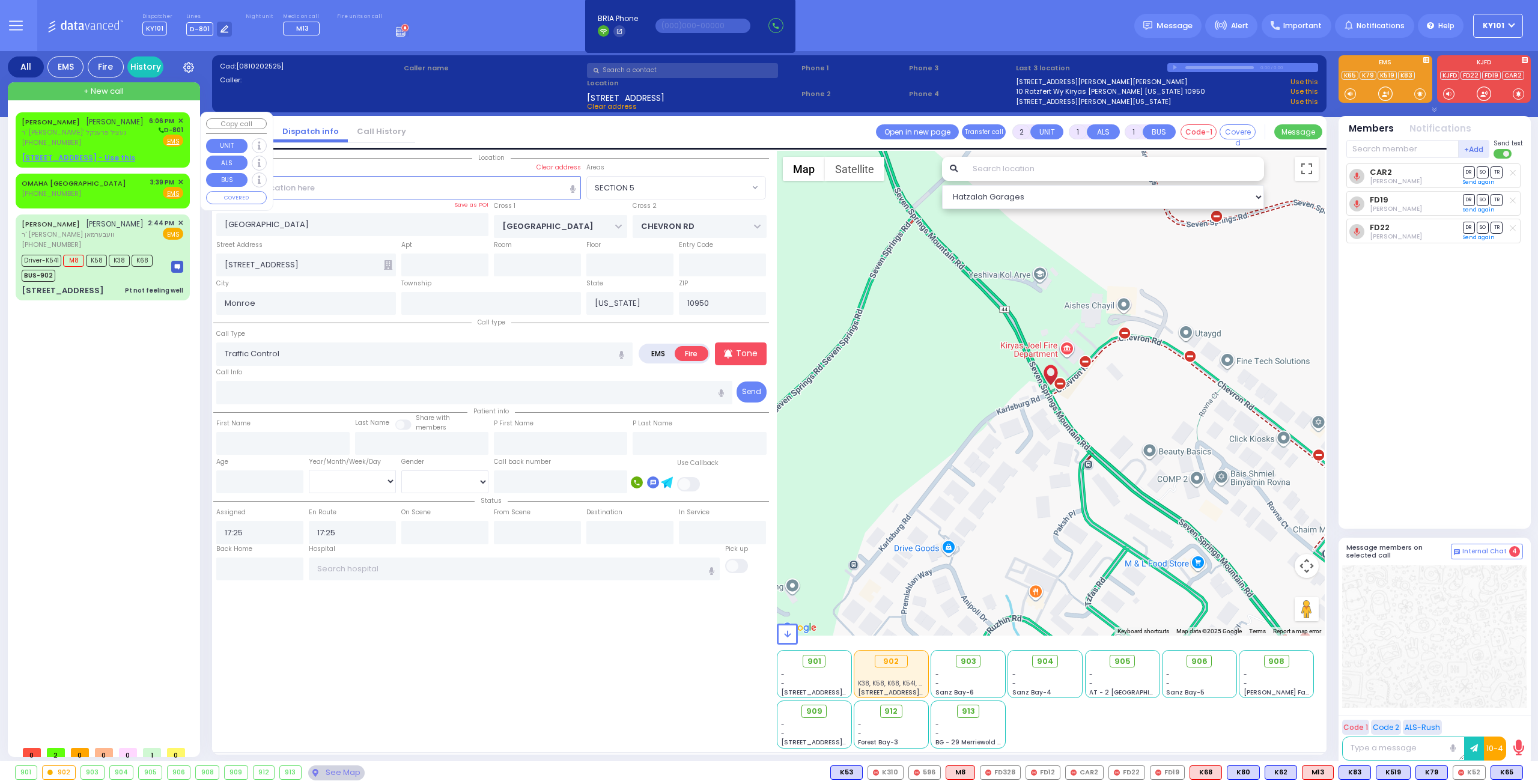
select select "SECTION 5"
select select
click at [89, 128] on span "ר' שמעון יצחק - ר' געציל פרענקל" at bounding box center [83, 132] width 122 height 10
select select
radio input "true"
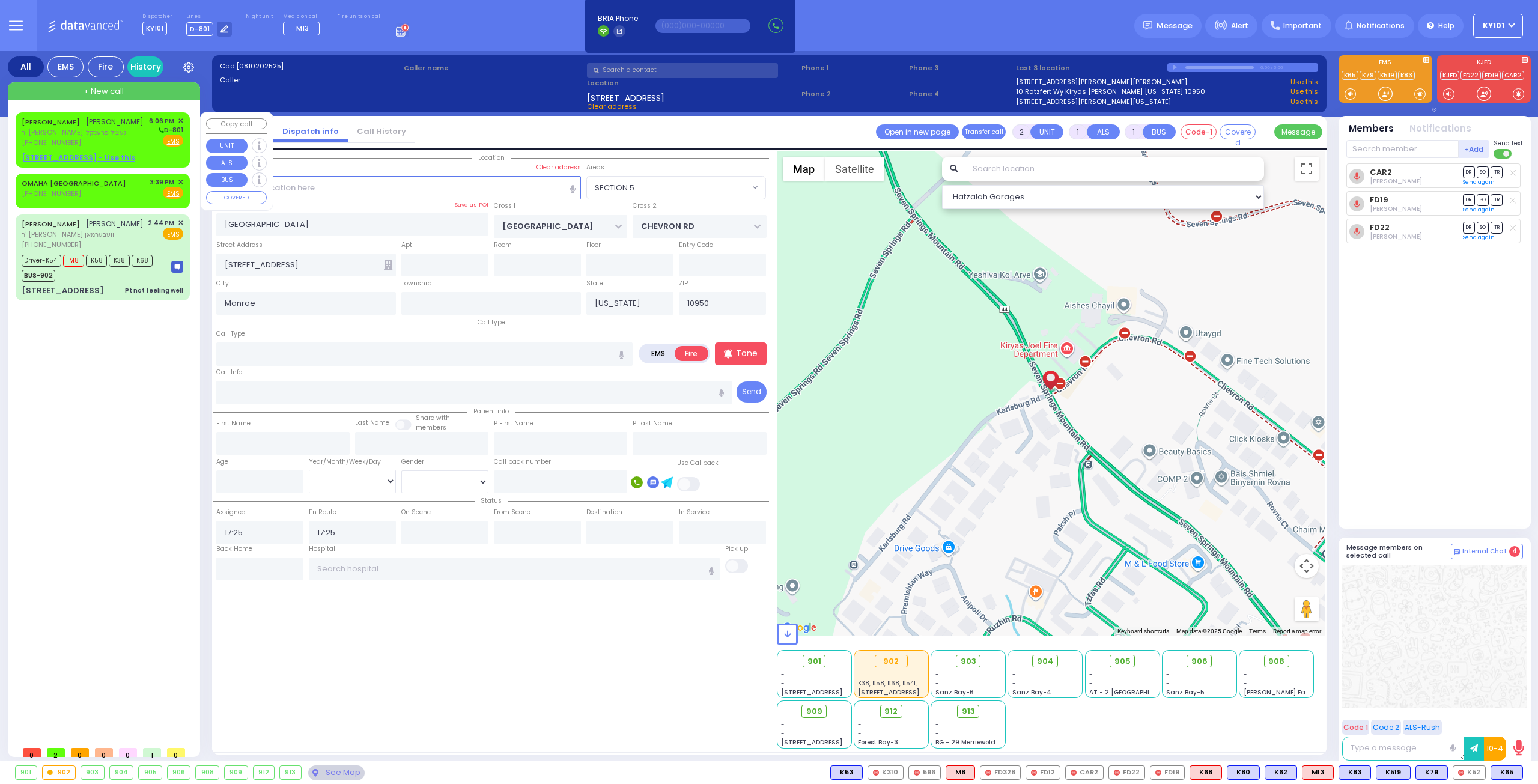
type input "MOSHE ARON"
type input "FULOP"
select select
type input "18:06"
select select "Hatzalah Garages"
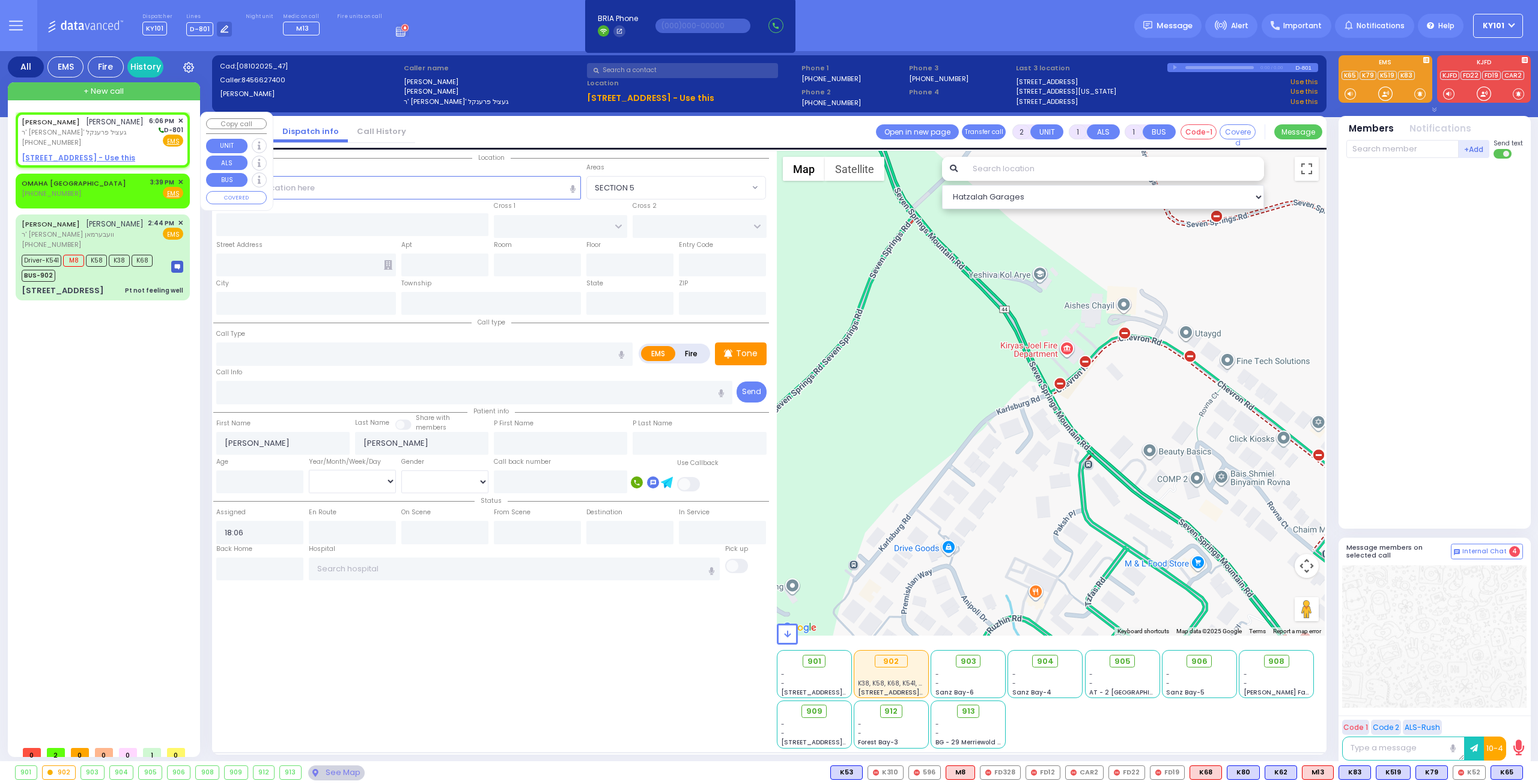
click at [94, 153] on u "5 BEER SHAVA ST 405 - Use this" at bounding box center [79, 158] width 114 height 10
select select
radio input "true"
select select
select select "Hatzalah Garages"
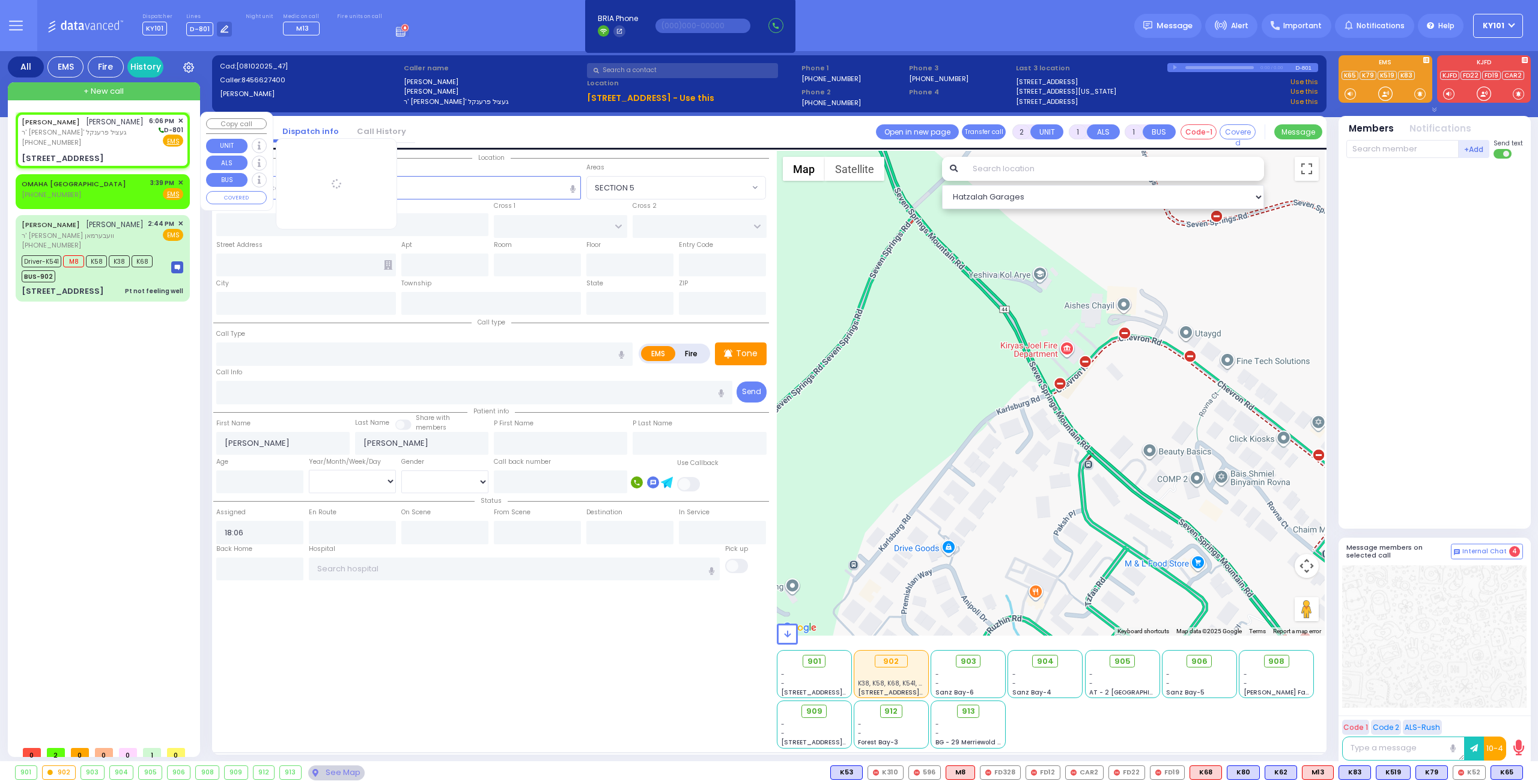
select select
radio input "true"
select select
select select "Hatzalah Garages"
type input "S.M. ROSMER RD"
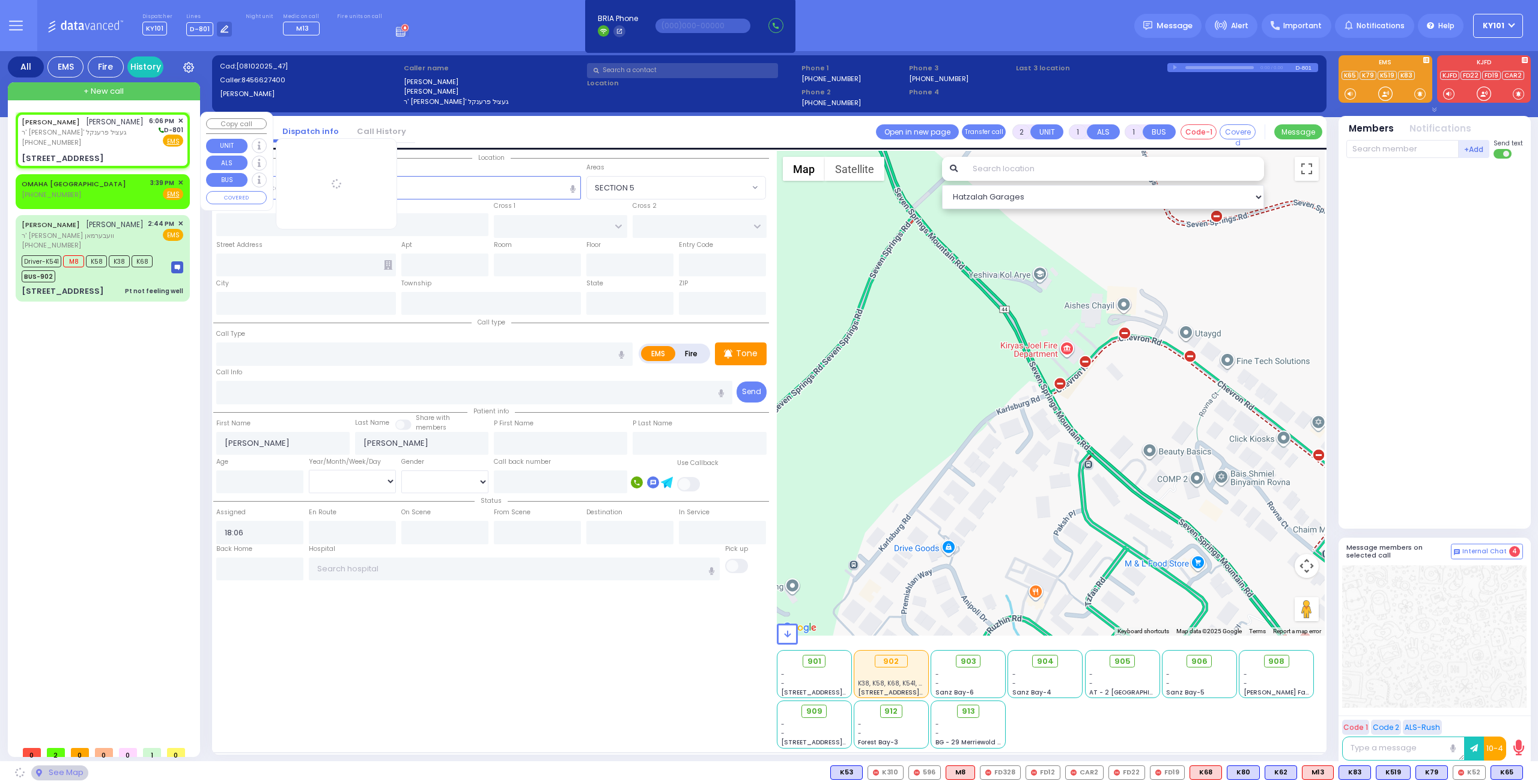
type input "BEER SHAVA ST"
type input "5 BEER SHAVA ST"
type input "405"
type input "Kiryas Joel"
type input "[US_STATE]"
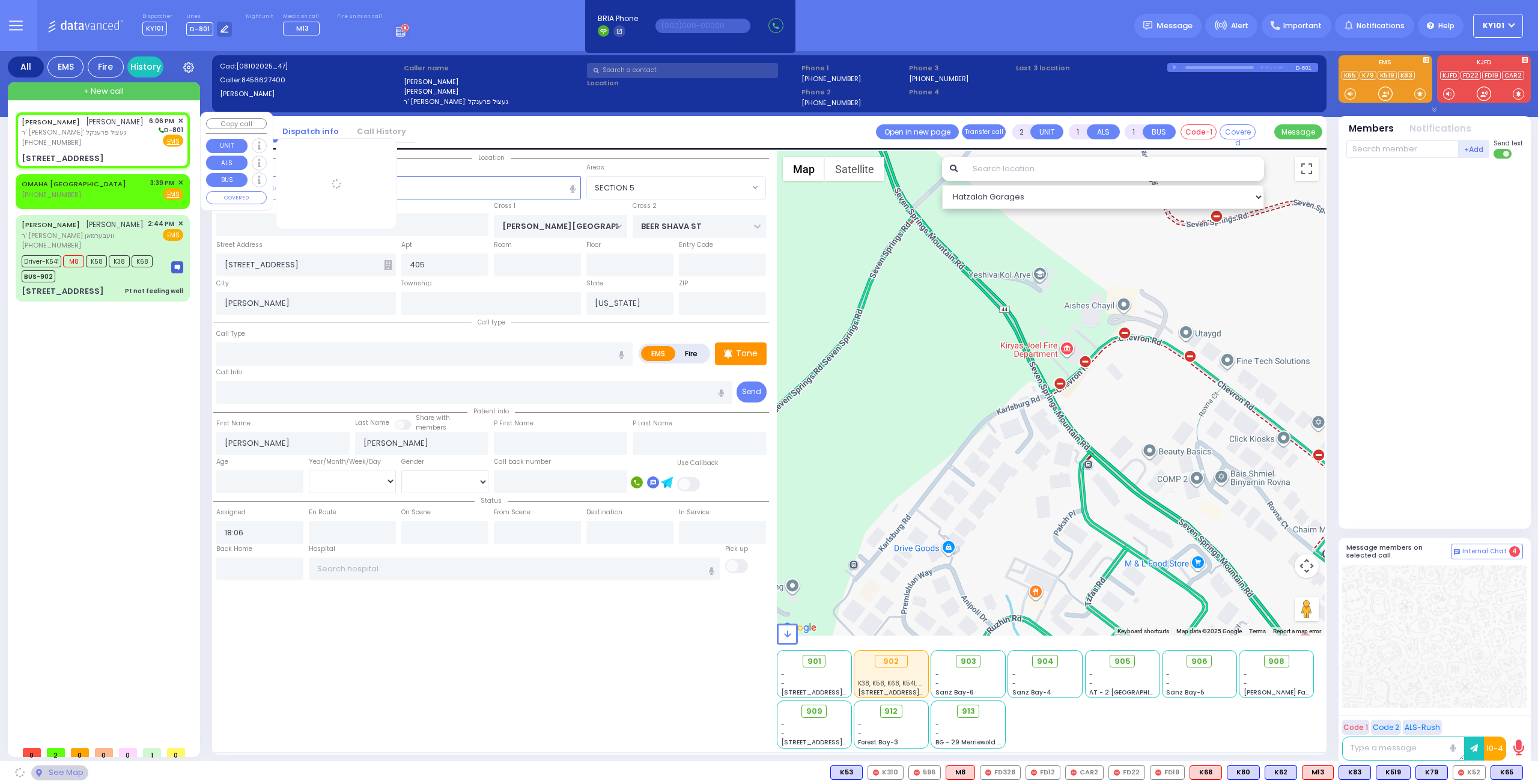
type input "10950"
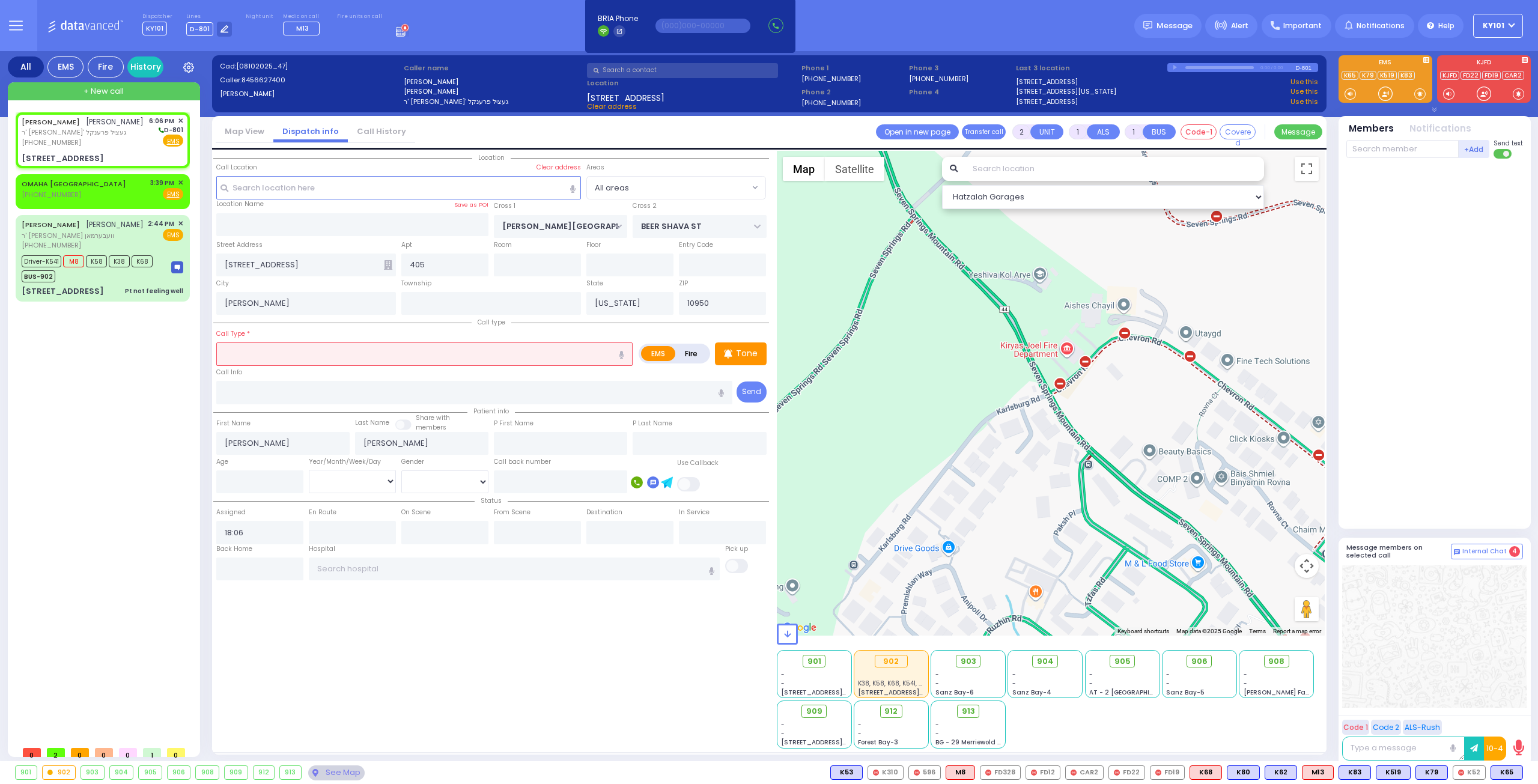
click at [285, 353] on input "text" at bounding box center [424, 354] width 416 height 23
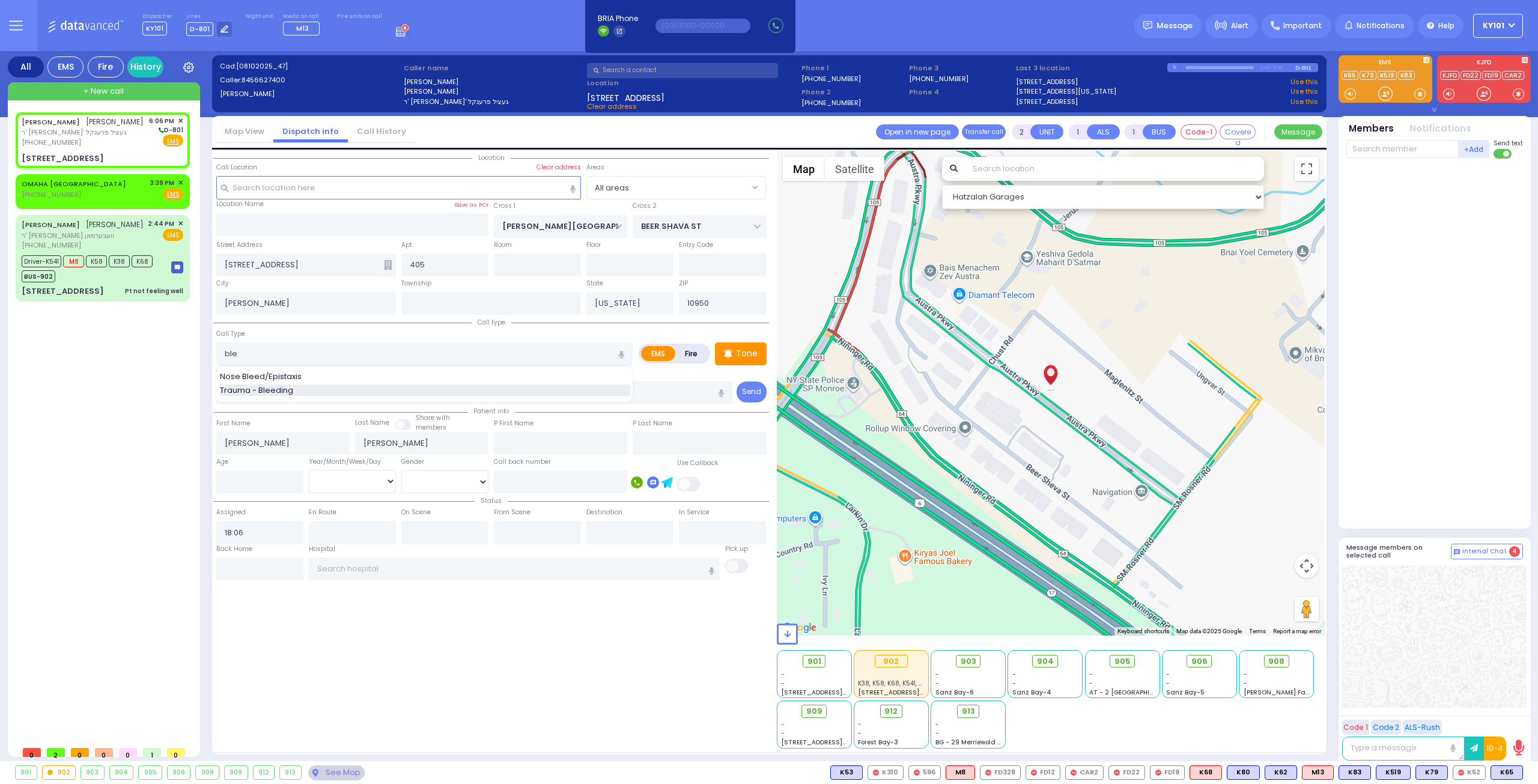
click at [260, 392] on span "Trauma - Bleeding" at bounding box center [259, 390] width 77 height 12
type input "Trauma - Bleeding"
select select
radio input "true"
select select
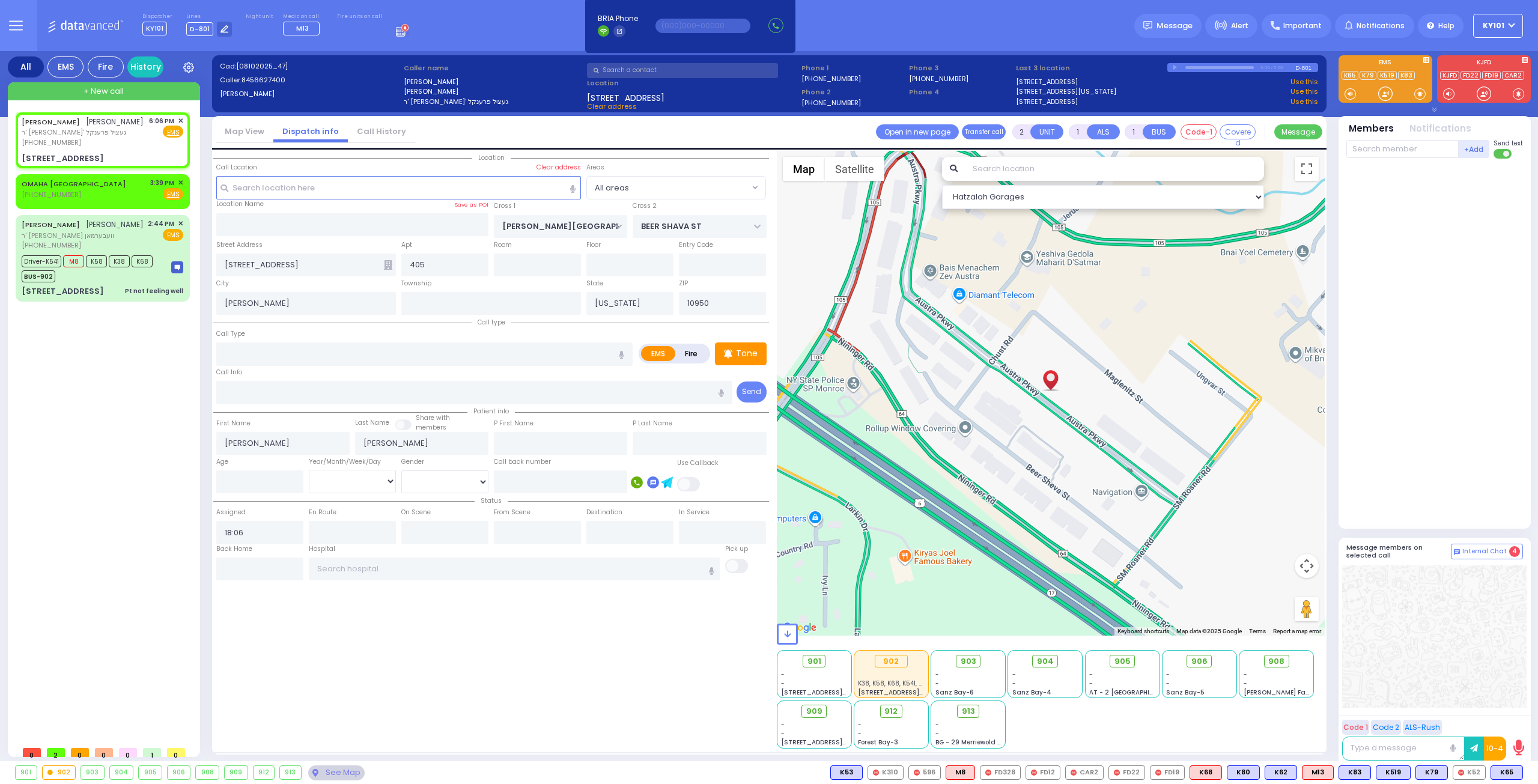
click at [336, 336] on div "Call Type Trauma - Bleeding" at bounding box center [424, 347] width 416 height 39
select select "Hatzalah Garages"
type input "Trauma - Bleeding"
radio input "true"
select select
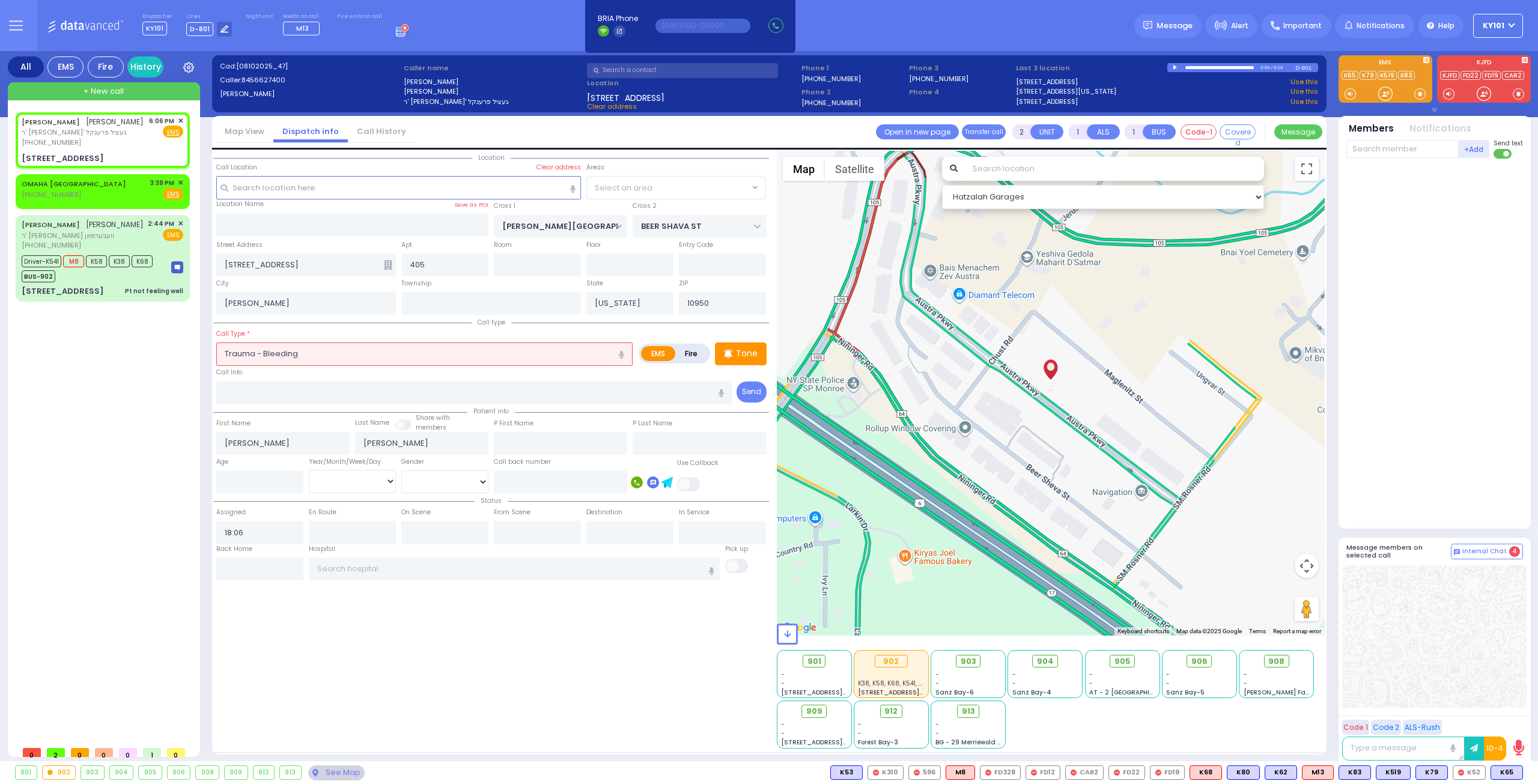
select select
select select "Hatzalah Garages"
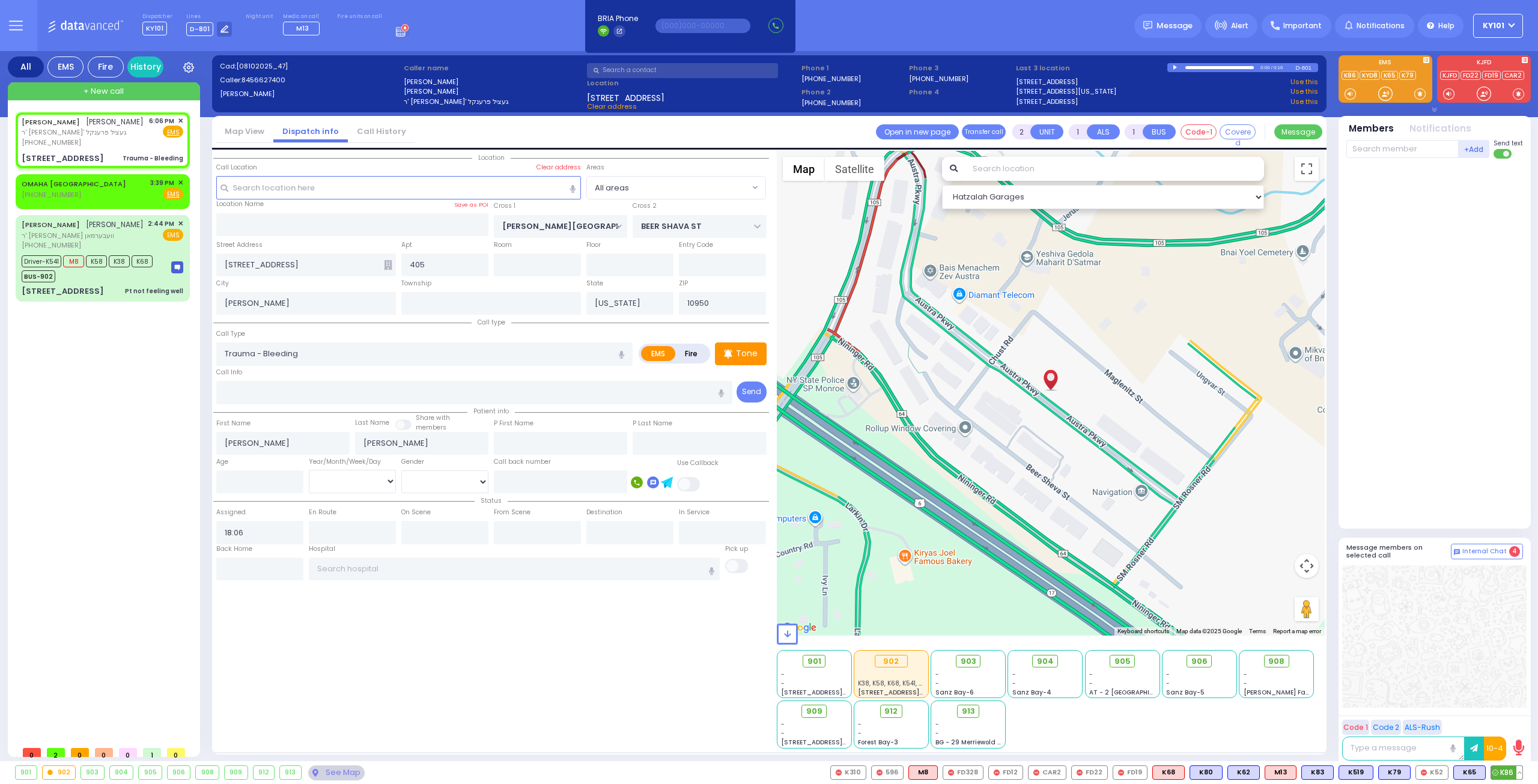
click at [1500, 774] on span "K86" at bounding box center [1507, 773] width 31 height 13
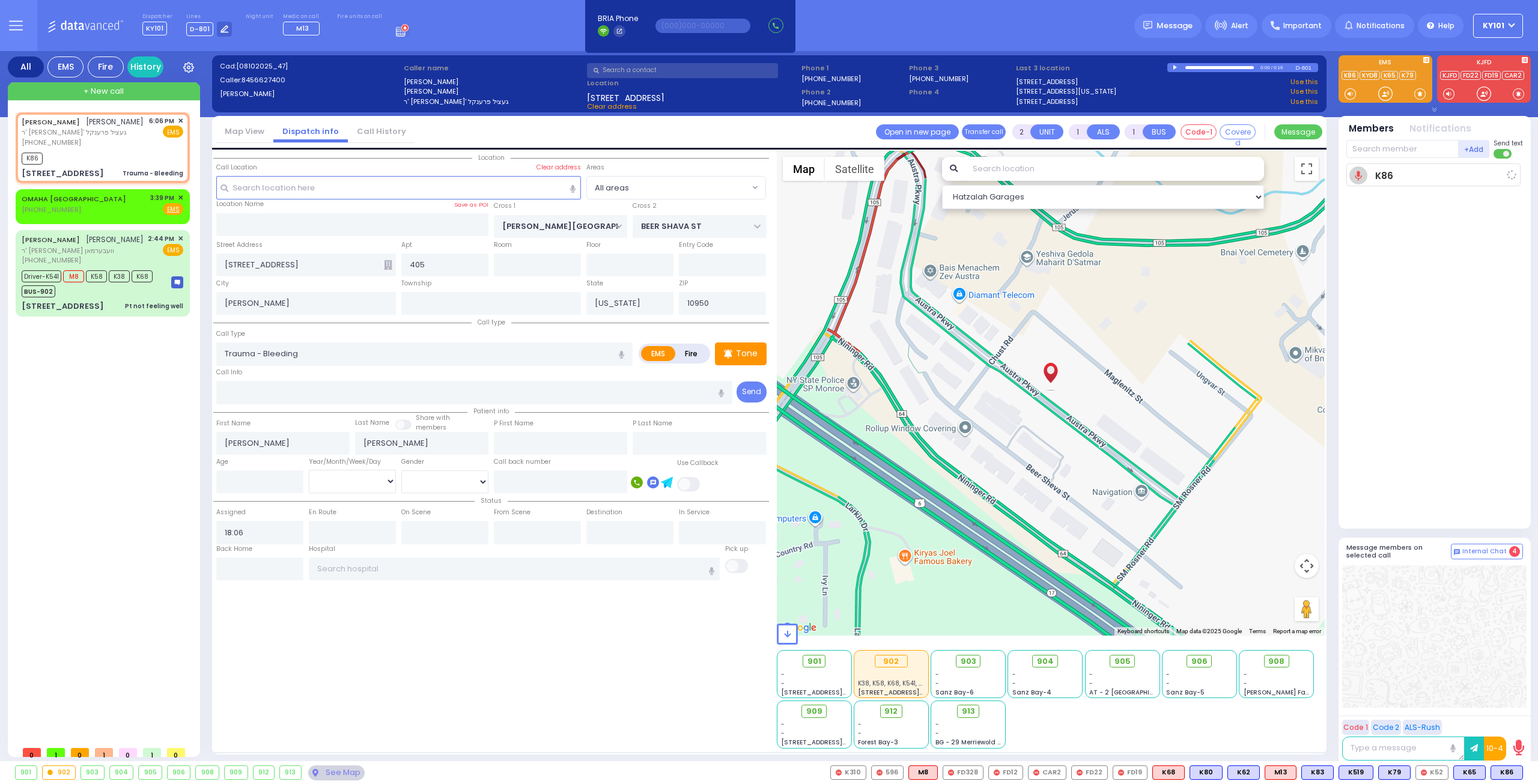
select select
radio input "true"
select select
type input "18:06"
select select "Hatzalah Garages"
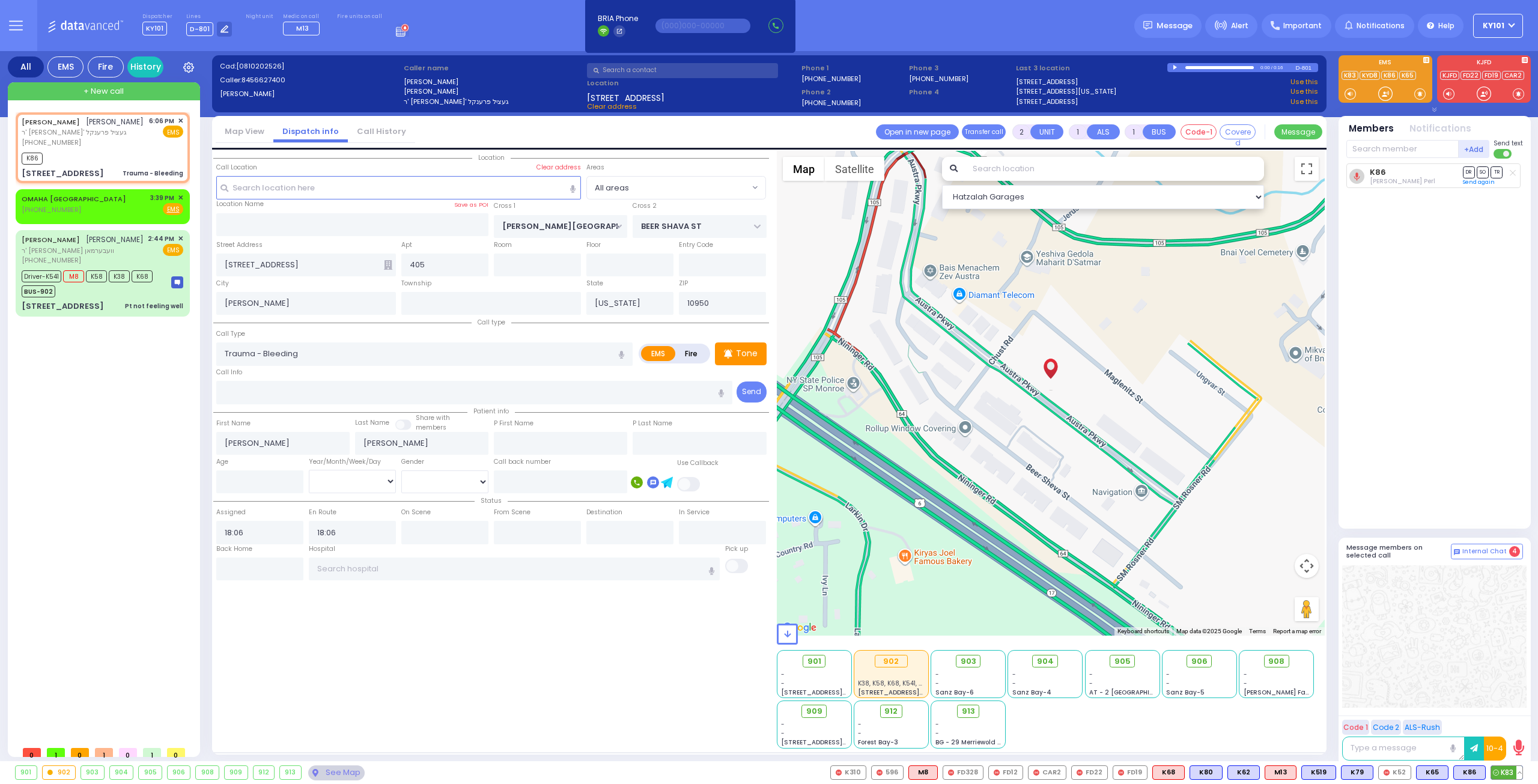
click at [1497, 774] on icon at bounding box center [1496, 773] width 6 height 6
select select
radio input "true"
select select
select select "Hatzalah Garages"
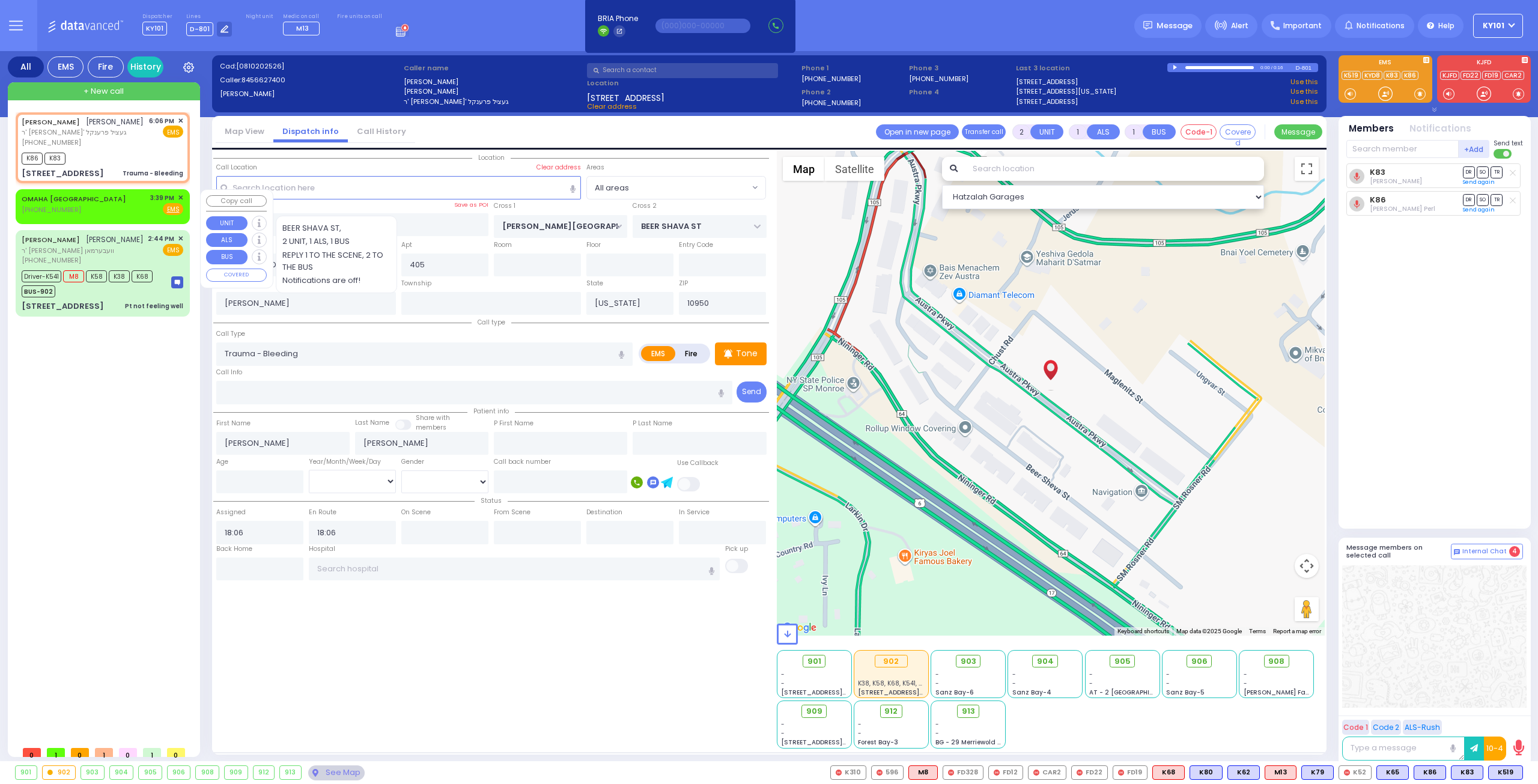
click at [102, 212] on div "OMAHA NE (402) 952-1777 3:39 PM ✕ Fire EMS" at bounding box center [103, 204] width 162 height 22
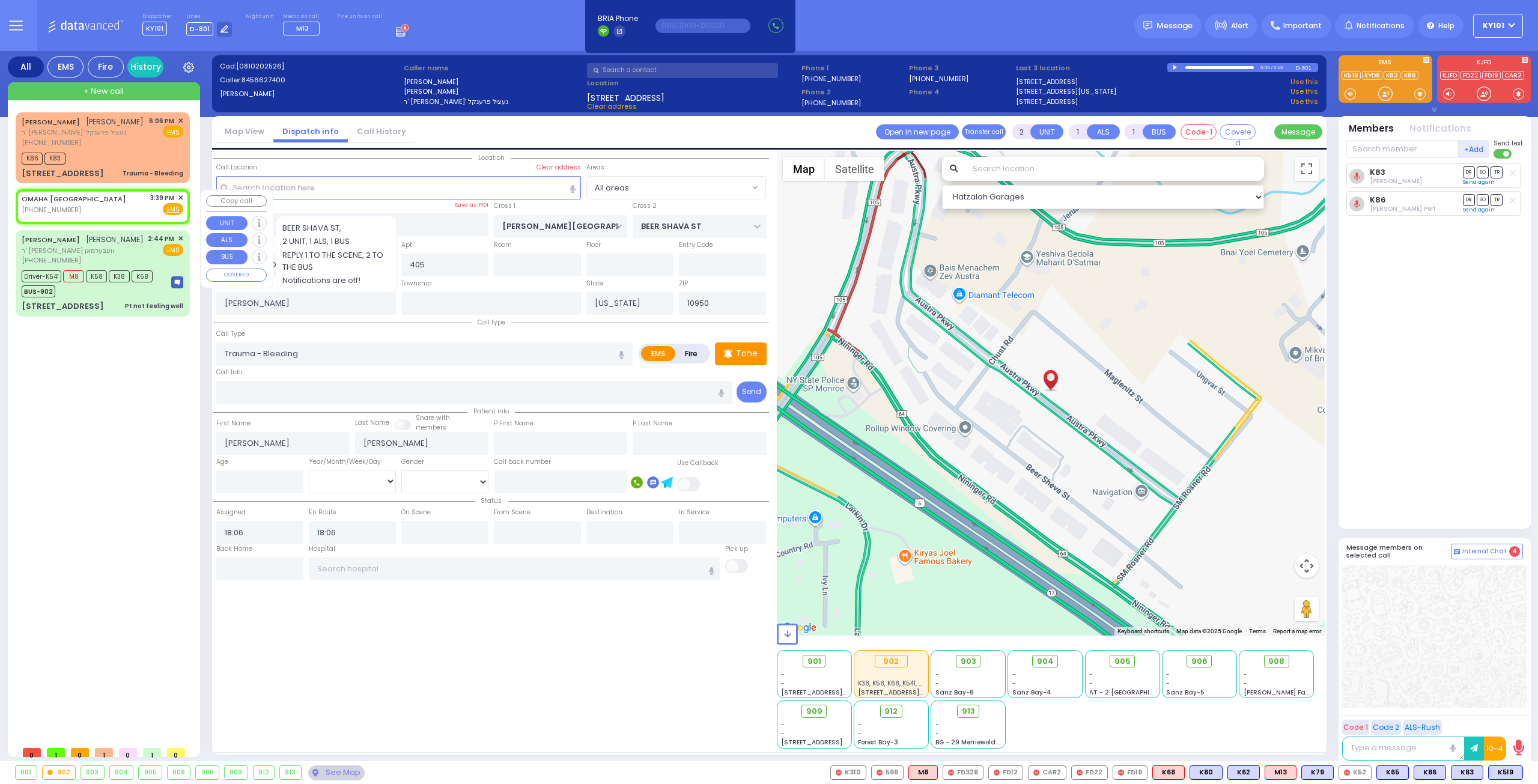
select select
radio input "true"
type input "9144935555 miri"
select select
type input "15:39"
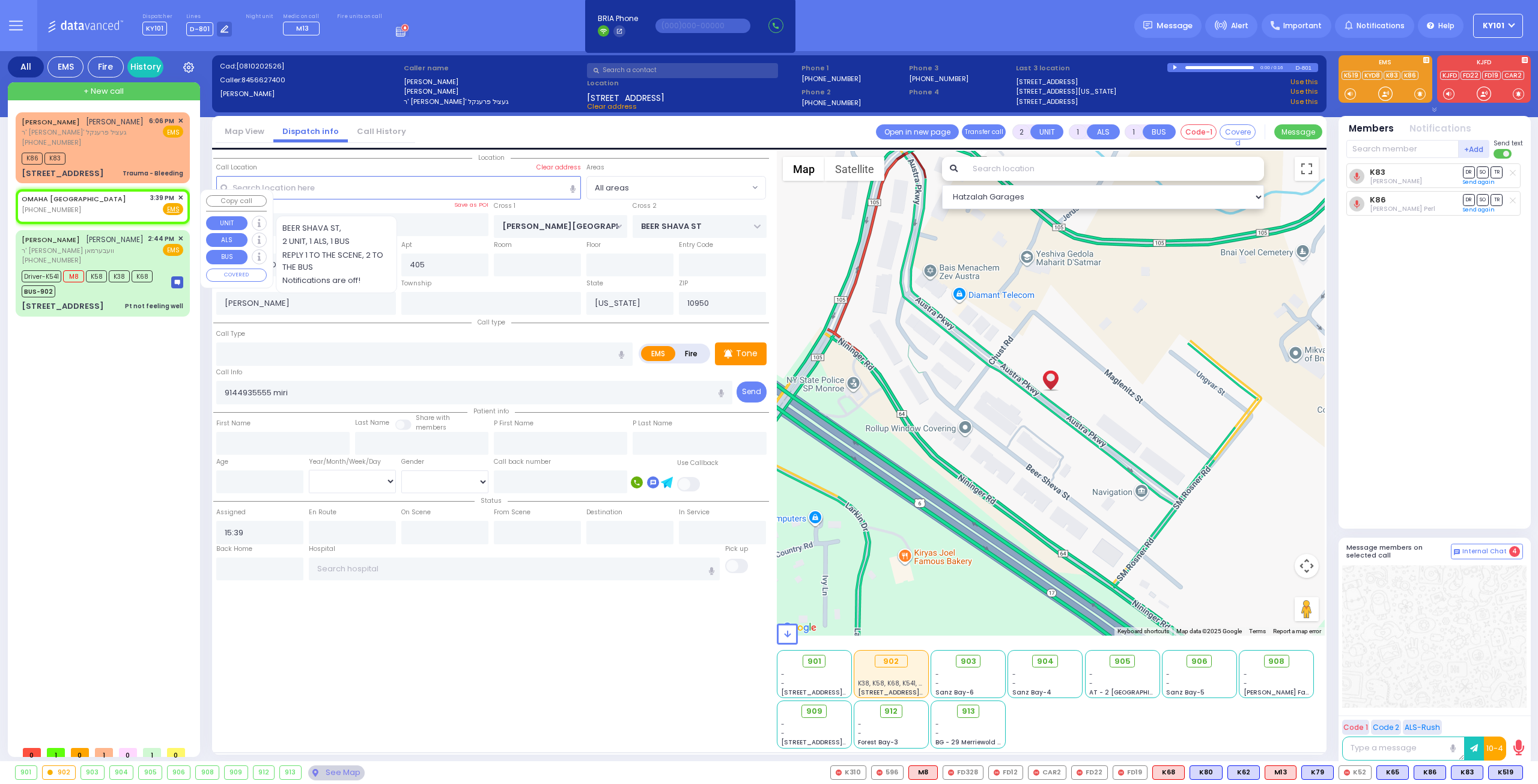
select select "Hatzalah Garages"
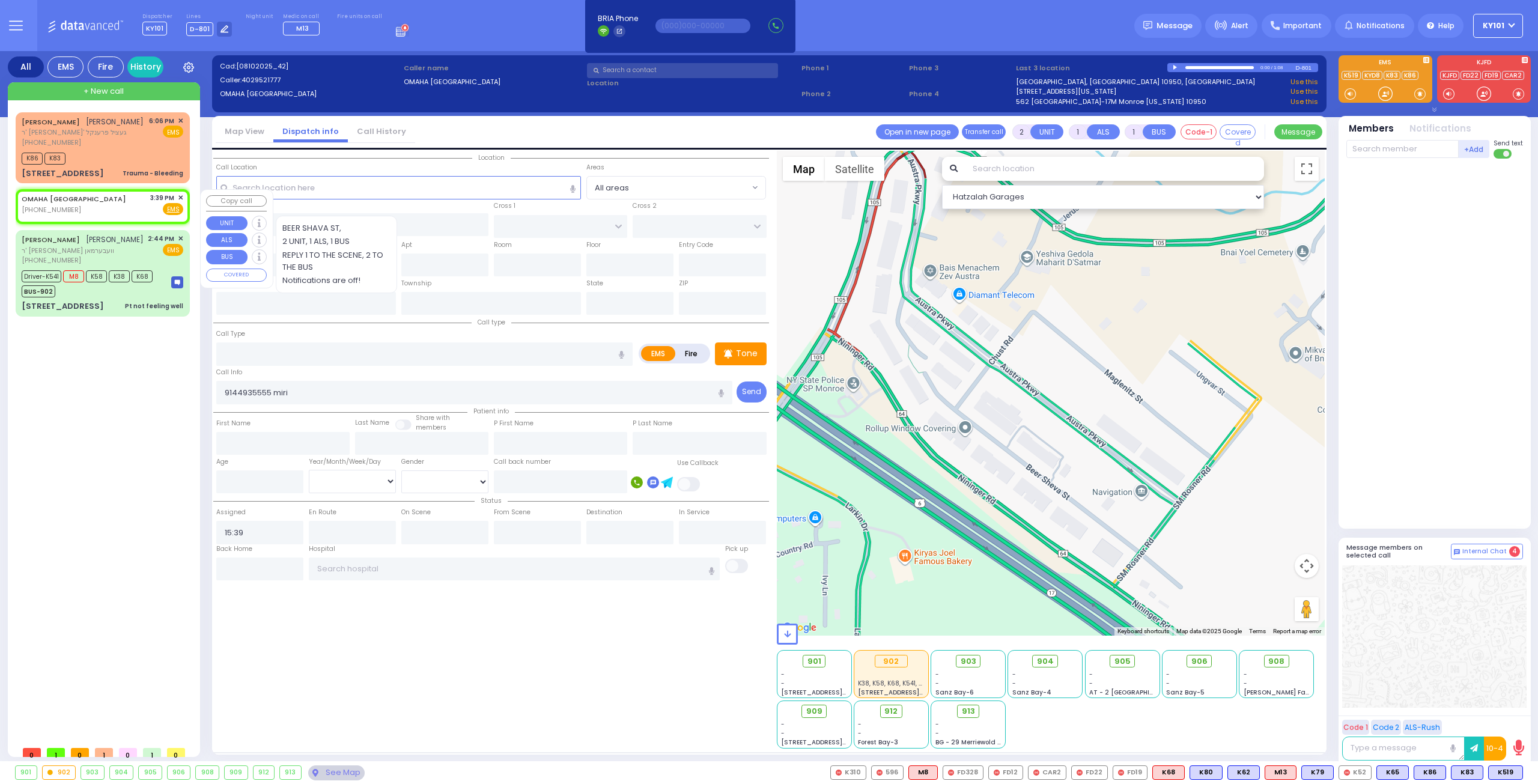
click at [180, 196] on span "✕" at bounding box center [180, 198] width 5 height 10
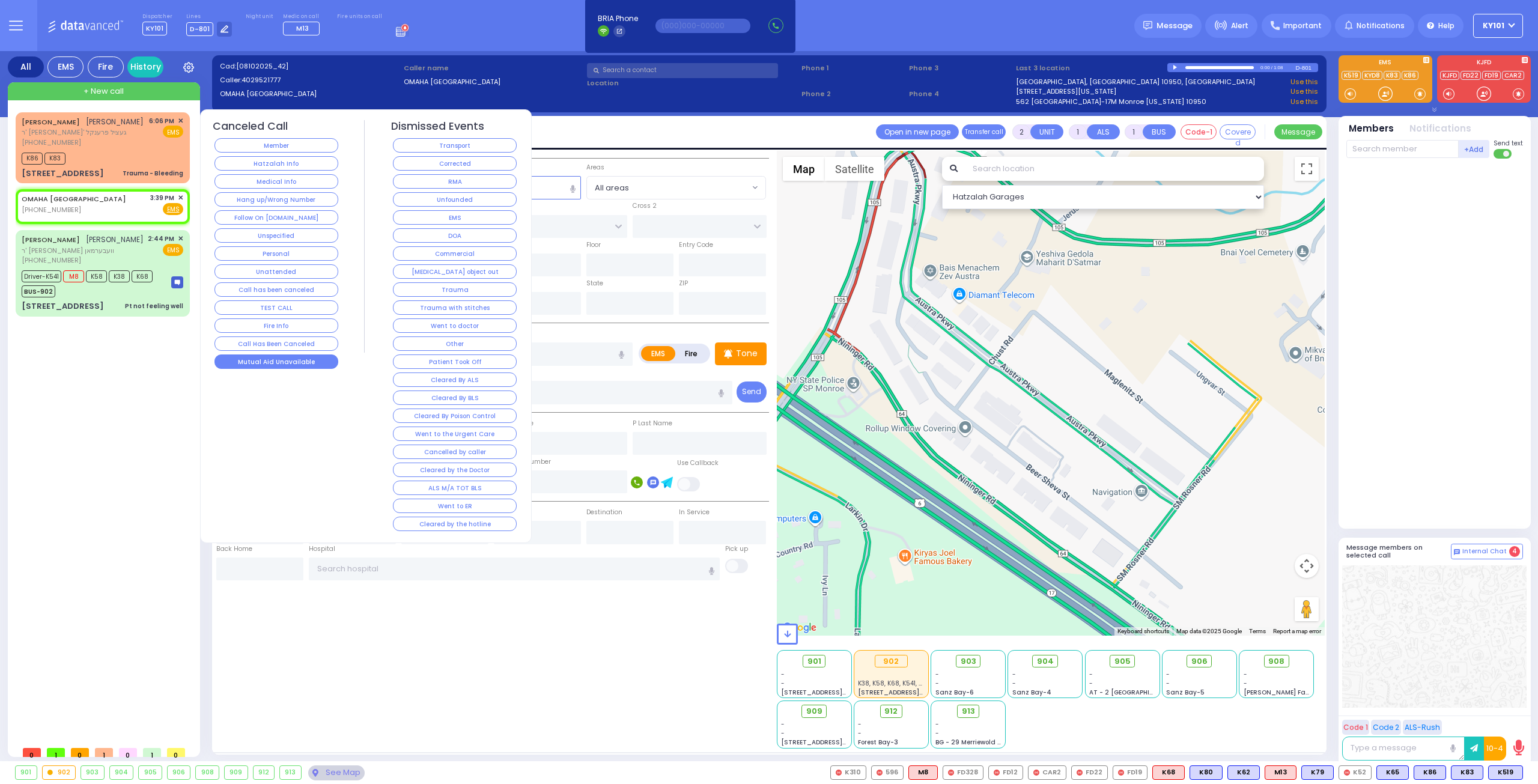
click at [275, 355] on button "Mutual Aid Unavailable" at bounding box center [276, 362] width 124 height 14
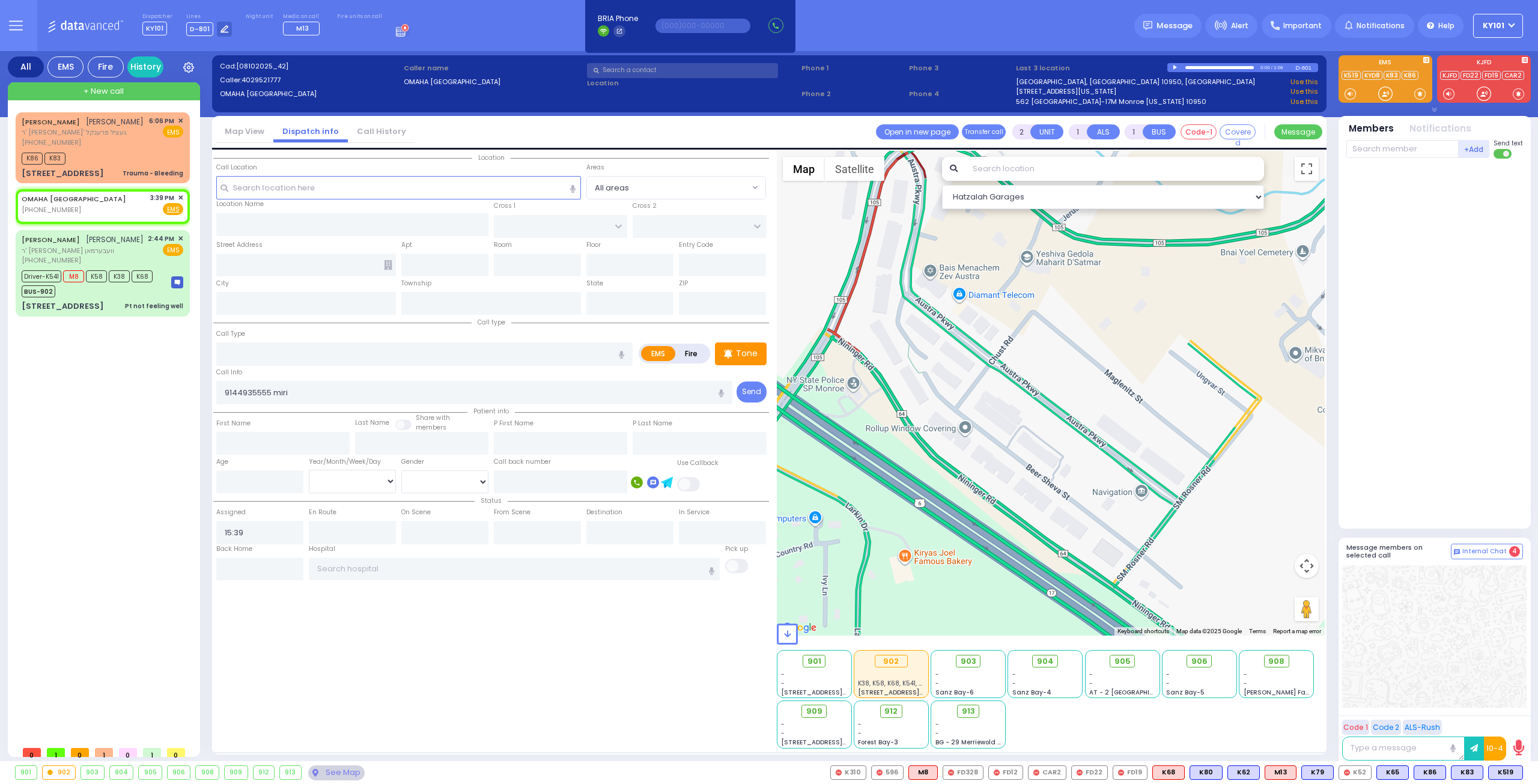
select select
radio input "true"
select select
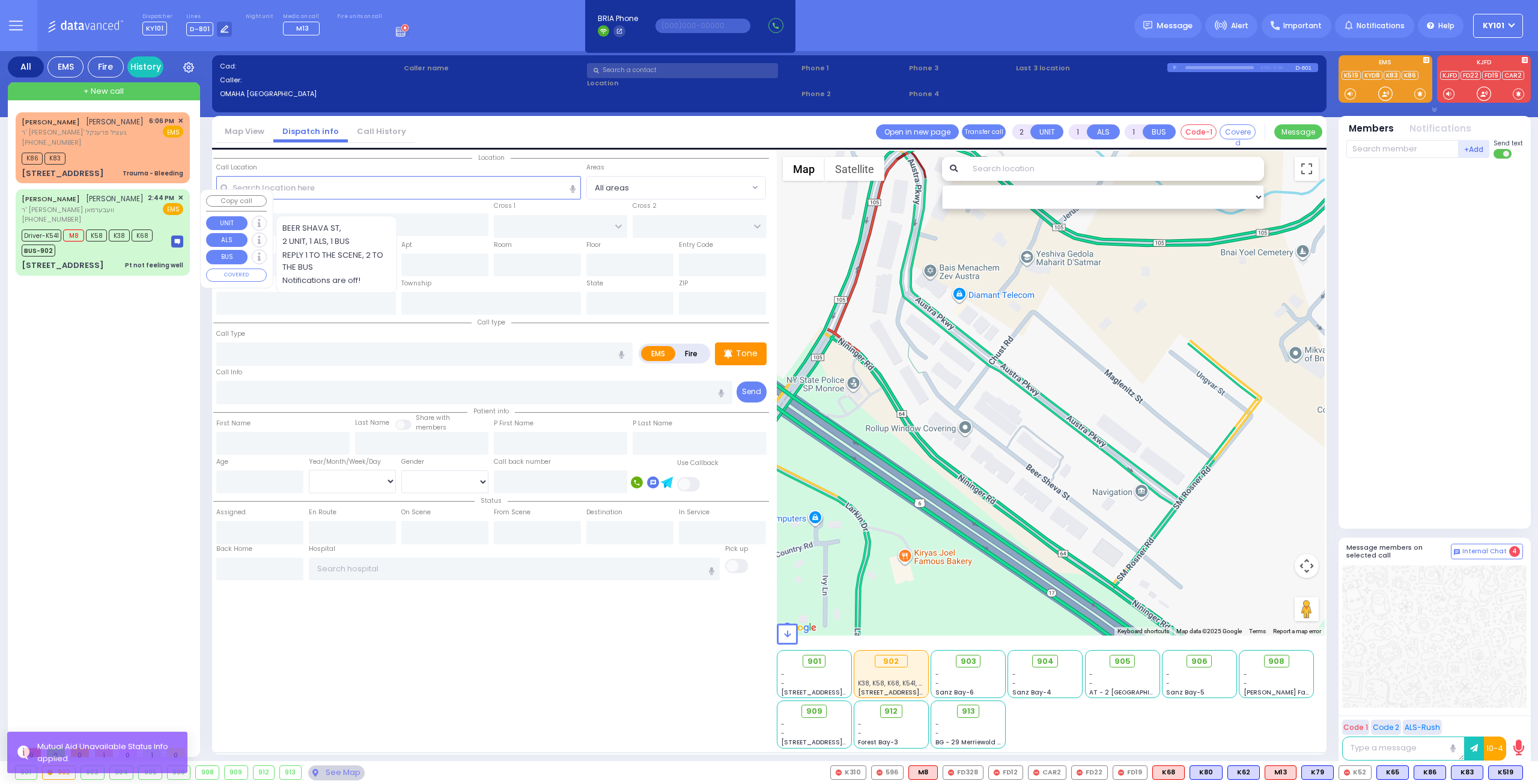
click at [109, 263] on div "52 Bakertown Road Pt not feeling well" at bounding box center [103, 266] width 162 height 12
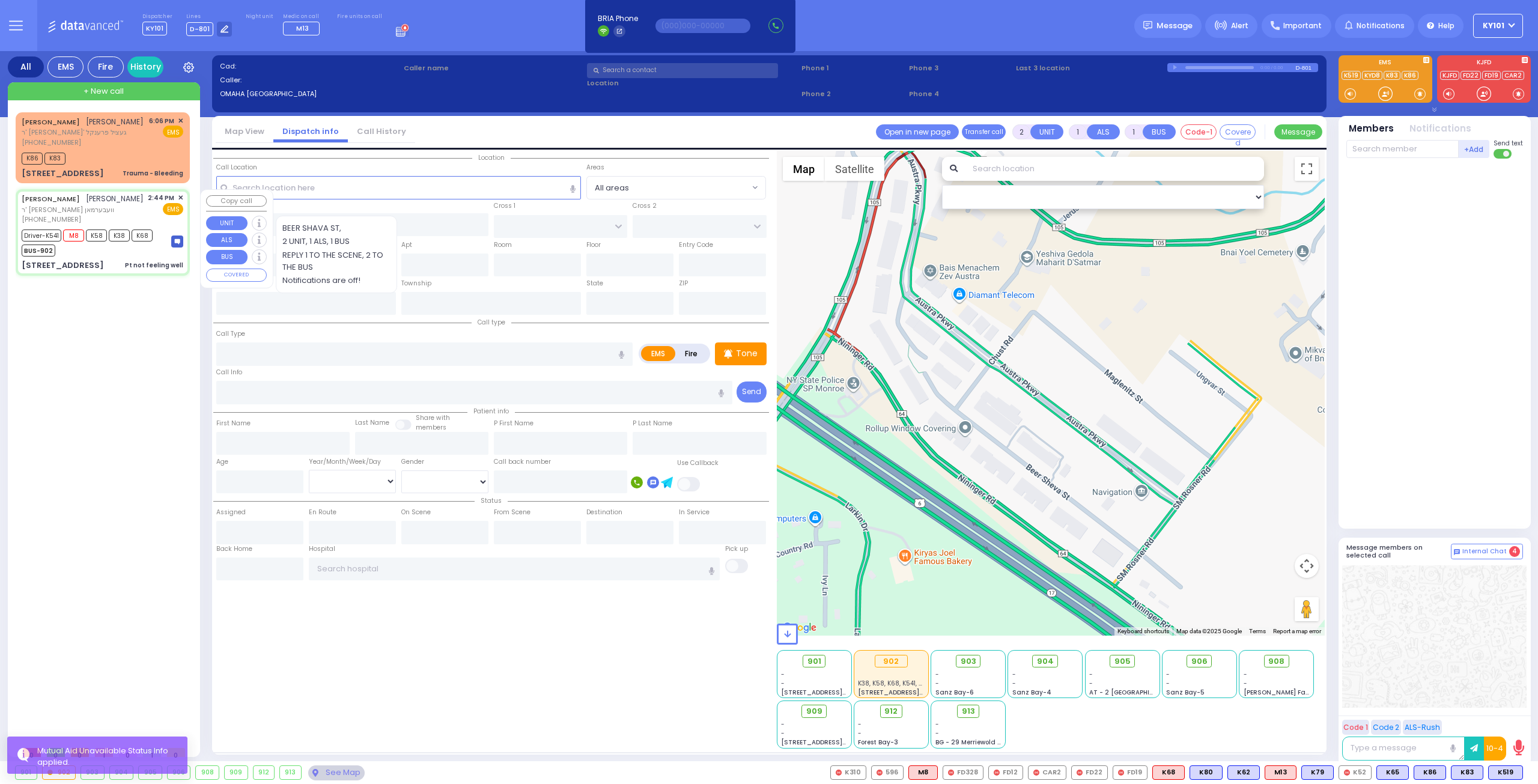
type input "6"
select select
type input "Pt not feeling well"
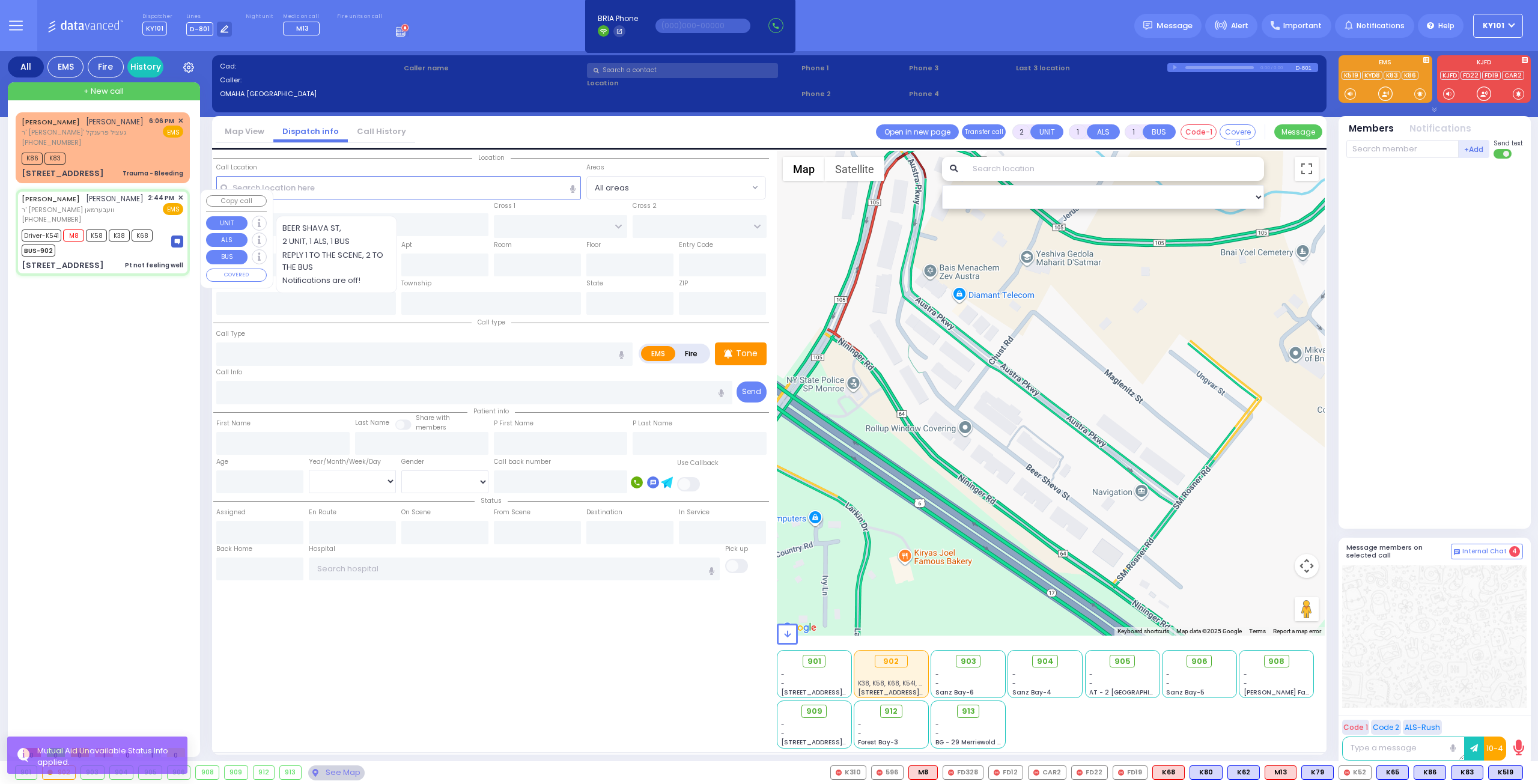
radio input "true"
type input "BURECH DUVID"
type input "SAMET"
type input "Aaron"
type input "Weinstock"
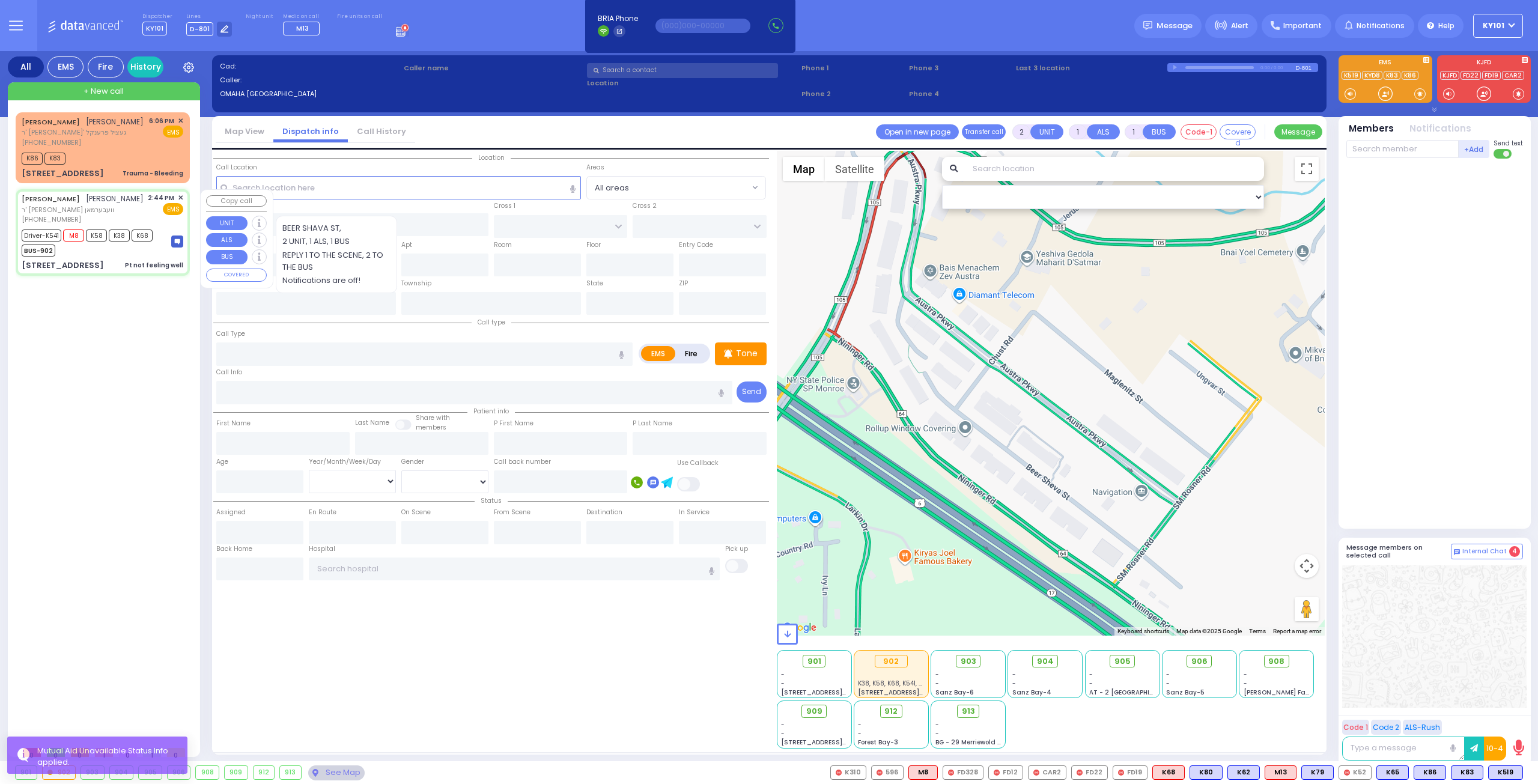
type input "74"
select select "Year"
select select "[DEMOGRAPHIC_DATA]"
type input "14:44"
type input "14:45"
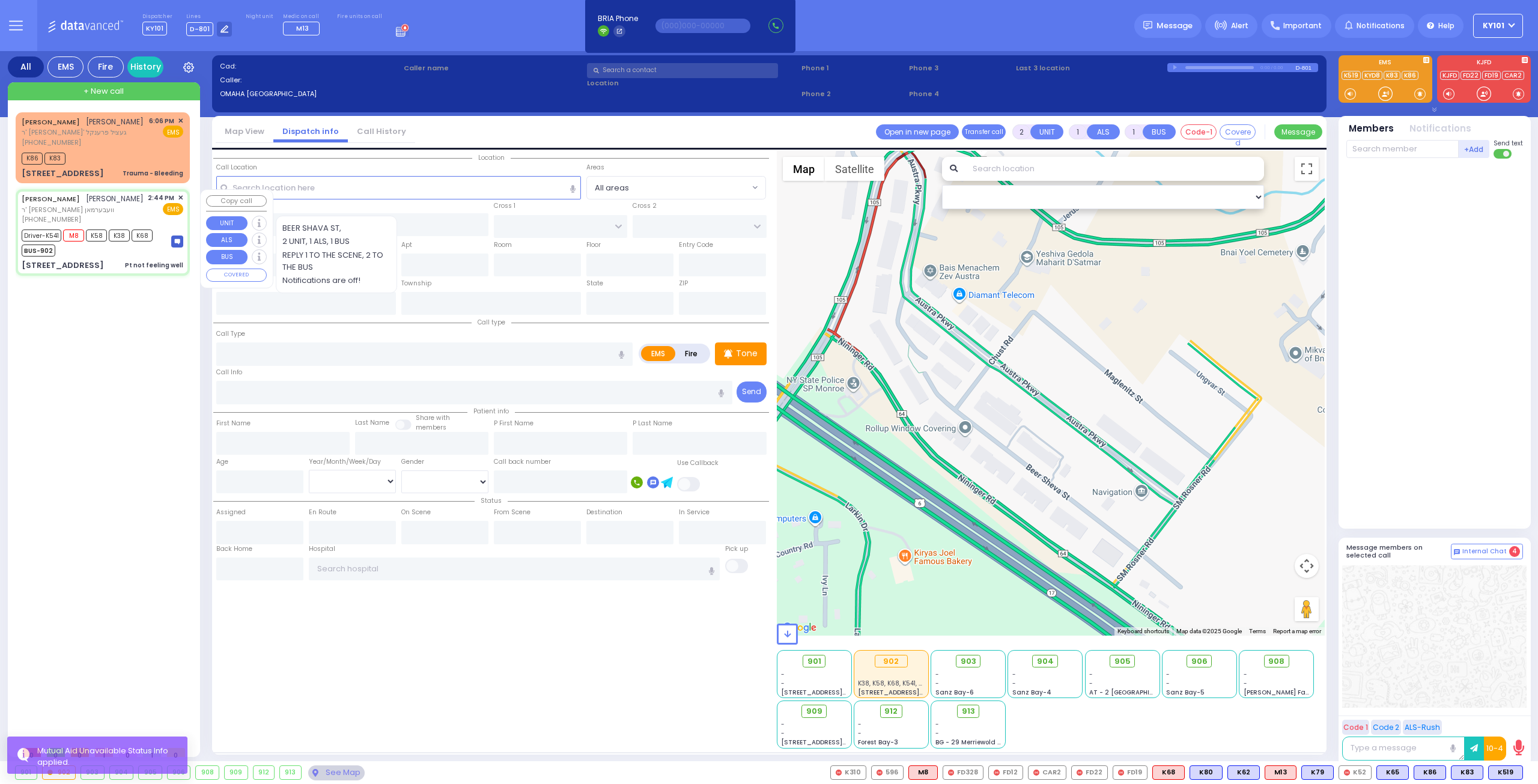
type input "14:46"
type input "15:15"
type input "16:15"
type input "17:15"
type input "Hackensack University Medical Center"
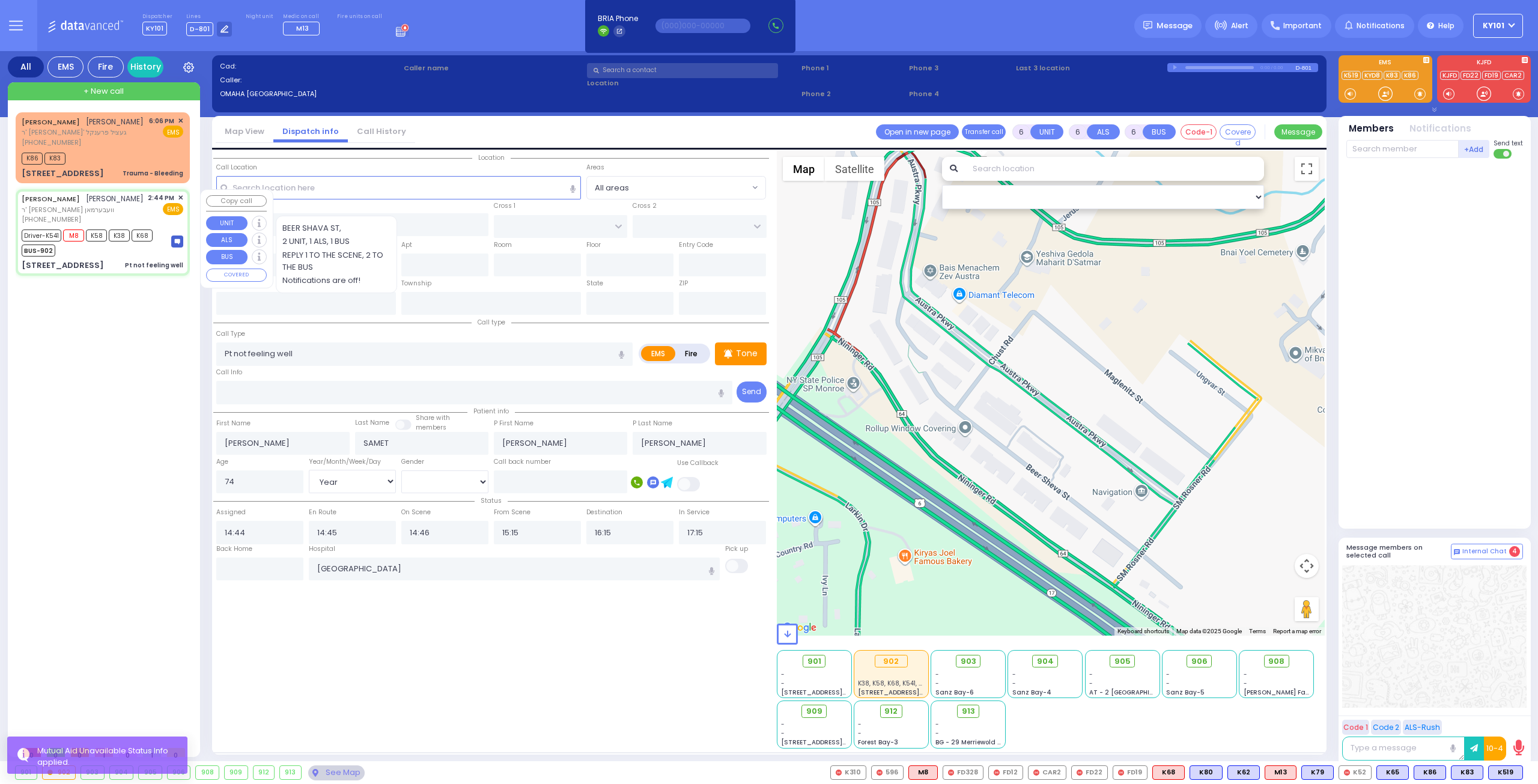
select select "Hatzalah Garages"
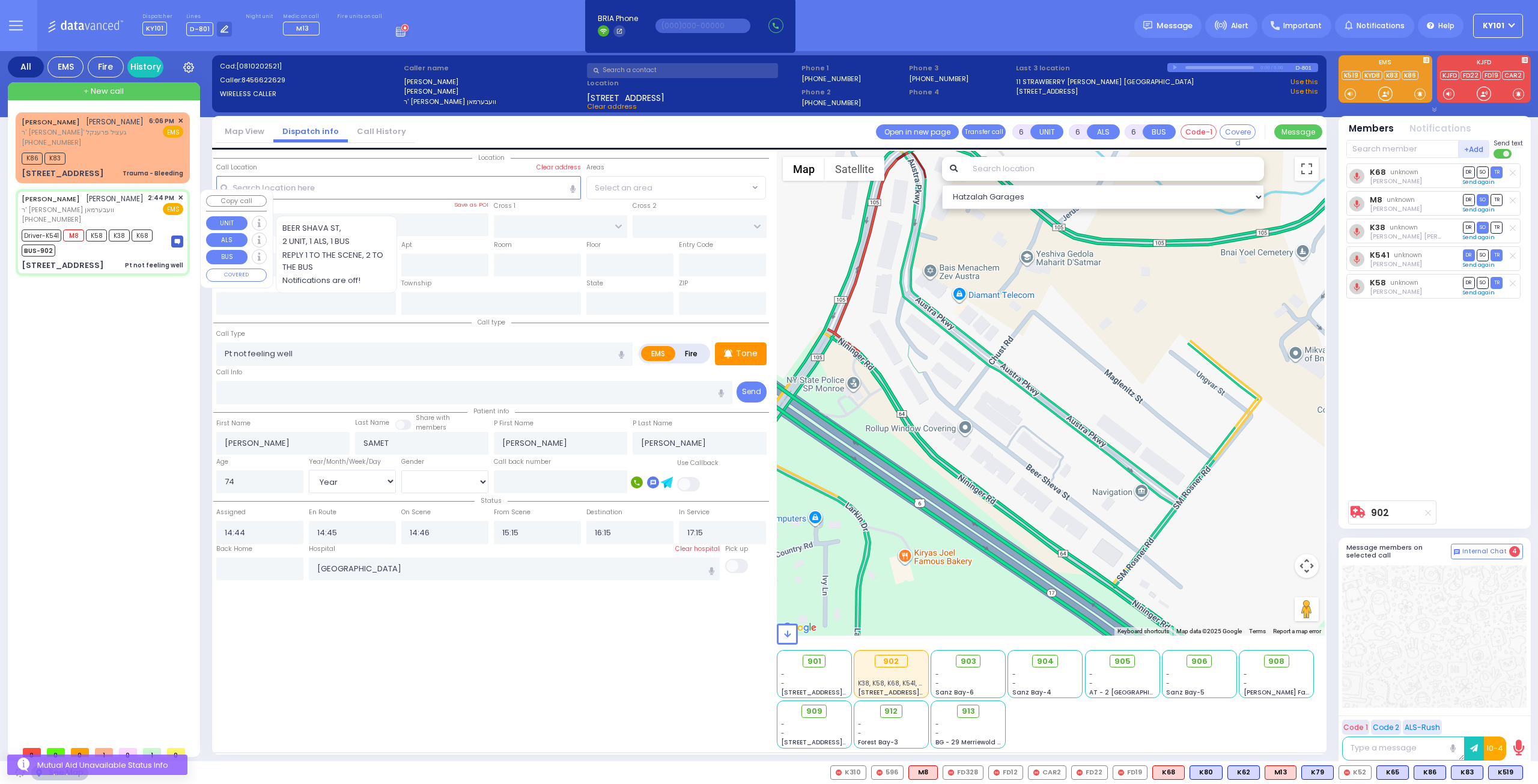
type input "RATZFERT WAY"
type input "HAMASPIK WAY"
type input "52 Bakertown Road"
type input "Monroe"
type input "[US_STATE]"
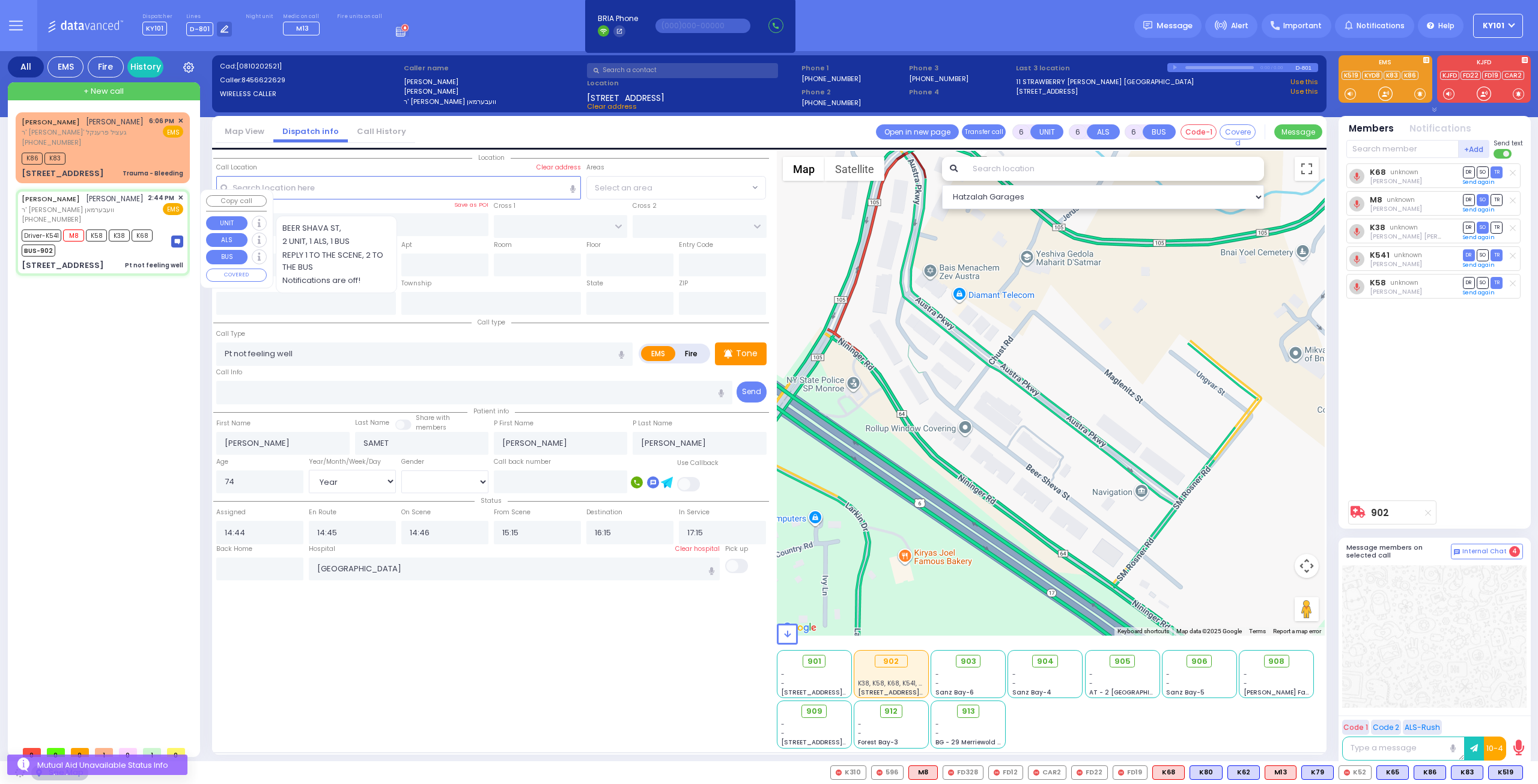
type input "10950"
select select "SECTION 4"
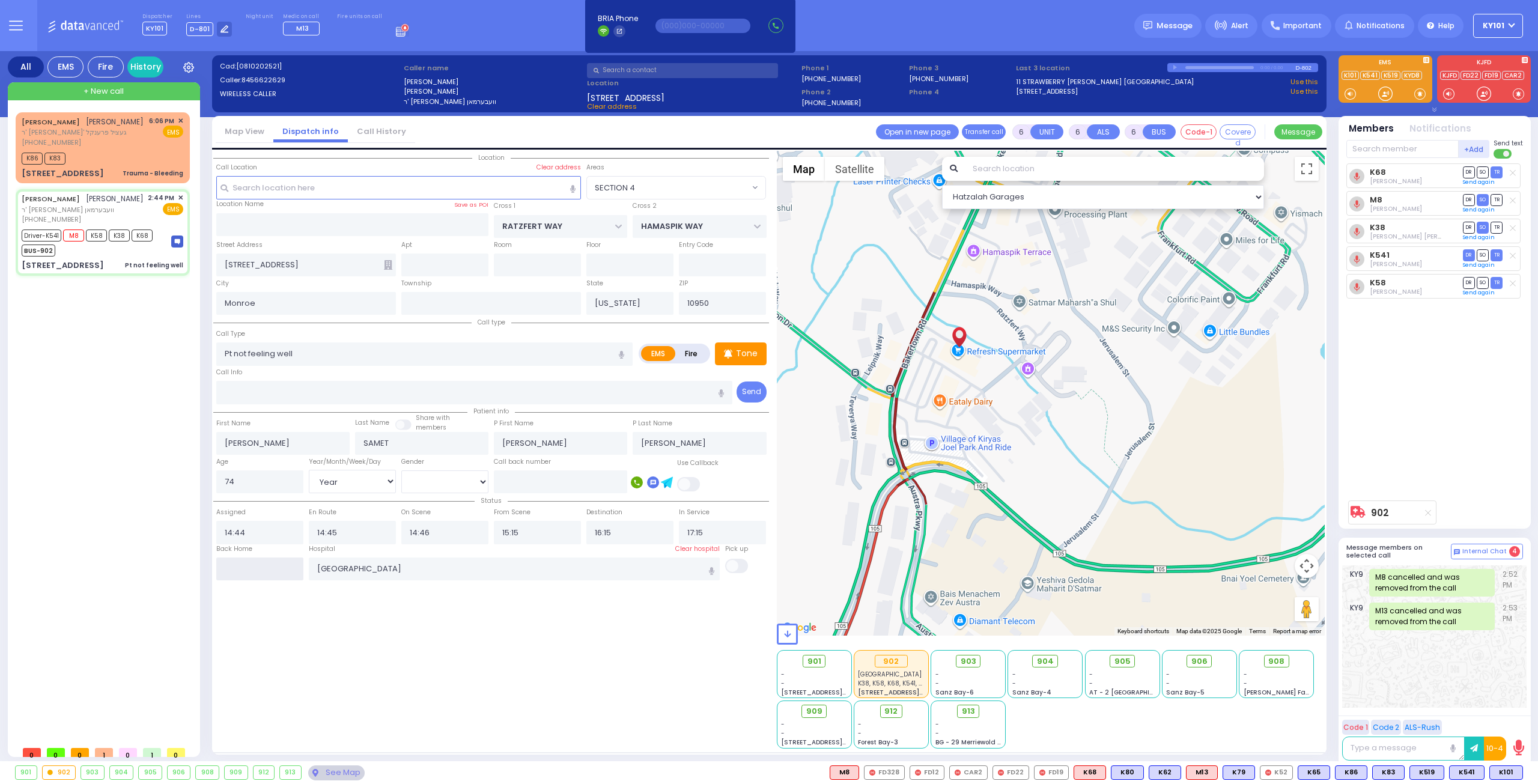
click at [272, 565] on input "text" at bounding box center [260, 569] width 87 height 23
type input "18:11"
select select
radio input "true"
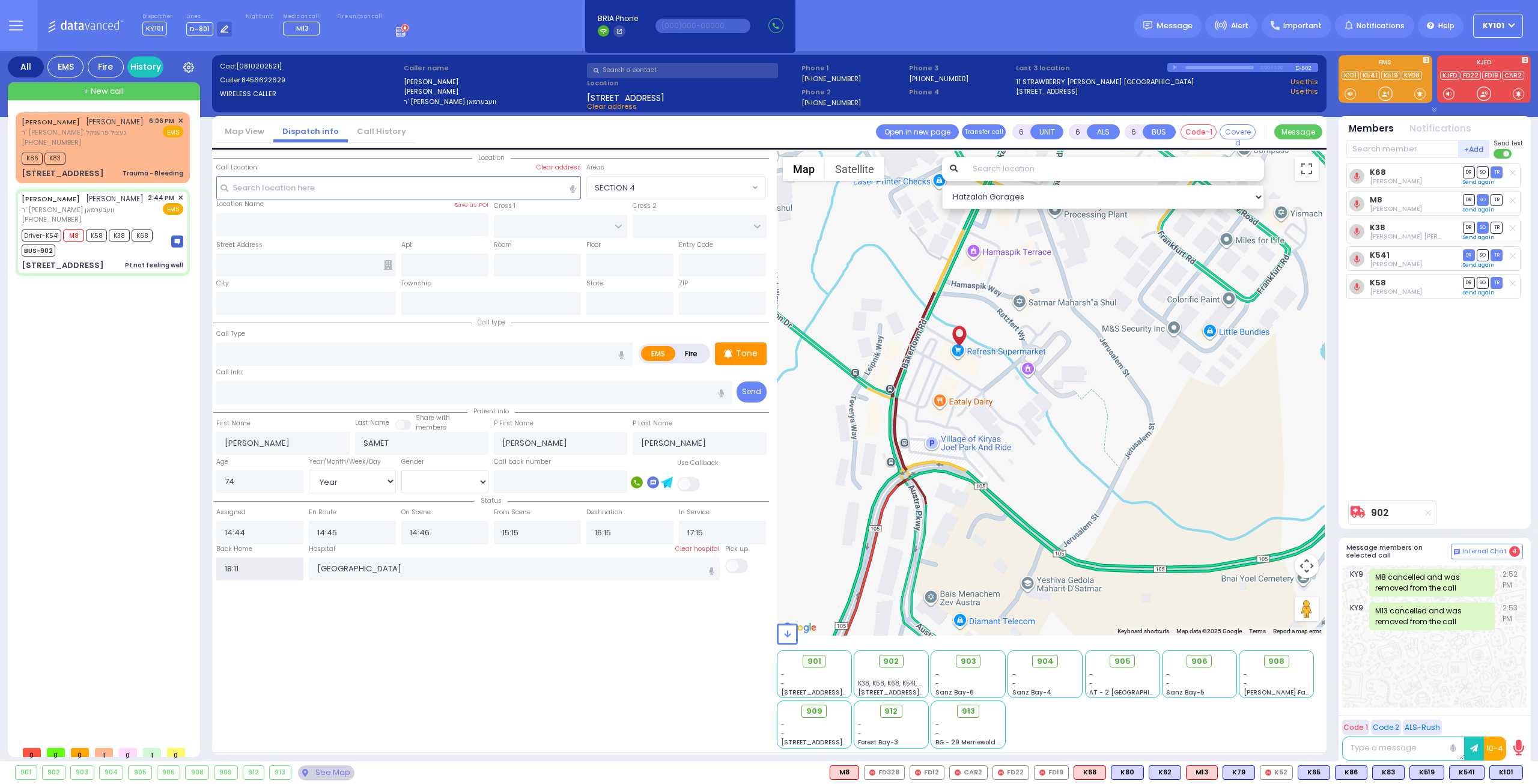
select select
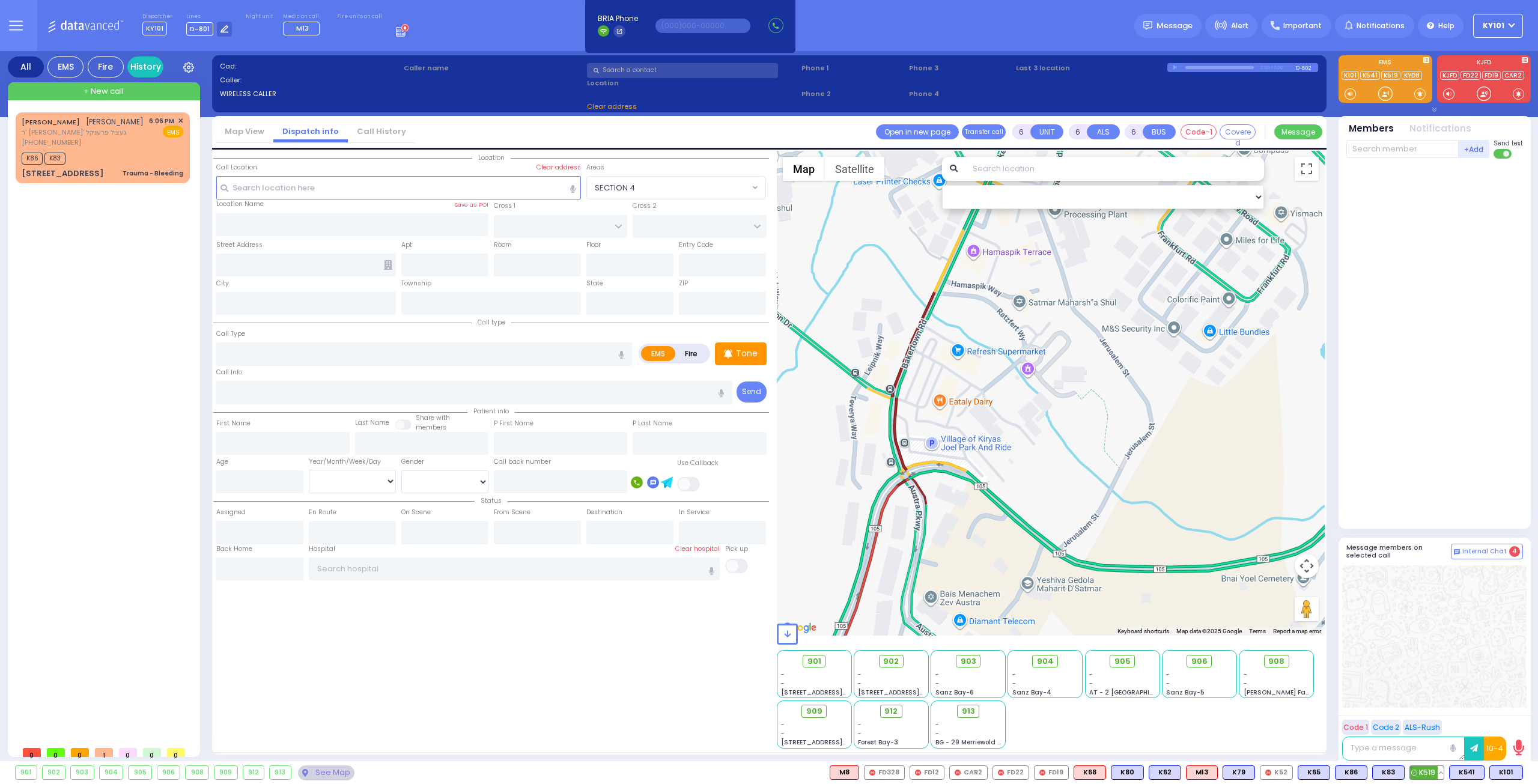
click at [1444, 770] on button at bounding box center [1441, 773] width 6 height 13
click at [1437, 721] on icon at bounding box center [1432, 719] width 13 height 13
click at [1404, 768] on button at bounding box center [1401, 773] width 6 height 13
click at [1443, 769] on button at bounding box center [1441, 773] width 6 height 13
click at [1430, 646] on div at bounding box center [1434, 637] width 184 height 143
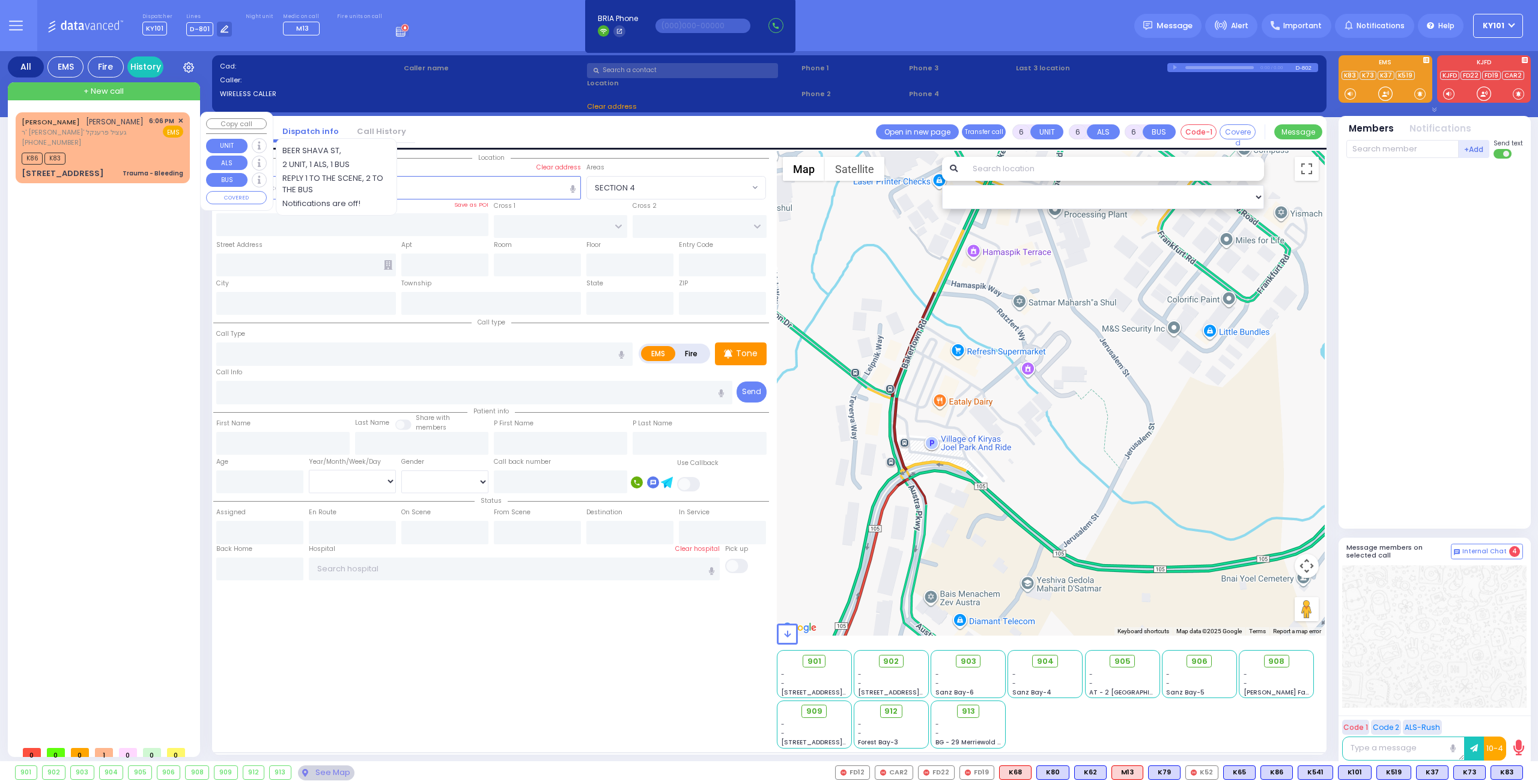
click at [88, 150] on div "K86 K83" at bounding box center [103, 157] width 162 height 15
type input "2"
type input "1"
select select
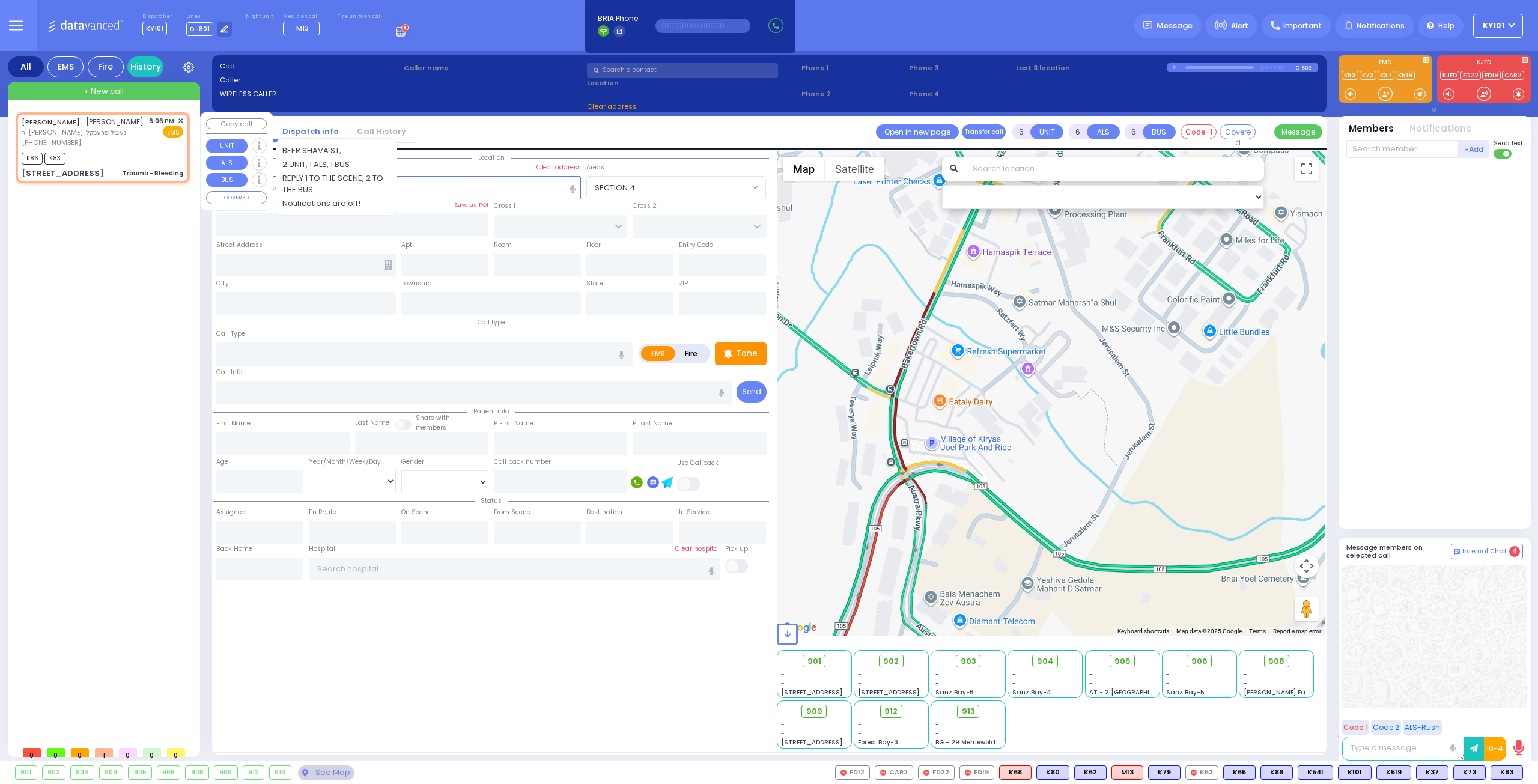
type input "Trauma - Bleeding"
radio input "true"
type input "MOSHE ARON"
type input "FULOP"
select select
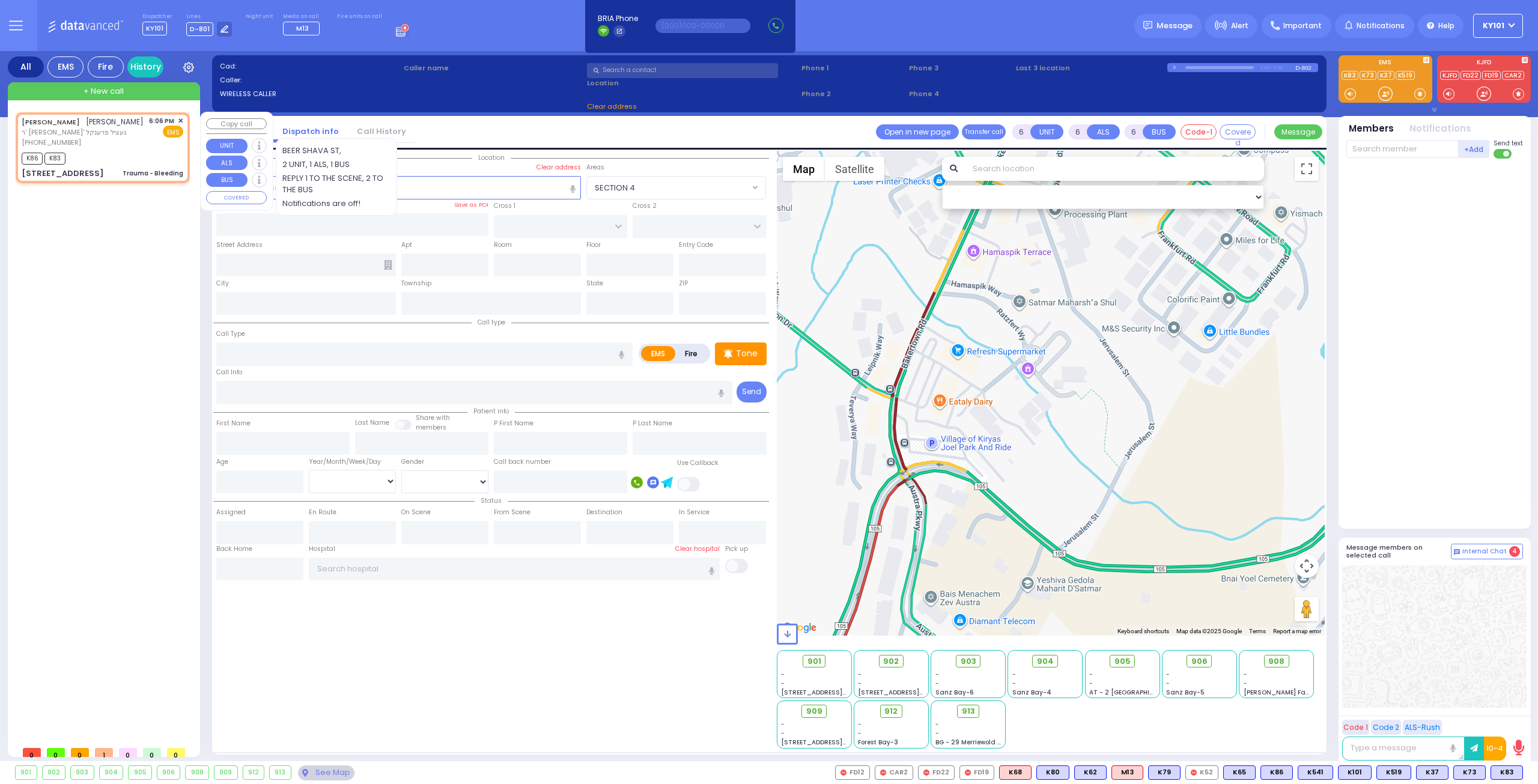
type input "18:06"
select select "Hatzalah Garages"
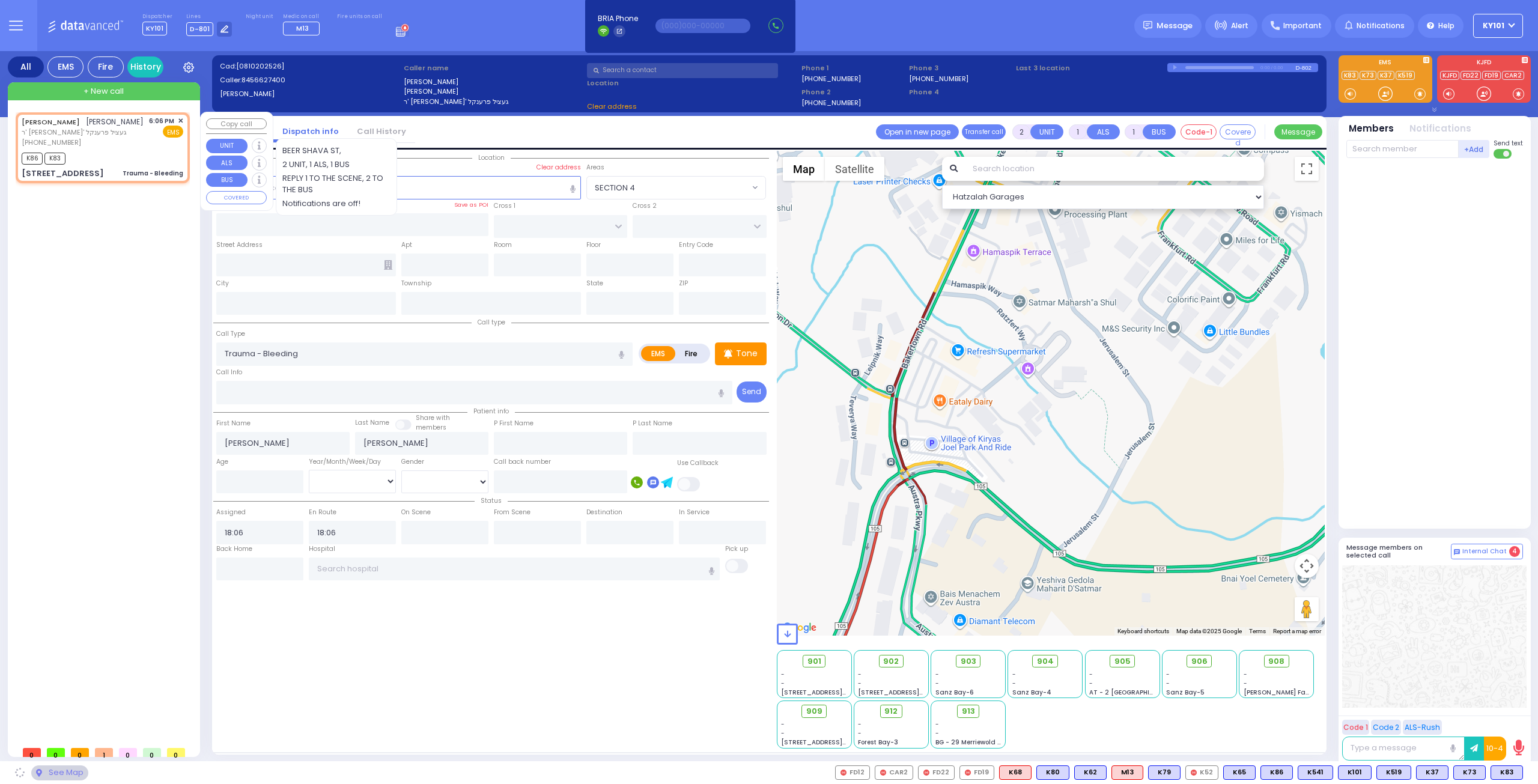
type input "S.M. ROSMER RD"
type input "BEER SHAVA ST"
type input "5 BEER SHAVA ST"
type input "405"
type input "Kiryas Joel"
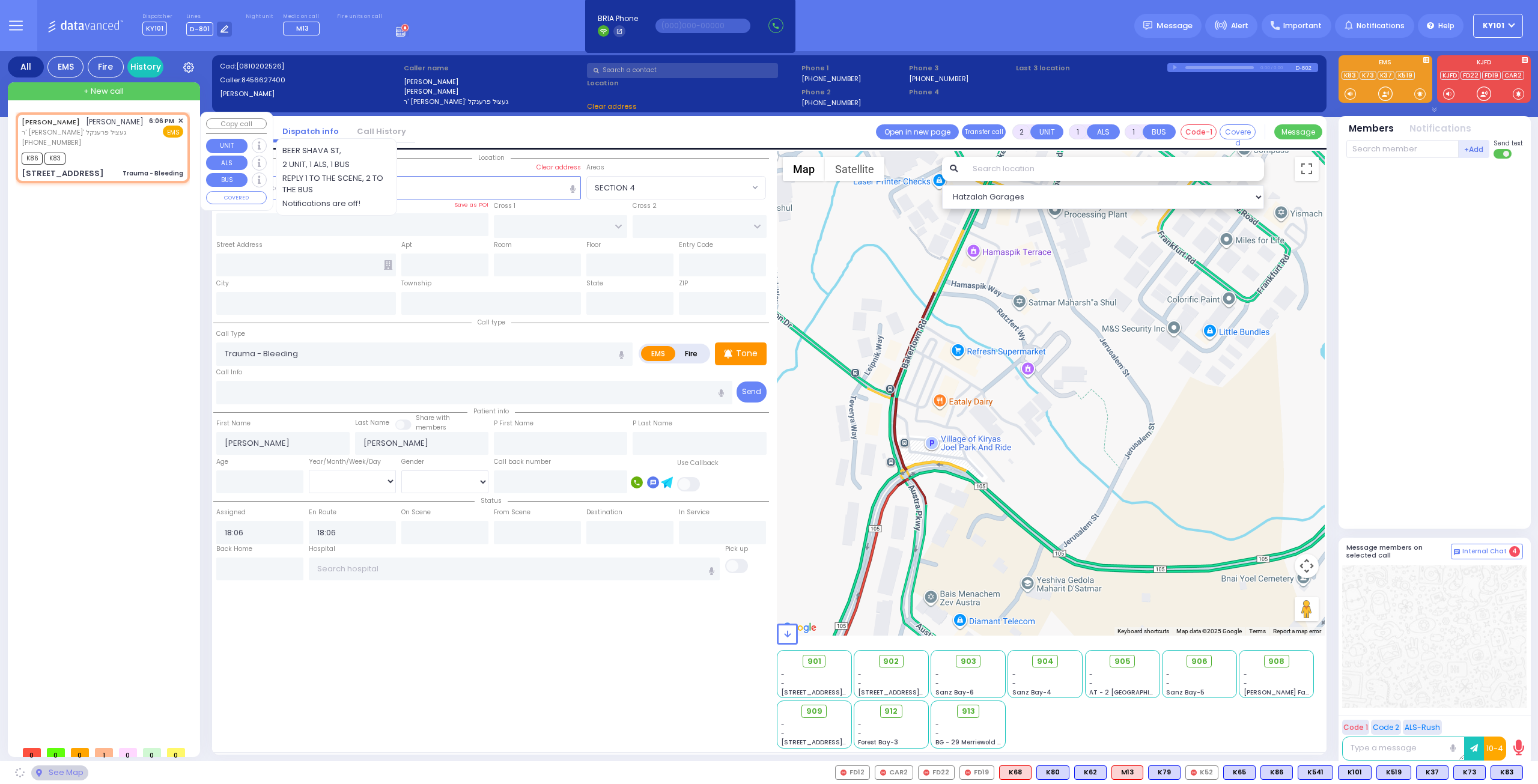
type input "[US_STATE]"
type input "10950"
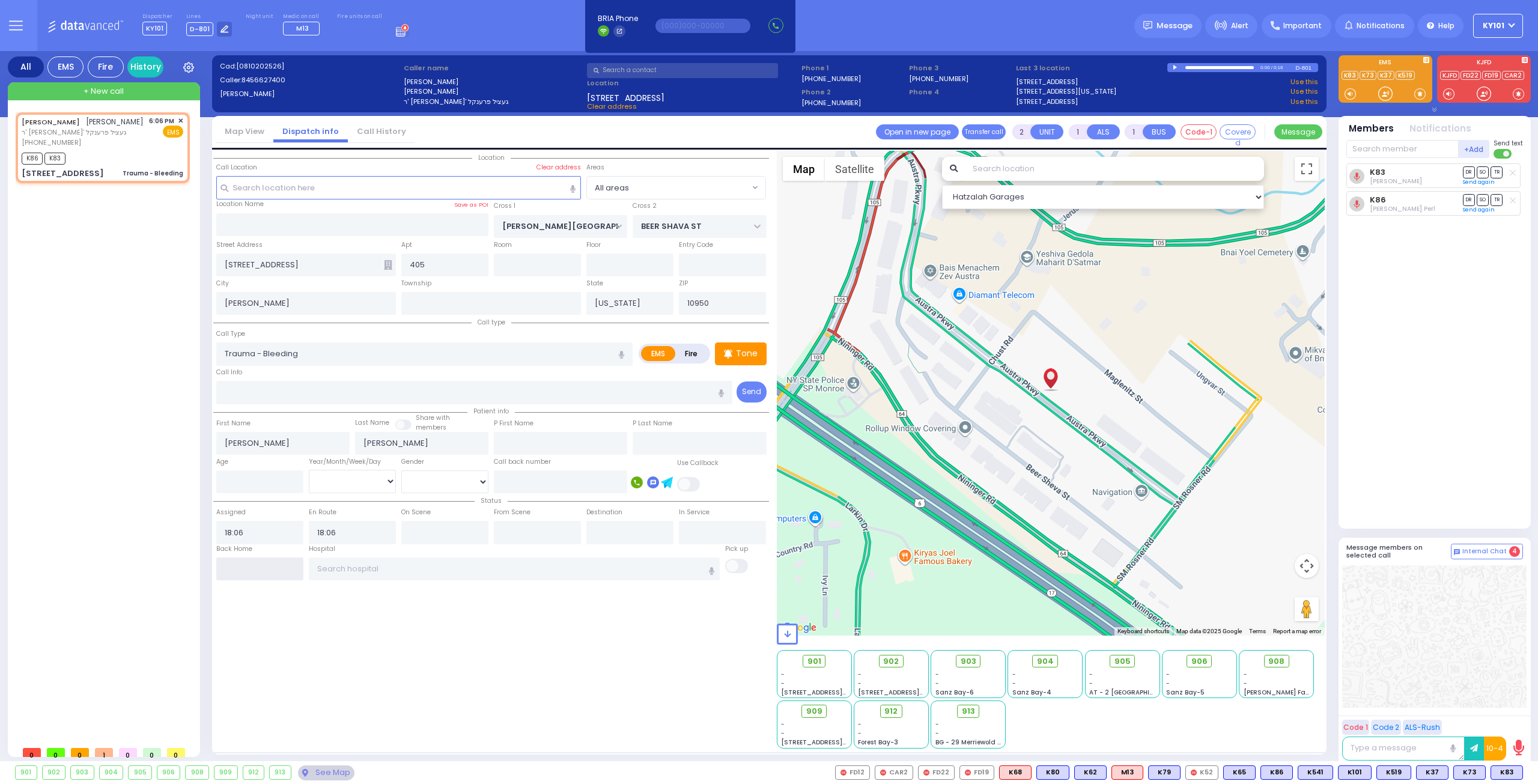
click at [279, 557] on input "text" at bounding box center [260, 569] width 87 height 23
type input "18:32"
select select
radio input "true"
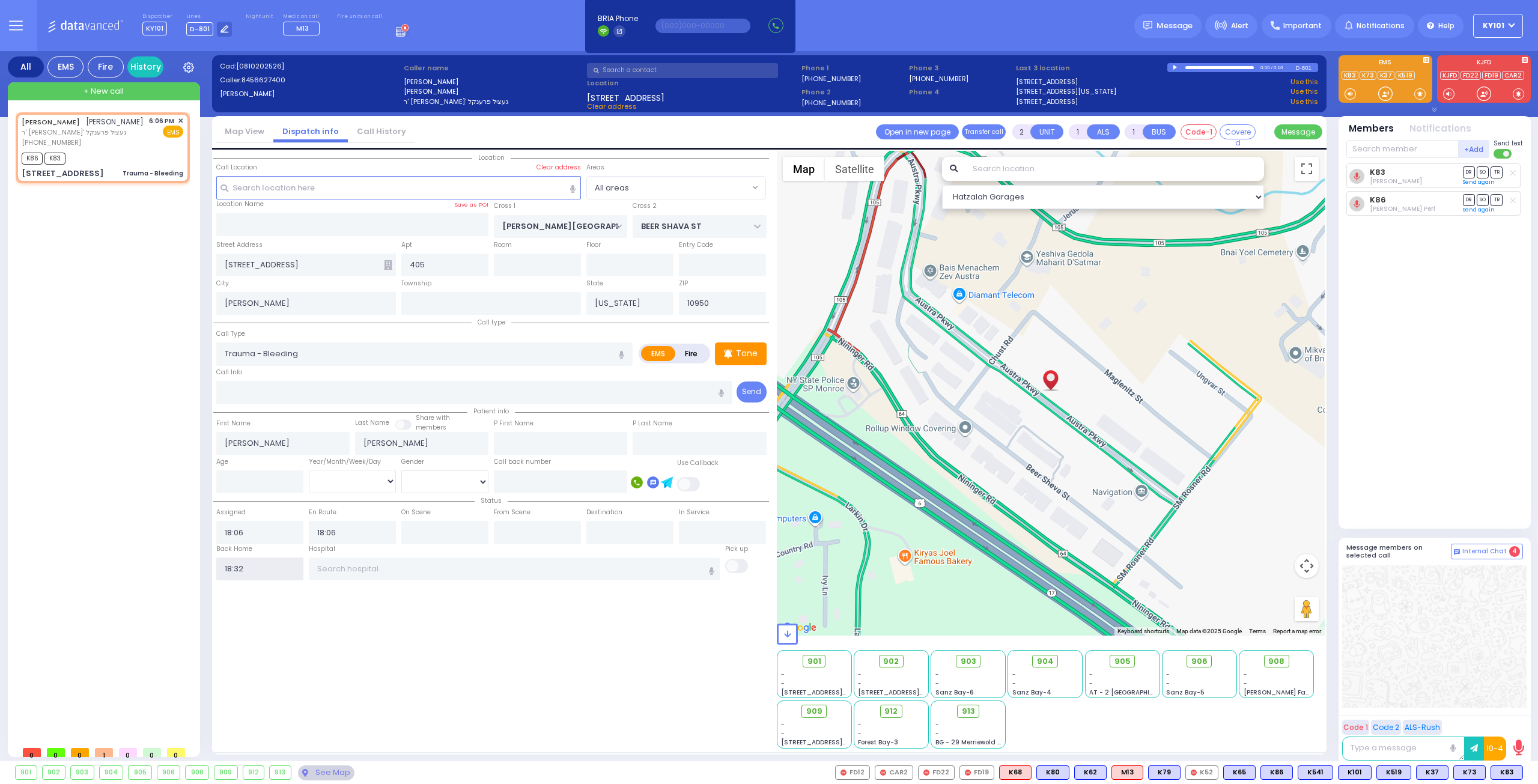
select select
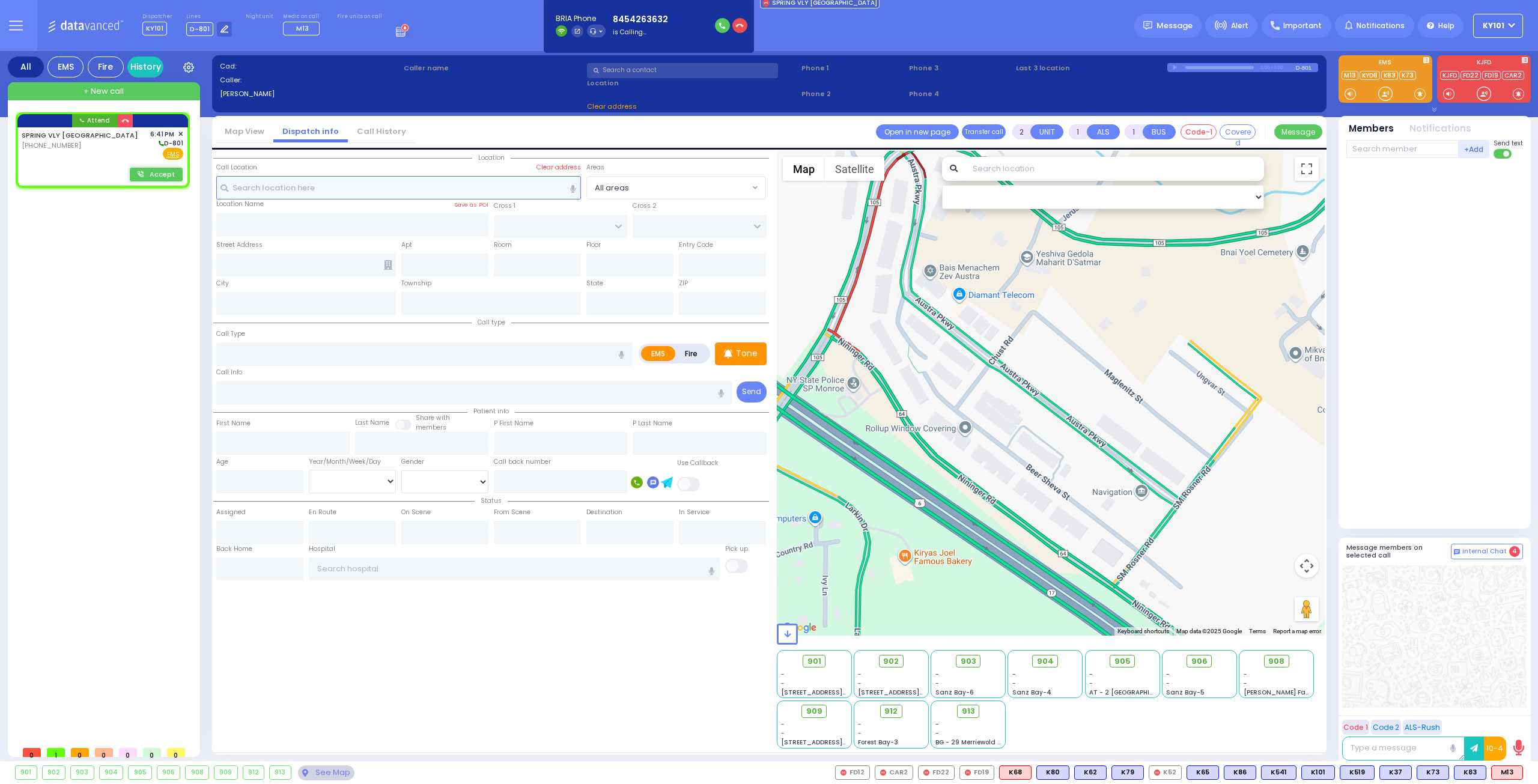
select select
radio input "true"
select select
type input "18:41"
select select "Hatzalah Garages"
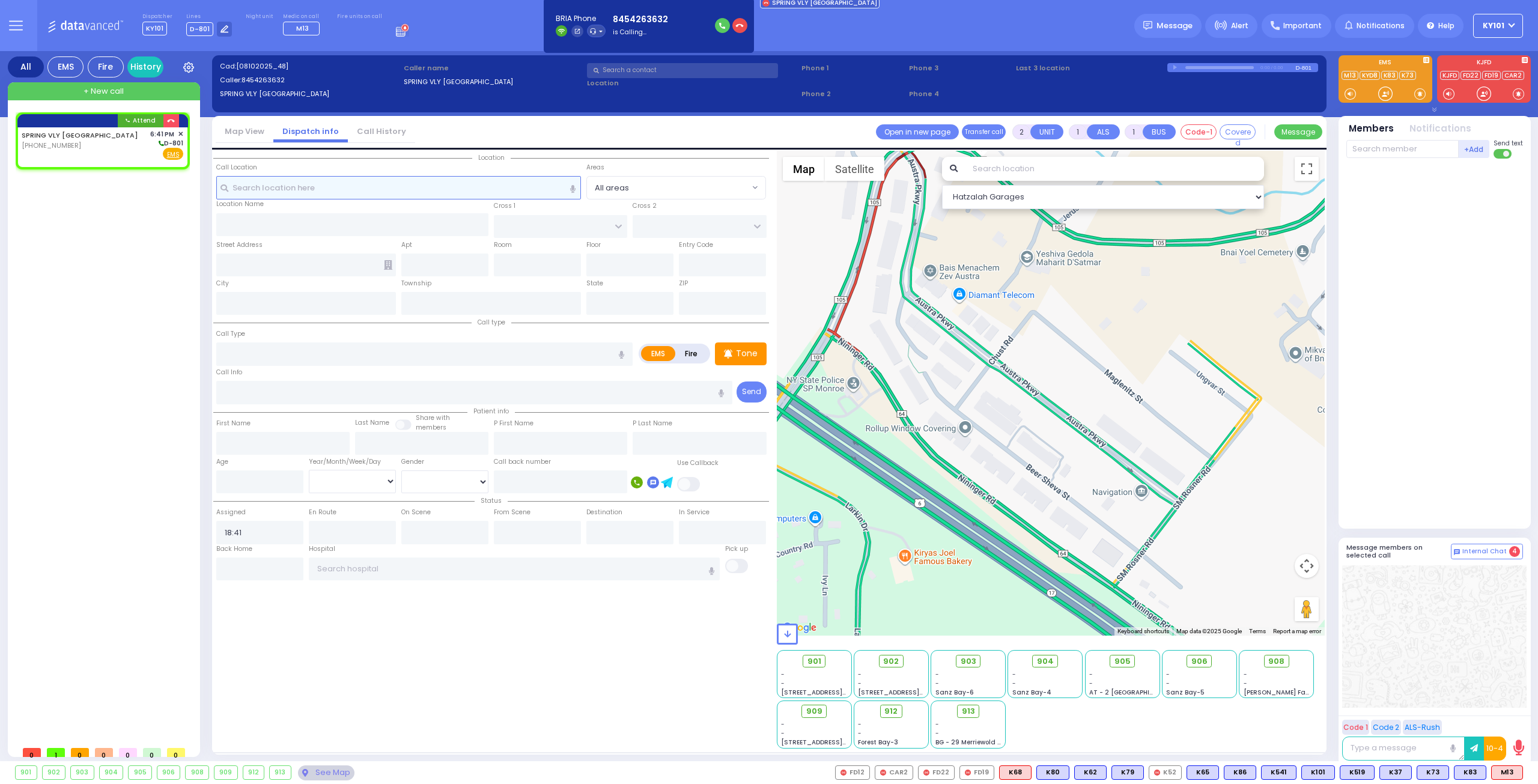
select select
radio input "true"
select select
select select "Hatzalah Garages"
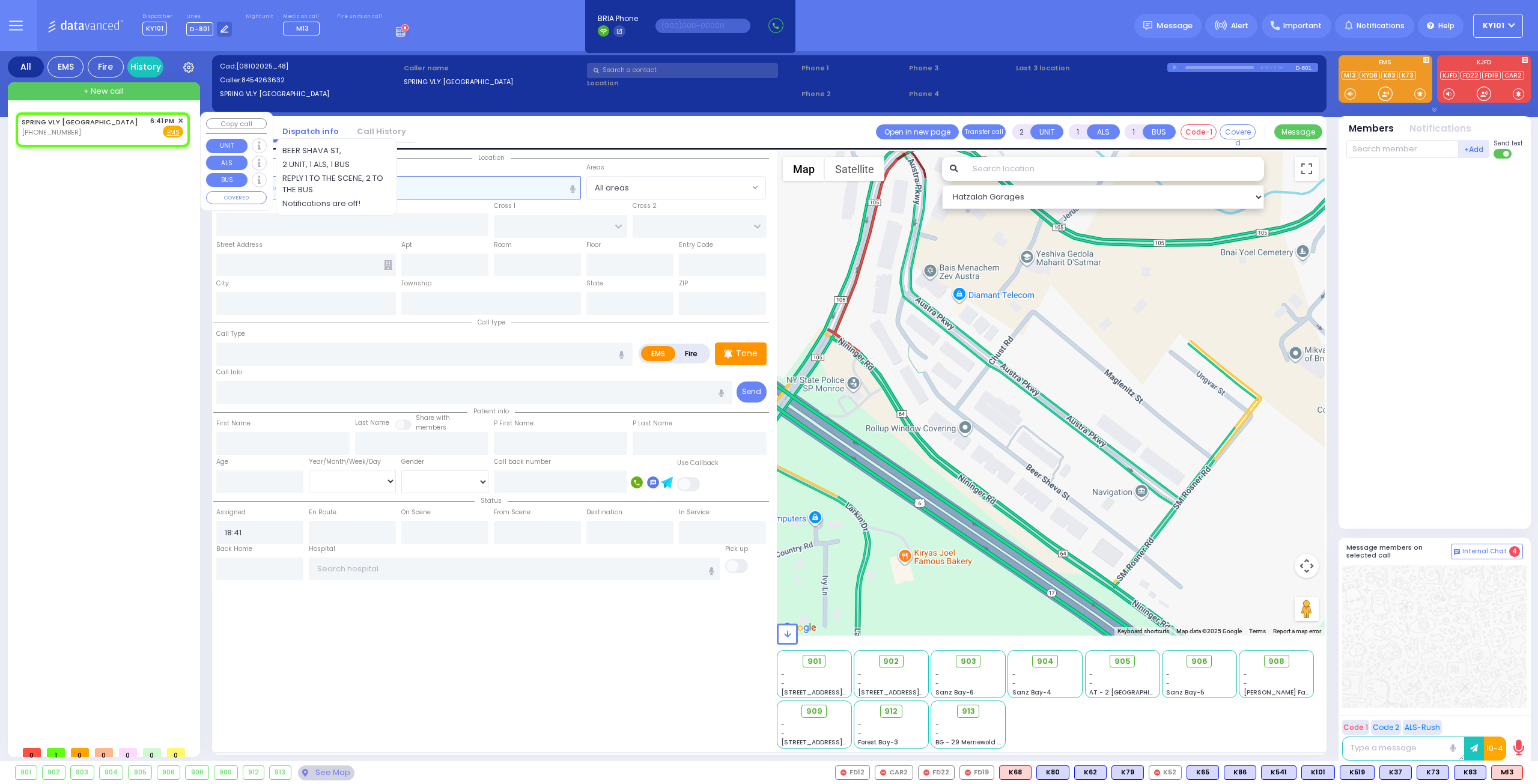
select select
radio input "true"
select select
select select "Hatzalah Garages"
click at [384, 123] on li "Call History" at bounding box center [381, 132] width 67 height 21
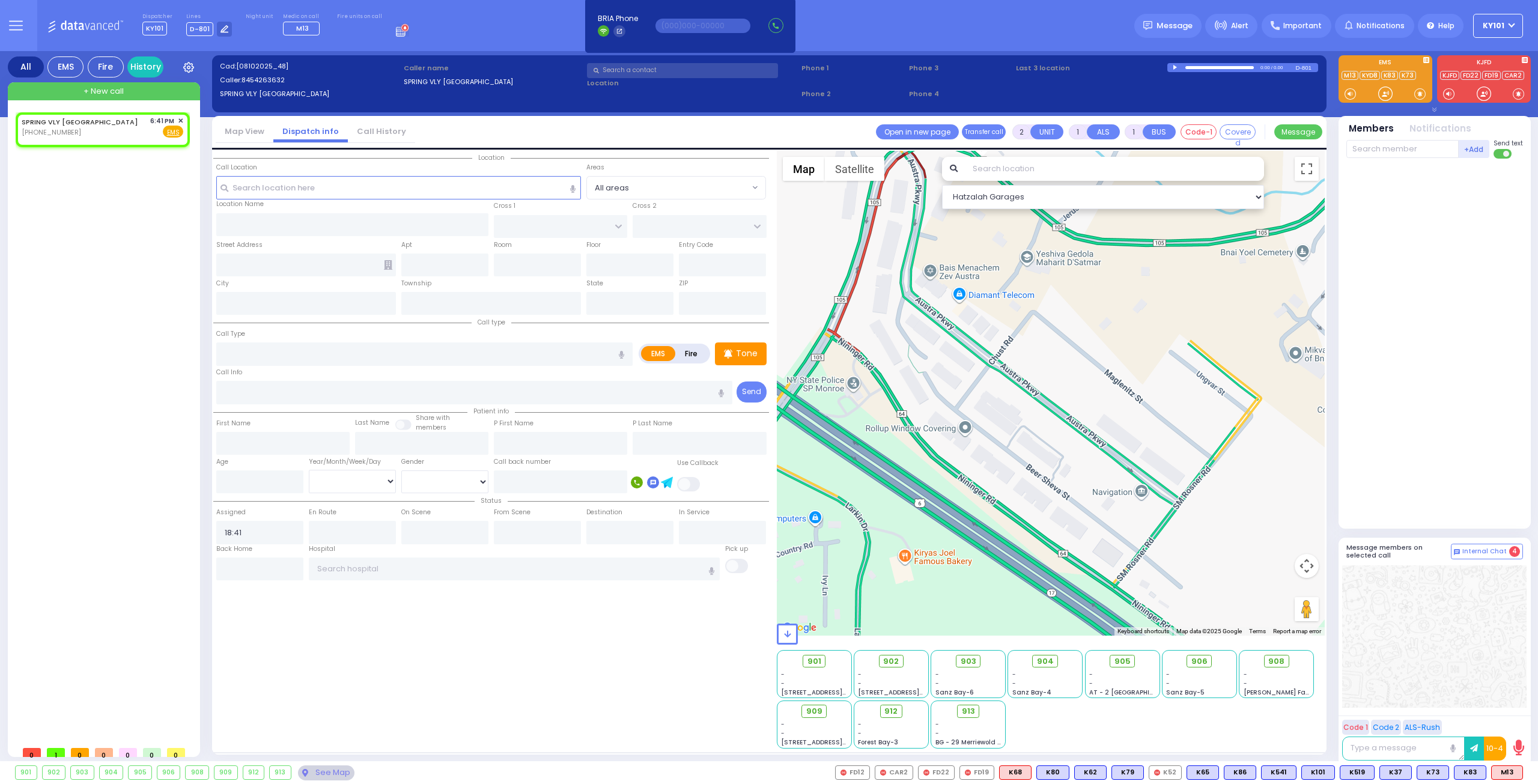
click at [382, 127] on link "Call History" at bounding box center [381, 131] width 67 height 11
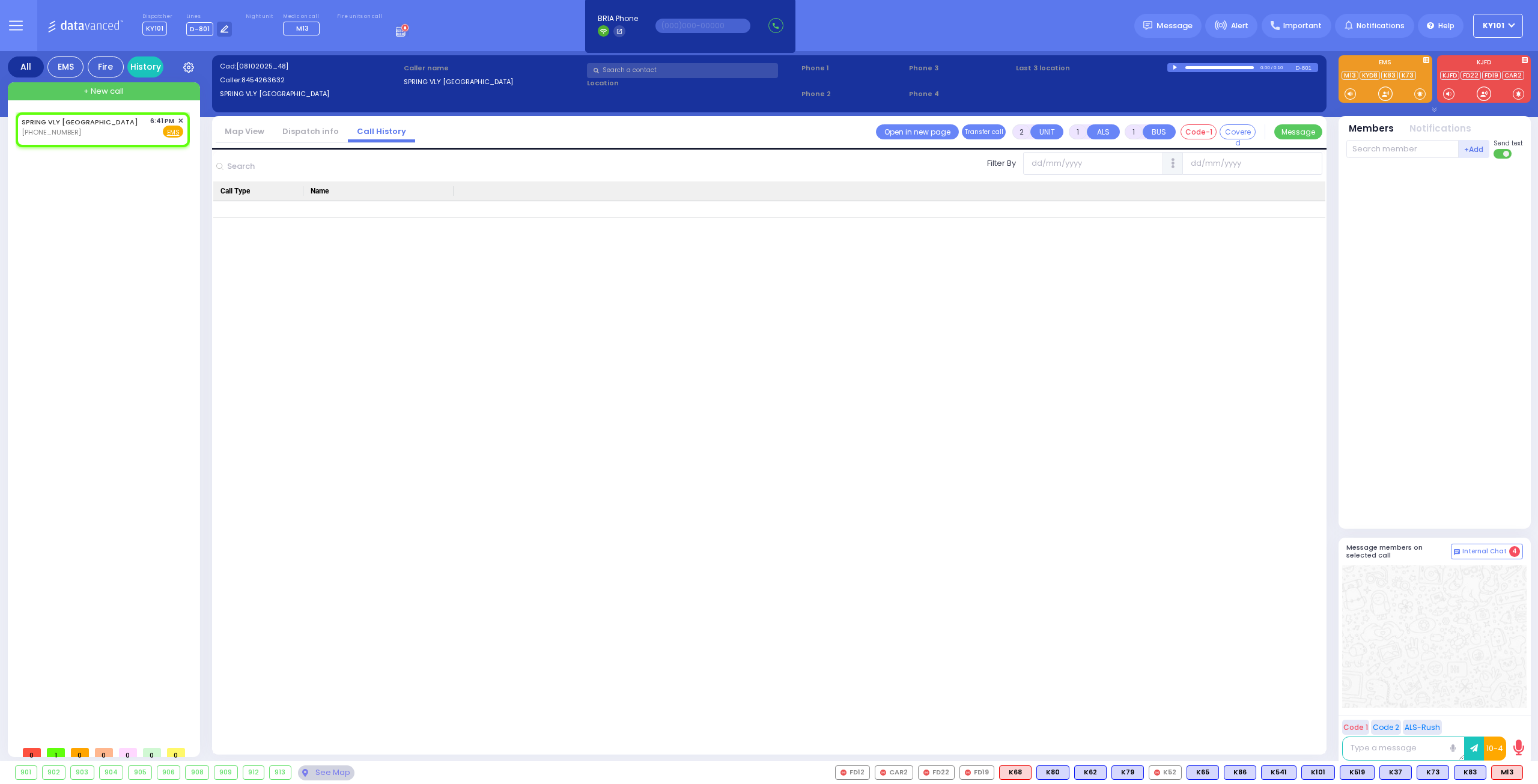
click at [314, 130] on link "Dispatch info" at bounding box center [310, 131] width 74 height 11
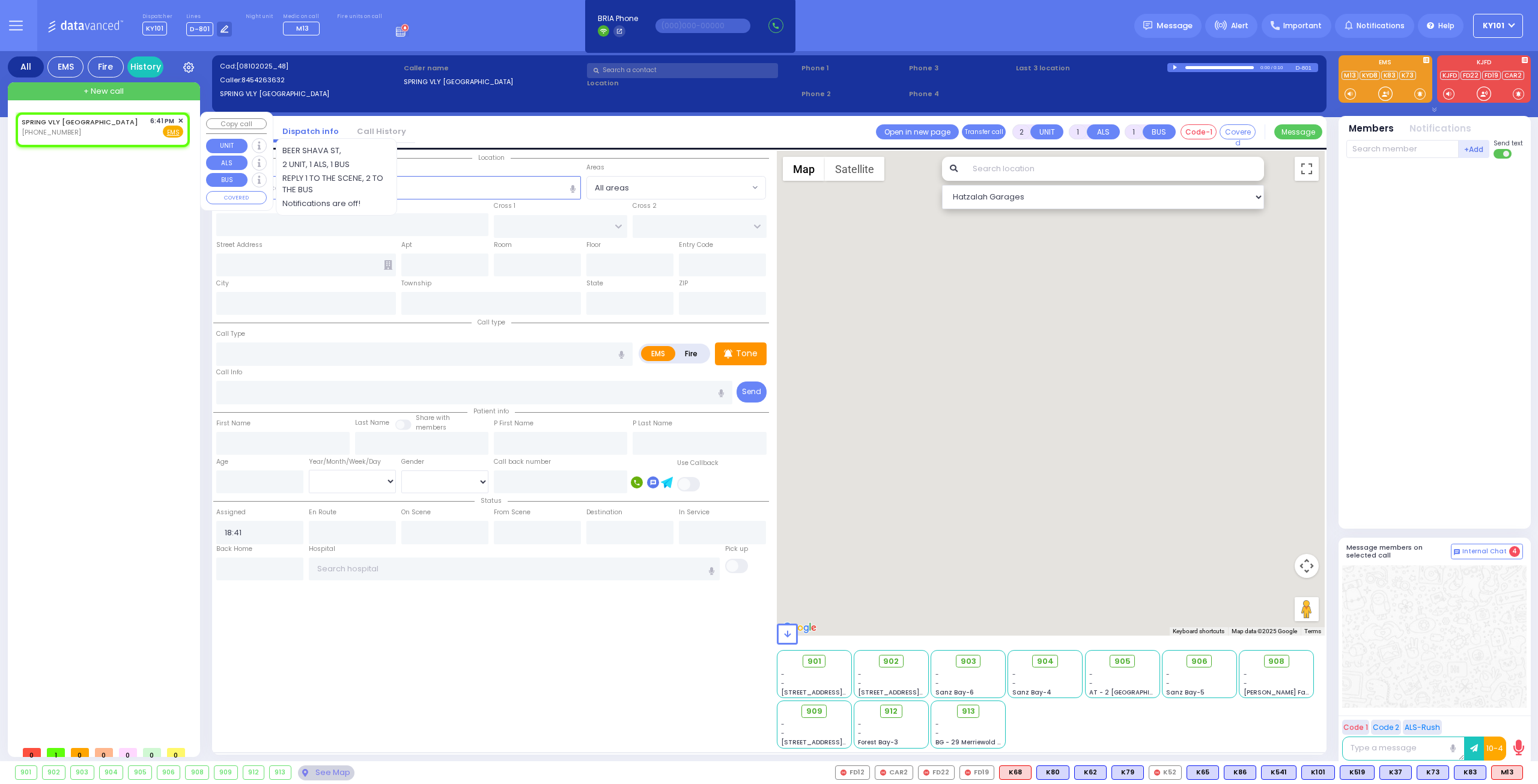
click at [177, 116] on div "6:41 PM ✕" at bounding box center [167, 121] width 34 height 10
select select
radio input "true"
select select
select select "Hatzalah Garages"
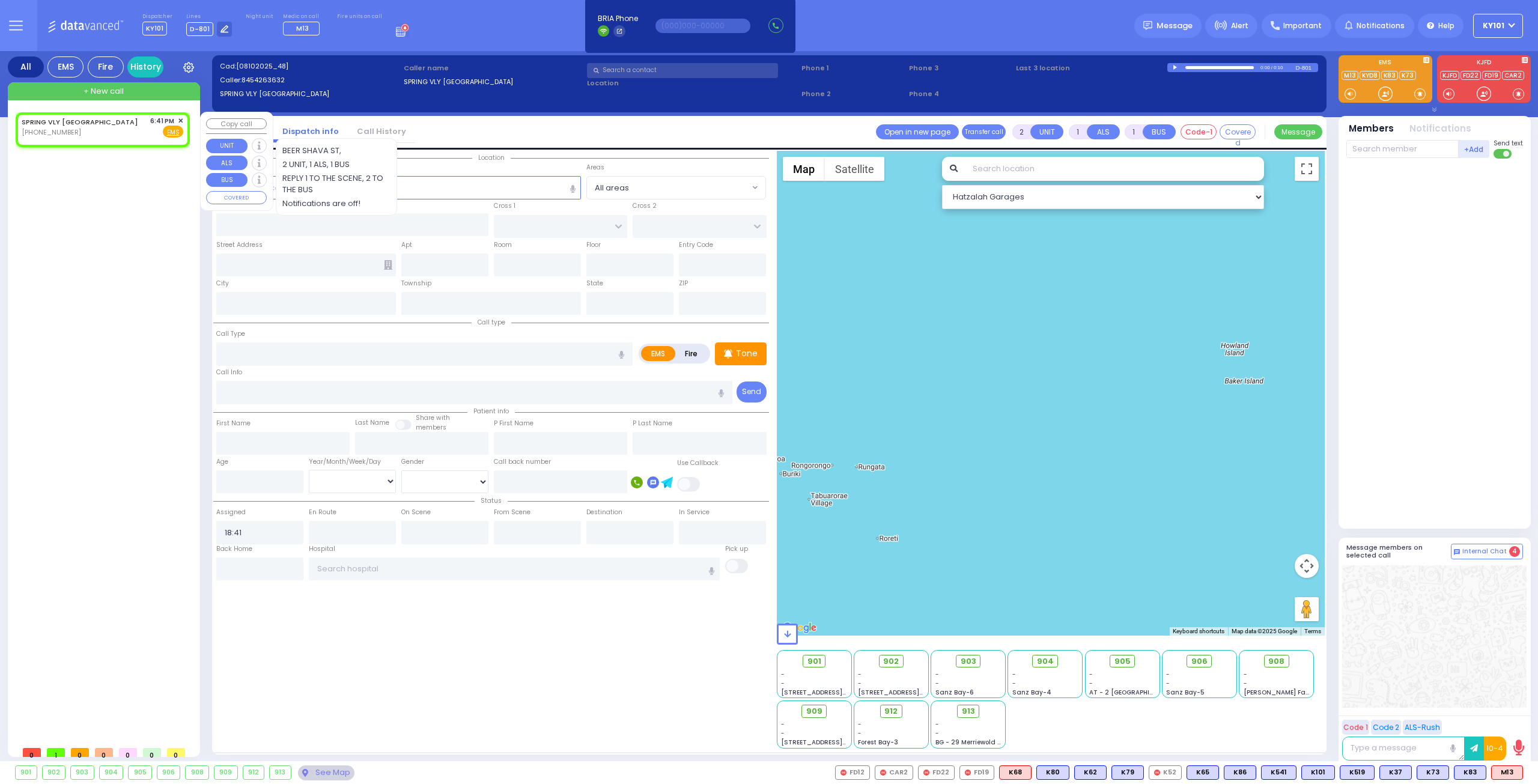
click at [179, 118] on span "✕" at bounding box center [180, 121] width 5 height 10
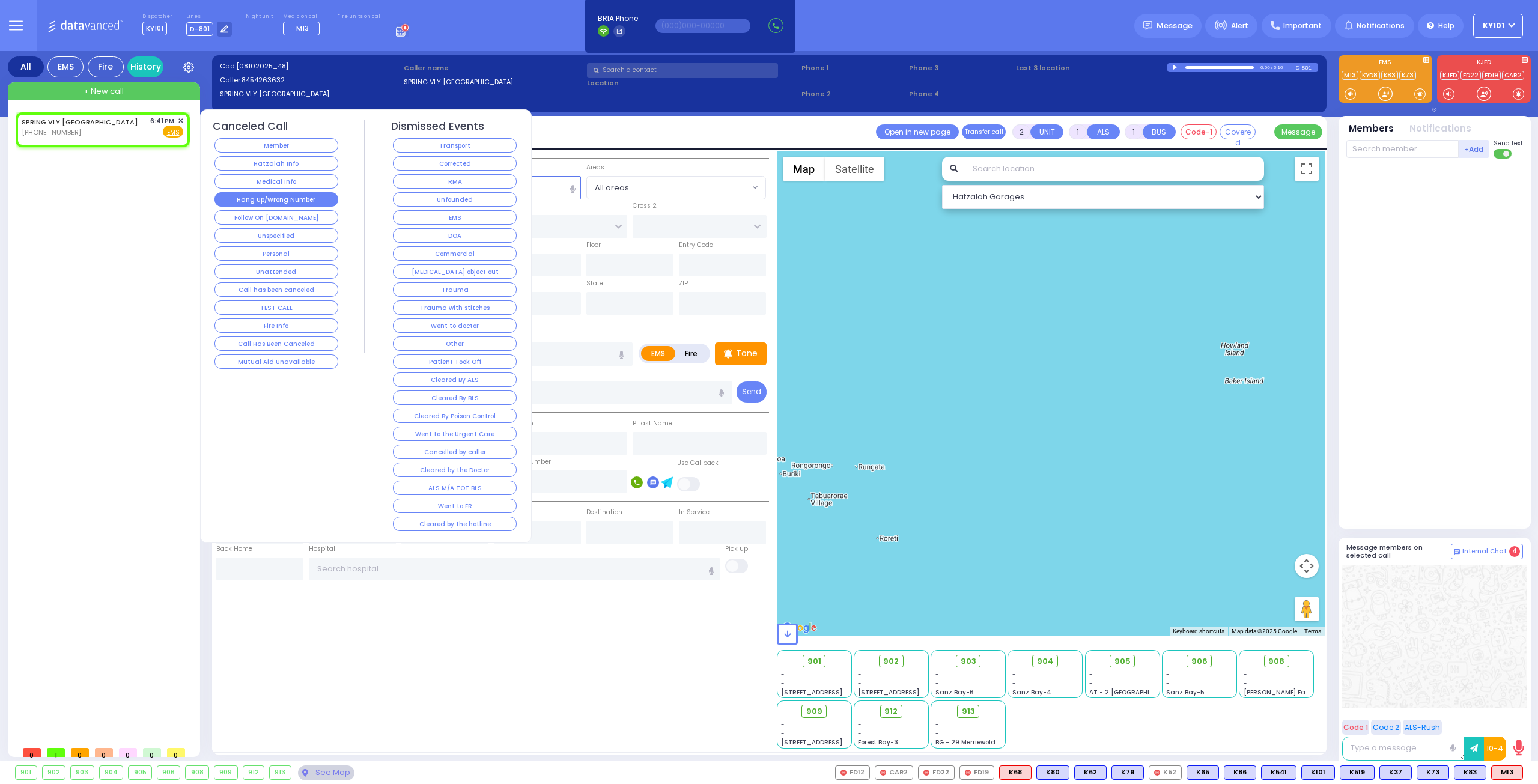
click at [265, 196] on button "Hang up/Wrong Number" at bounding box center [276, 199] width 124 height 14
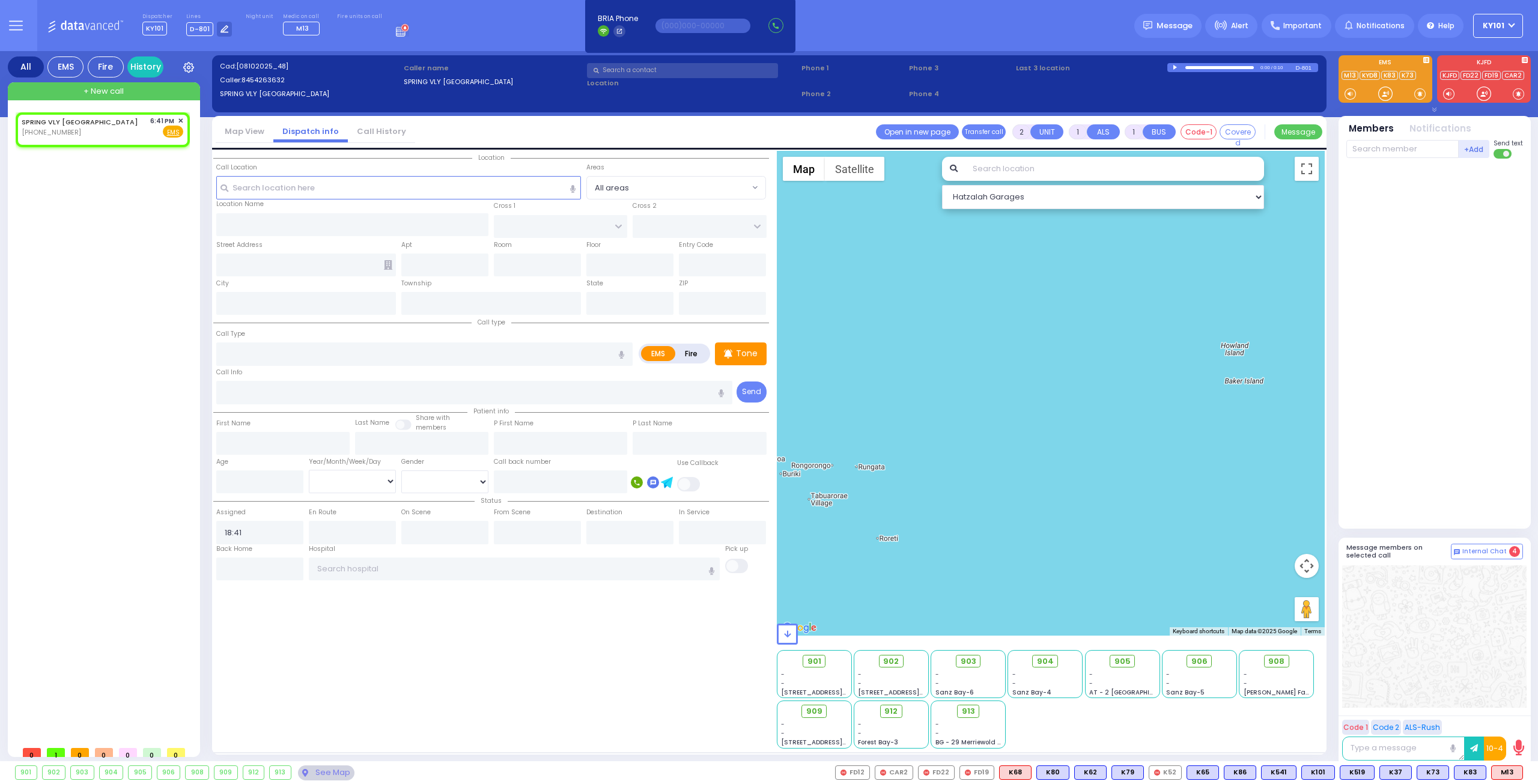
select select
radio input "true"
select select
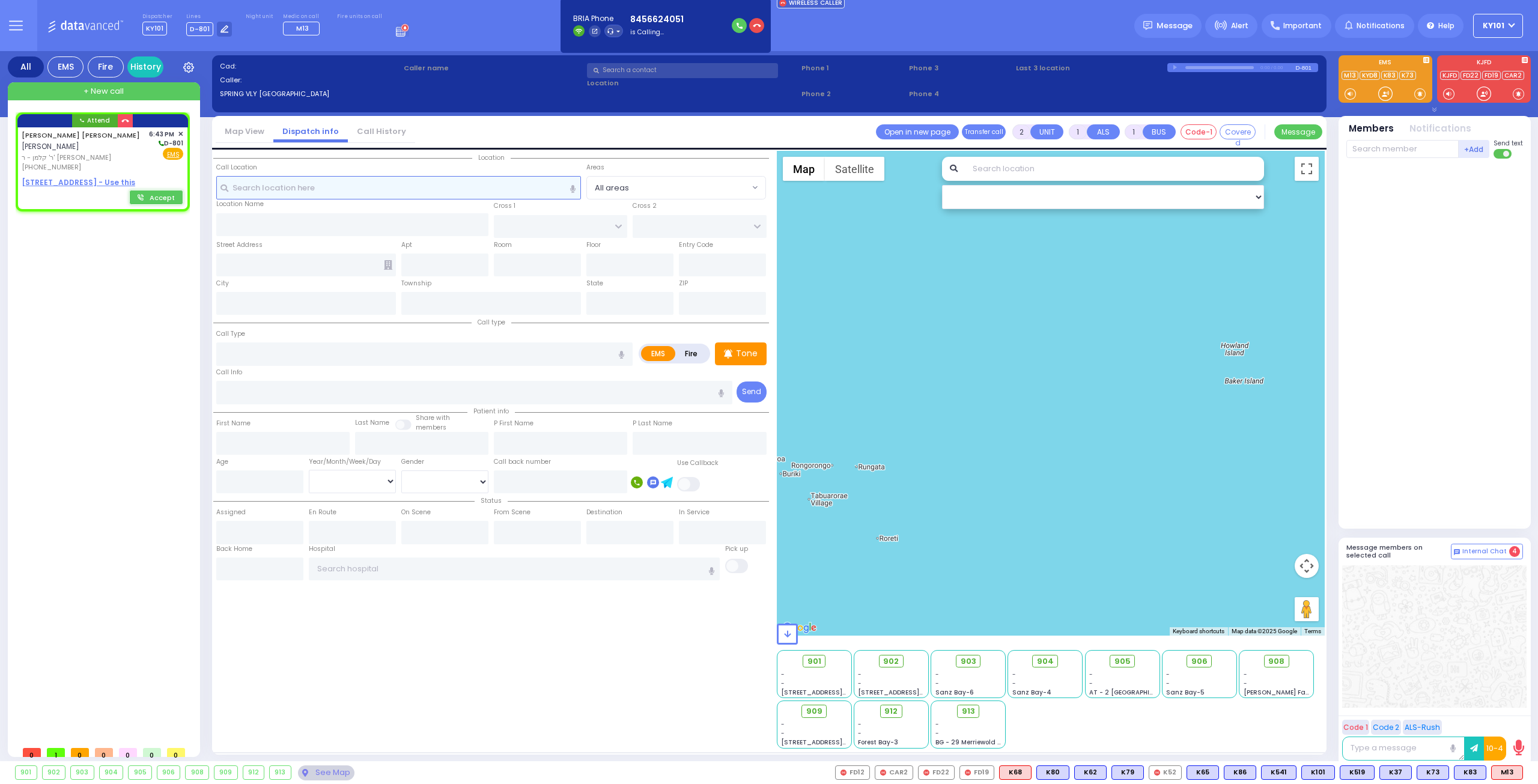
select select
radio input "true"
type input "[PERSON_NAME]"
select select
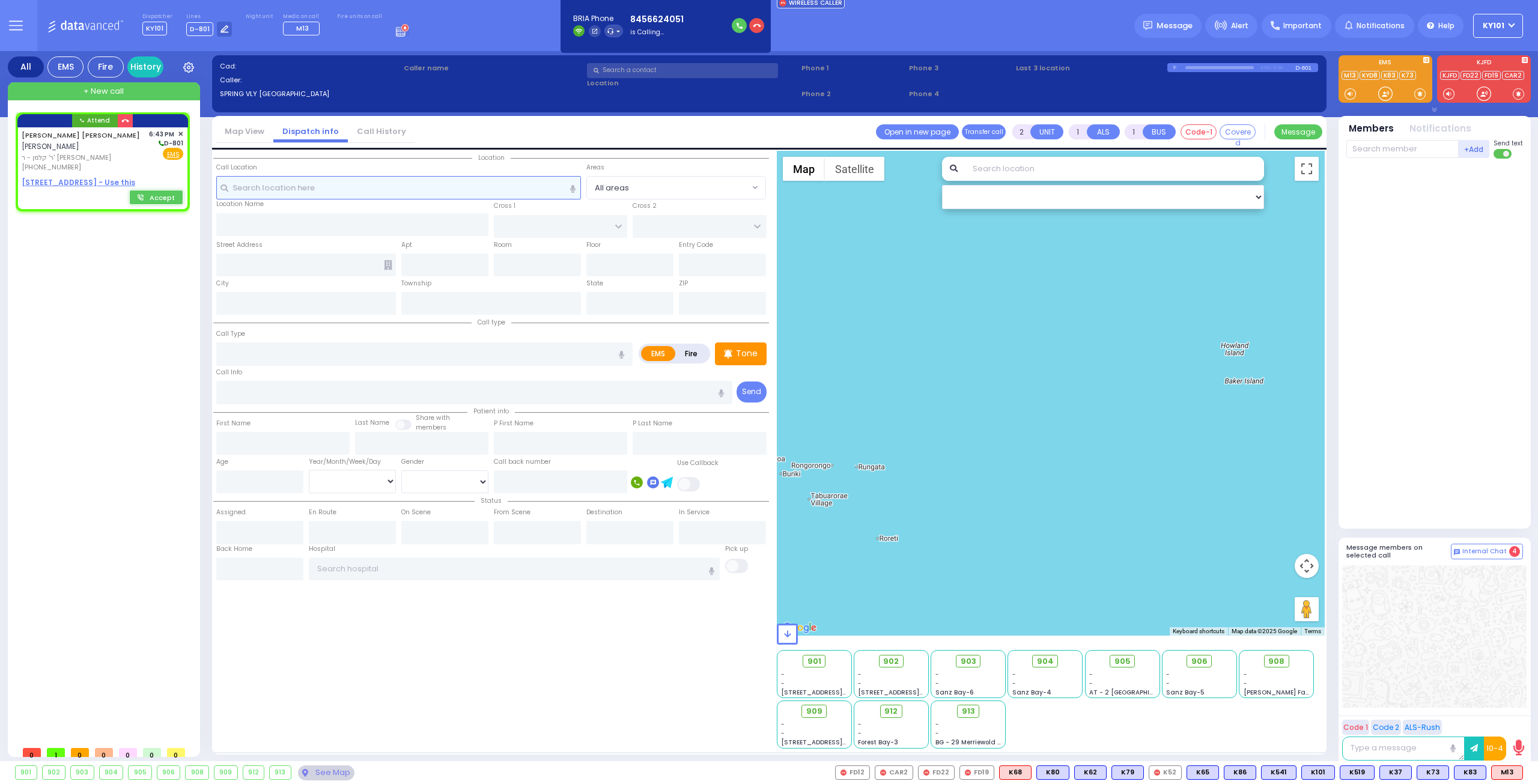
type input "18:43"
select select "Hatzalah Garages"
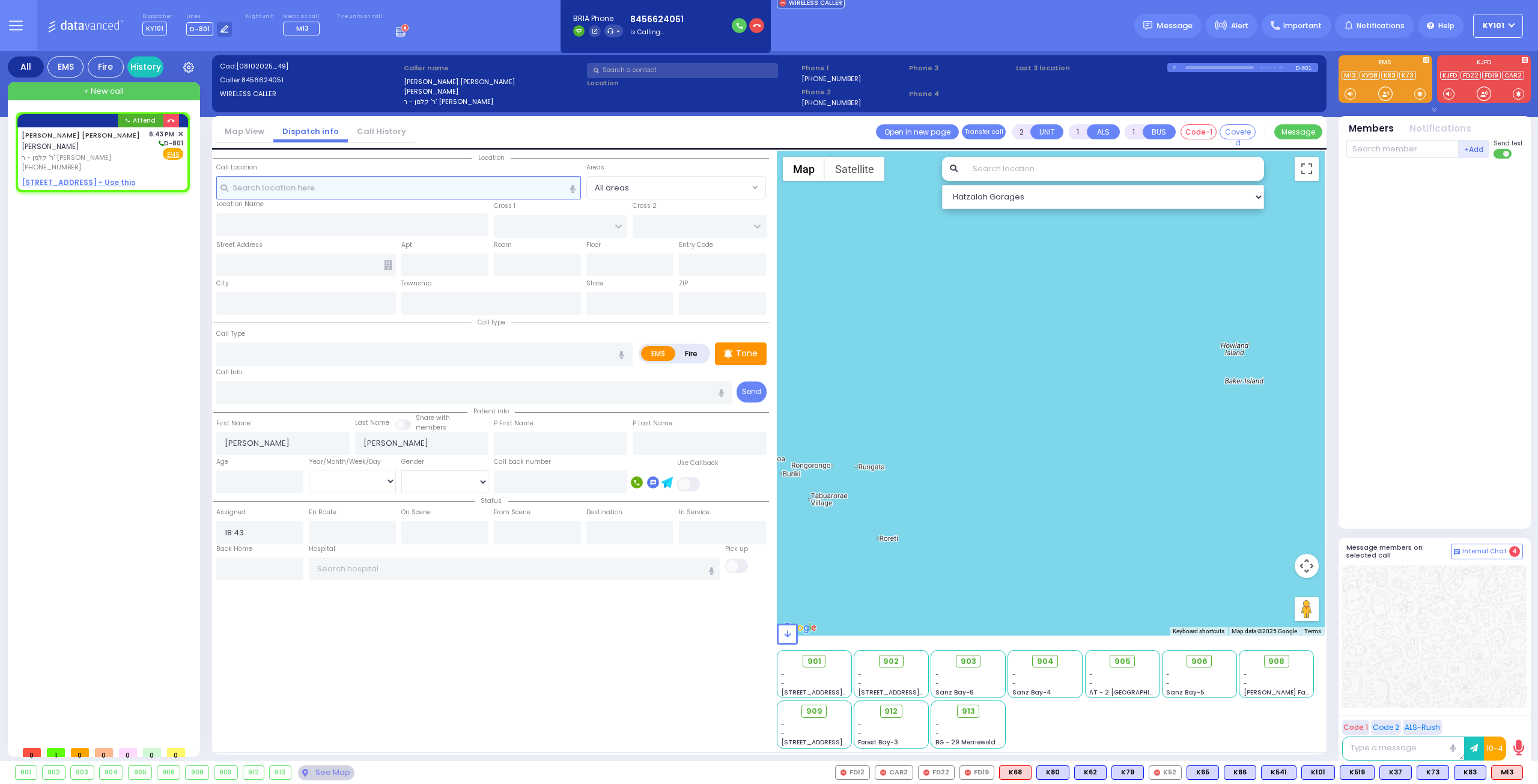
select select
radio input "true"
select select
select select "Hatzalah Garages"
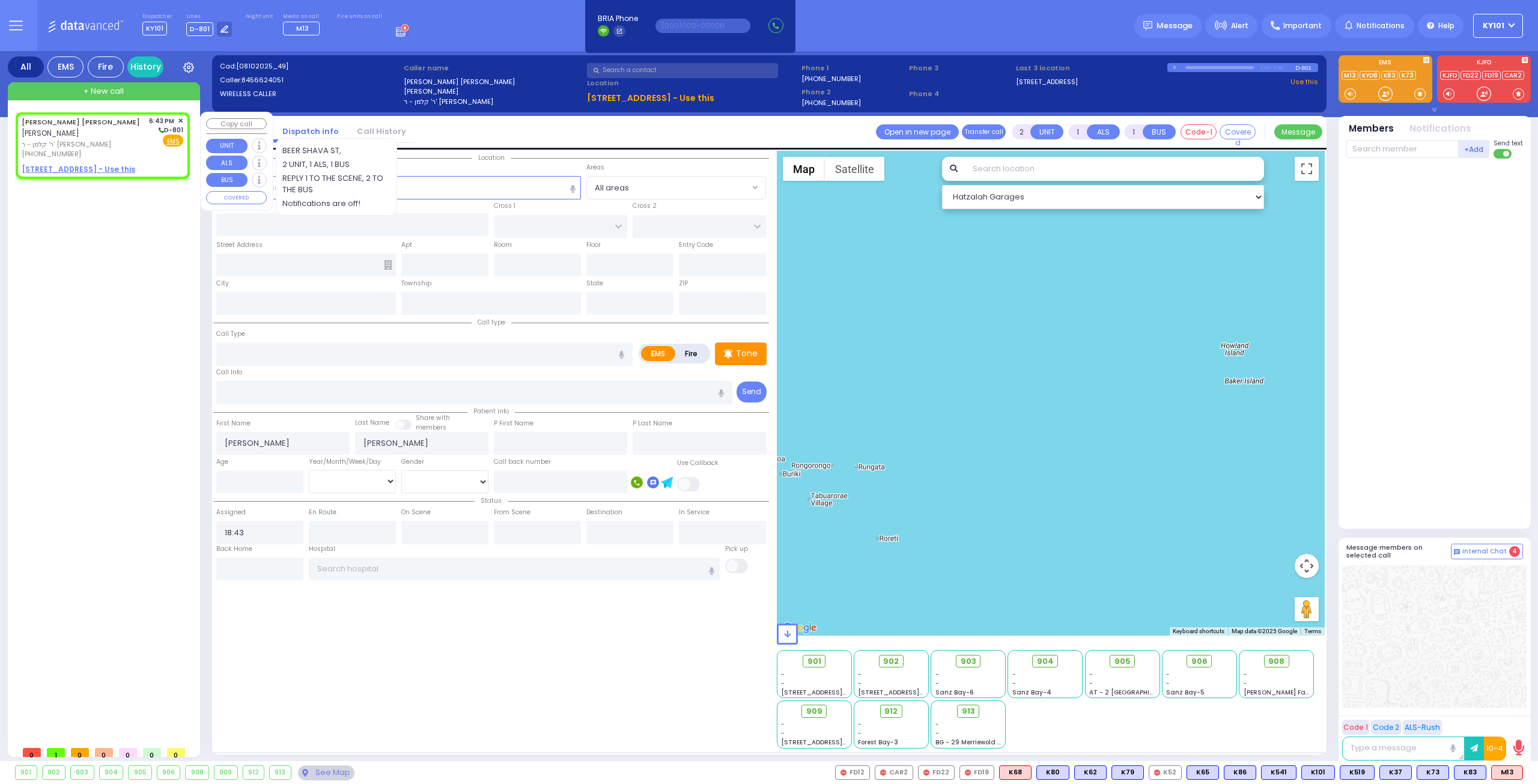
click at [77, 169] on u "35 FOREST RD 205 - Use this" at bounding box center [79, 169] width 114 height 10
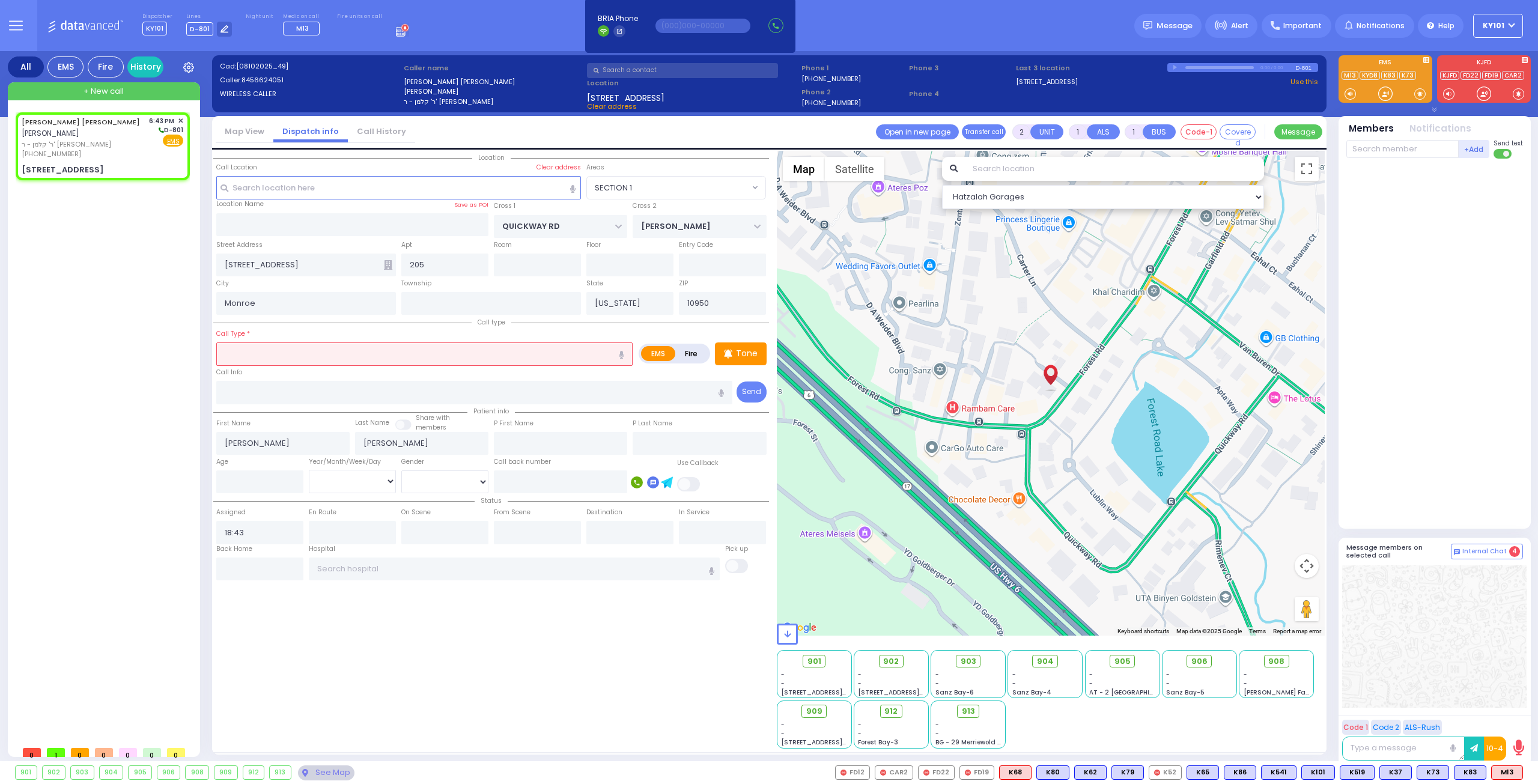
click at [686, 350] on label "Fire" at bounding box center [692, 353] width 34 height 15
click at [501, 347] on input "text" at bounding box center [424, 354] width 416 height 23
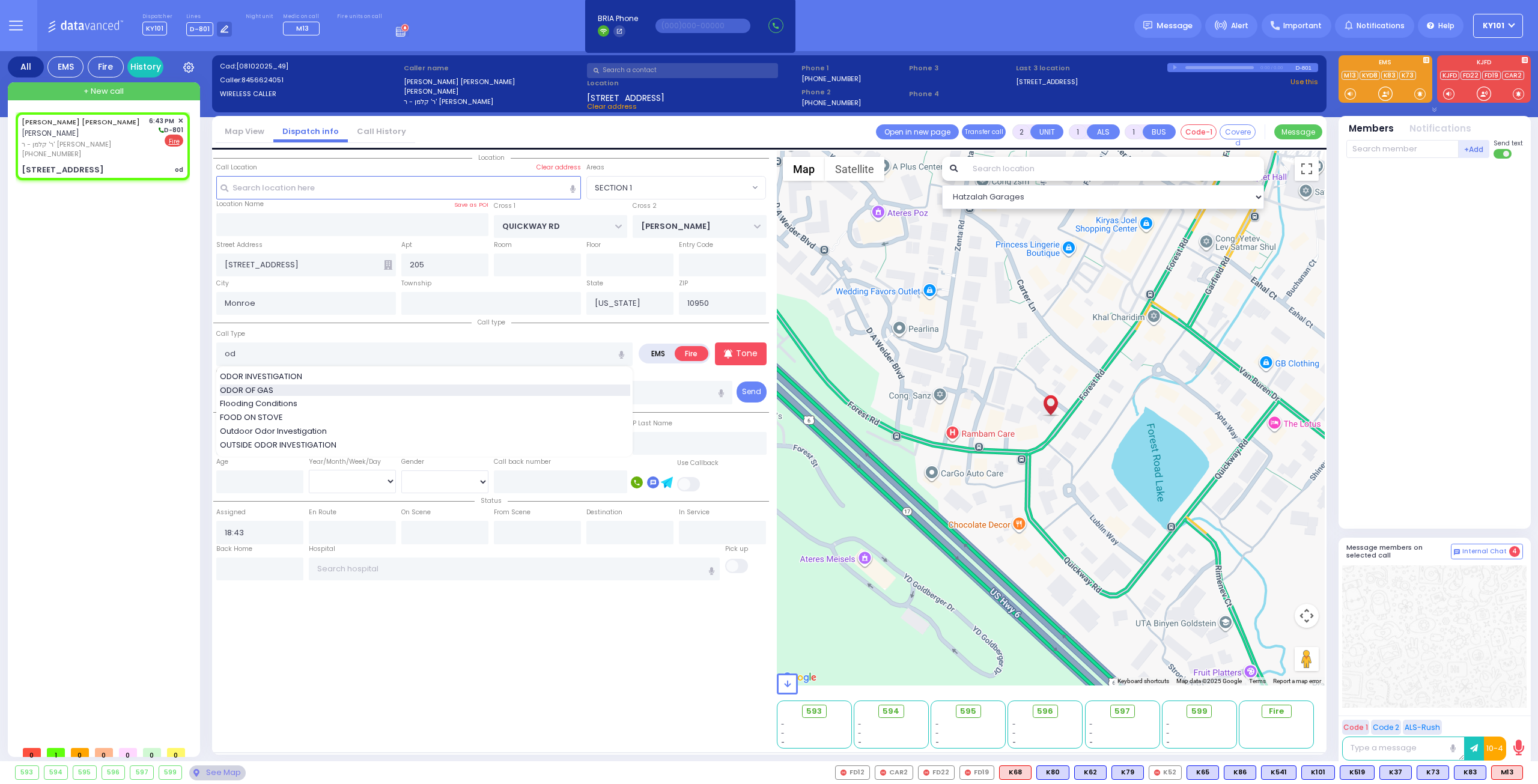
click at [306, 391] on div "ODOR OF GAS" at bounding box center [425, 390] width 410 height 12
click at [355, 332] on div "Call Type ODOR OF GAS ODOR OF GAS" at bounding box center [424, 347] width 416 height 39
click at [1384, 153] on input "text" at bounding box center [1403, 149] width 112 height 18
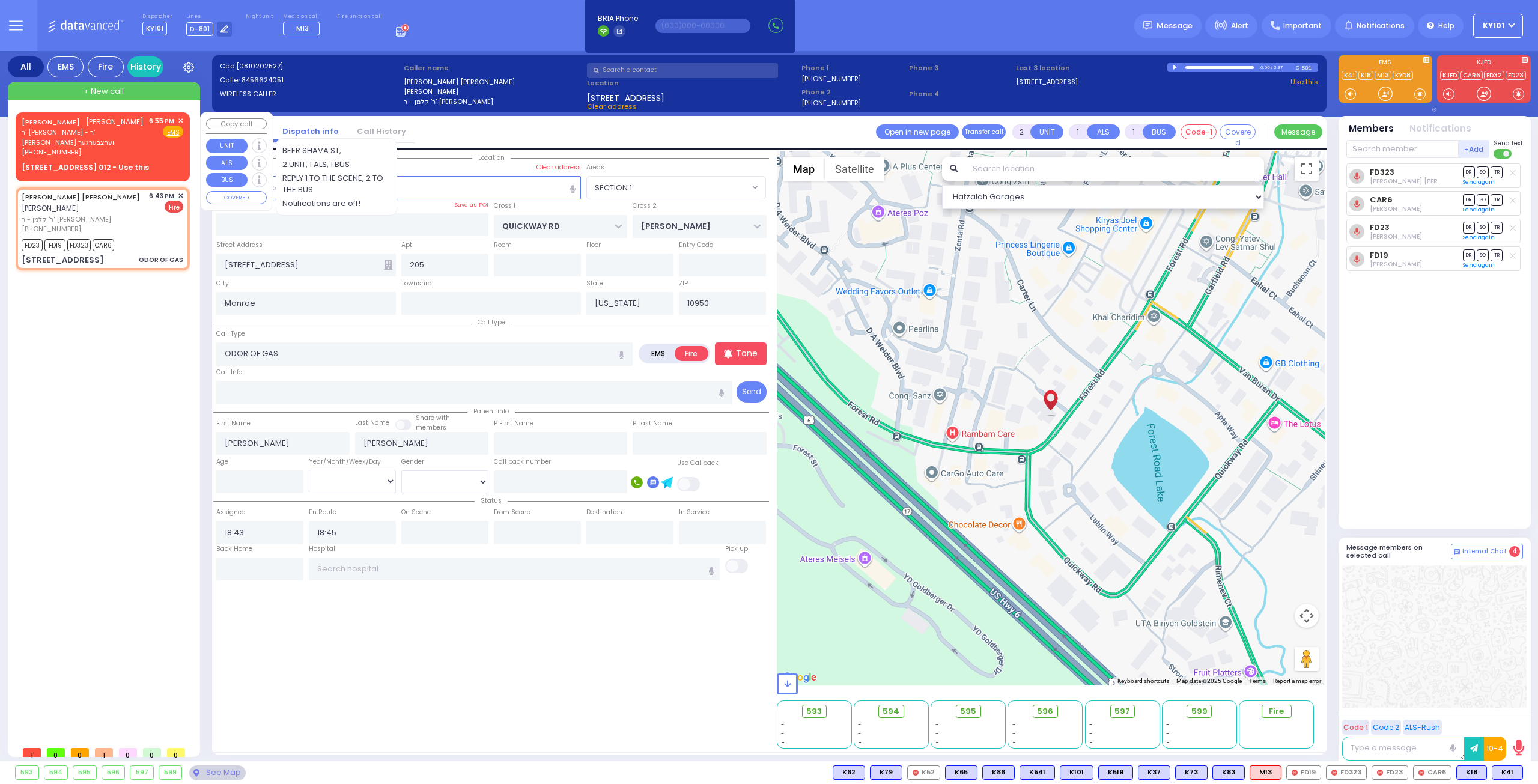
click at [62, 117] on link "[PERSON_NAME]" at bounding box center [51, 122] width 58 height 10
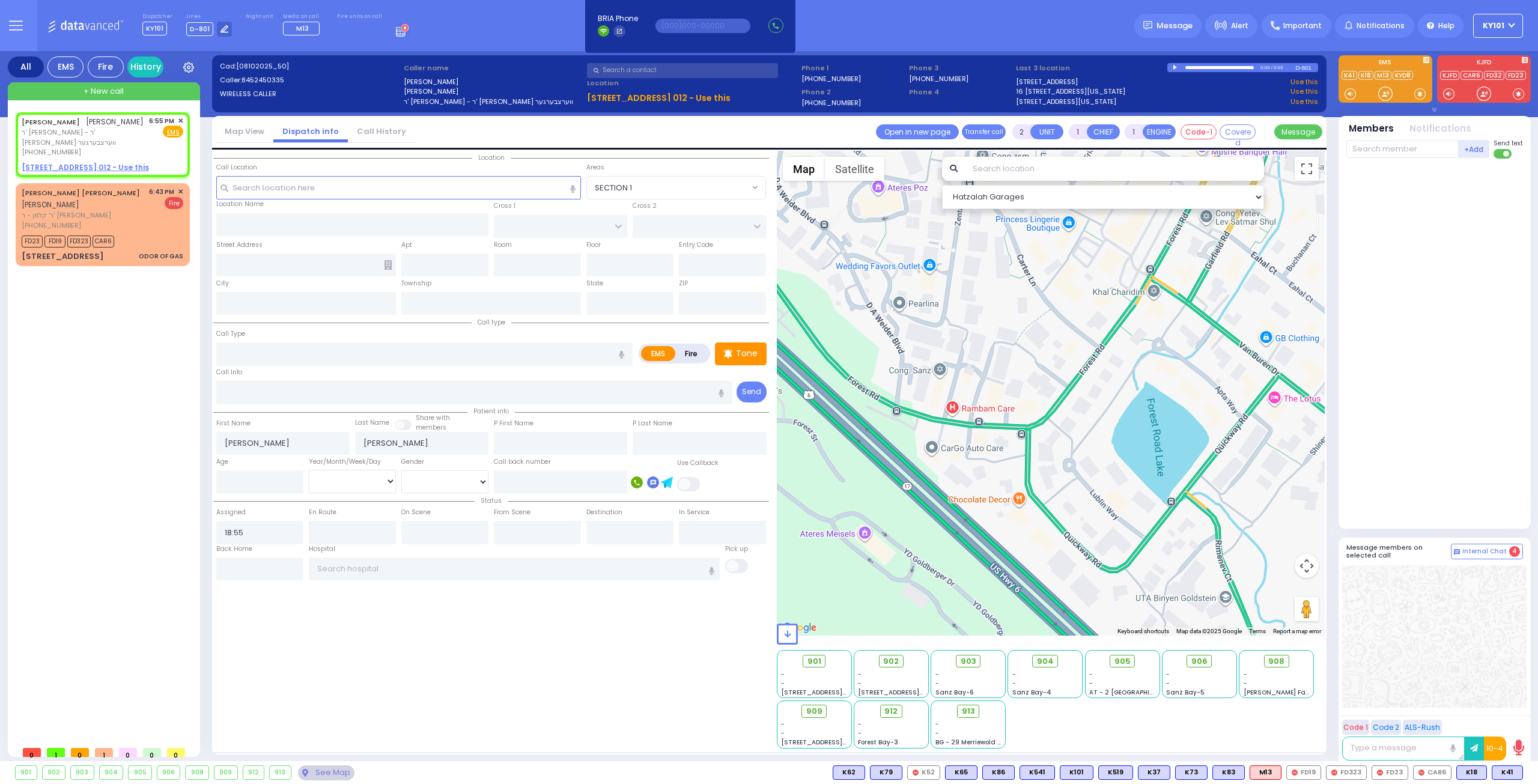
click at [362, 130] on link "Call History" at bounding box center [381, 131] width 67 height 11
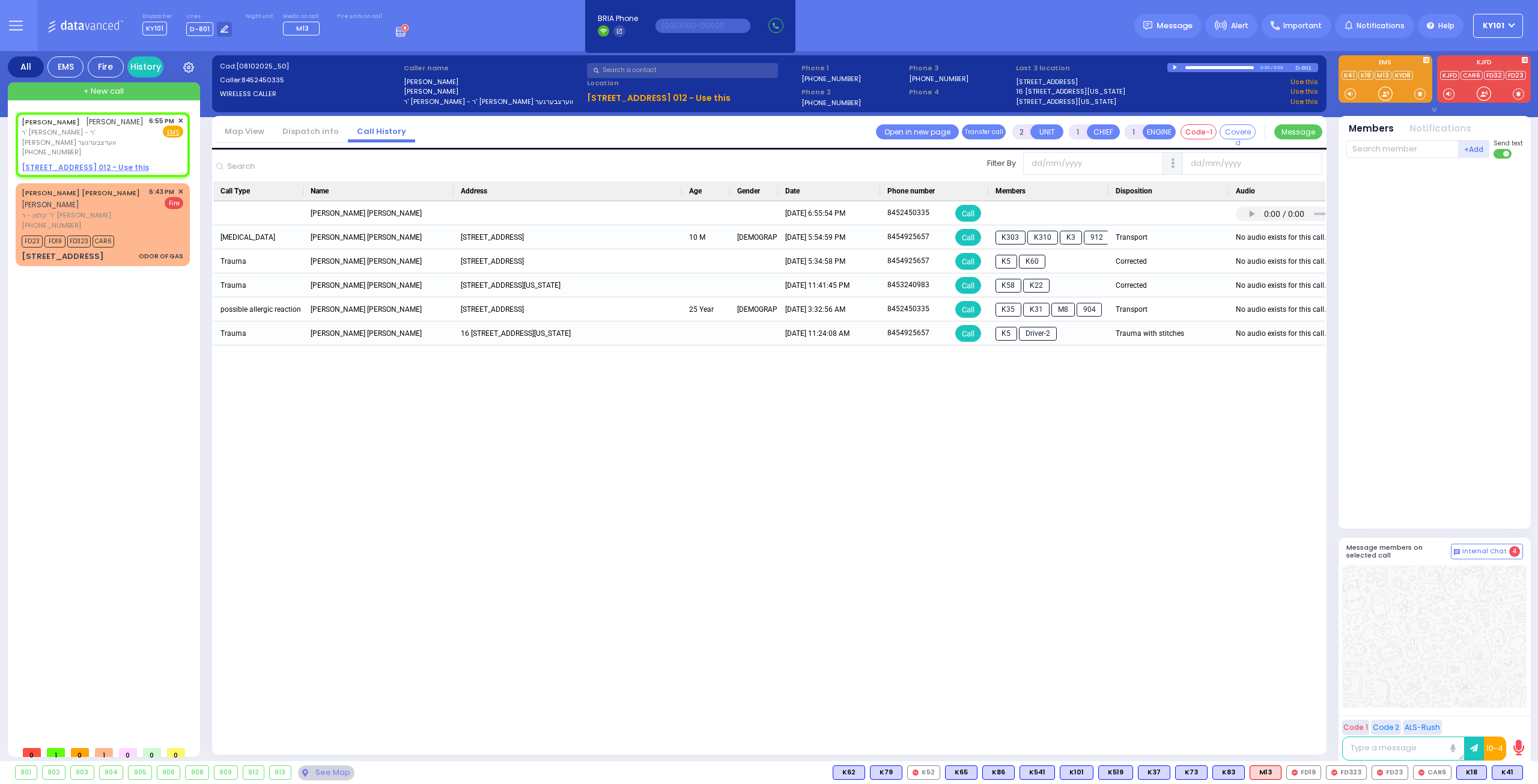
click at [309, 134] on link "Dispatch info" at bounding box center [310, 131] width 74 height 11
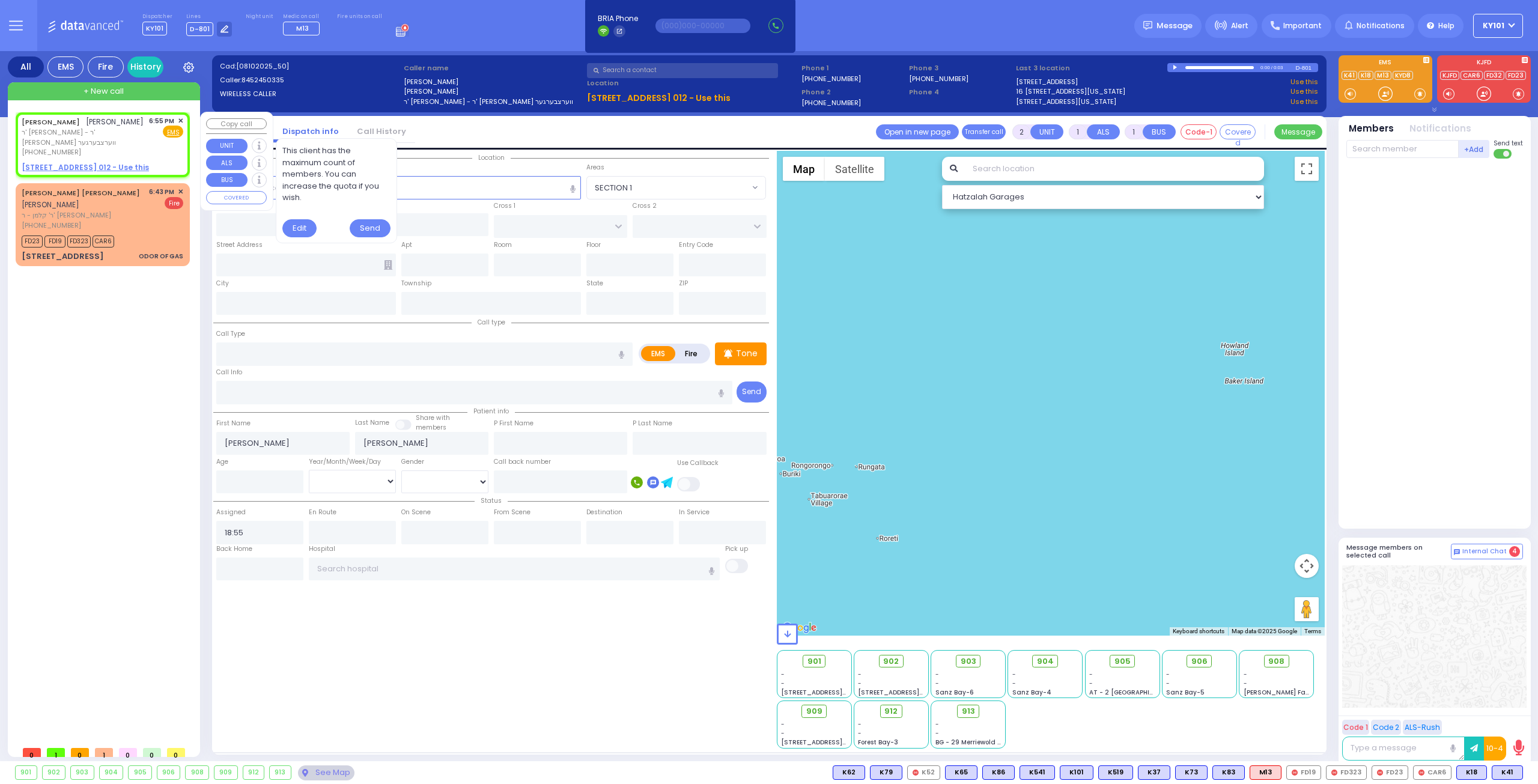
click at [78, 127] on div "AVRUM STERN אברהם שטערן" at bounding box center [83, 122] width 122 height 12
click at [69, 162] on u "16 LIZENSK BLVD 012 - Use this" at bounding box center [85, 167] width 127 height 10
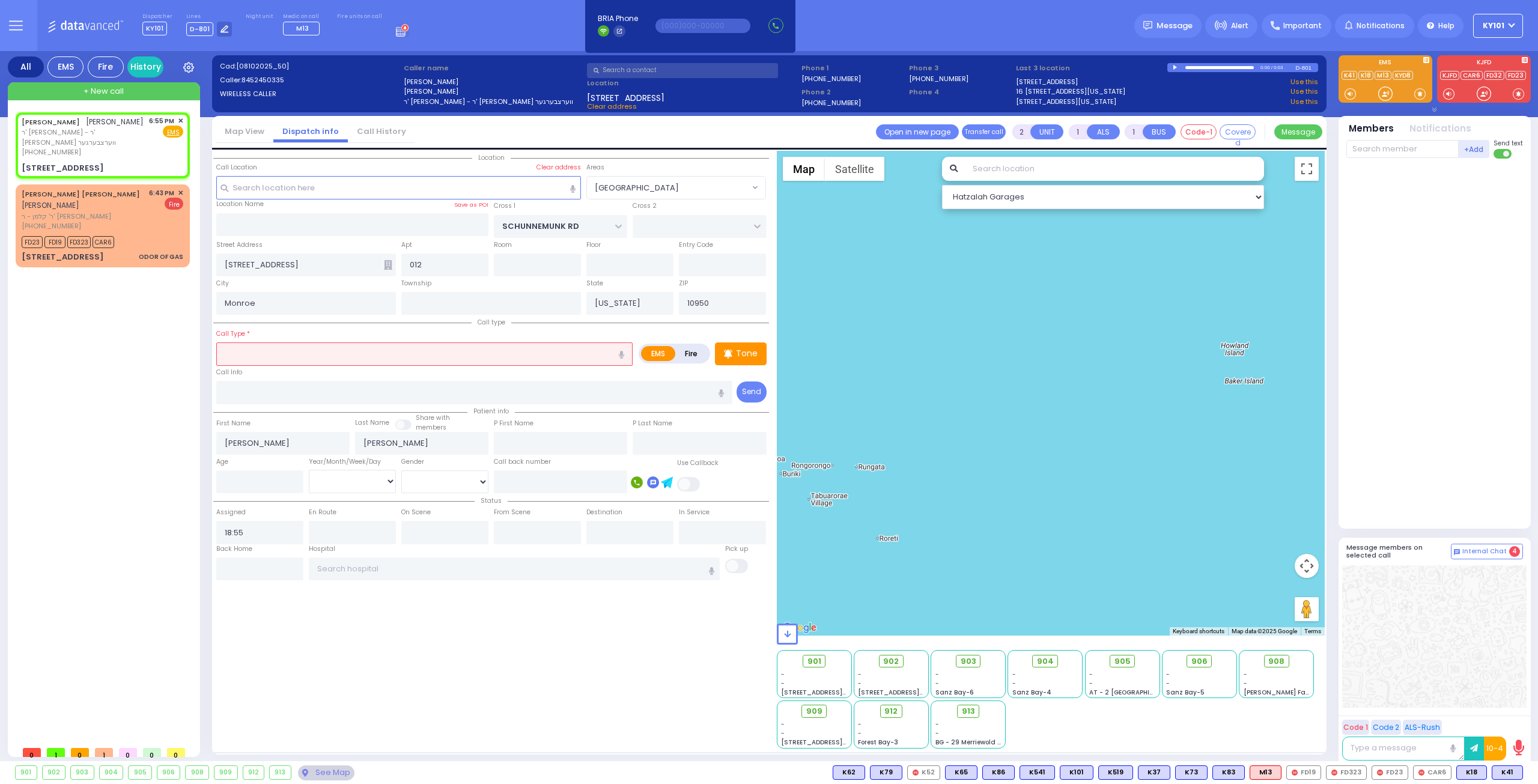
click at [694, 348] on label "Fire" at bounding box center [692, 353] width 34 height 15
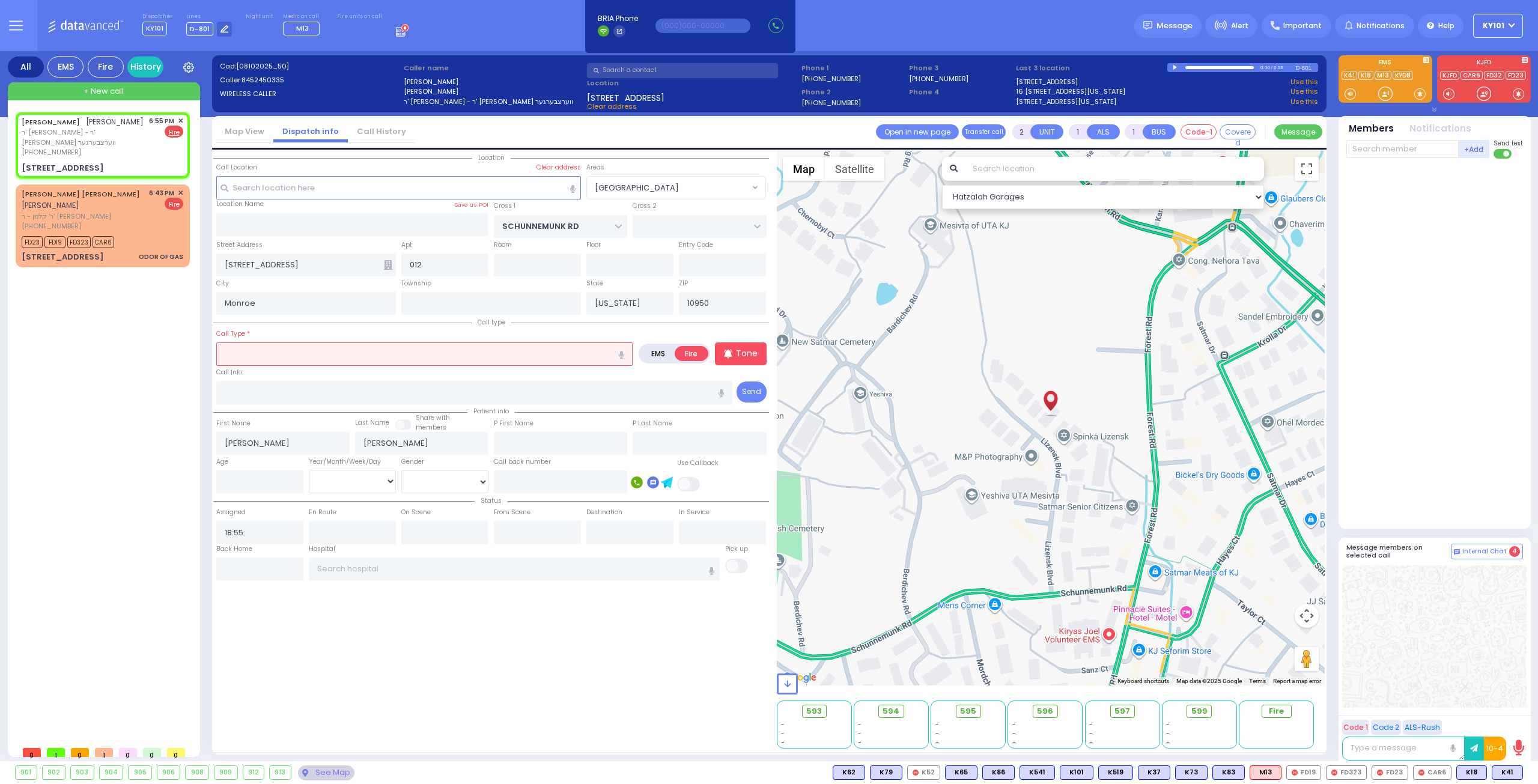
click at [456, 358] on input "text" at bounding box center [424, 354] width 416 height 23
click at [378, 331] on div "Call Type Fire Smell Fire Smell" at bounding box center [424, 347] width 416 height 39
select select "[GEOGRAPHIC_DATA]"
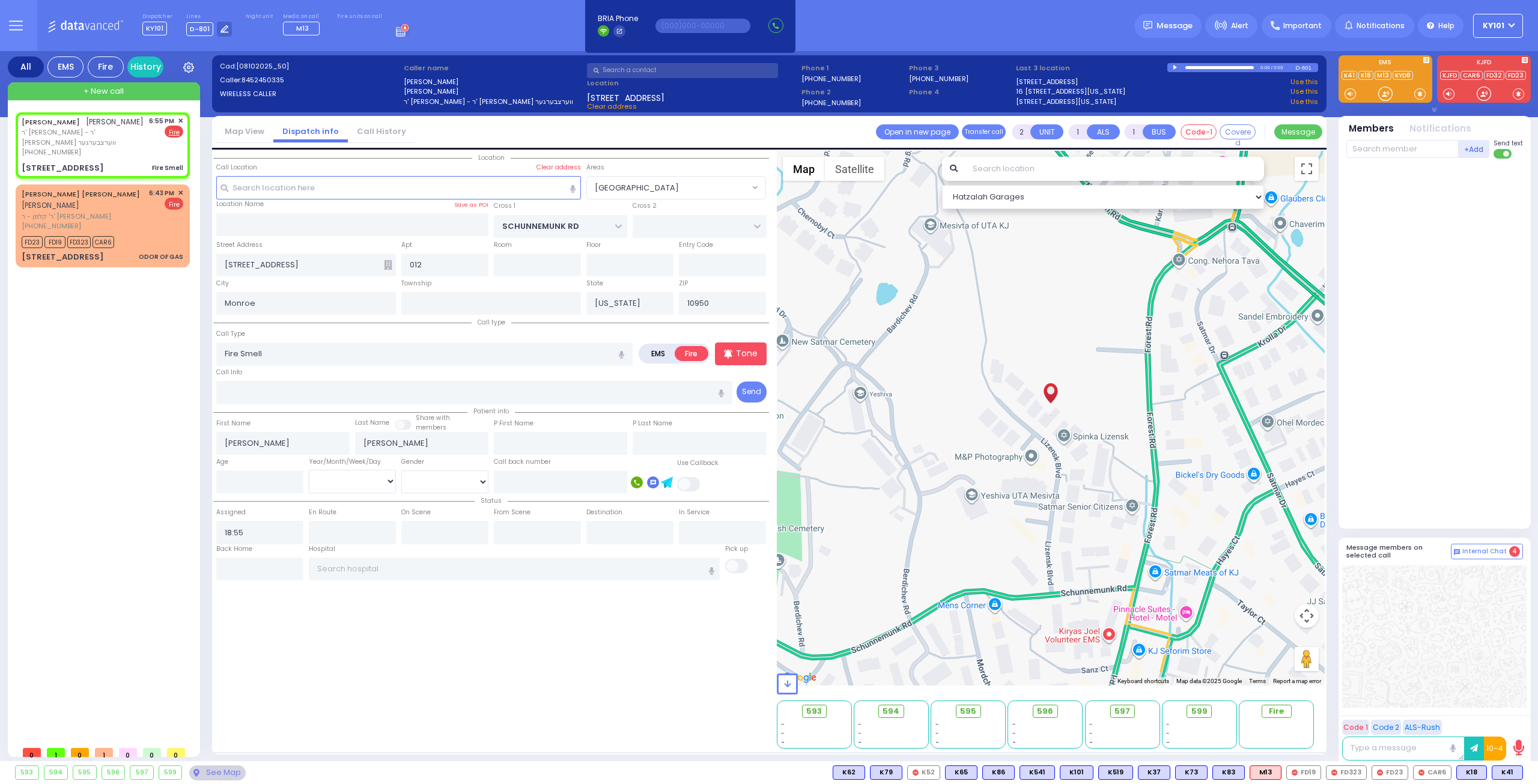
select select
click at [1400, 146] on input "text" at bounding box center [1403, 149] width 112 height 18
type input "79"
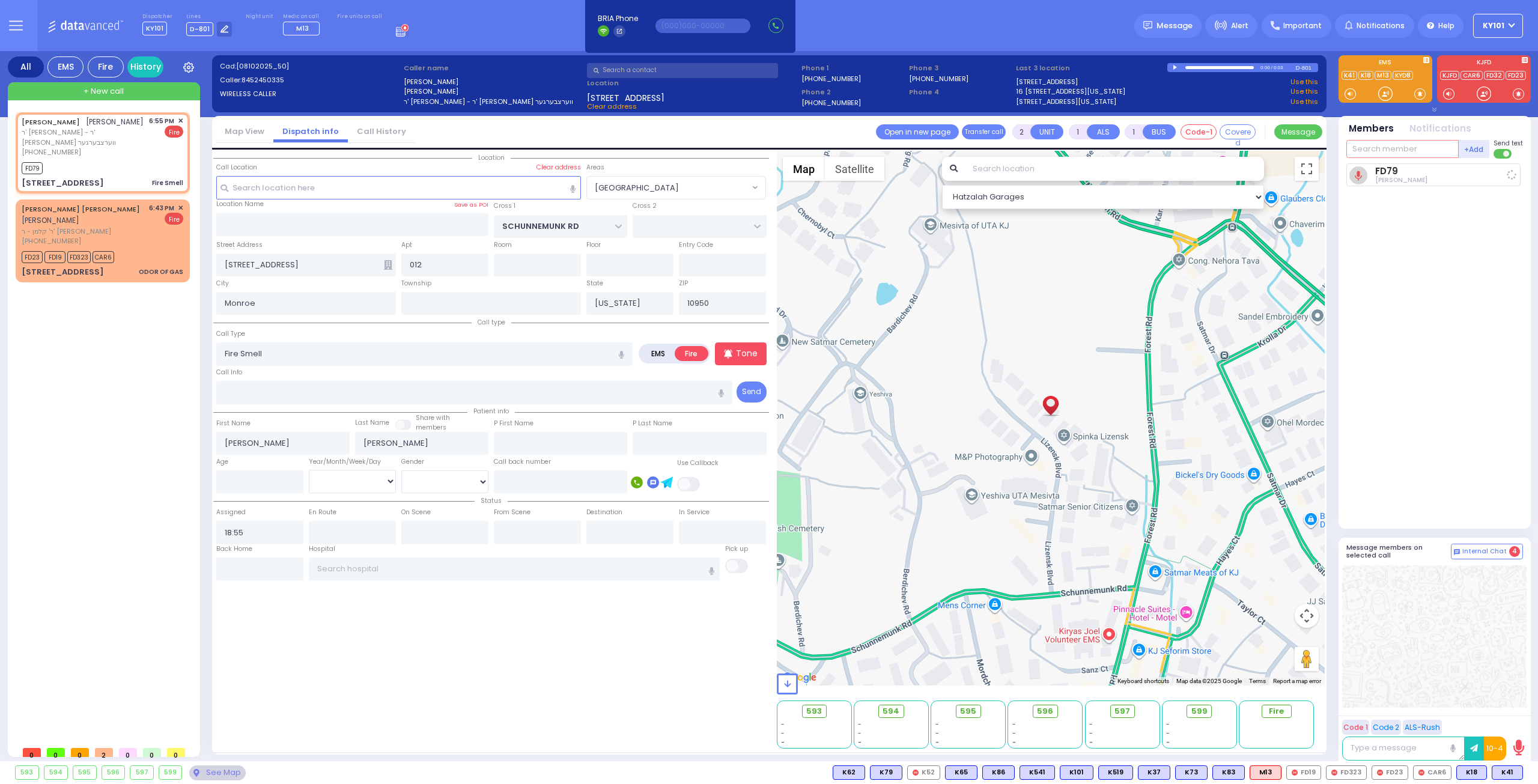
select select
radio input "true"
select select
type input "18:57"
select select "Hatzalah Garages"
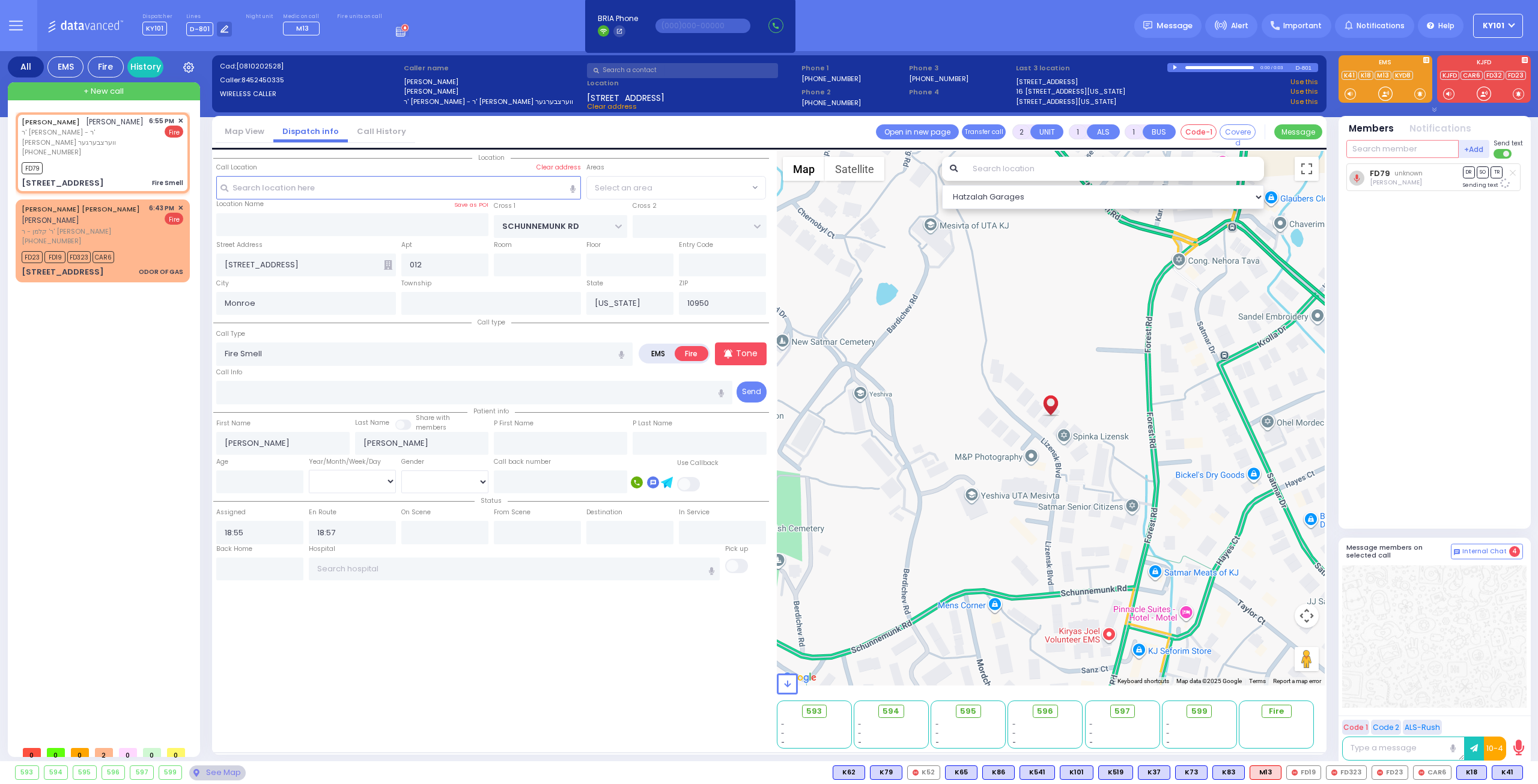
select select "[GEOGRAPHIC_DATA]"
type input "25"
select select
radio input "true"
select select
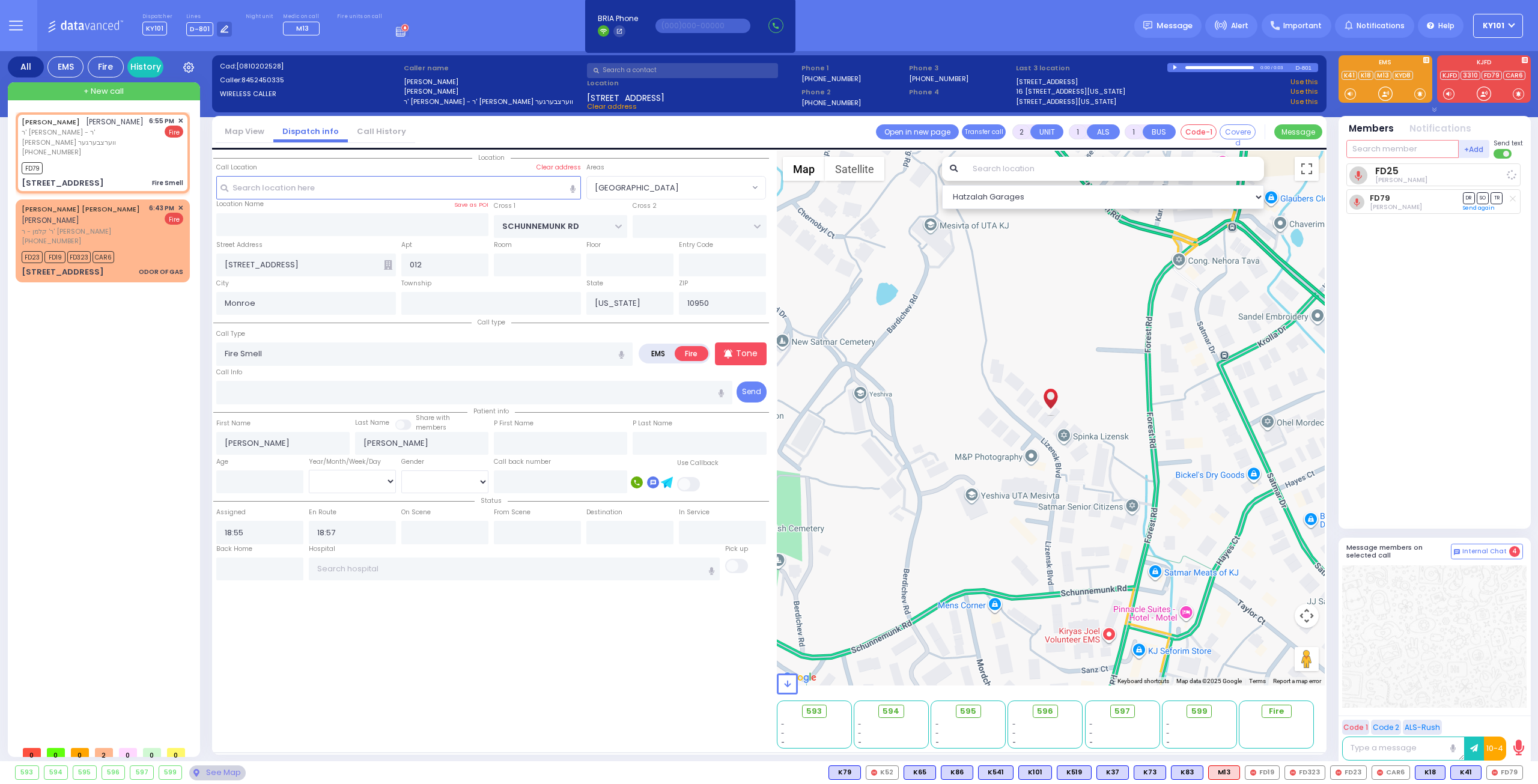
select select "Hatzalah Garages"
select select "[GEOGRAPHIC_DATA]"
type input "4"
type input "car2"
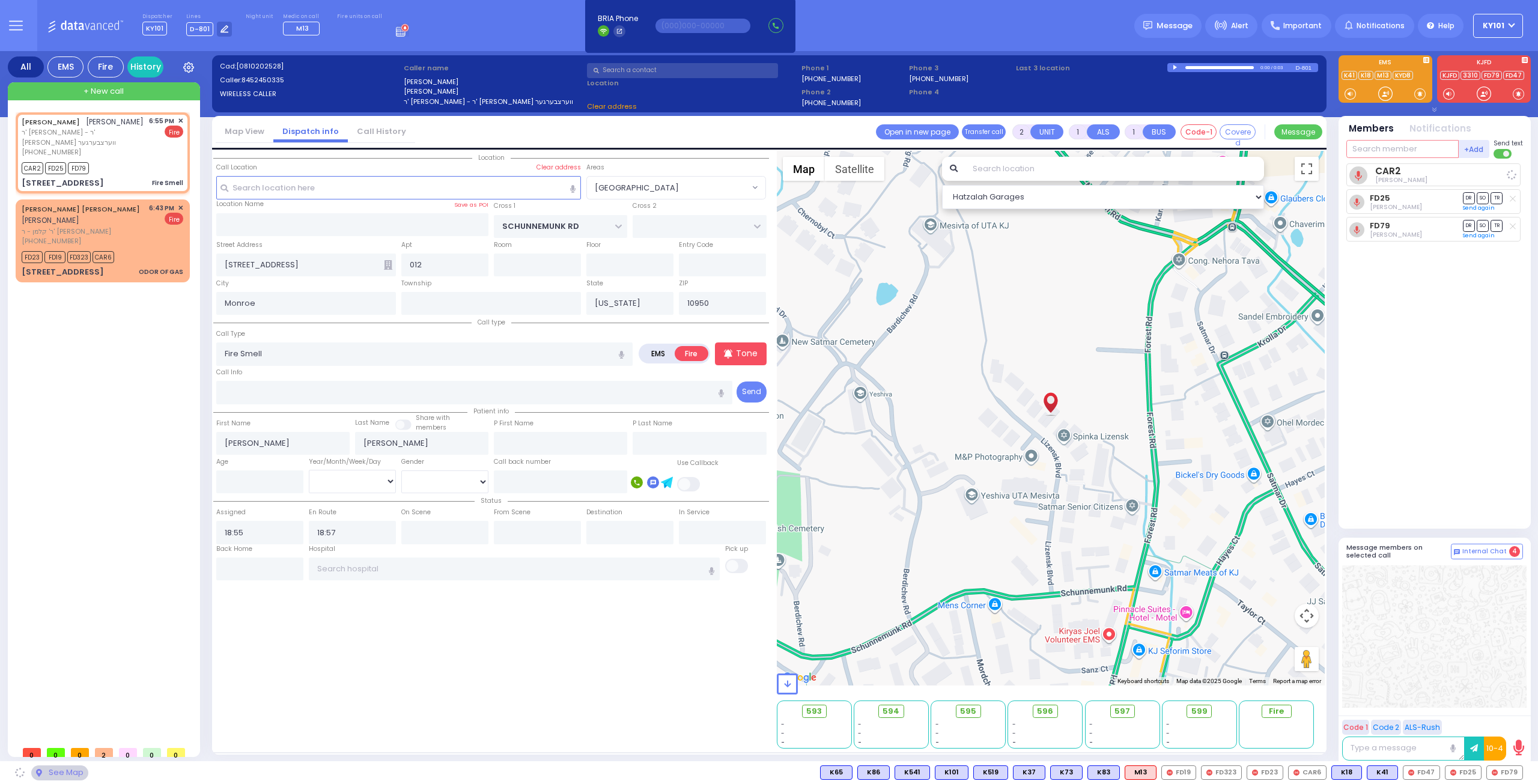
select select
radio input "true"
select select
select select "Hatzalah Garages"
select select "[GEOGRAPHIC_DATA]"
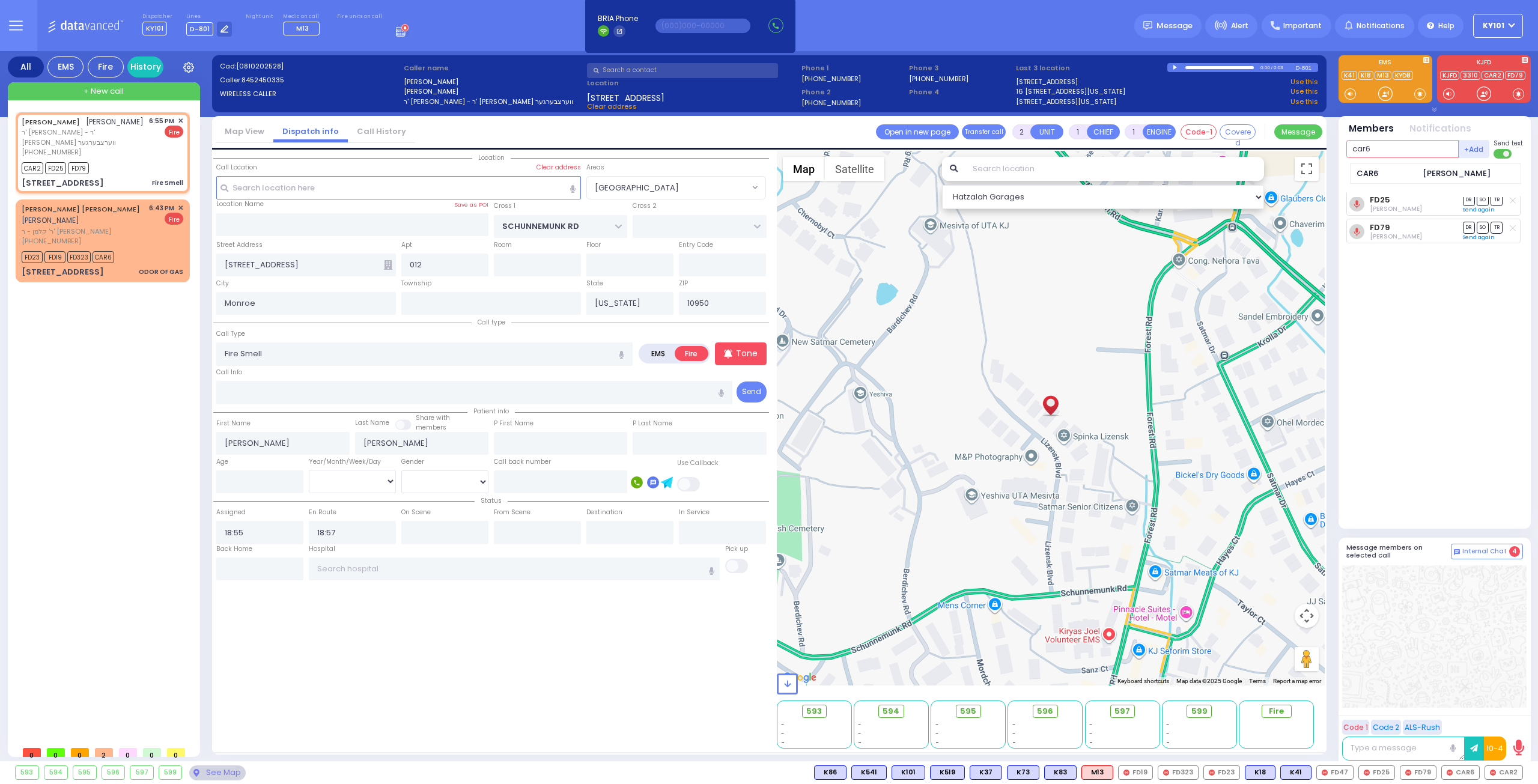
type input "car6"
select select
radio input "true"
select select
select select "Hatzalah Garages"
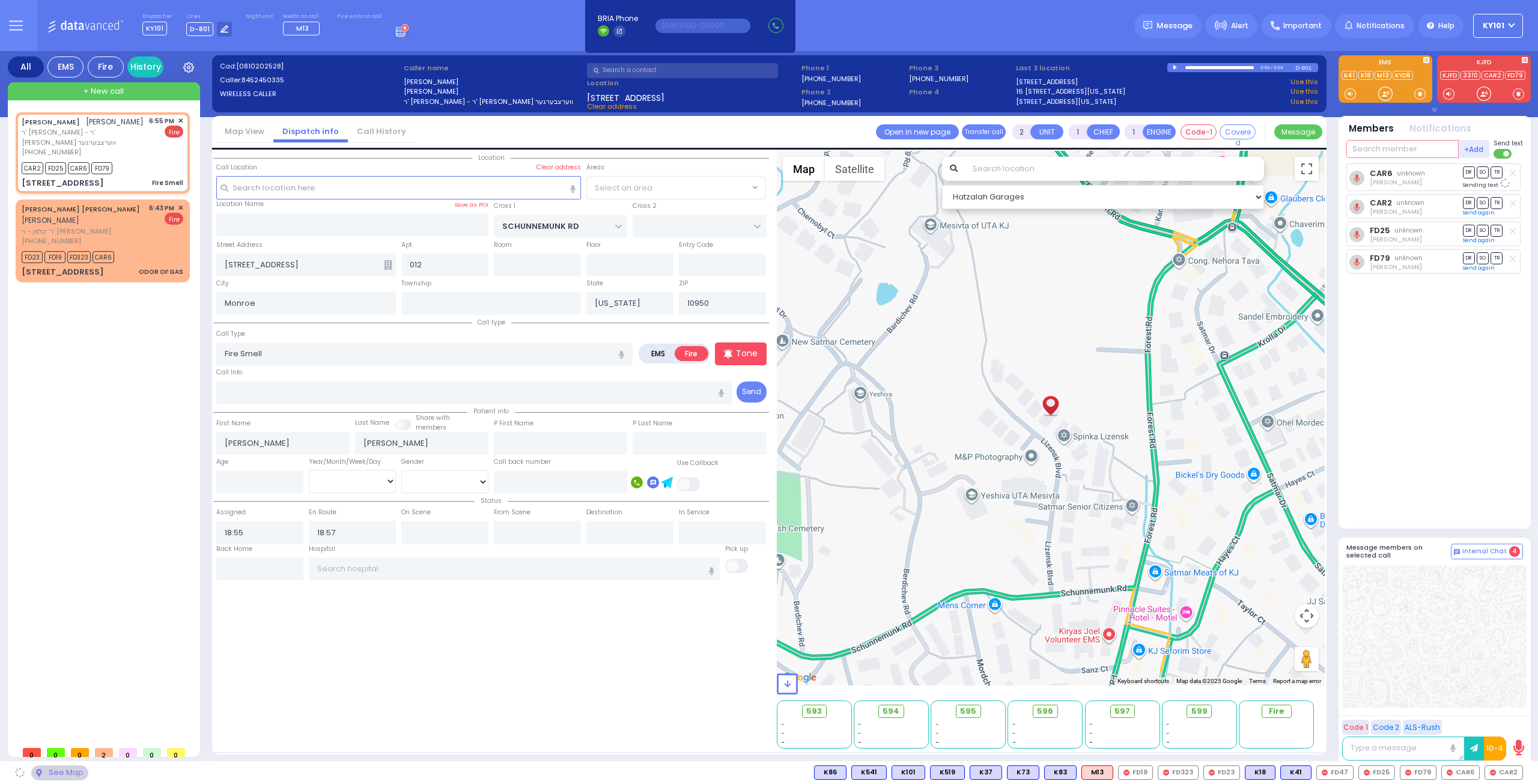
select select "[GEOGRAPHIC_DATA]"
click at [102, 208] on div "[PERSON_NAME] [PERSON_NAME] [PERSON_NAME]" at bounding box center [83, 214] width 123 height 24
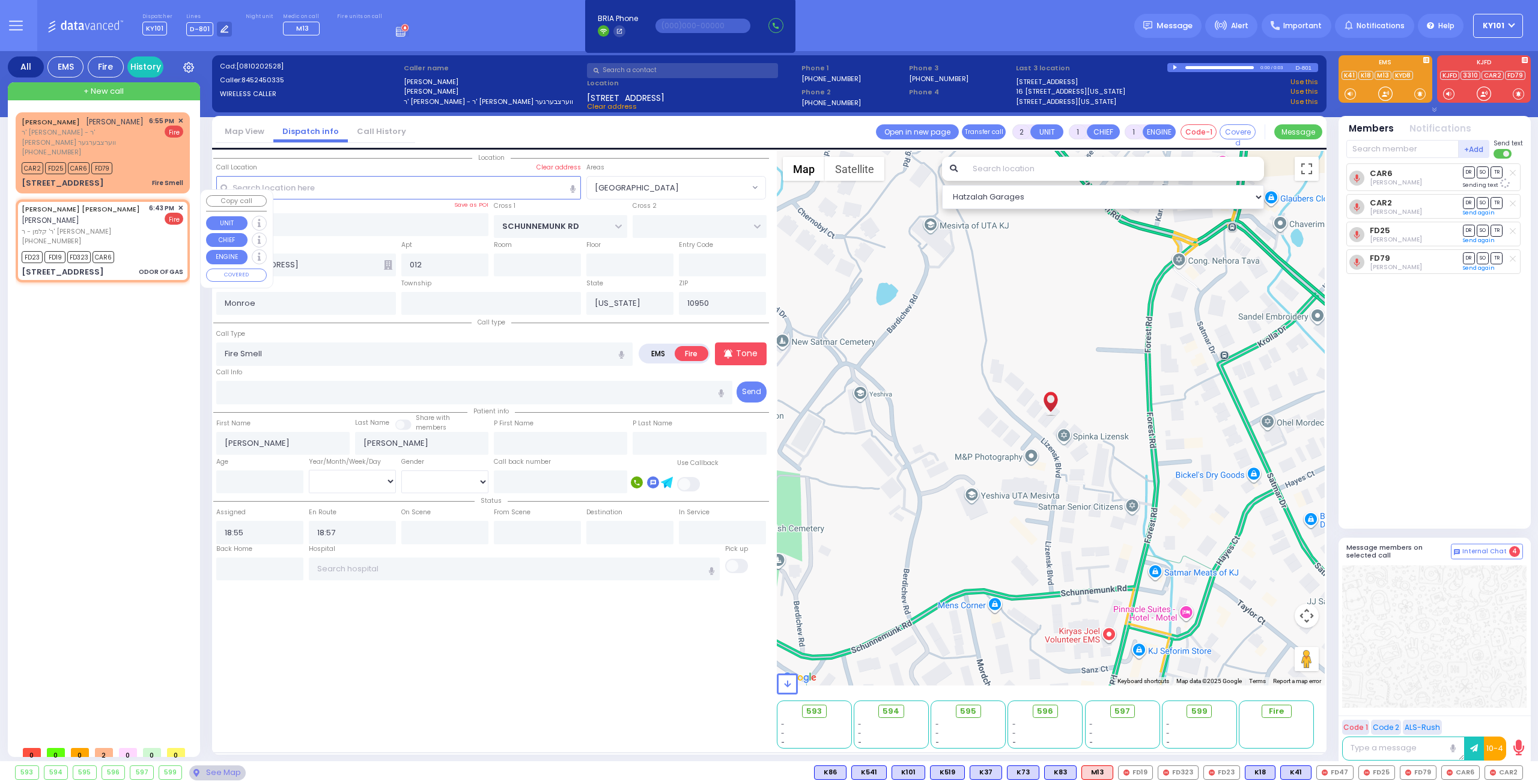
select select
type input "ODOR OF GAS"
radio input "true"
type input "[PERSON_NAME]"
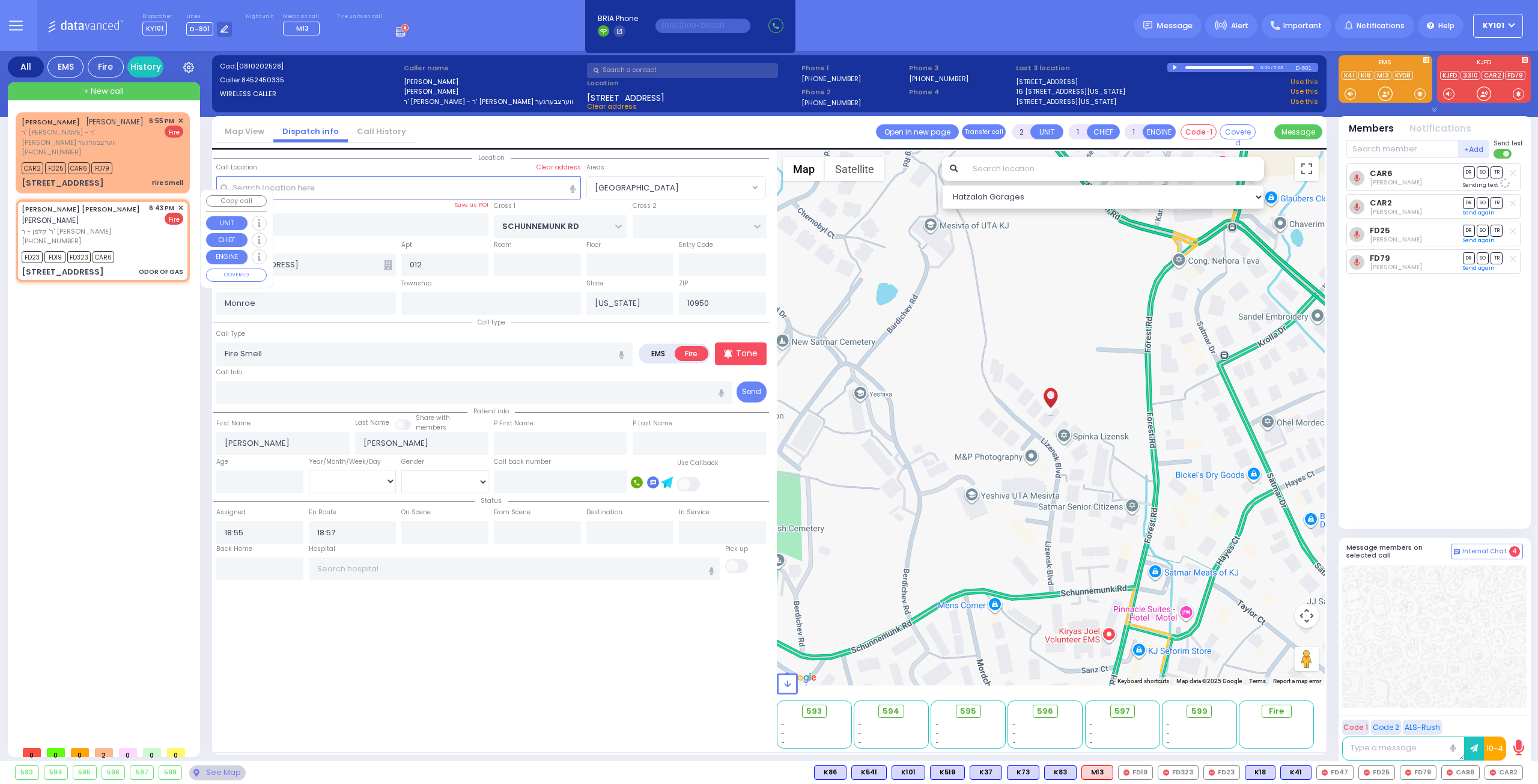
select select
type input "18:43"
type input "18:45"
select select "Hatzalah Garages"
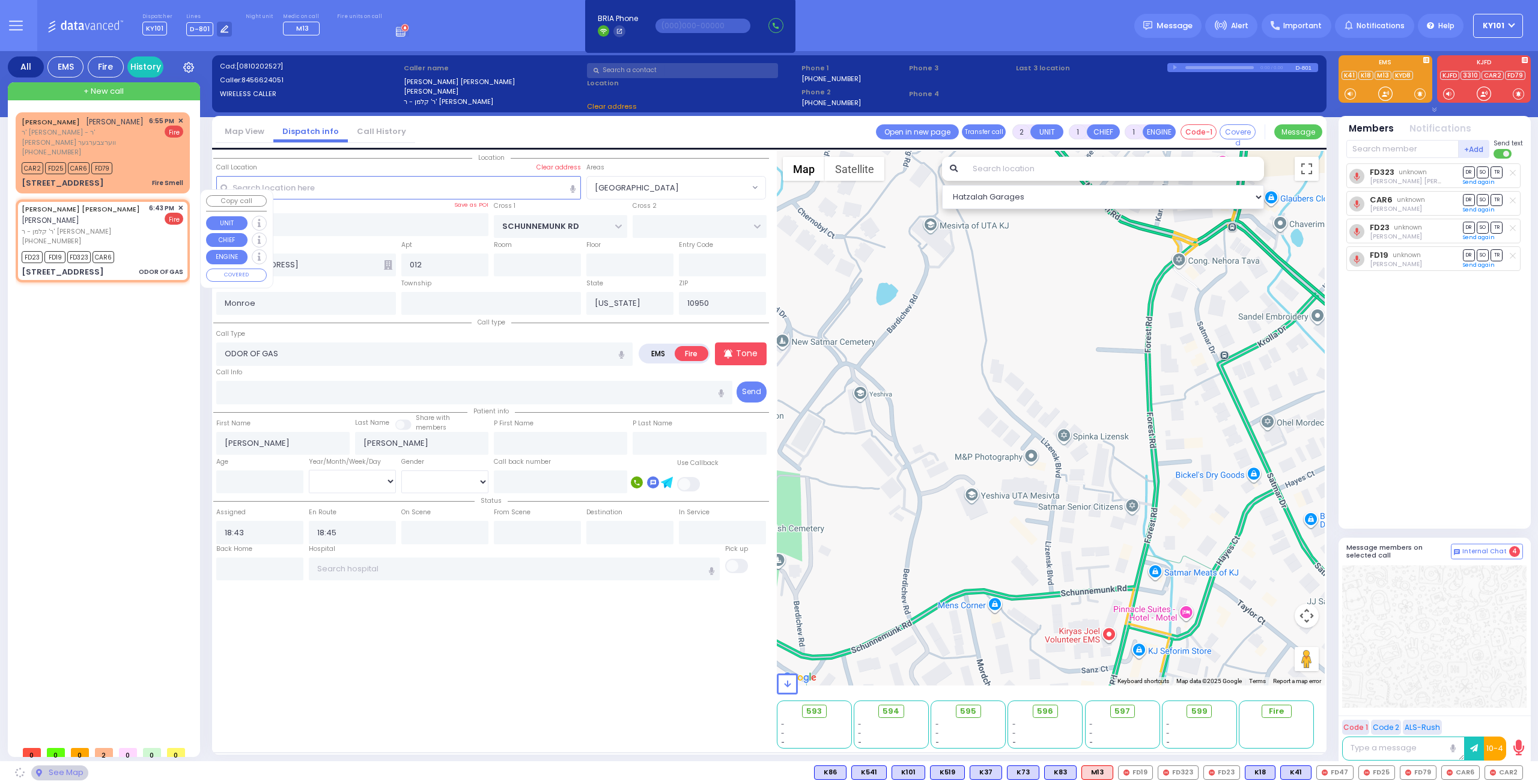
type input "QUICKWAY RD"
type input "[PERSON_NAME]"
type input "[STREET_ADDRESS]"
type input "205"
select select "SECTION 1"
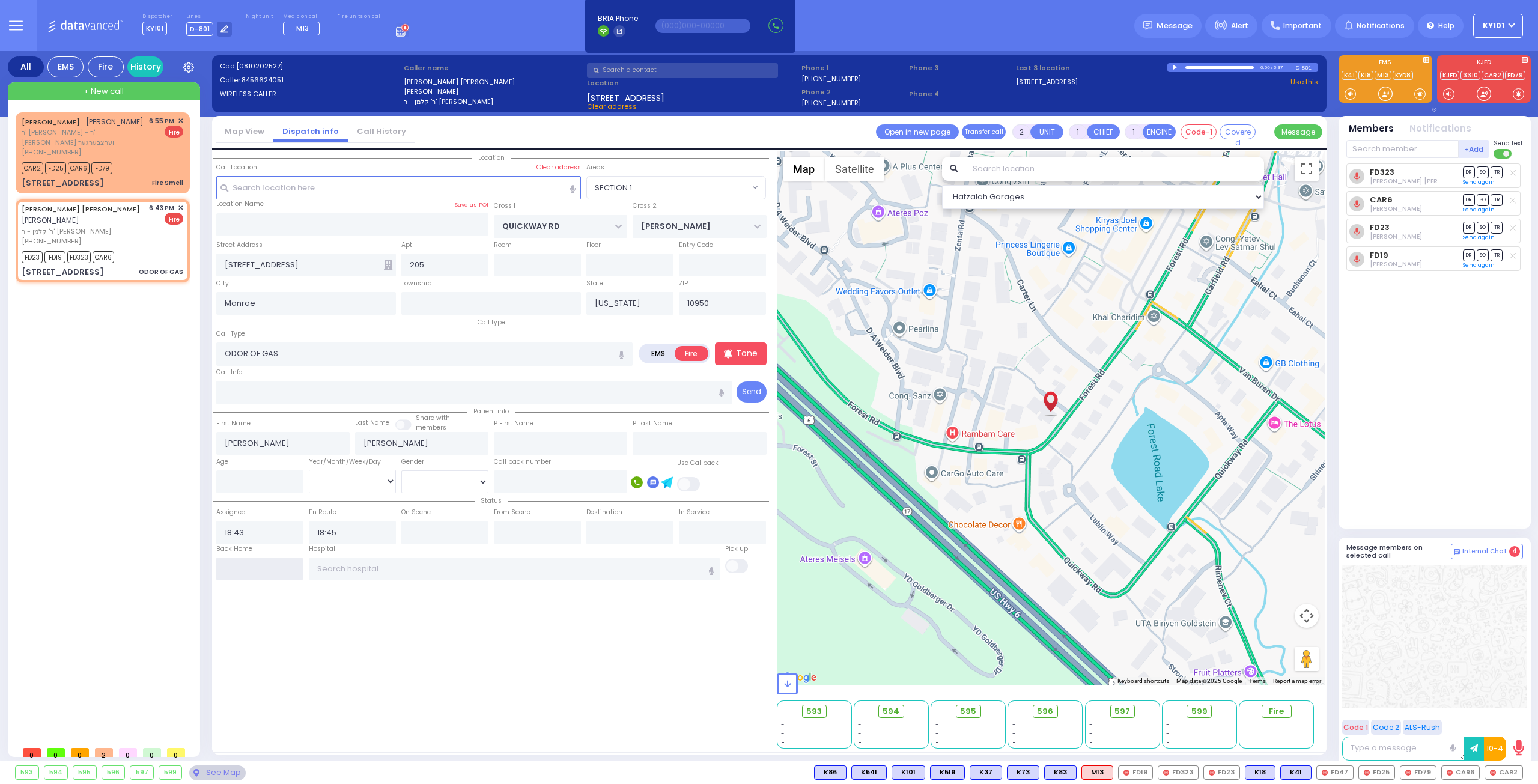
click at [259, 564] on input "text" at bounding box center [260, 569] width 87 height 23
click at [258, 564] on input "text" at bounding box center [260, 569] width 87 height 23
type input "19:01"
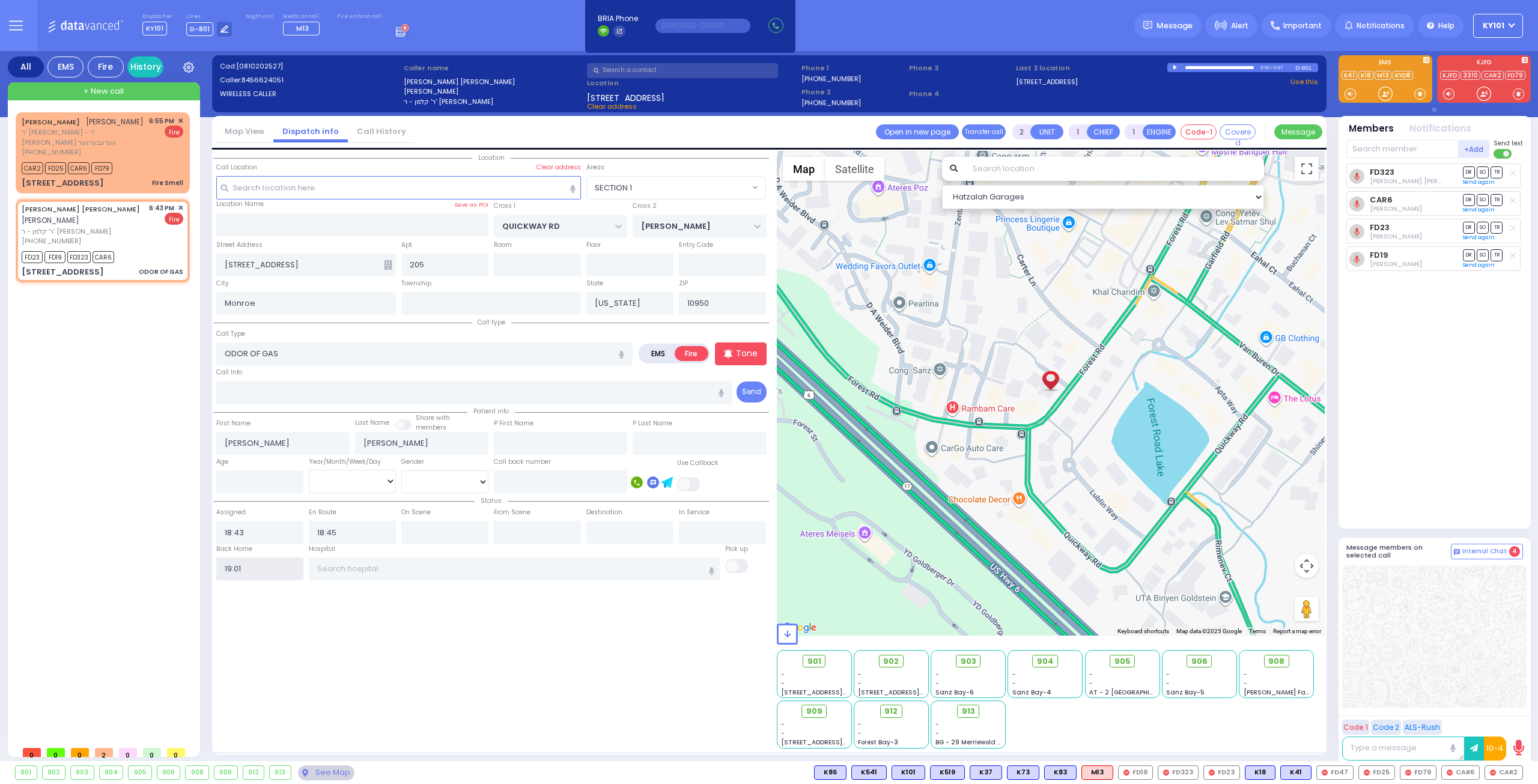
select select
radio input "true"
select select
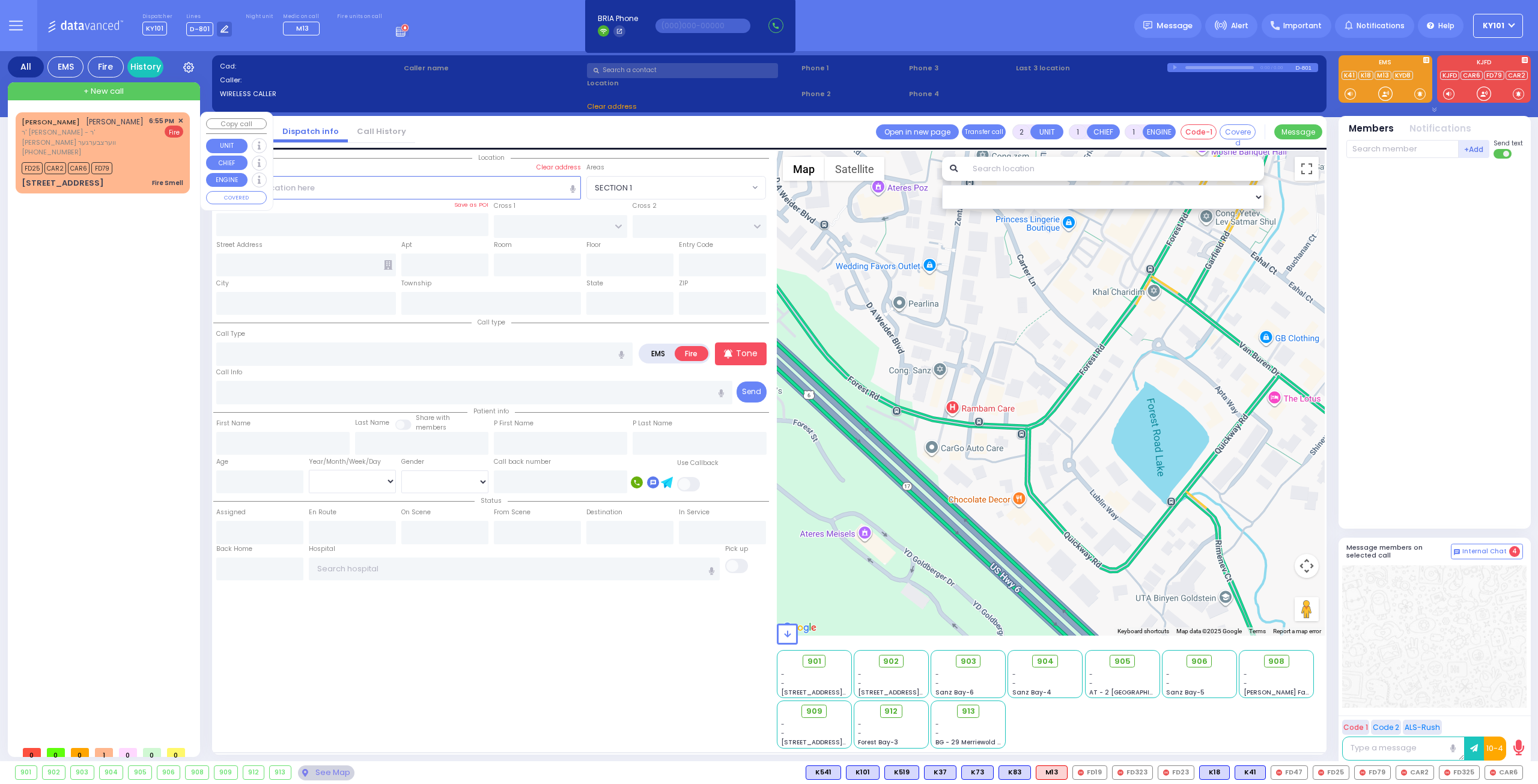
click at [121, 130] on span "ר' [PERSON_NAME] - ר' [PERSON_NAME] ווערצבערגער" at bounding box center [83, 137] width 123 height 20
select select
type input "Fire Smell"
radio input "true"
type input "[PERSON_NAME]"
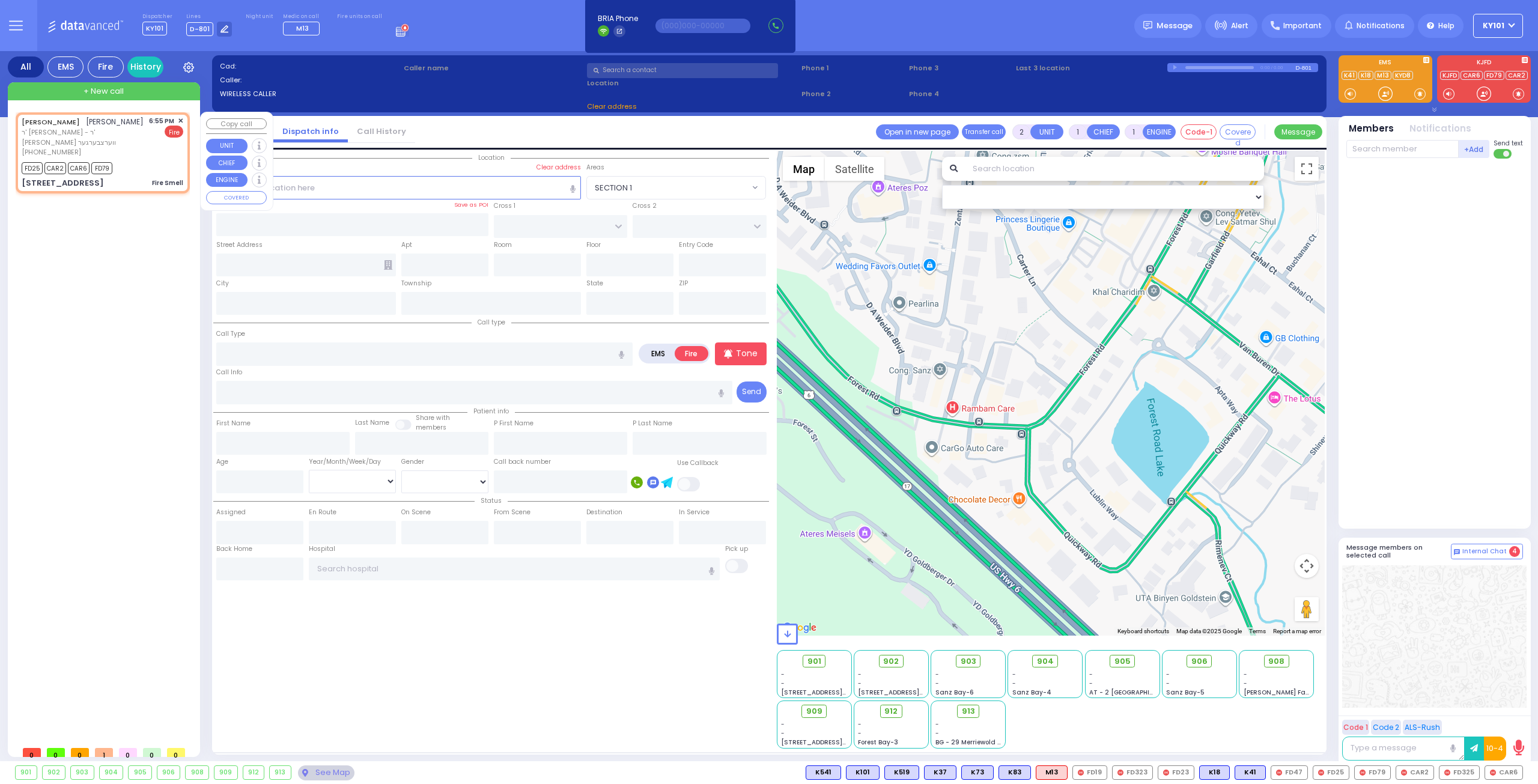
type input "[PERSON_NAME]"
select select
type input "18:55"
type input "18:57"
type input "SCHUNNEMUNK RD"
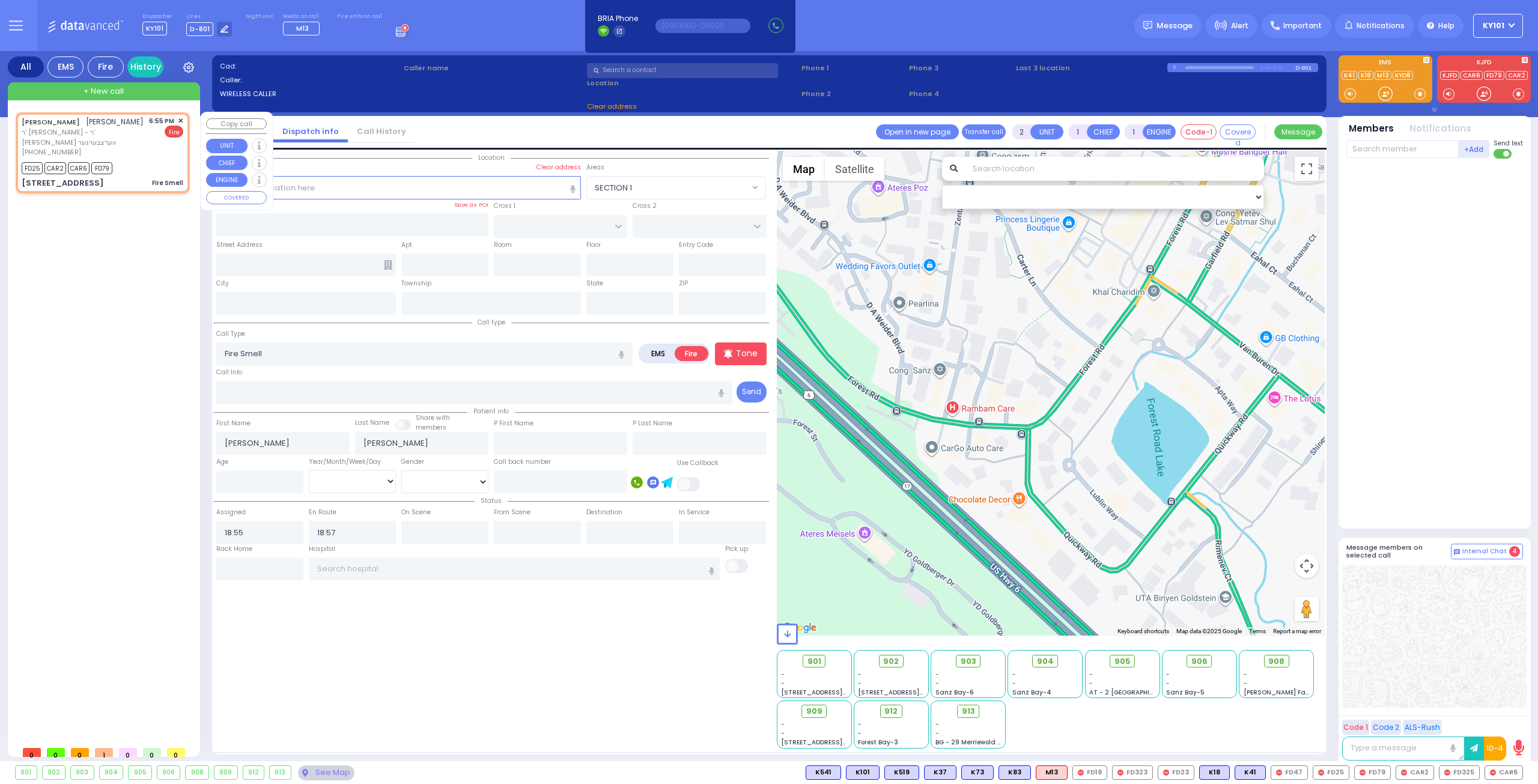
type input "[STREET_ADDRESS]"
type input "012"
type input "Monroe"
type input "[US_STATE]"
type input "10950"
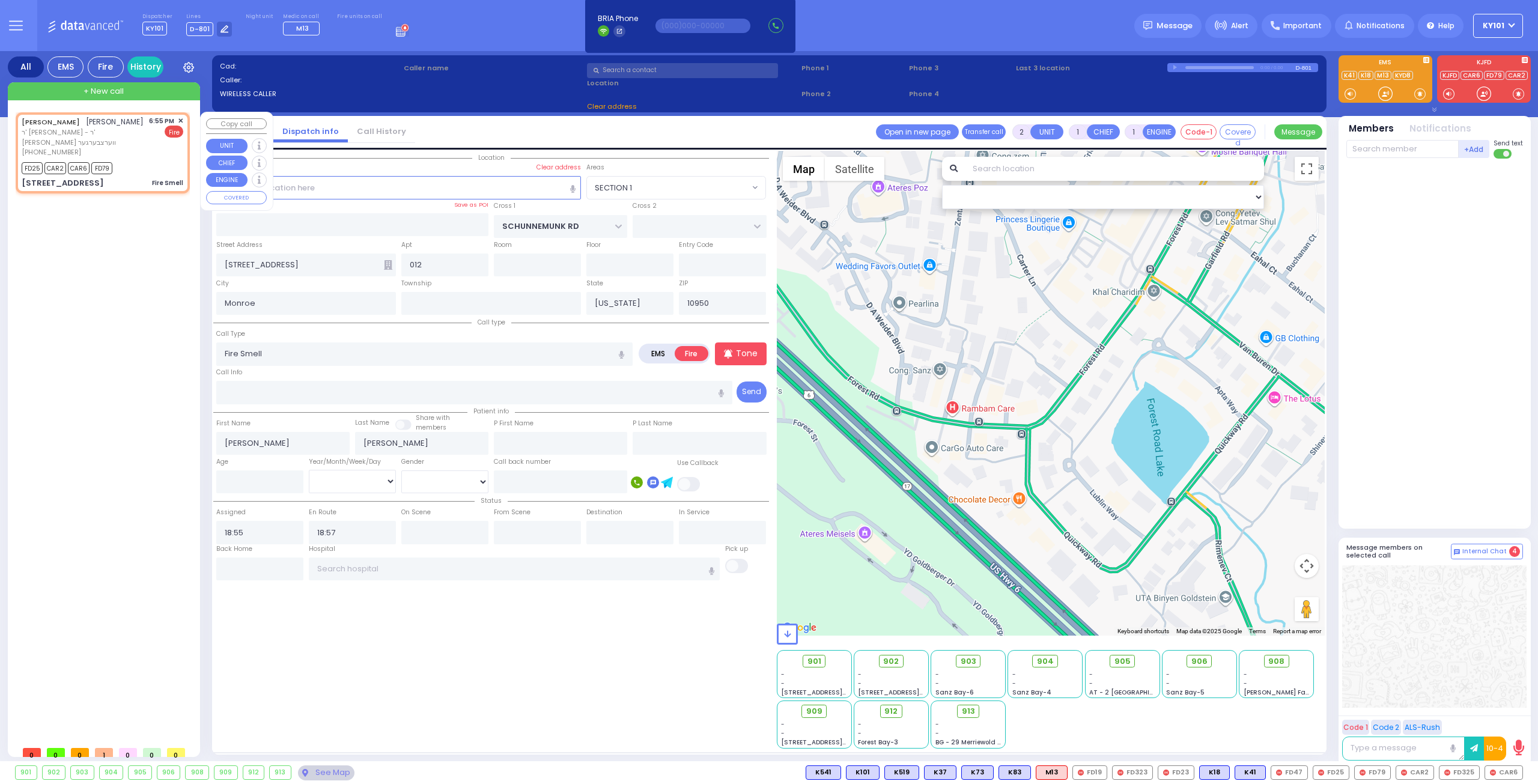
select select "Hatzalah Garages"
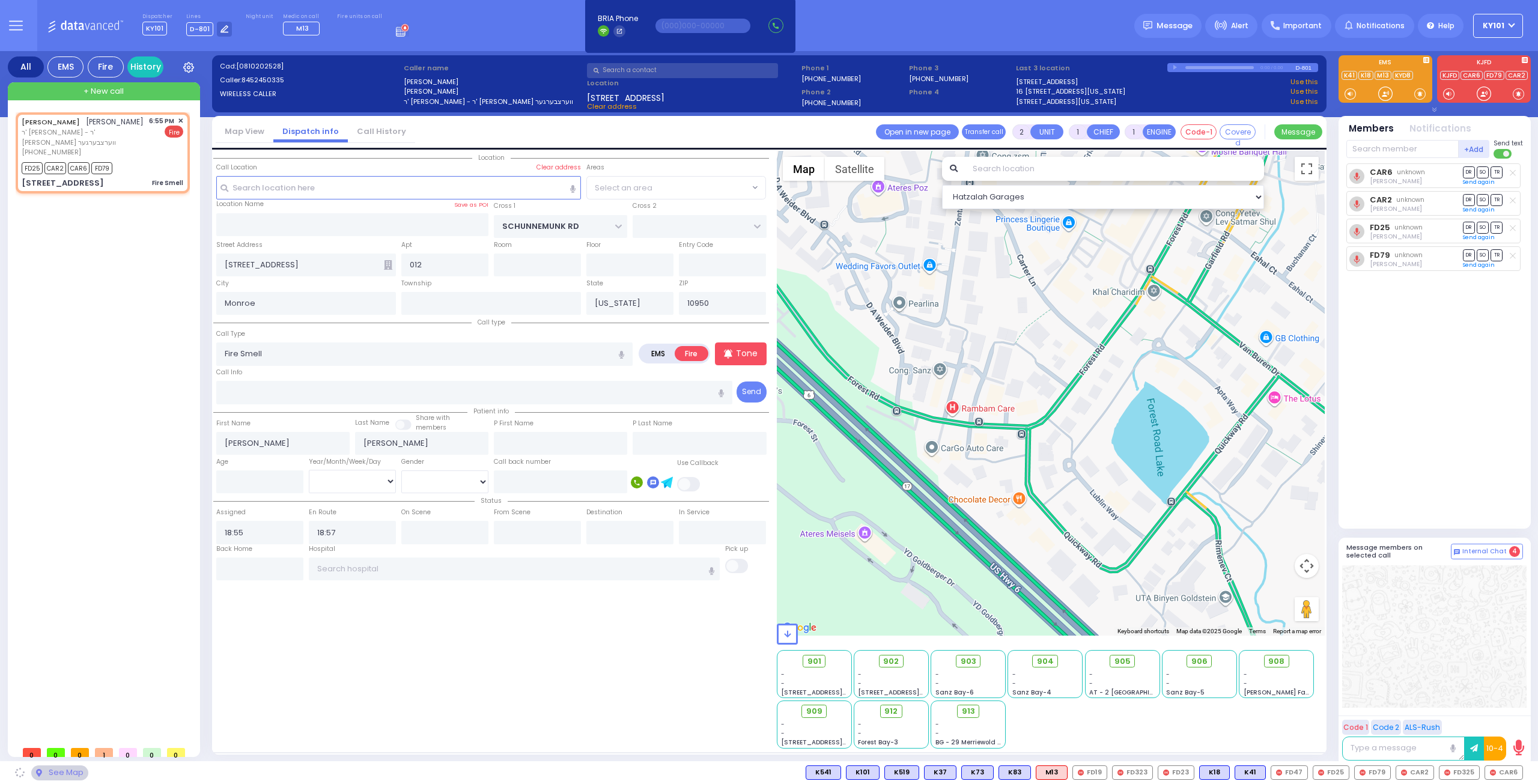
select select "[GEOGRAPHIC_DATA]"
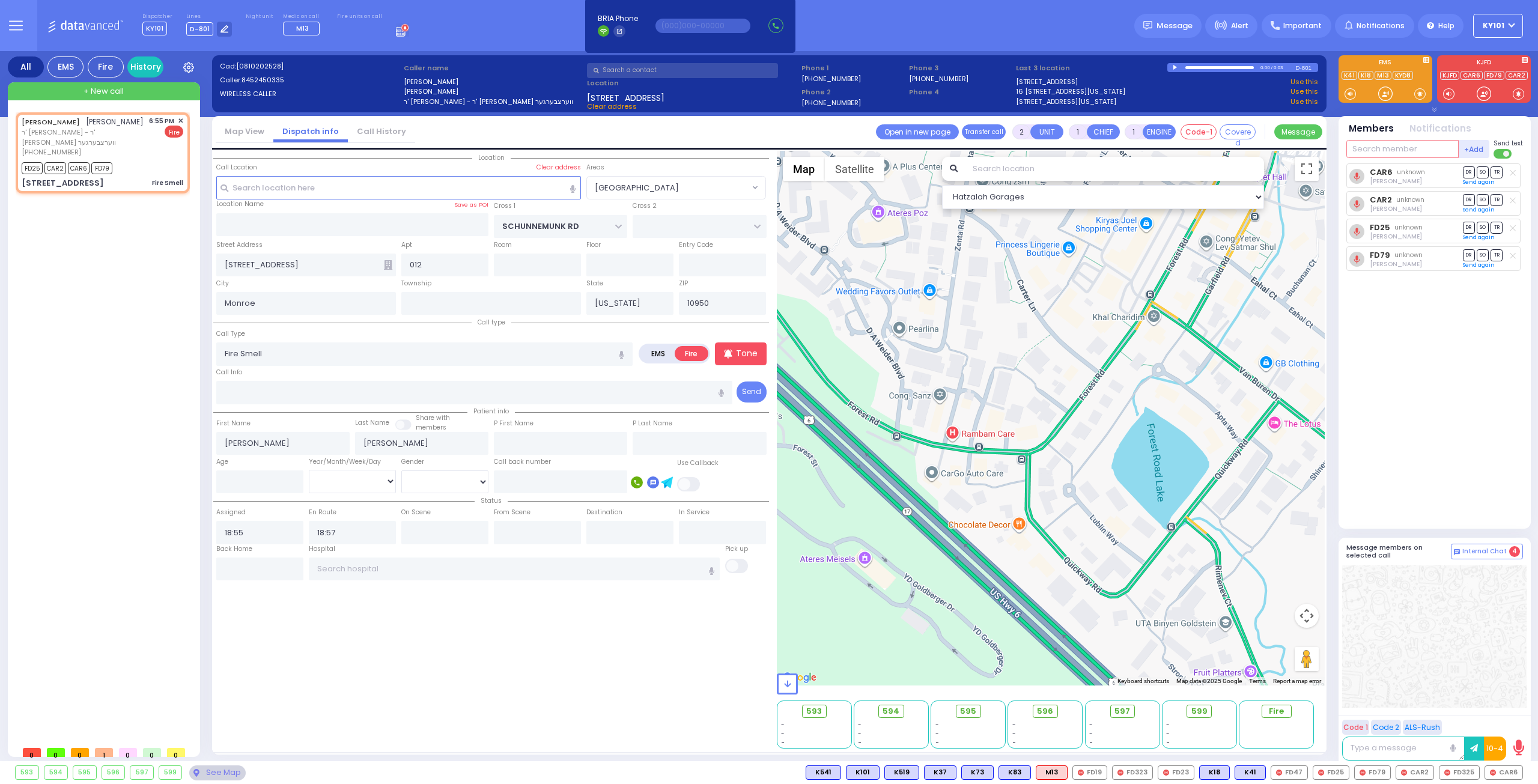
click at [1371, 146] on input "text" at bounding box center [1403, 149] width 112 height 18
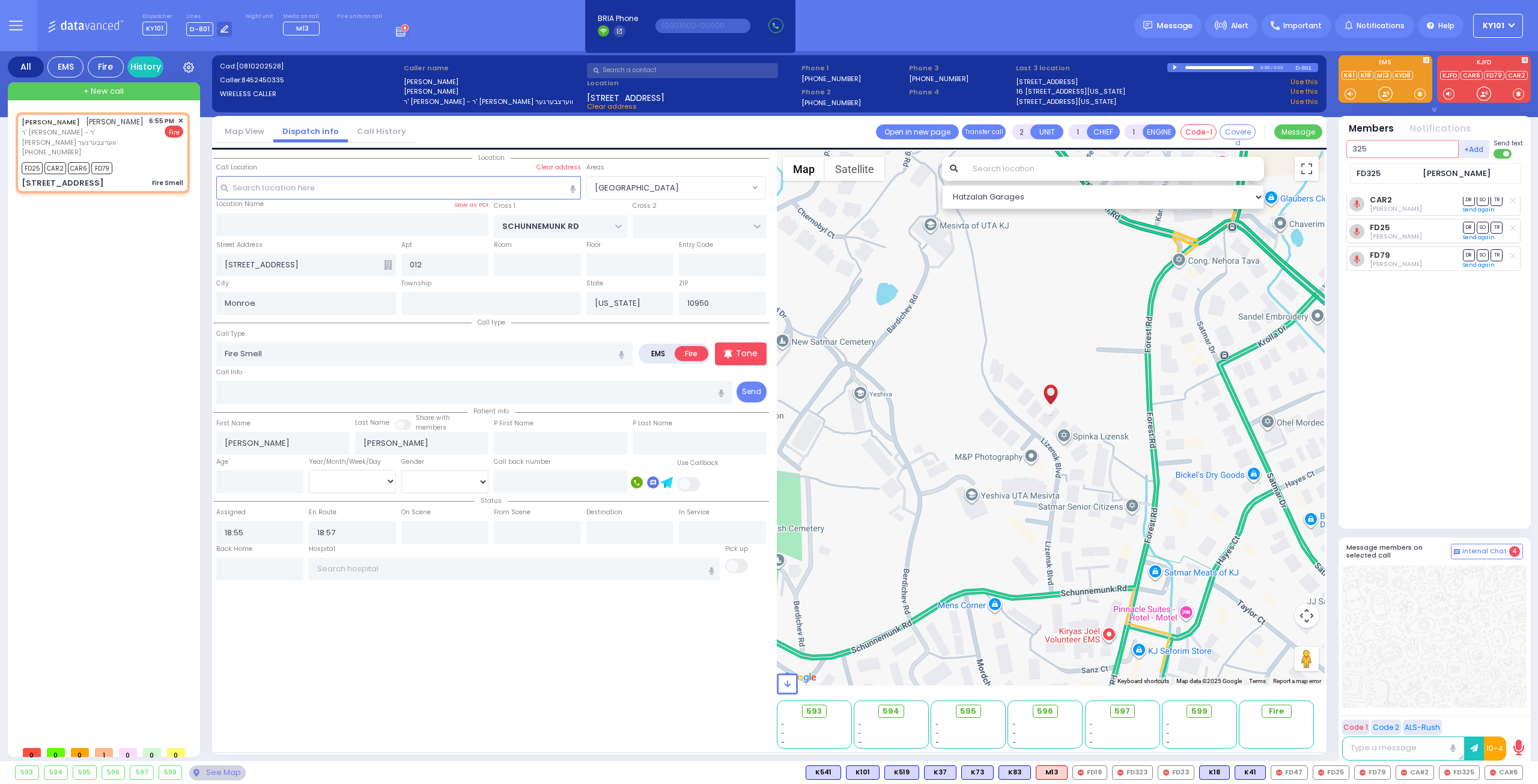
type input "325"
select select
radio input "true"
select select
select select "Hatzalah Garages"
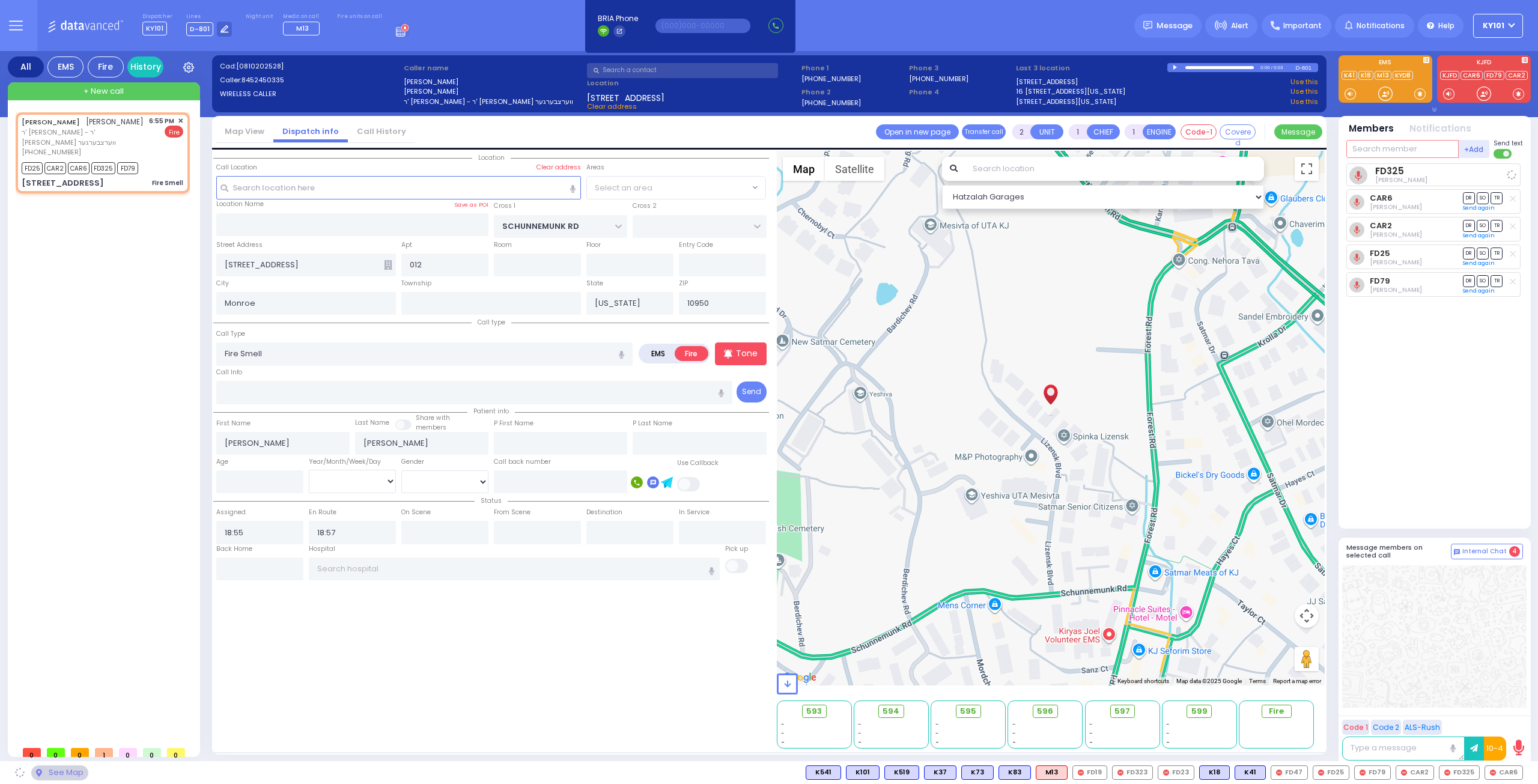
select select "[GEOGRAPHIC_DATA]"
click at [1403, 199] on icon at bounding box center [1404, 199] width 4 height 4
type input "8454213684"
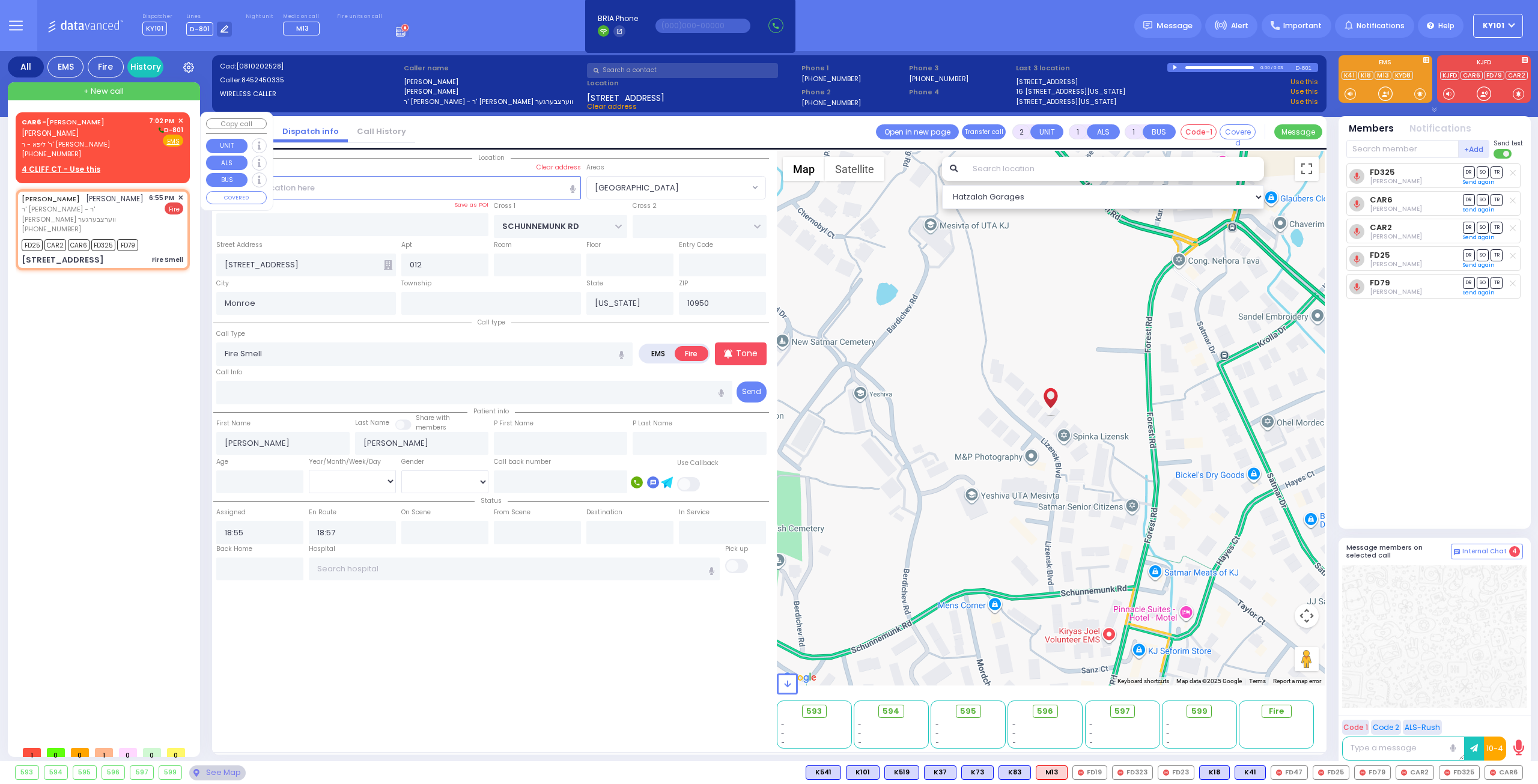
click at [136, 147] on div "CAR6 - [PERSON_NAME] ר' ליפא - ר' [PERSON_NAME] [PHONE_NUMBER] 7:02 PM ✕ D-801 …" at bounding box center [103, 138] width 162 height 43
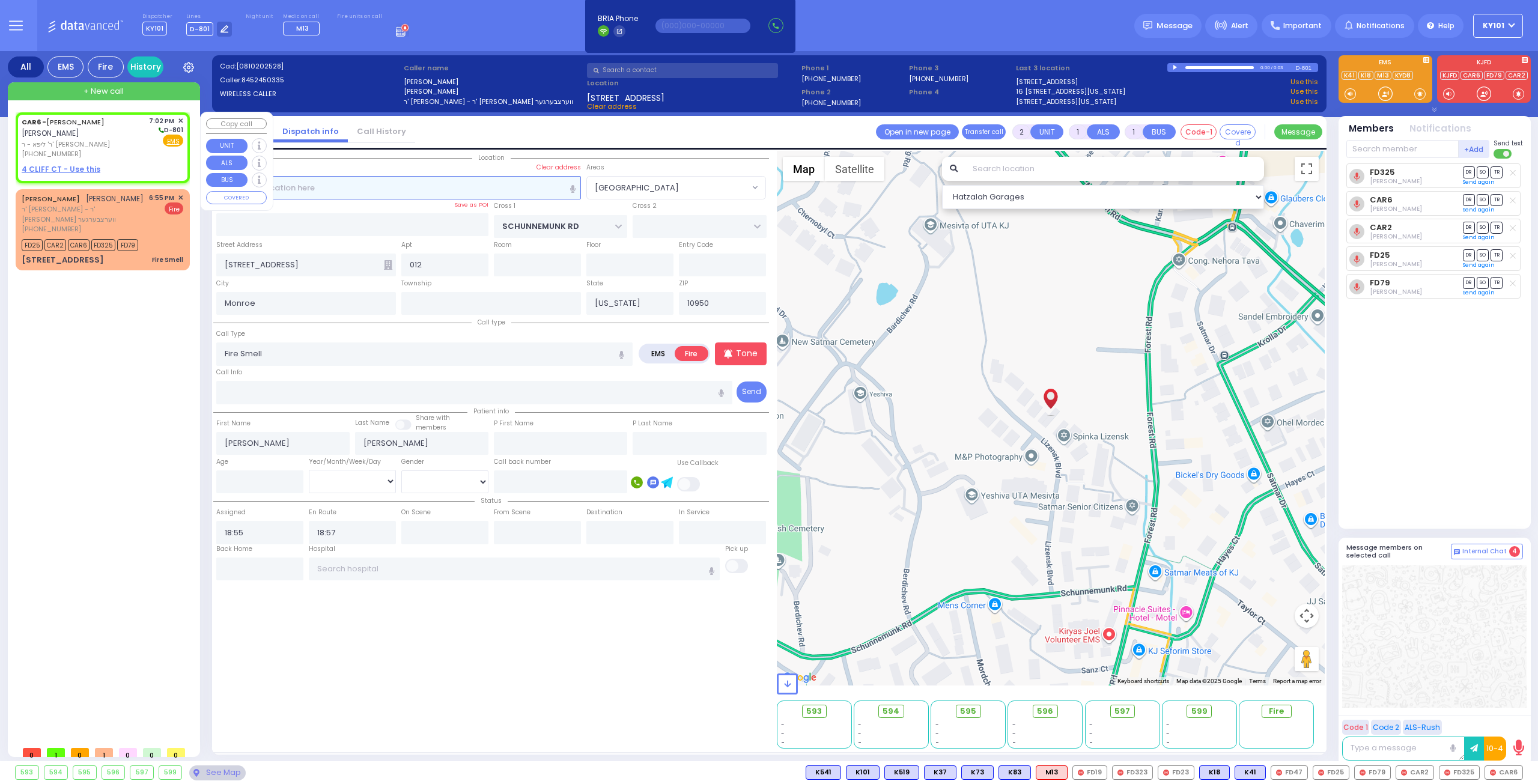
select select
radio input "true"
type input "[PERSON_NAME]"
select select
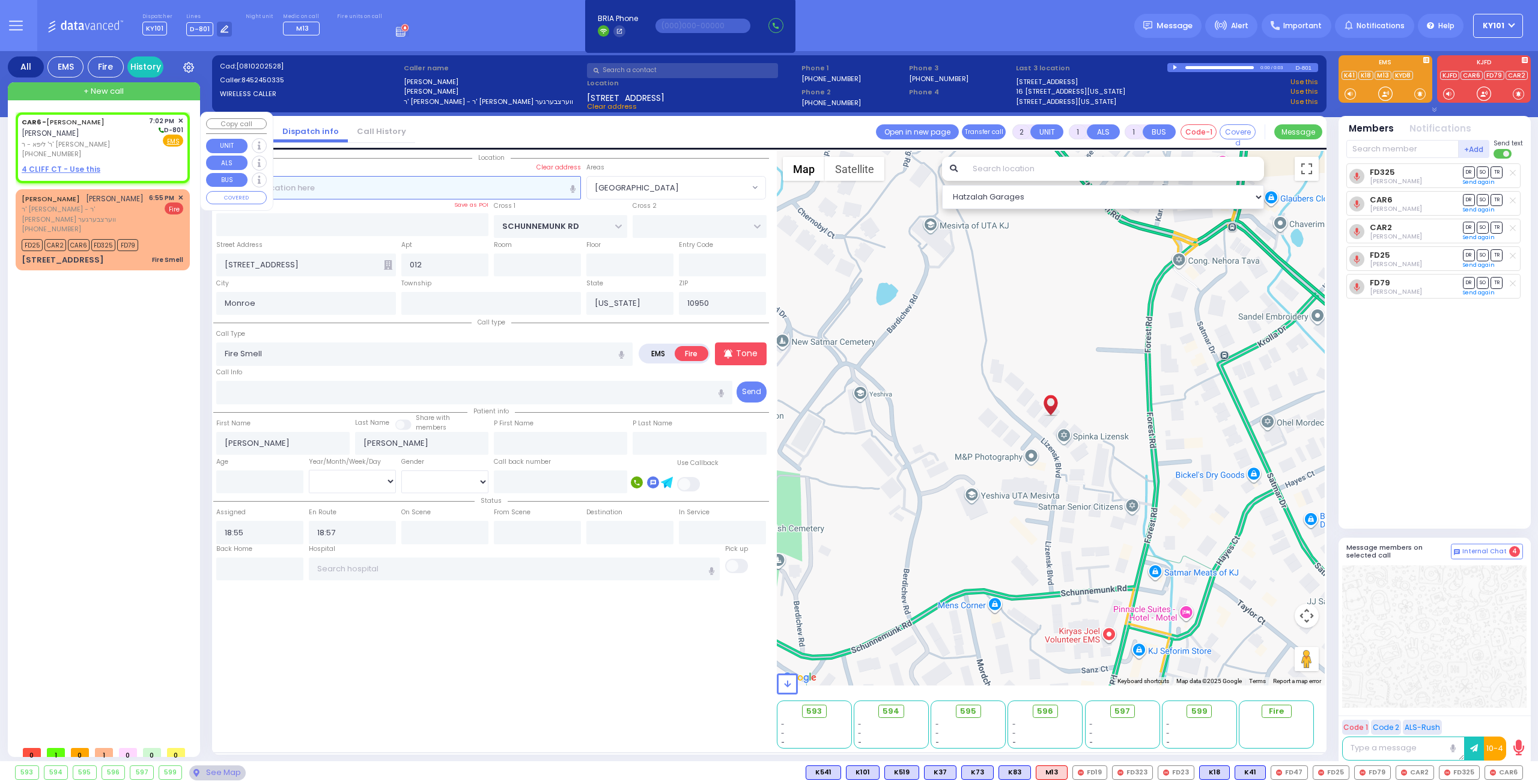
type input "19:02"
select select "Hatzalah Garages"
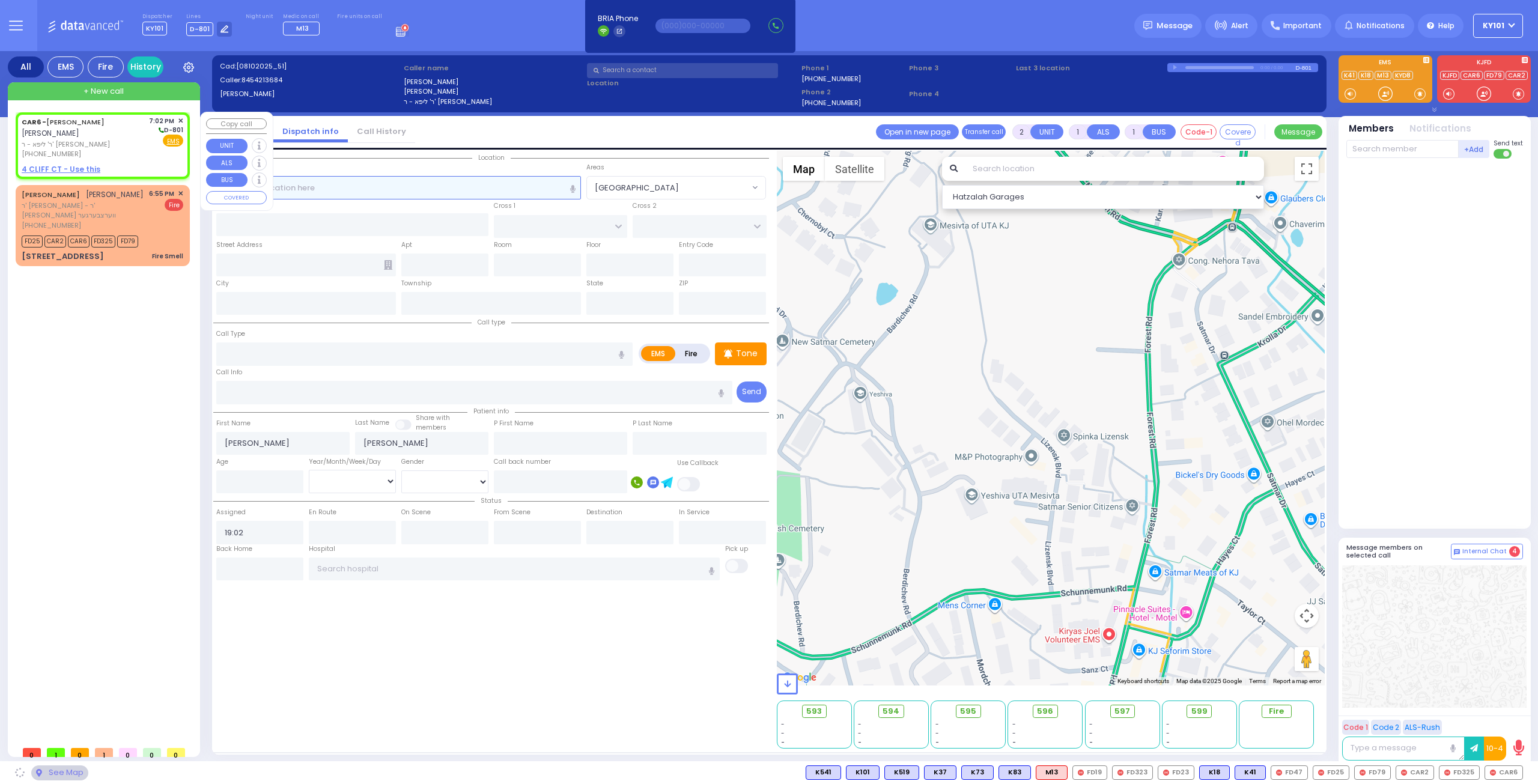
select select
radio input "true"
select select
select select "Hatzalah Garages"
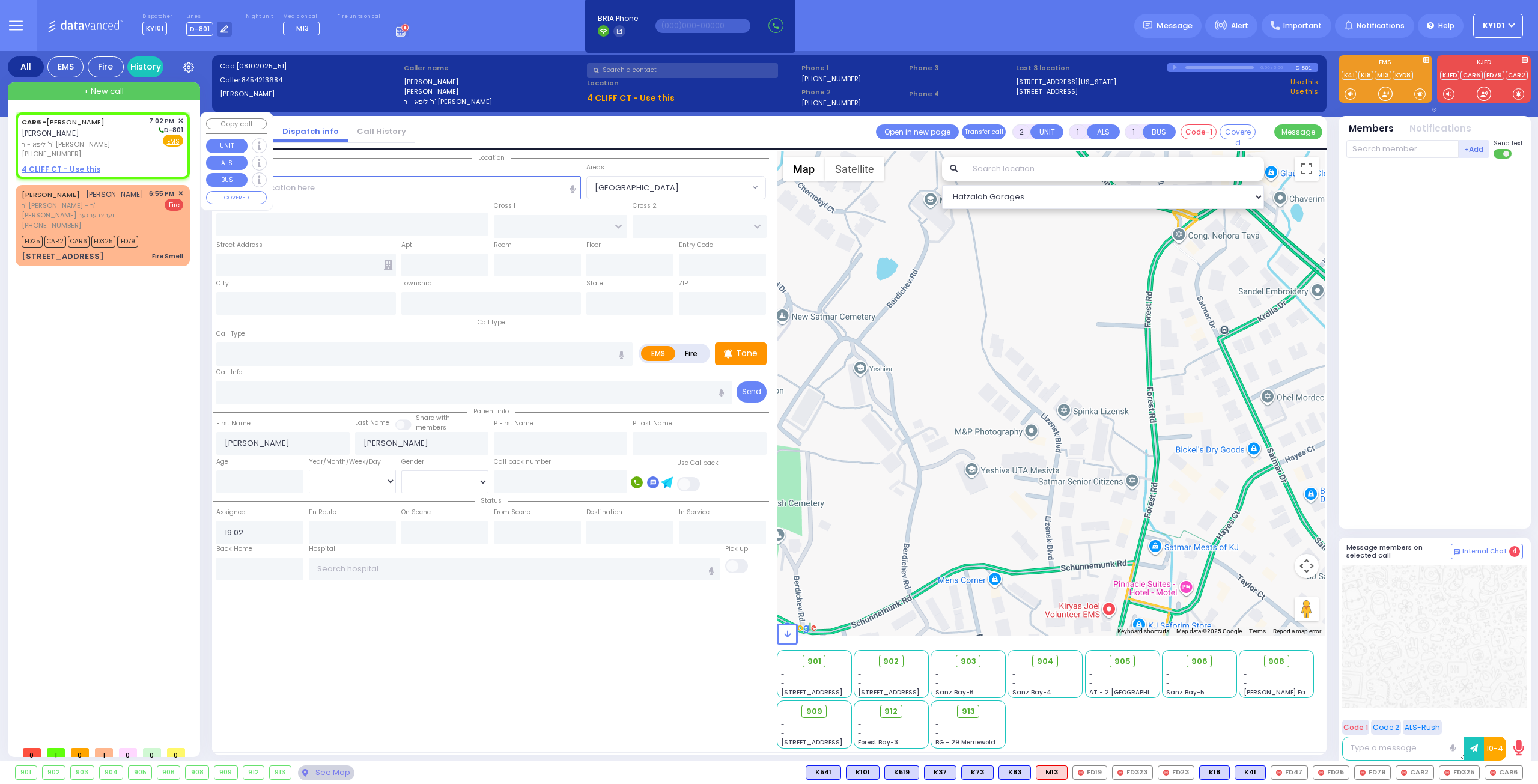
click at [181, 119] on span "✕" at bounding box center [180, 121] width 5 height 10
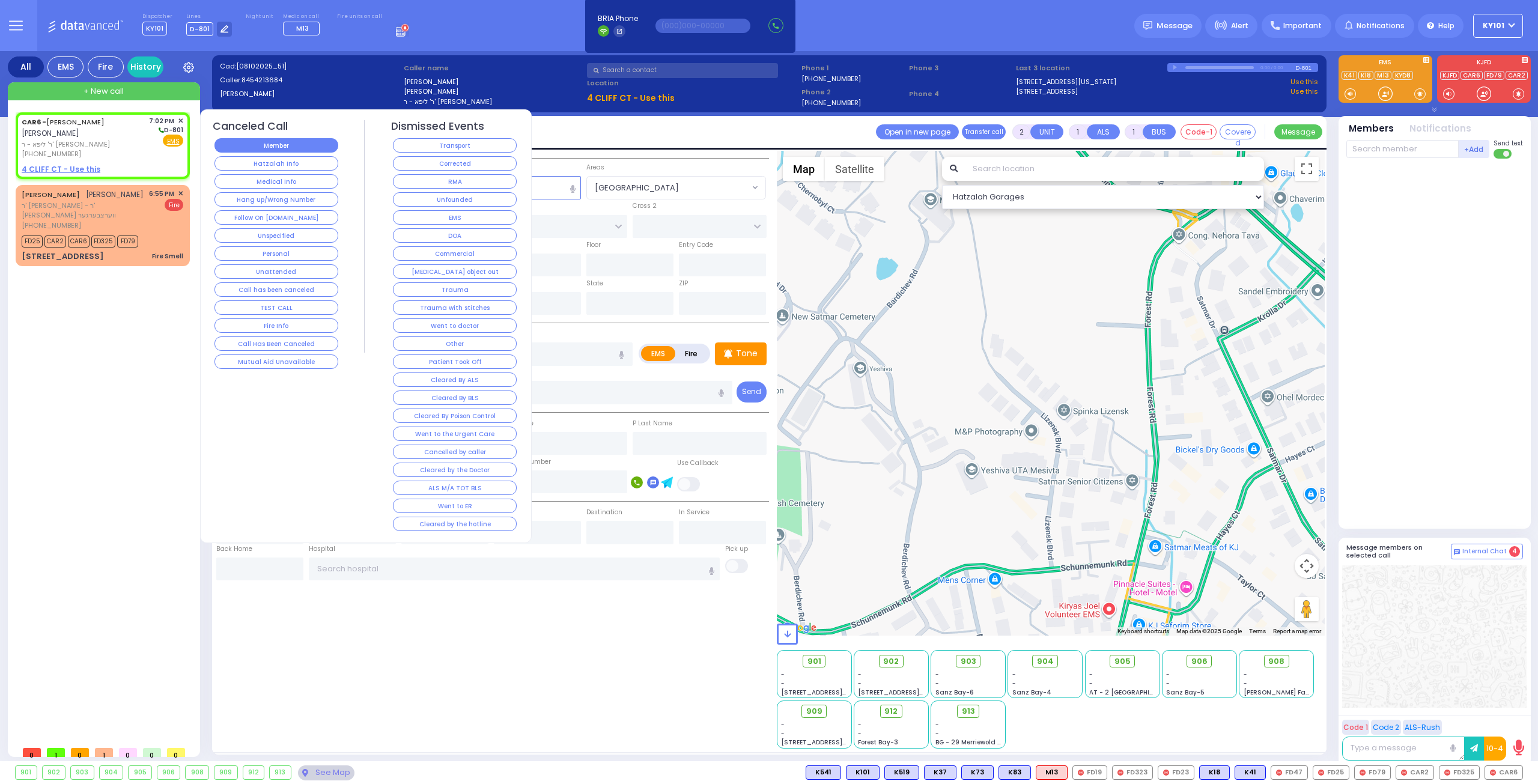
click at [286, 144] on button "Member" at bounding box center [276, 146] width 124 height 14
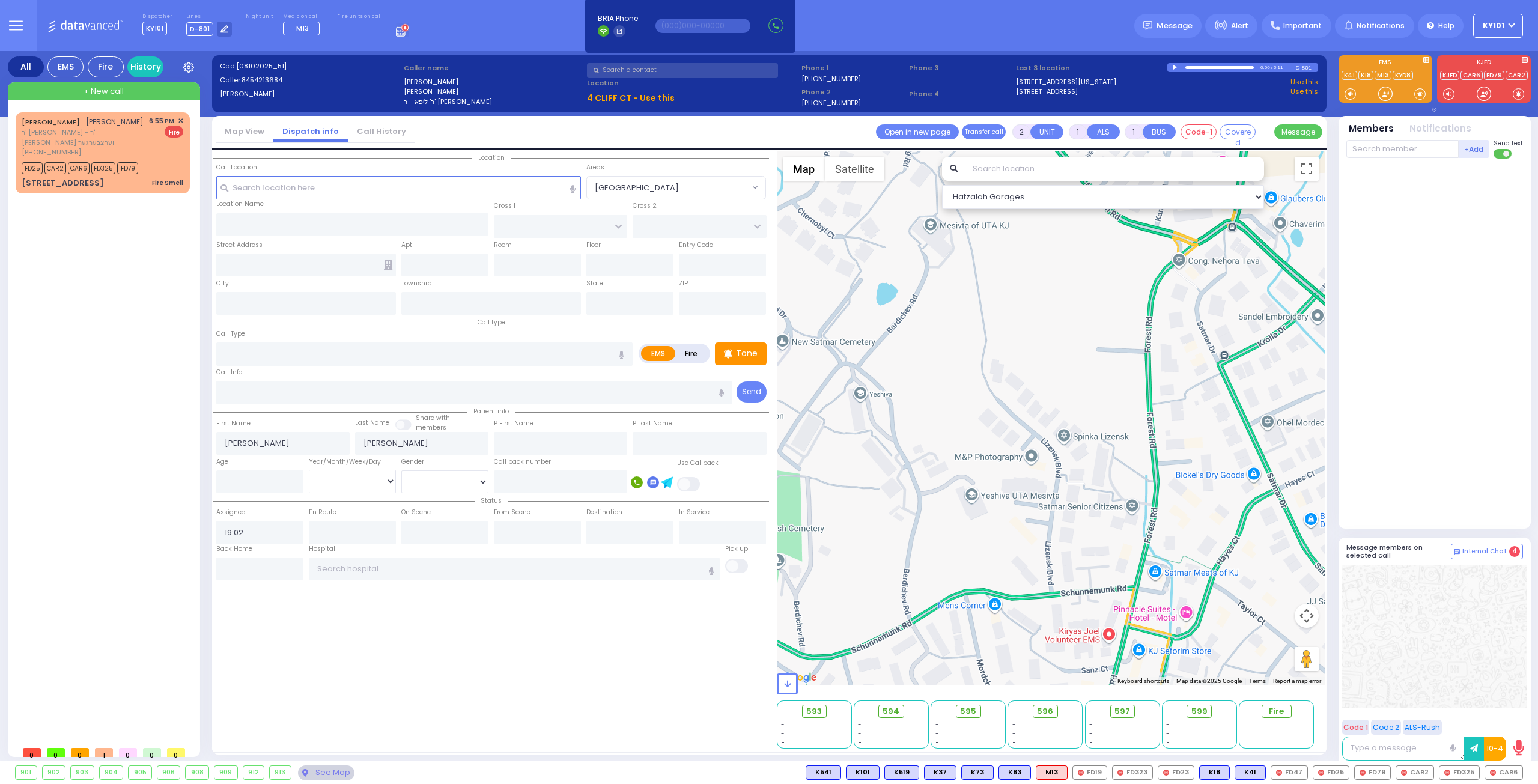
select select
radio input "true"
select select
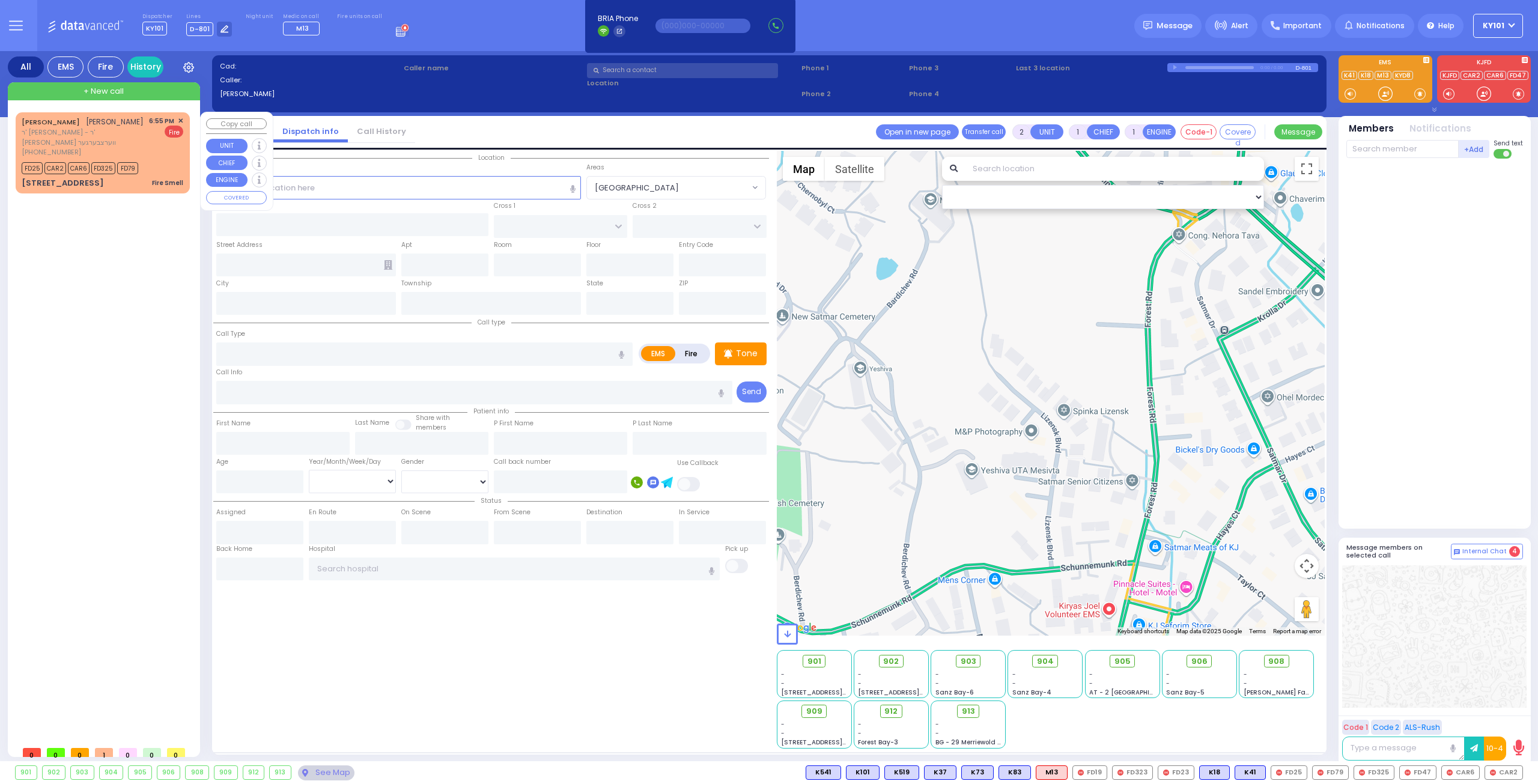
click at [87, 132] on span "ר' [PERSON_NAME] - ר' [PERSON_NAME] ווערצבערגער" at bounding box center [83, 137] width 123 height 20
select select
type input "Fire Smell"
radio input "false"
radio input "true"
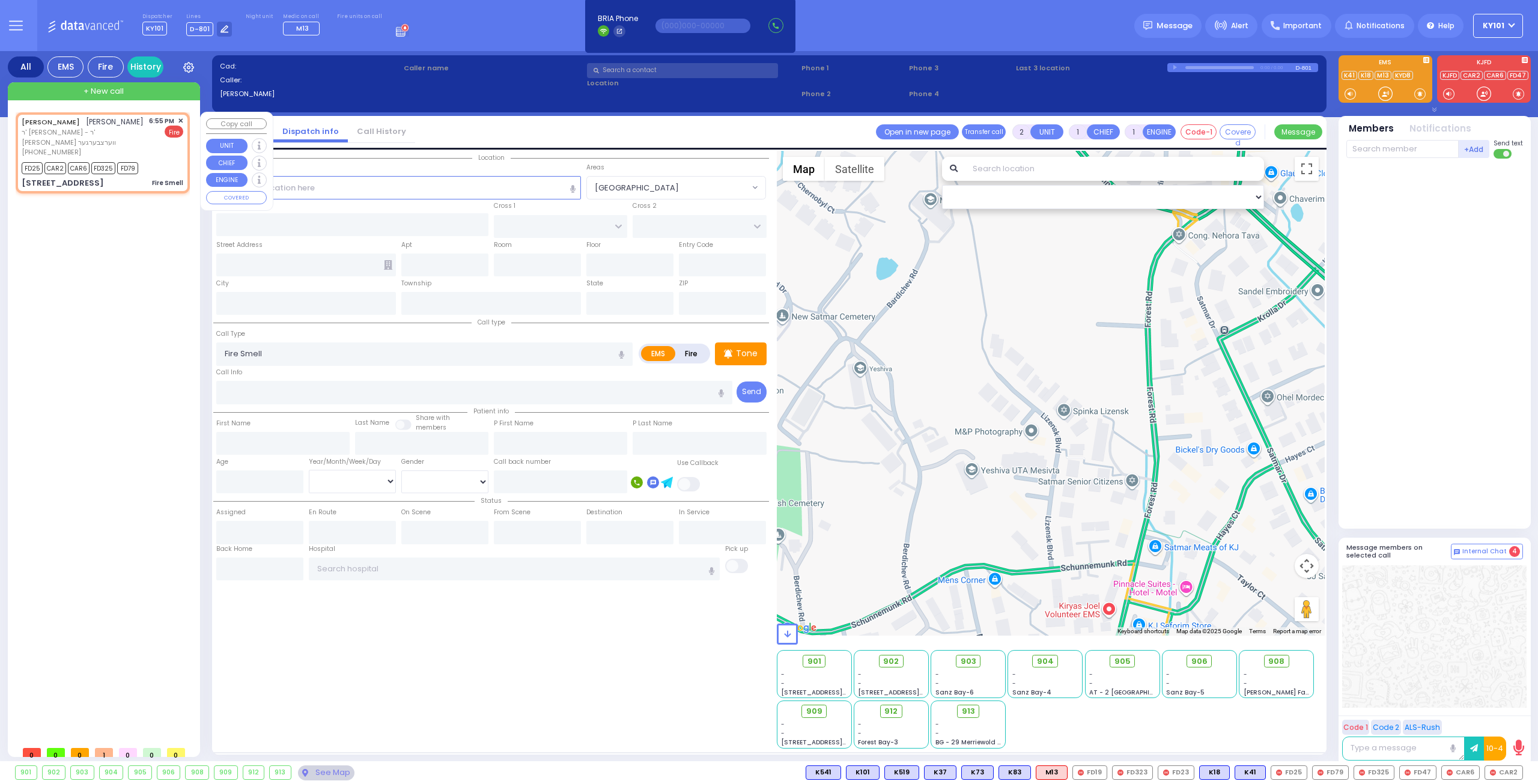
type input "[PERSON_NAME]"
select select
type input "18:55"
type input "18:57"
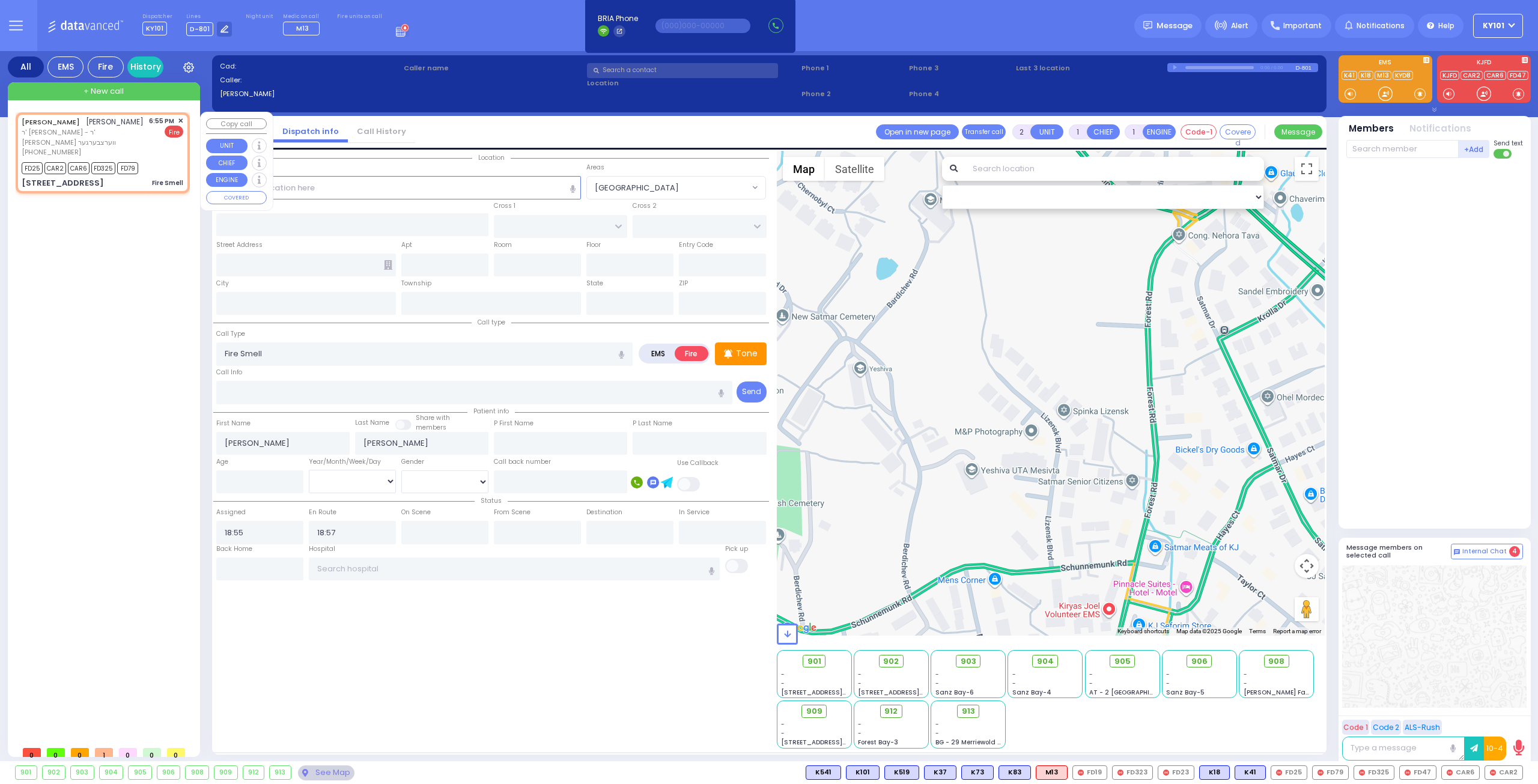
type input "SCHUNNEMUNK RD"
type input "[STREET_ADDRESS]"
type input "012"
type input "Monroe"
type input "[US_STATE]"
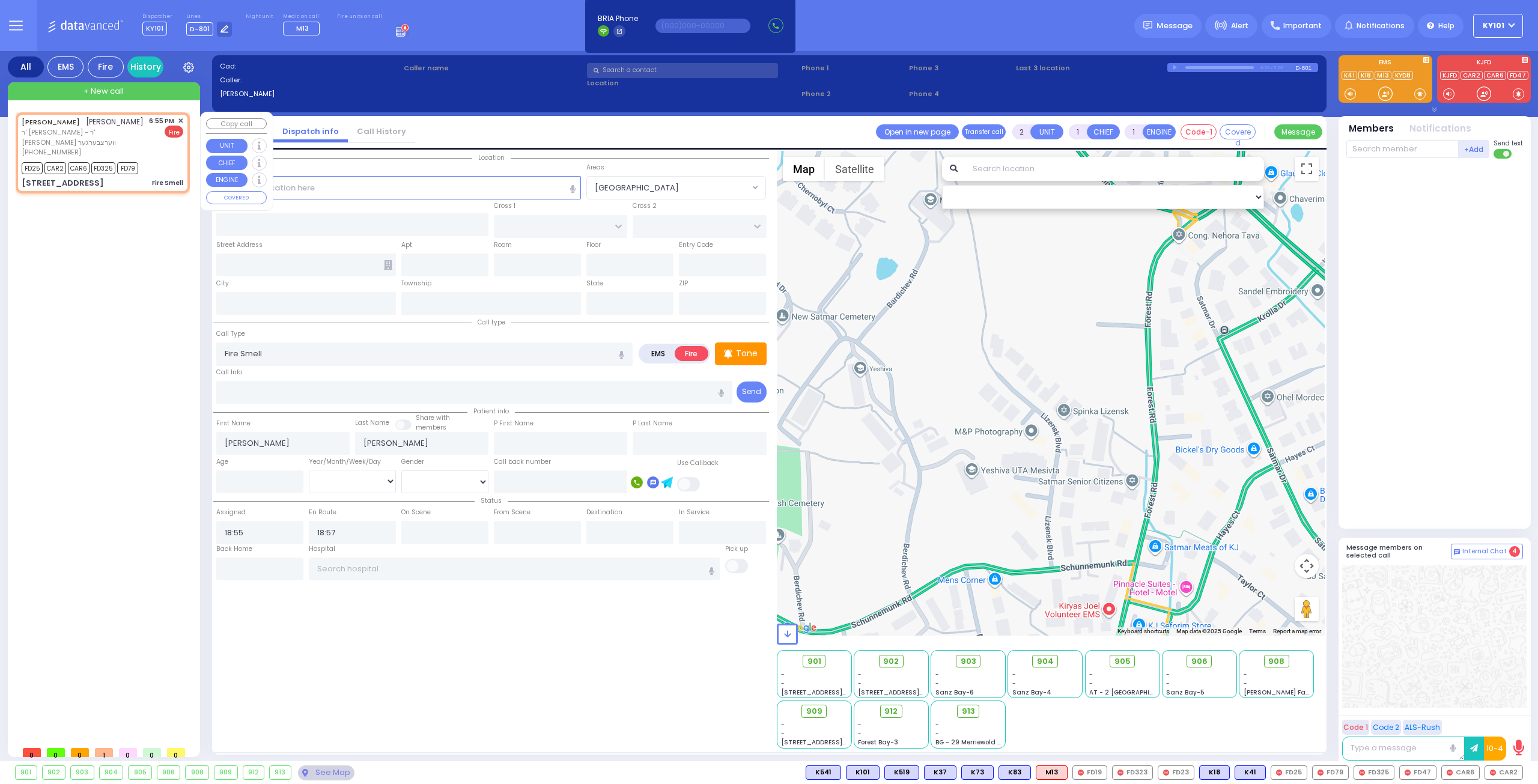
type input "10950"
select select "Hatzalah Garages"
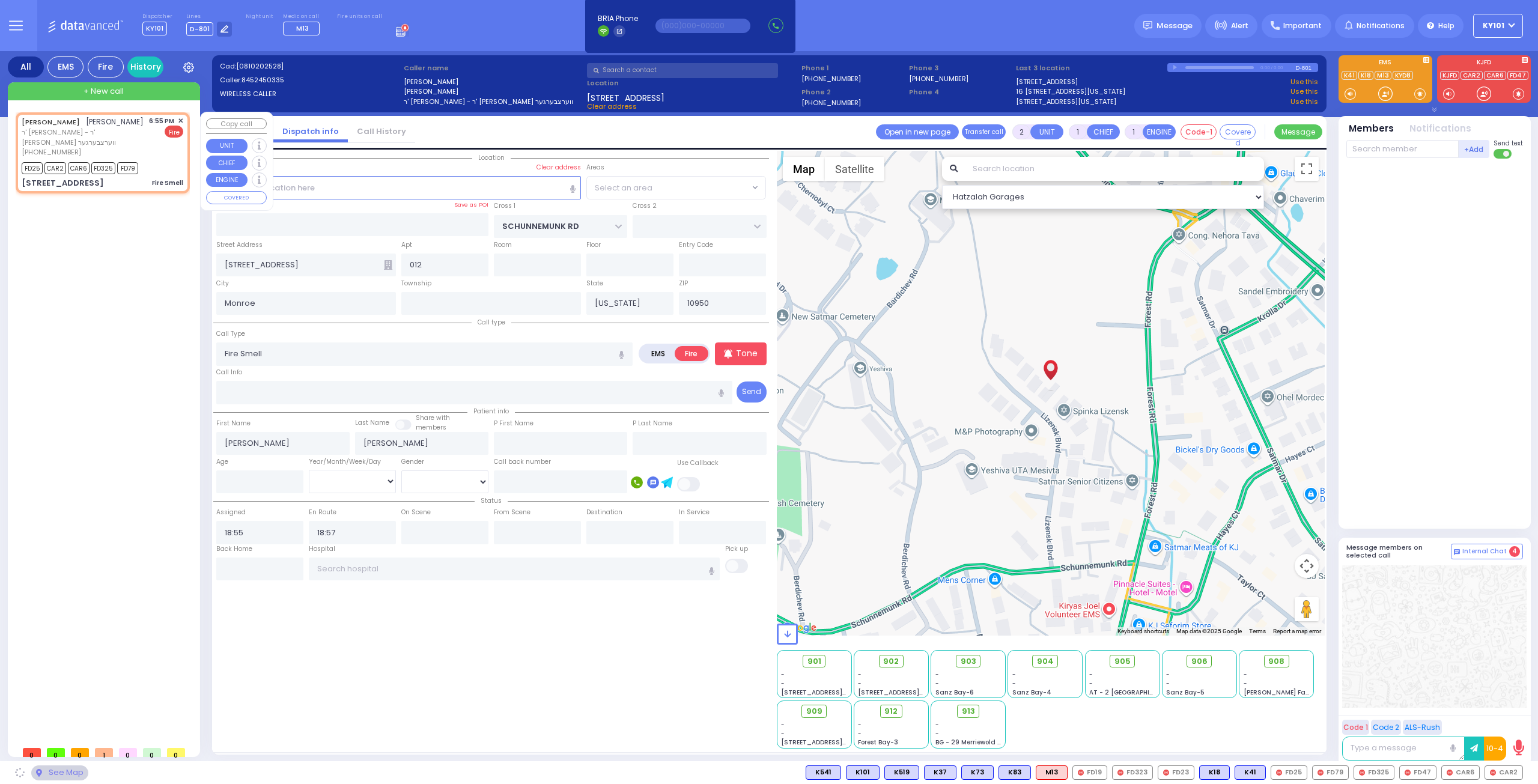
select select "[GEOGRAPHIC_DATA]"
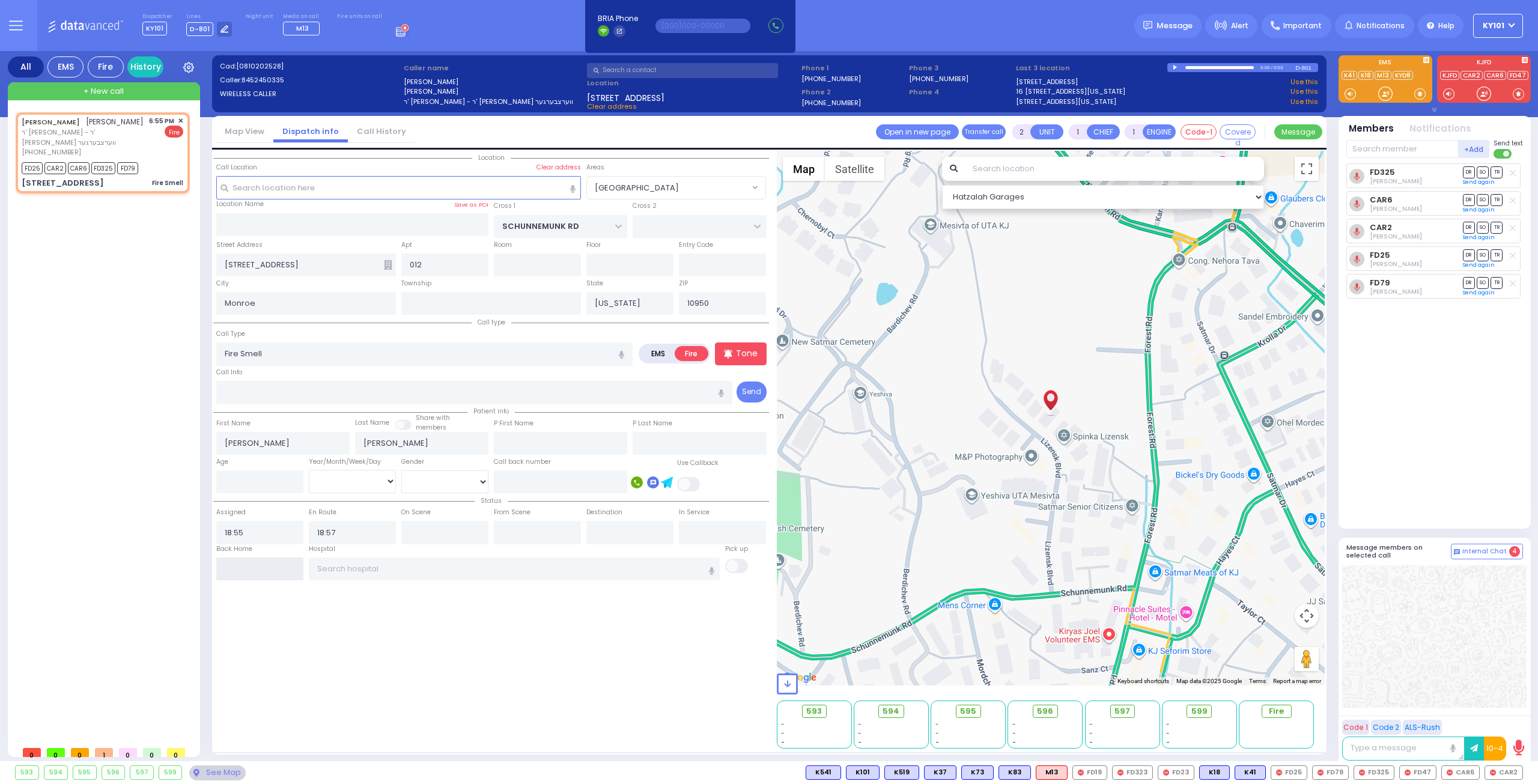
click at [267, 565] on input "text" at bounding box center [260, 569] width 87 height 23
type input "19:05"
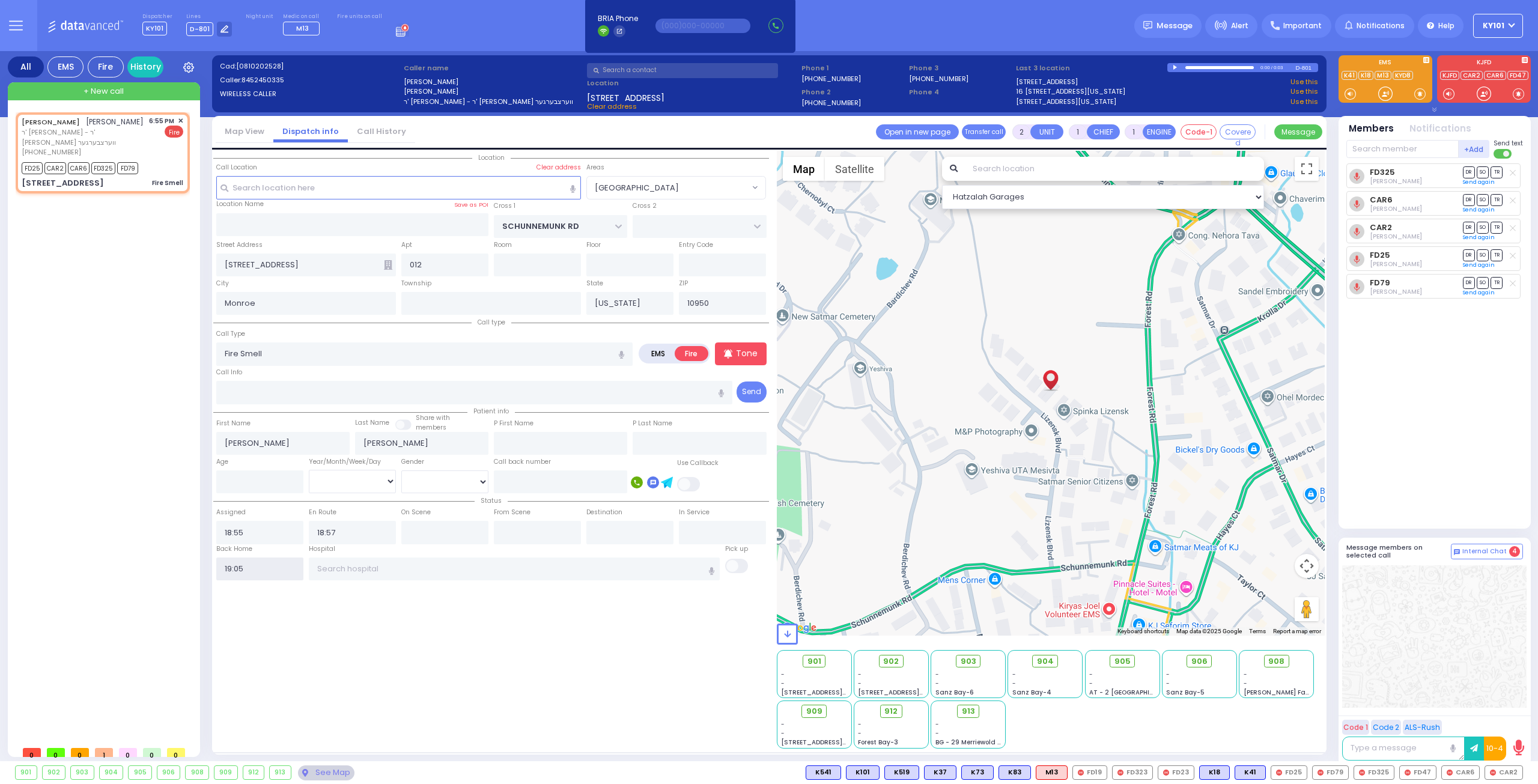
select select
radio input "true"
select select
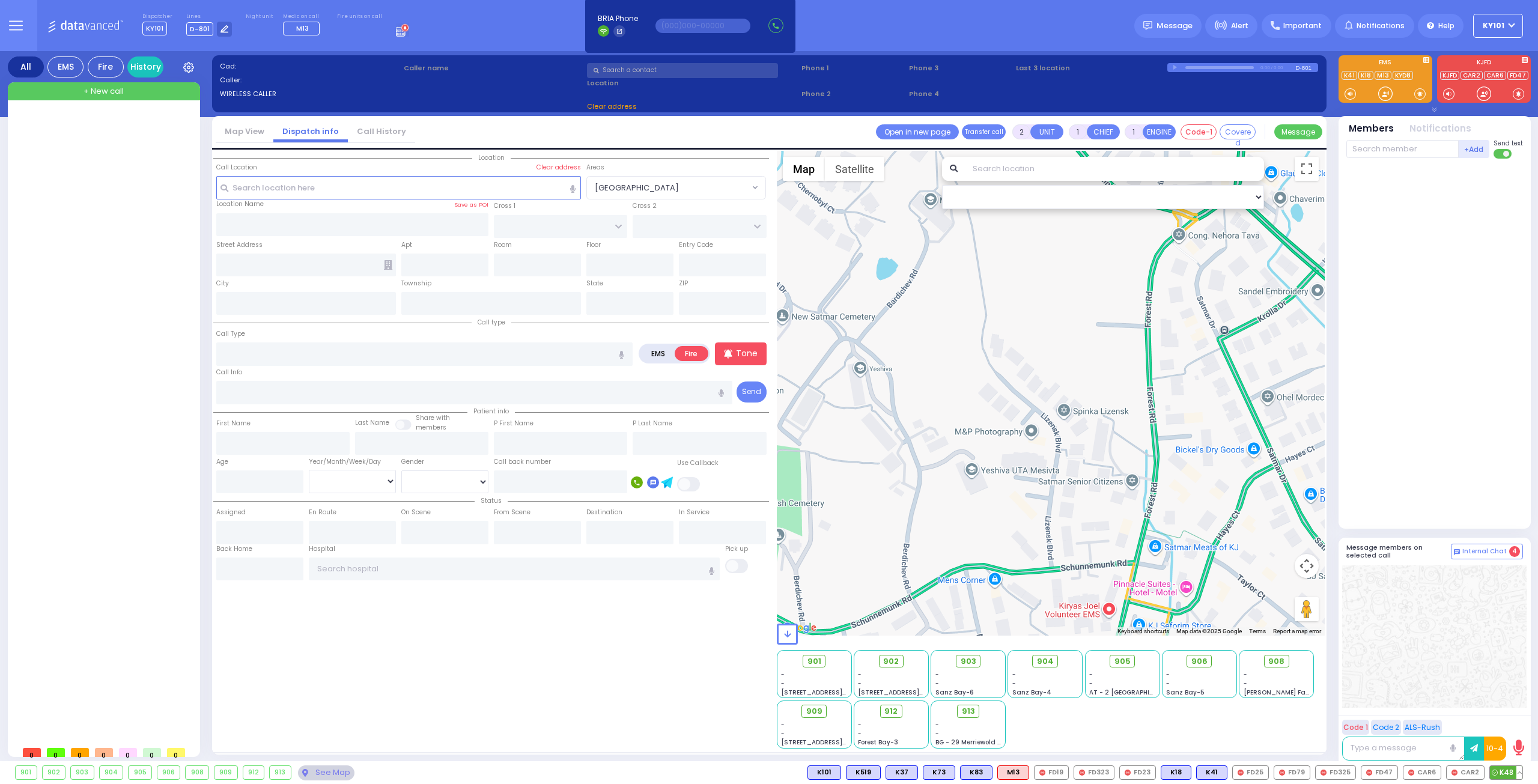
click at [1522, 772] on button at bounding box center [1519, 773] width 6 height 13
click at [1514, 720] on icon at bounding box center [1510, 719] width 13 height 13
click at [1513, 701] on icon at bounding box center [1510, 702] width 13 height 13
click at [1521, 777] on button at bounding box center [1519, 773] width 6 height 13
click at [1510, 666] on icon at bounding box center [1510, 669] width 13 height 13
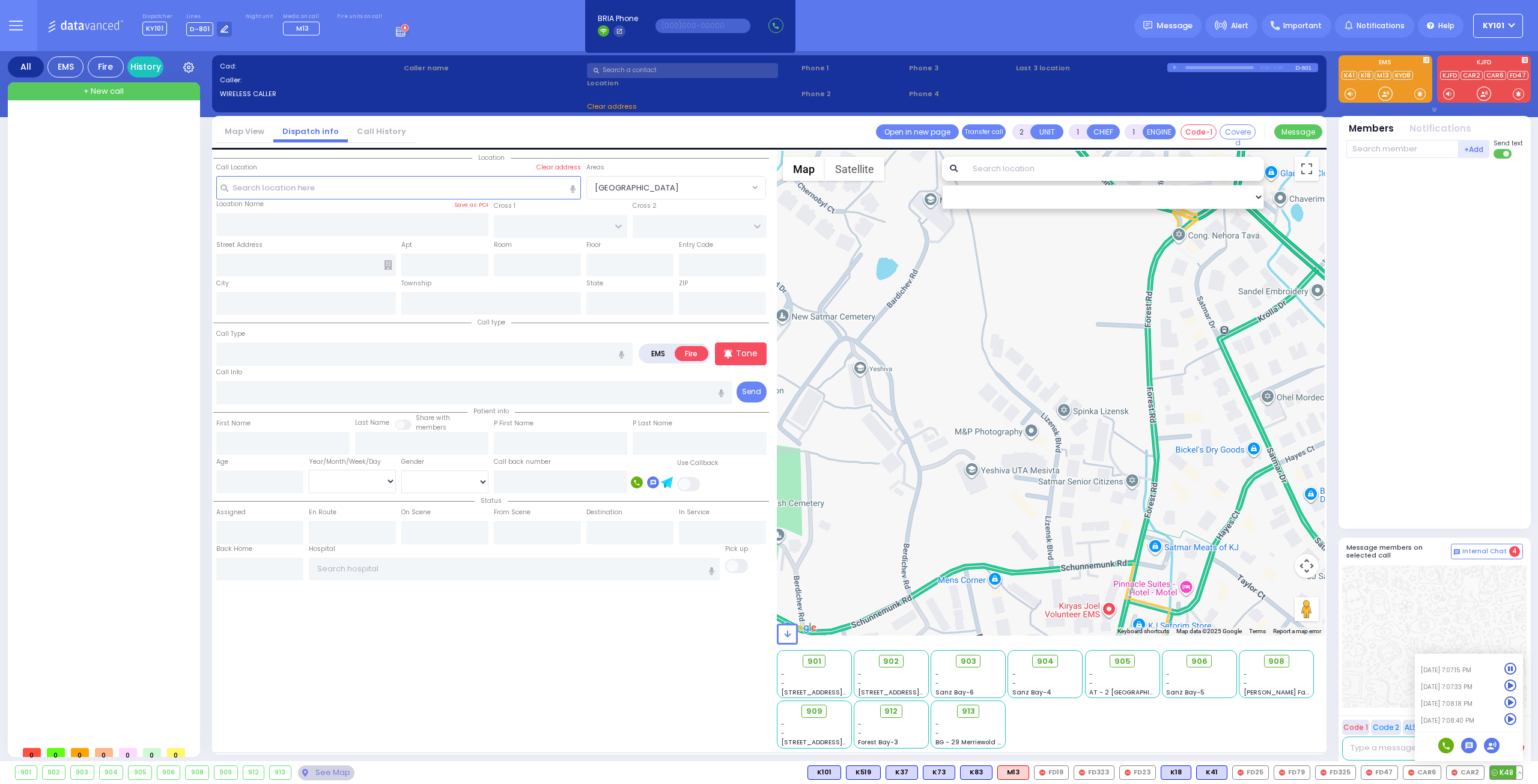
click at [1508, 684] on icon at bounding box center [1510, 686] width 13 height 13
click at [1394, 635] on div at bounding box center [1434, 637] width 184 height 143
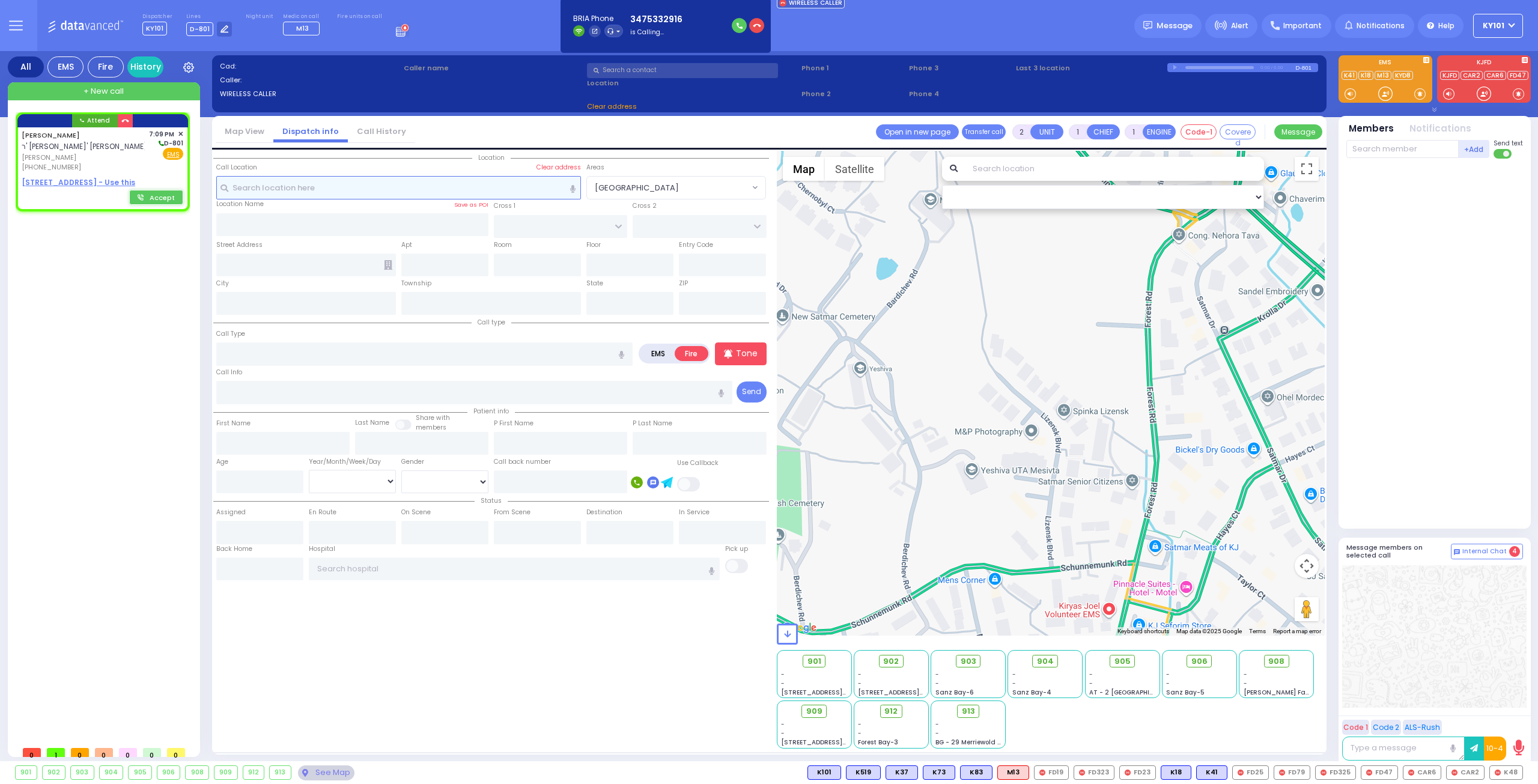
select select
radio input "true"
type input "ISRAEL"
type input "BROWN"
select select
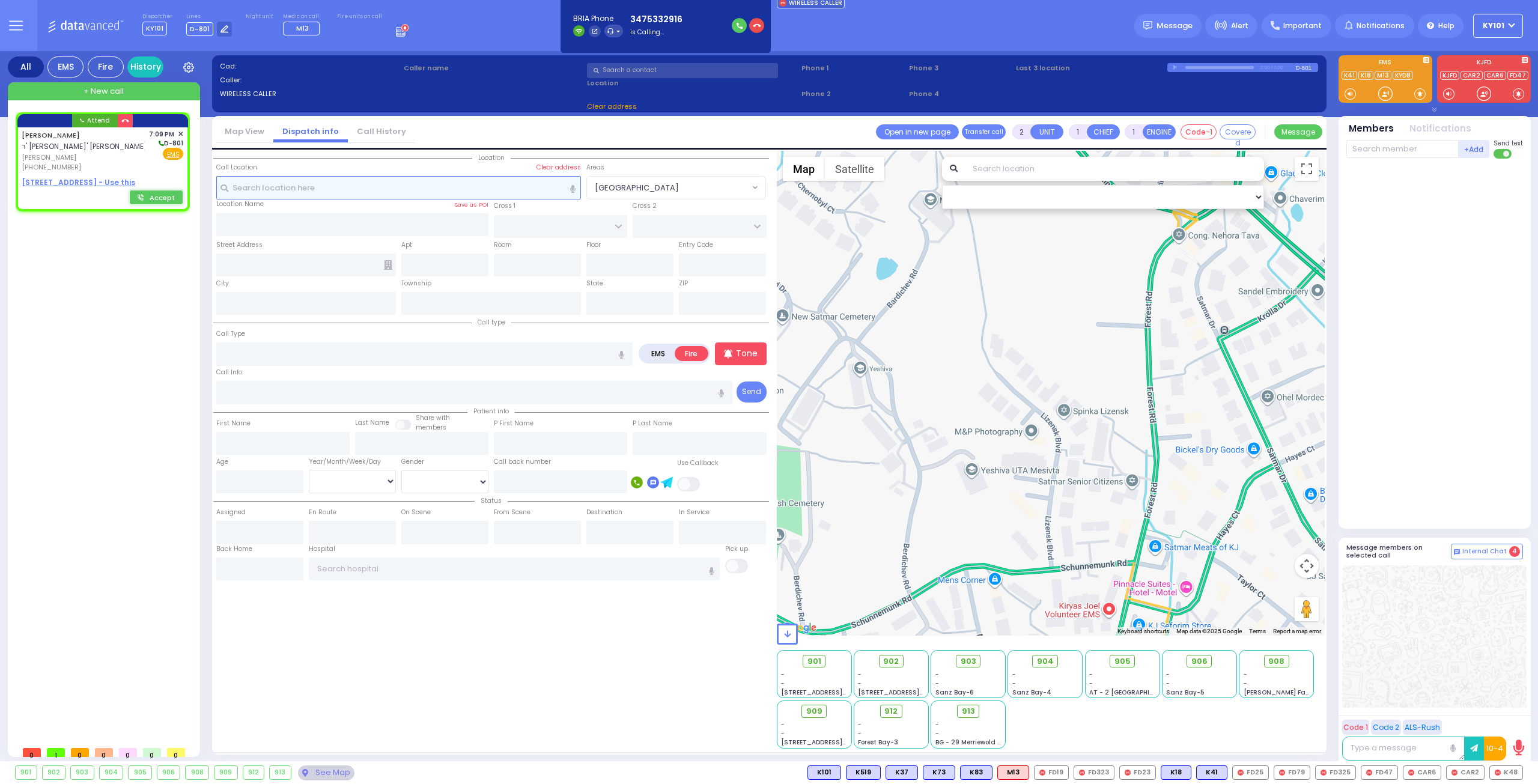
type input "19:09"
select select "Hatzalah Garages"
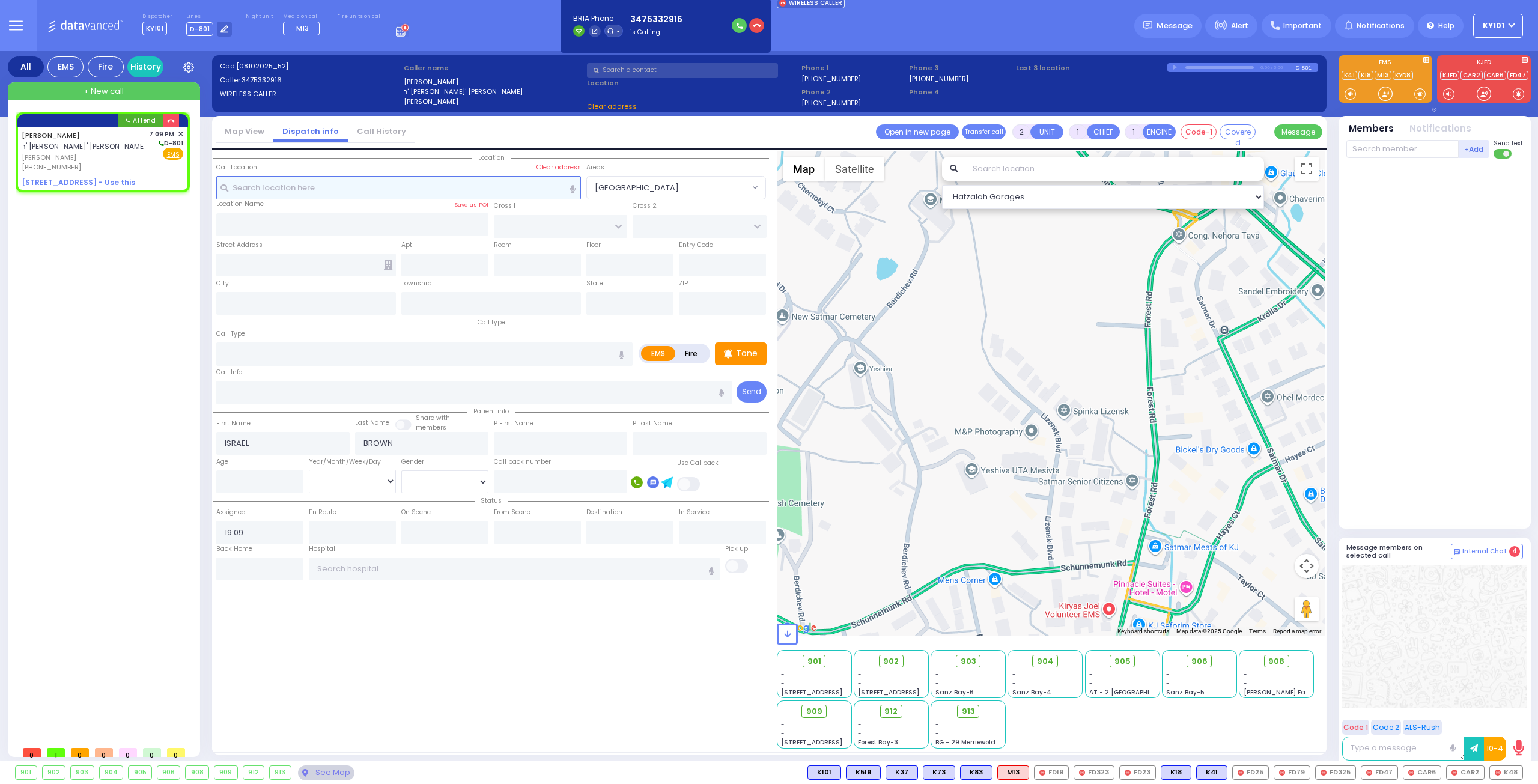
select select
radio input "true"
select select
select select "Hatzalah Garages"
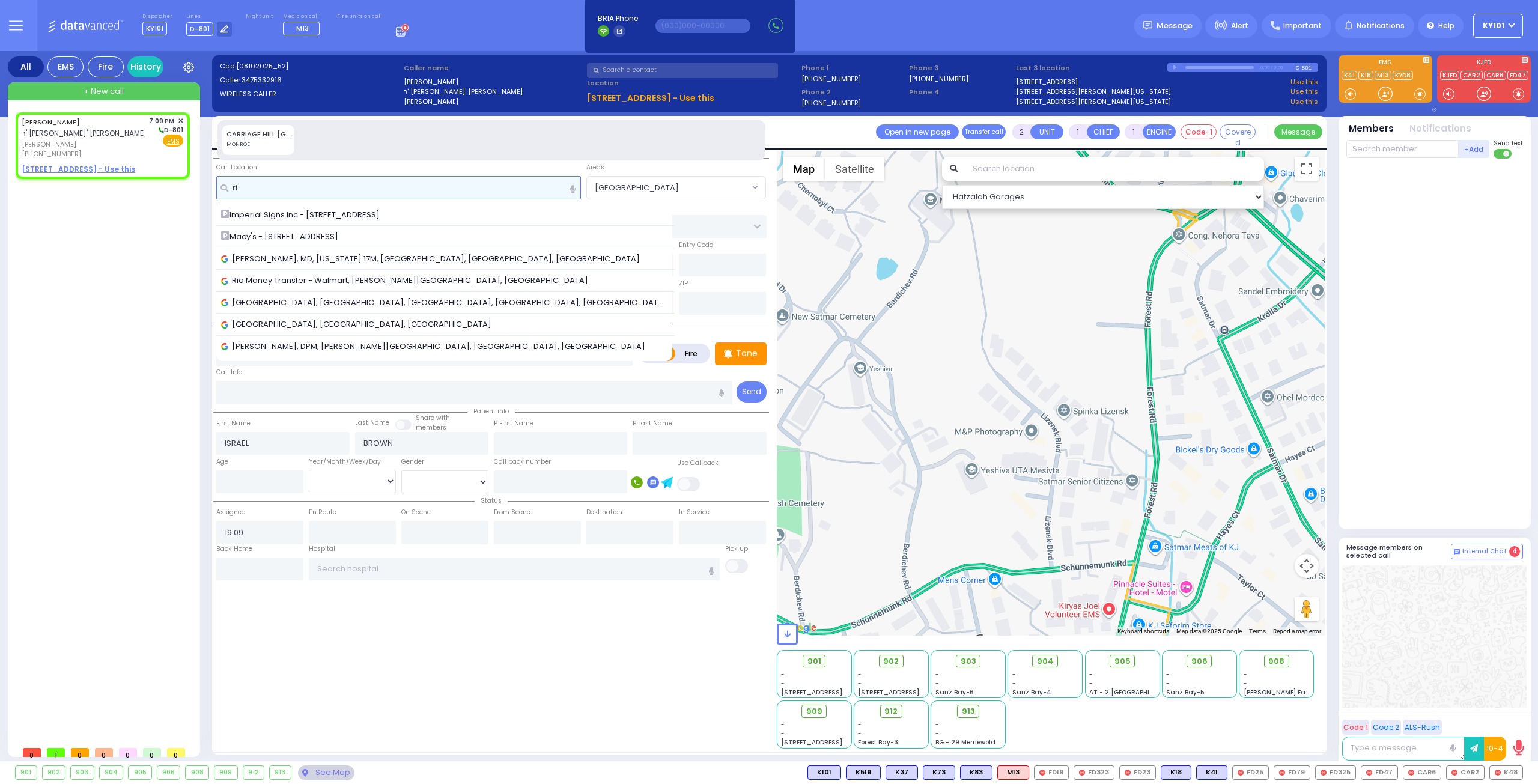
type input "r"
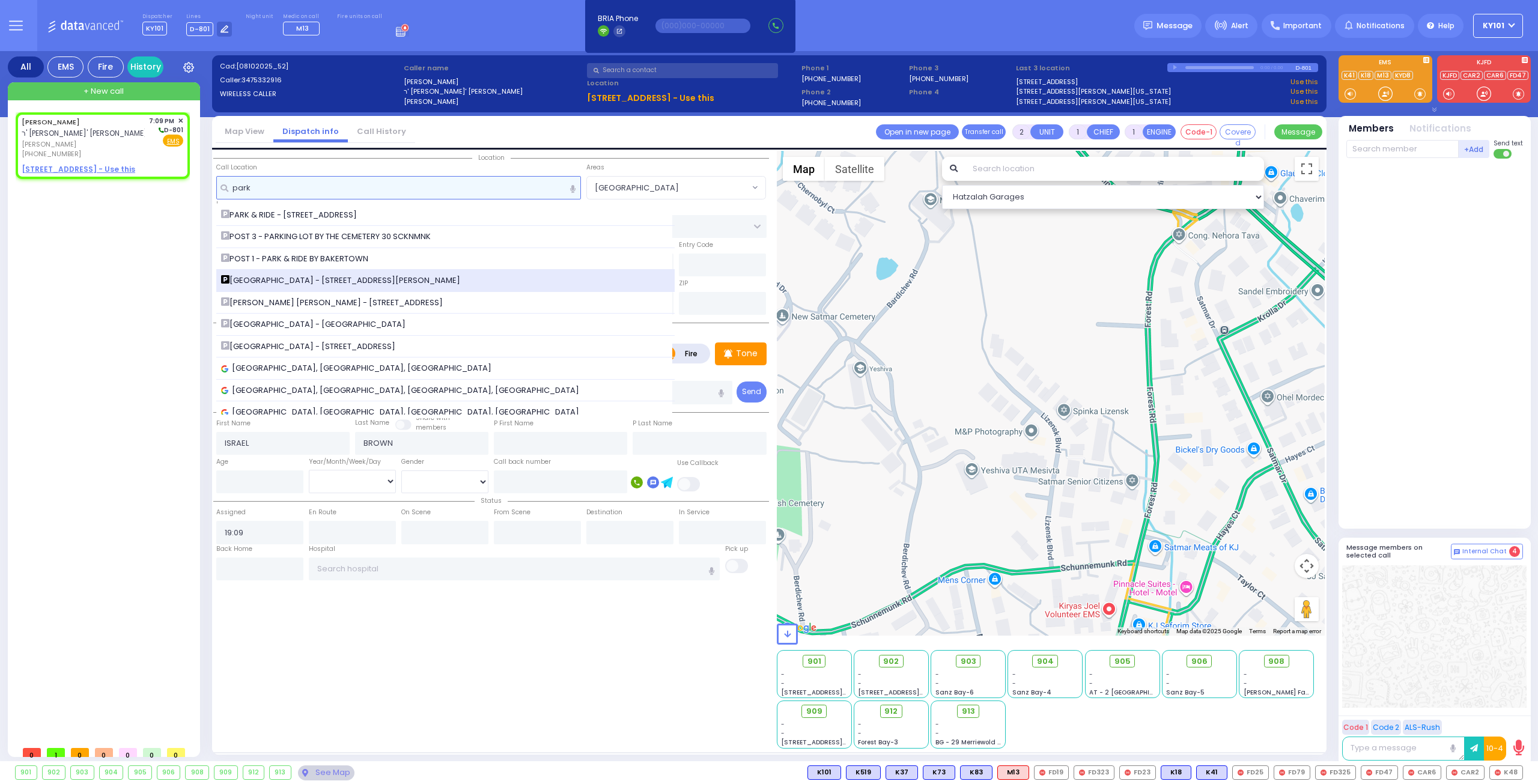
type input "park"
click at [350, 272] on div "[GEOGRAPHIC_DATA] - [STREET_ADDRESS][PERSON_NAME]" at bounding box center [446, 280] width 459 height 22
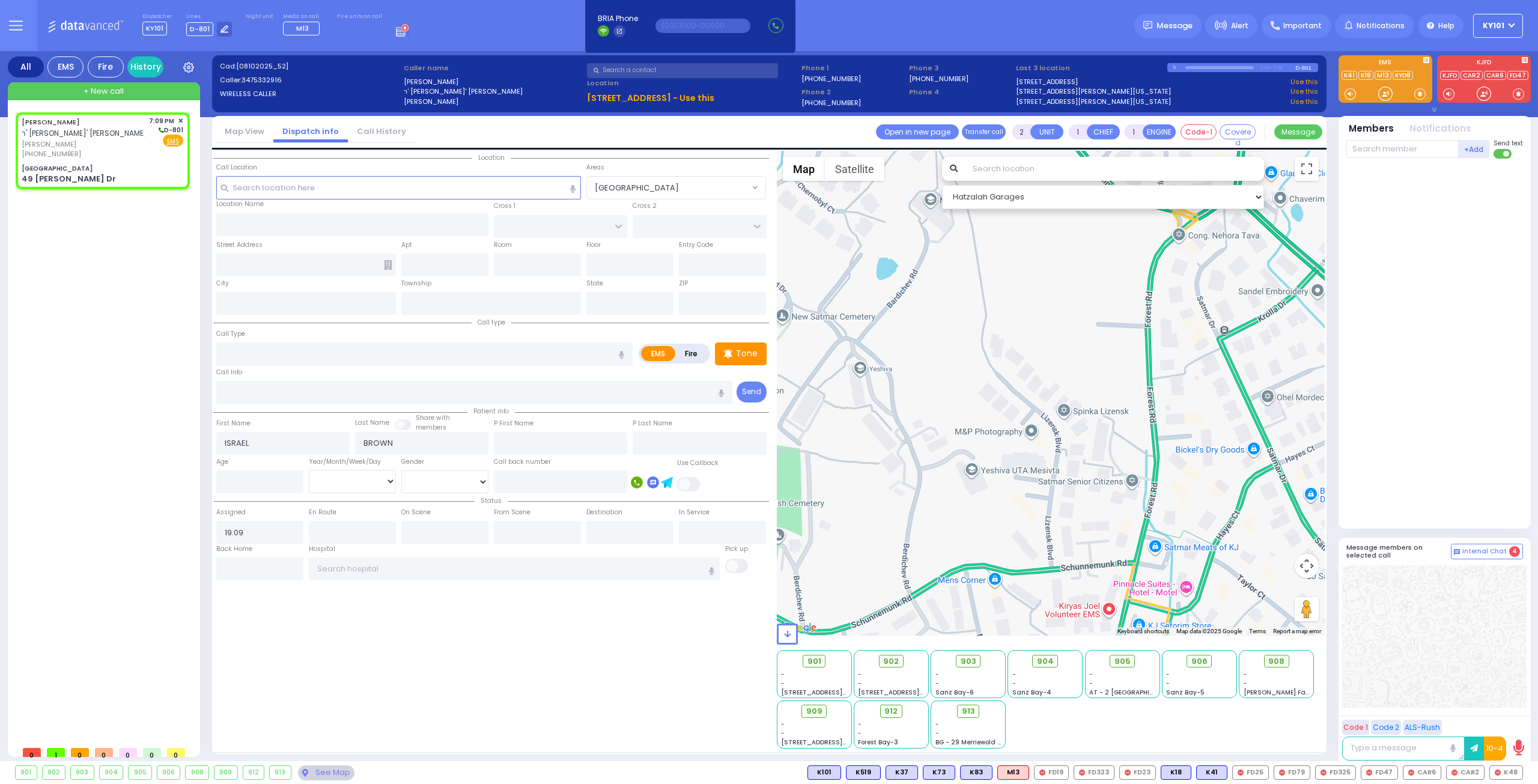
select select
radio input "true"
select select
select select "Hatzalah Garages"
type input "[GEOGRAPHIC_DATA]"
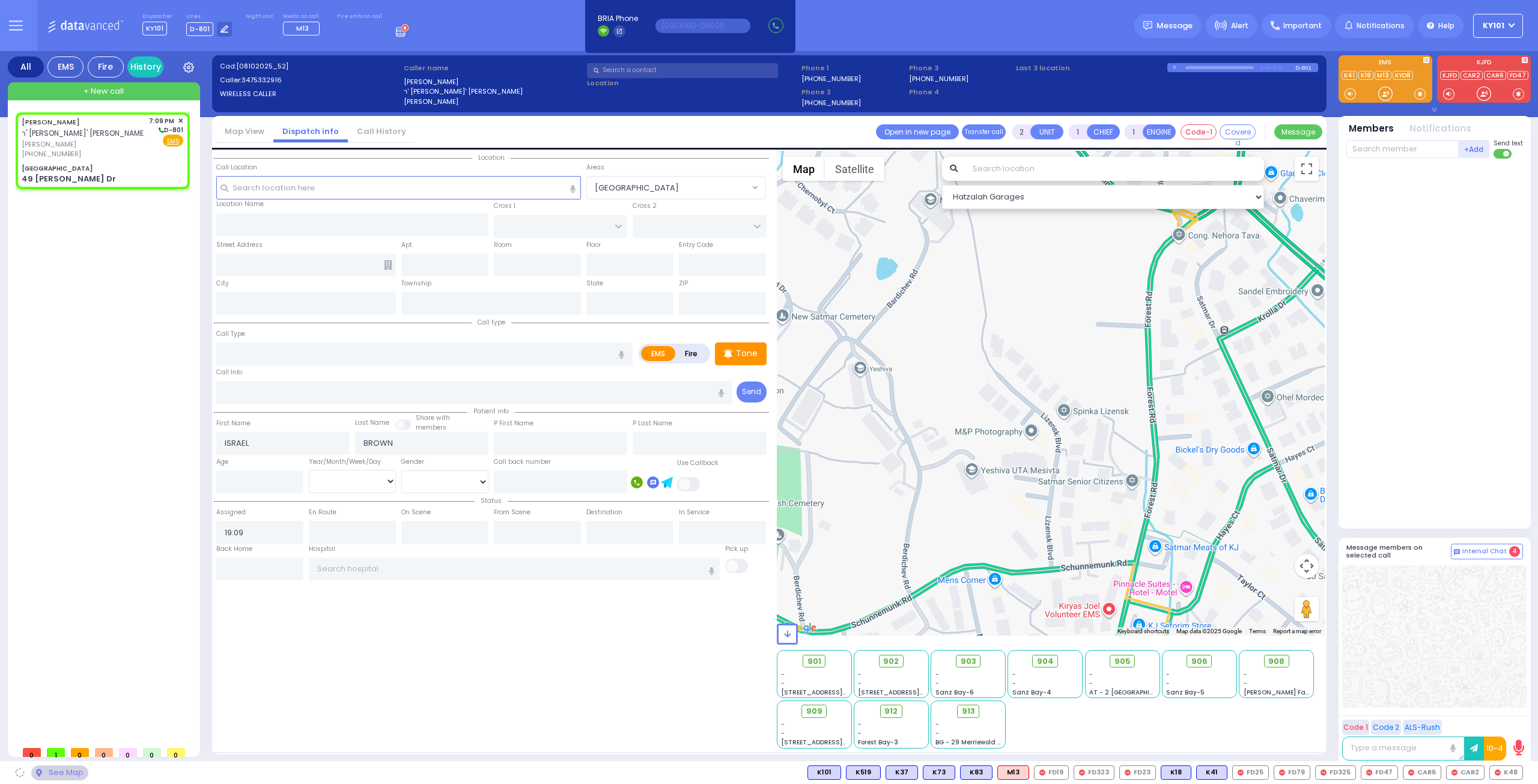
type input "COUNTY ROUTE 105"
type input "49 [PERSON_NAME] Dr"
type input "Monroe"
type input "[US_STATE]"
type input "10950"
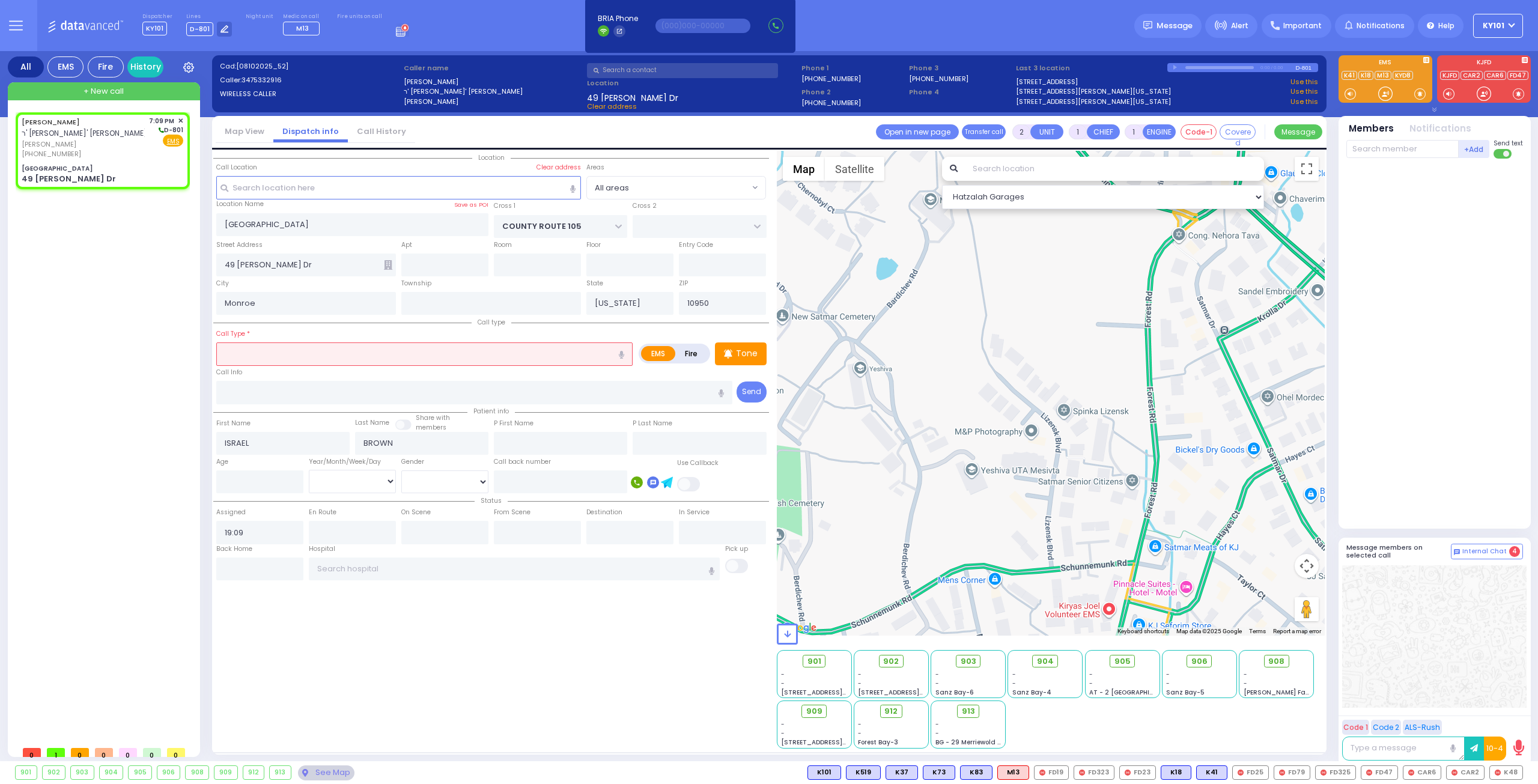
click at [425, 361] on input "text" at bounding box center [424, 354] width 416 height 23
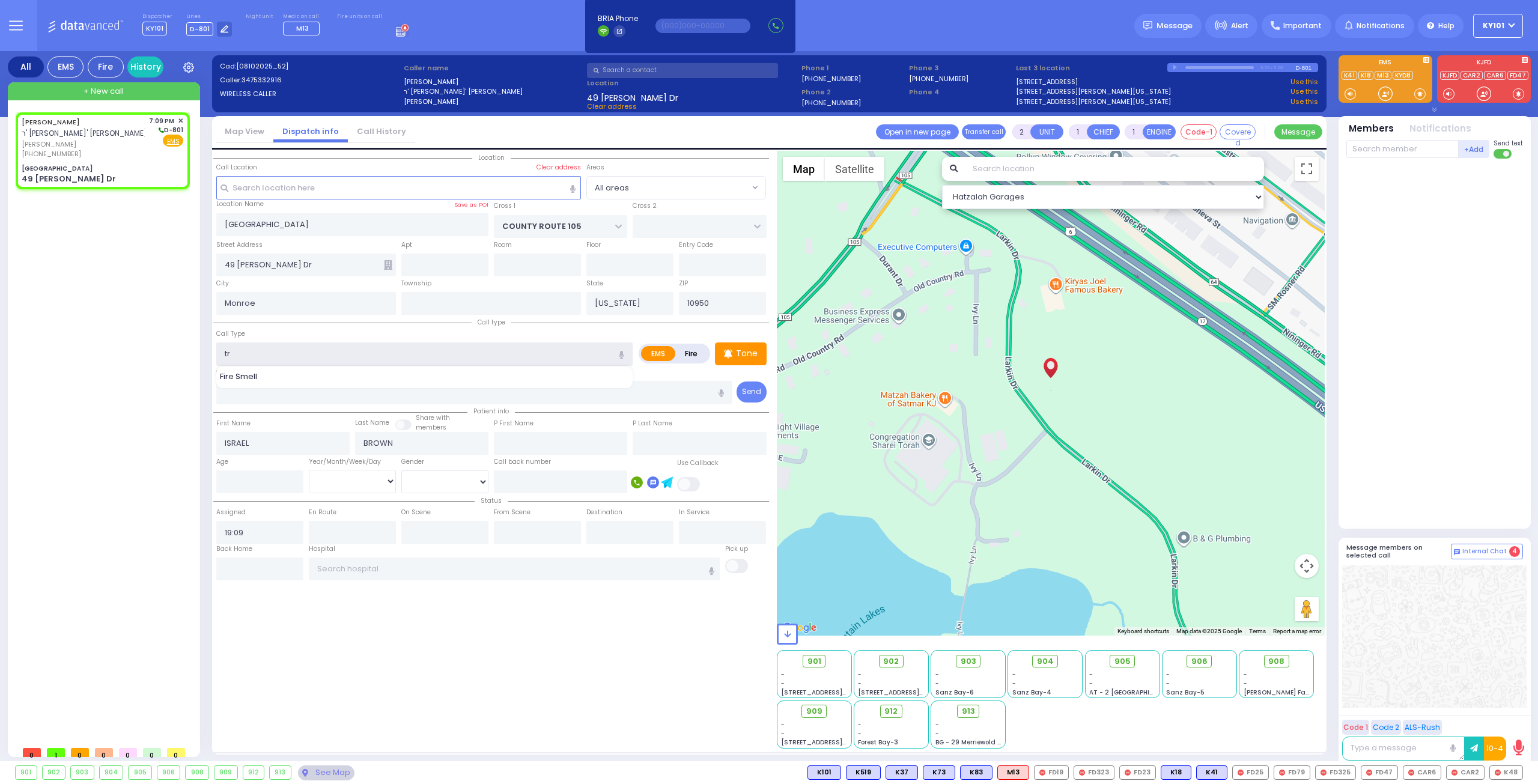
type input "tra"
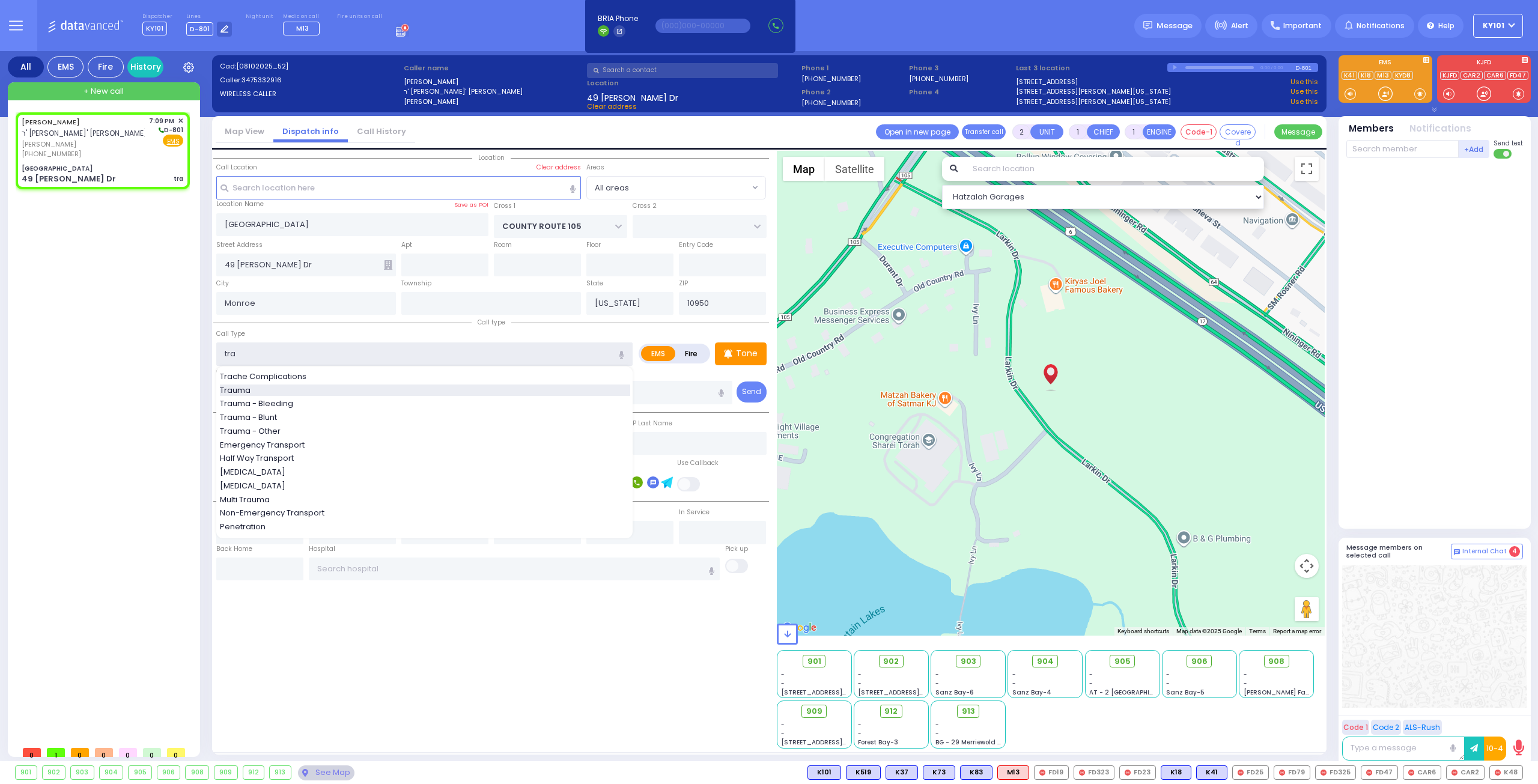
select select
radio input "true"
select select
select select "Hatzalah Garages"
click at [375, 391] on div "Trauma" at bounding box center [425, 390] width 410 height 12
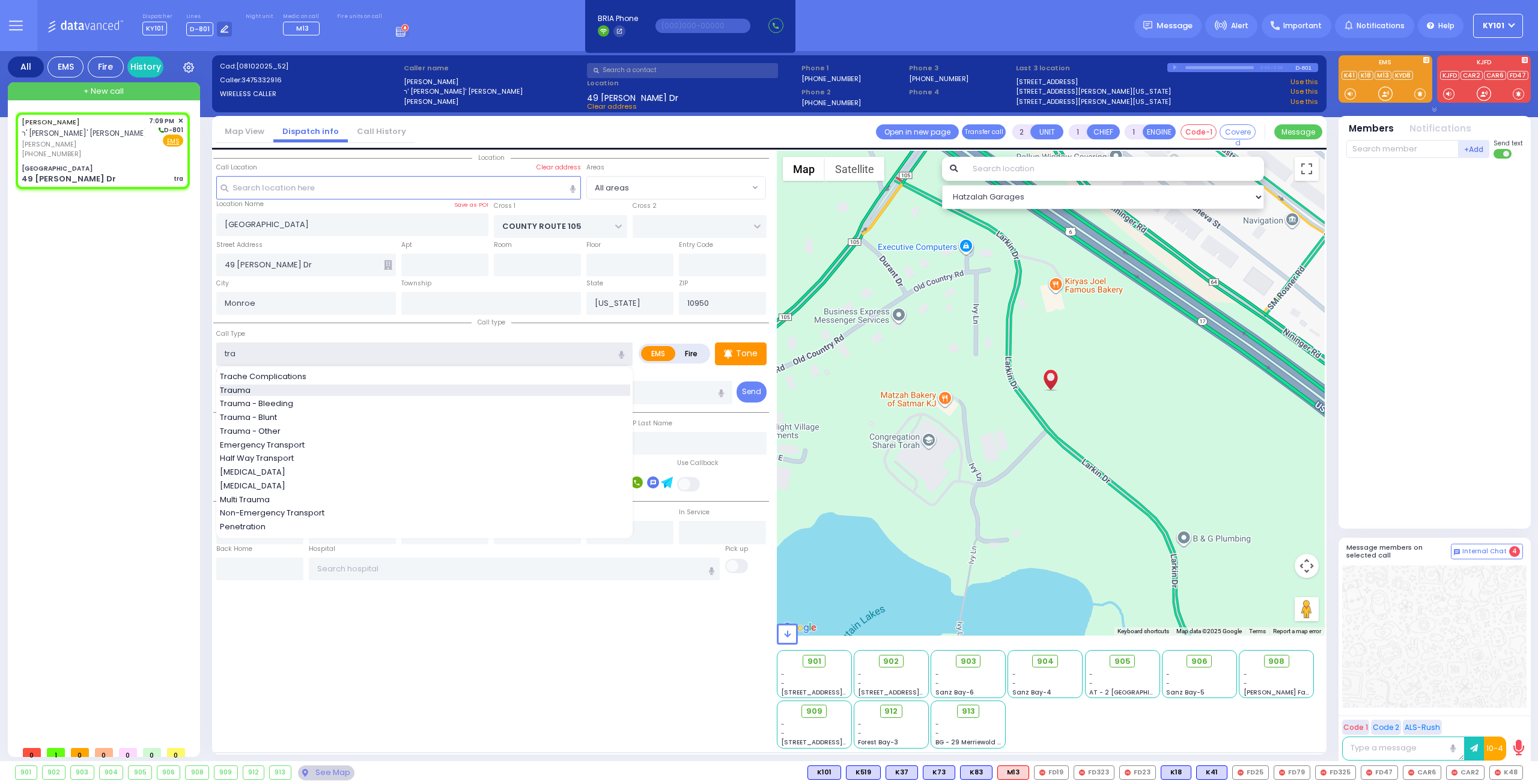
type input "Trauma"
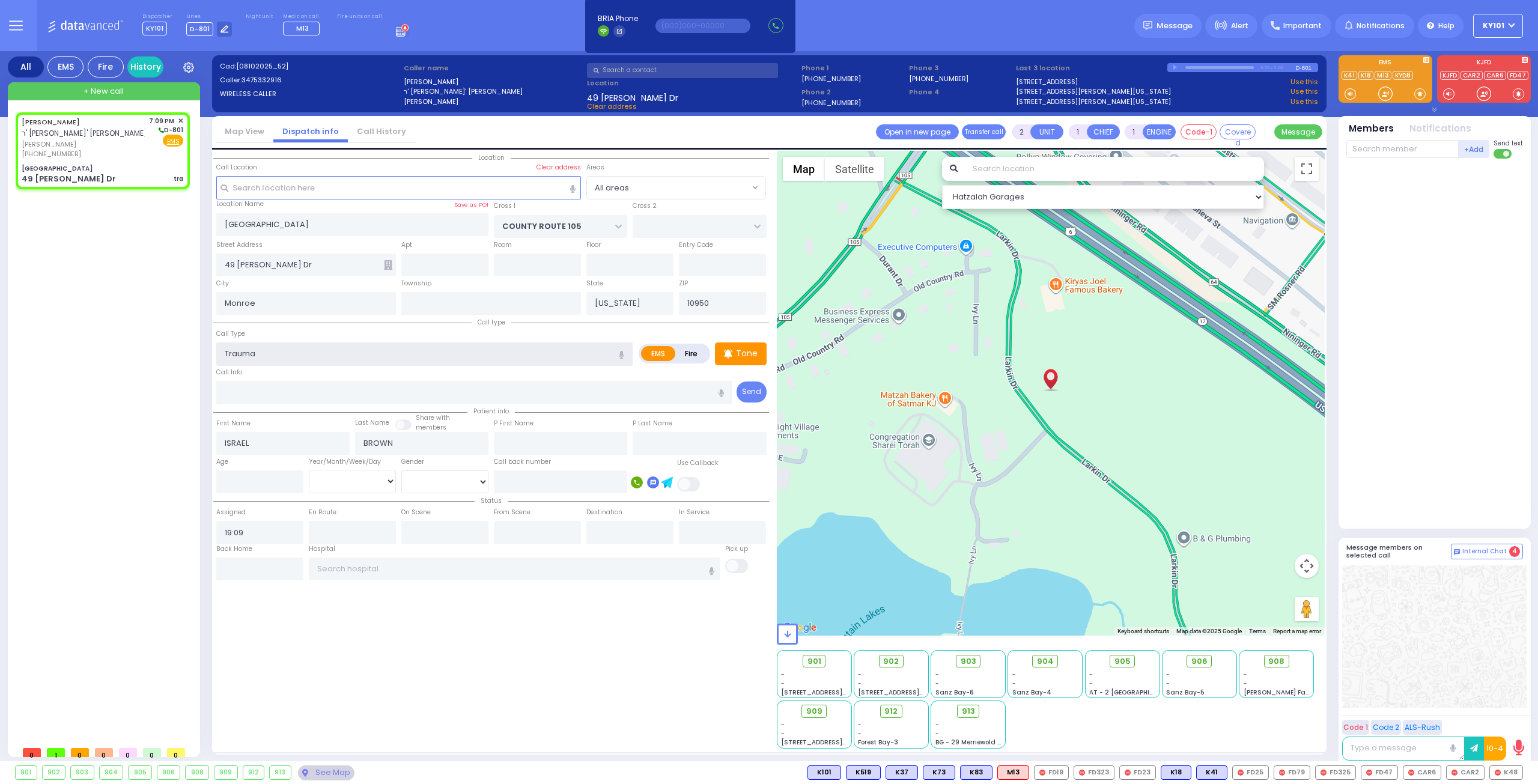
type input "0"
click at [362, 327] on div "Call Type Trauma Trauma Trauma - Bleeding Trauma - [MEDICAL_DATA] - Other" at bounding box center [424, 347] width 416 height 39
select select
radio input "true"
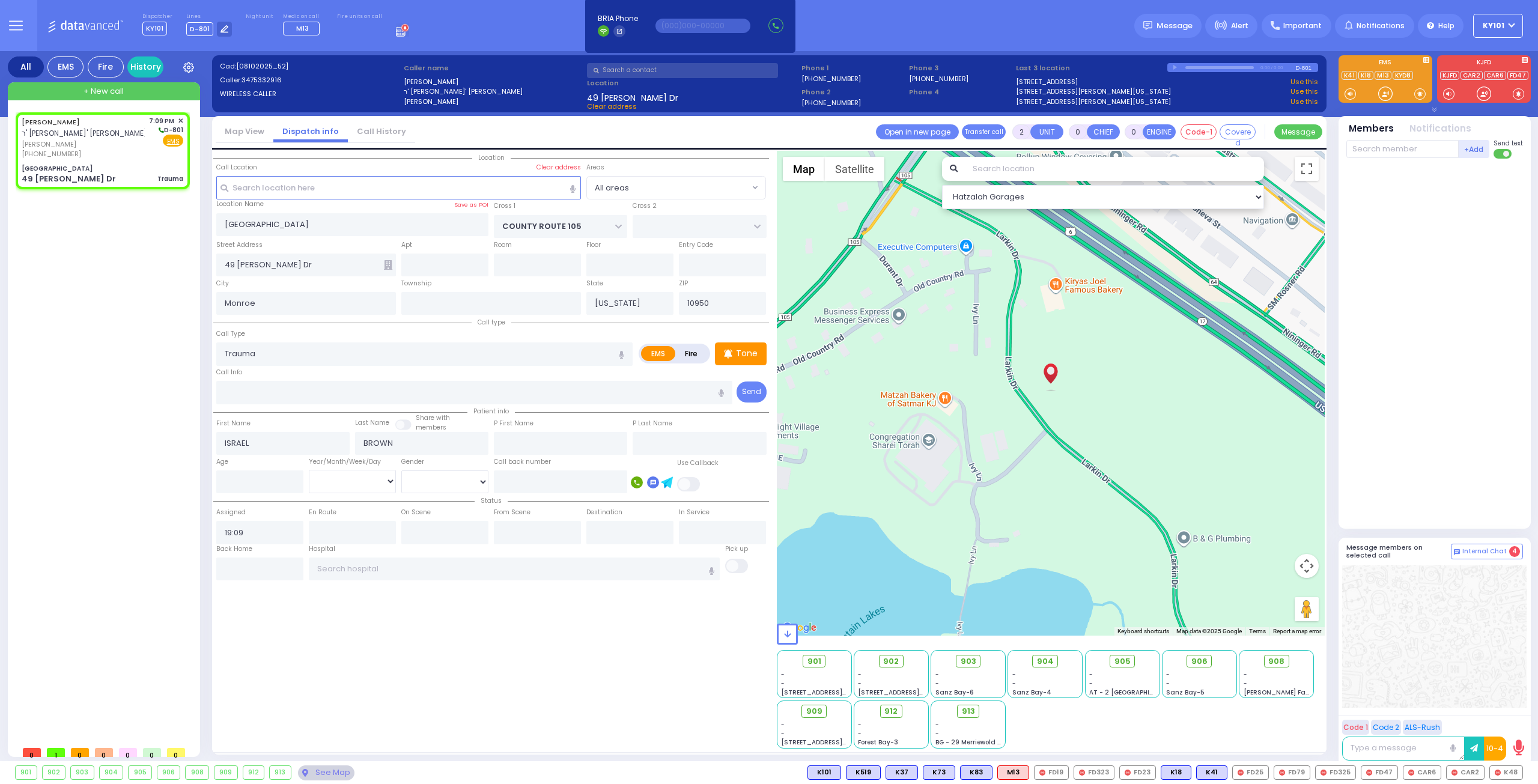
select select
select select "Hatzalah Garages"
click at [360, 392] on input "text" at bounding box center [474, 392] width 516 height 23
type input "red gazebo"
select select
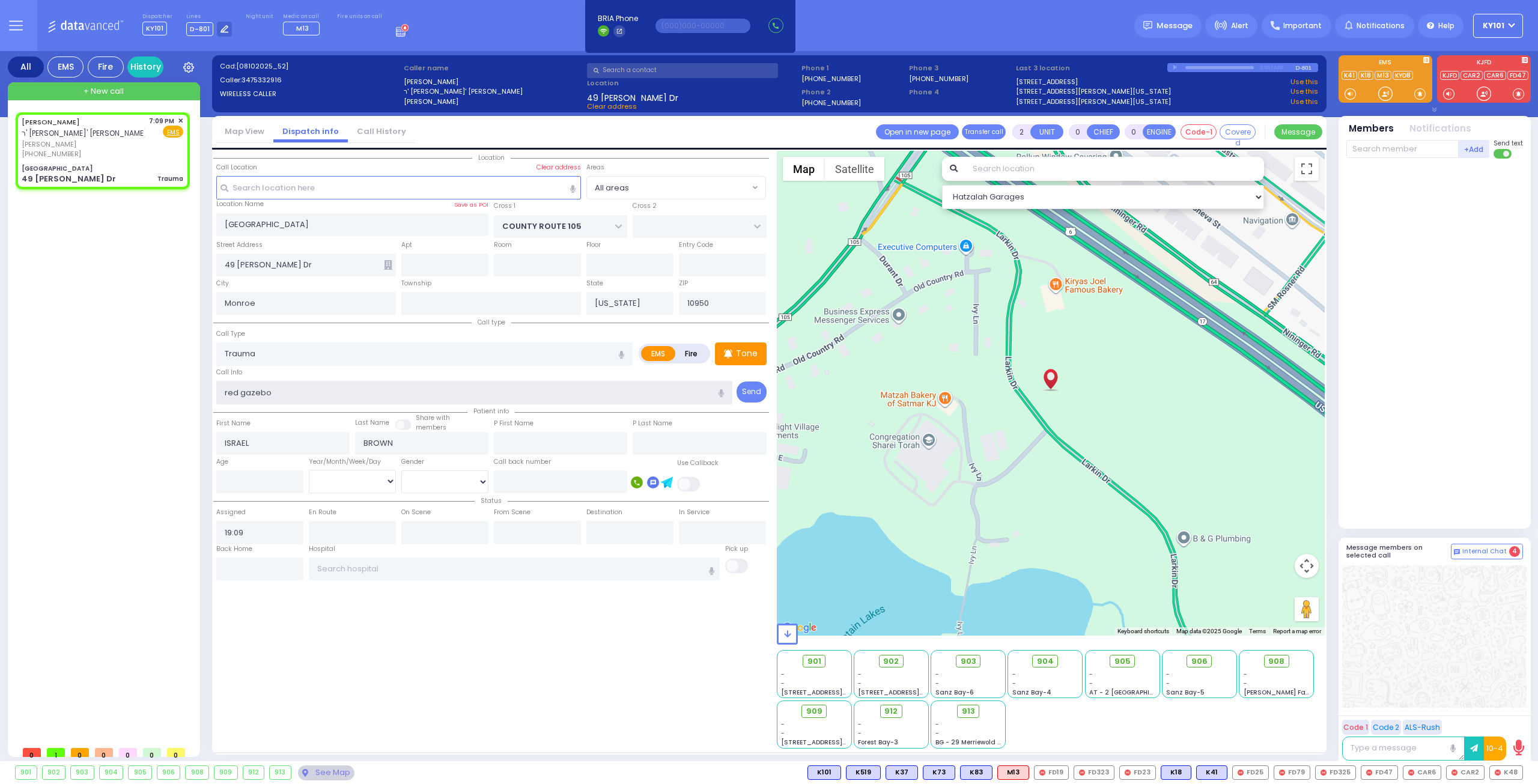
radio input "true"
select select
select select "Hatzalah Garages"
type input "red gazebo"
click at [314, 370] on div "Call Info red gazebo" at bounding box center [474, 385] width 516 height 39
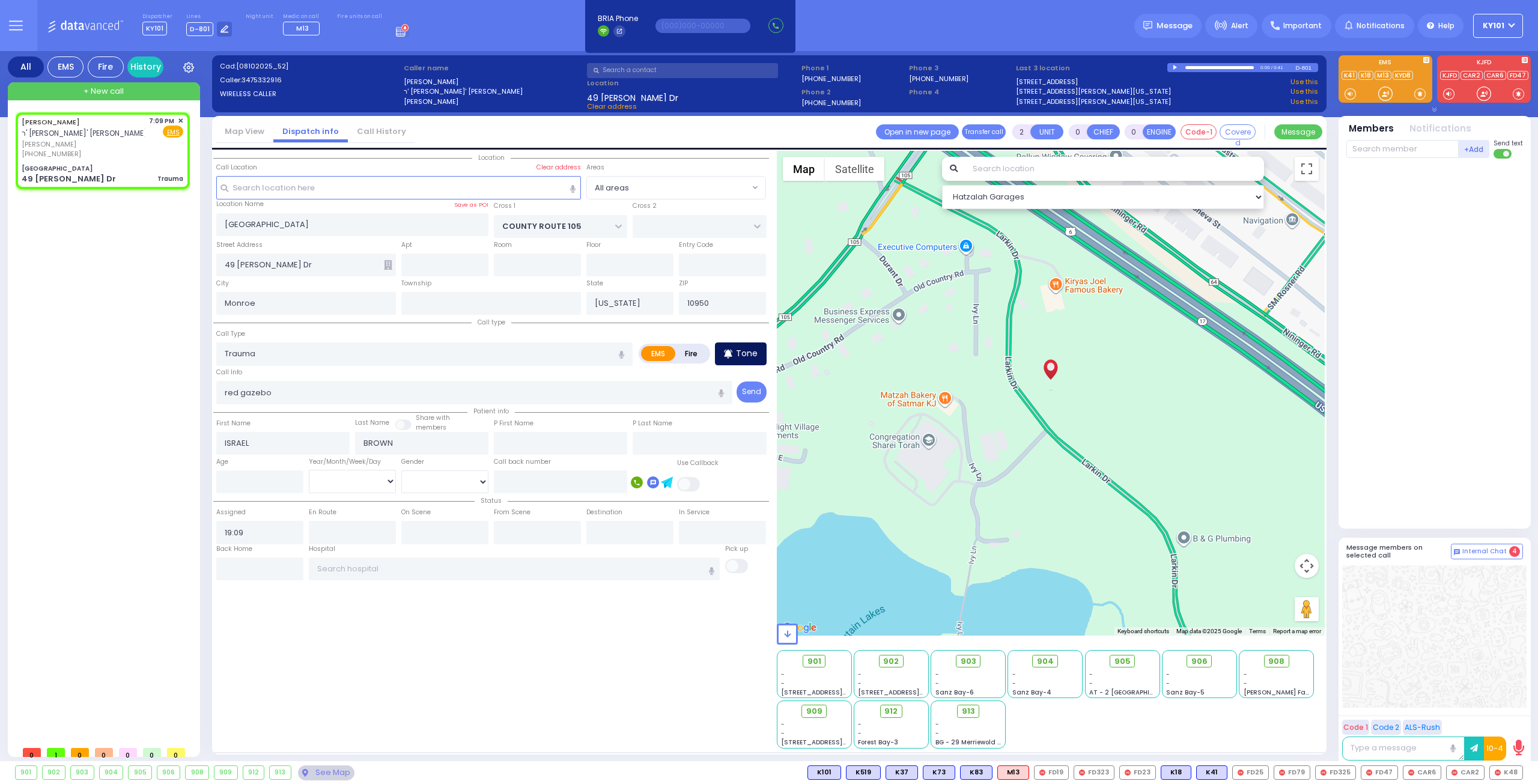
select select
radio input "true"
select select
select select "Hatzalah Garages"
click at [726, 350] on icon at bounding box center [728, 354] width 8 height 14
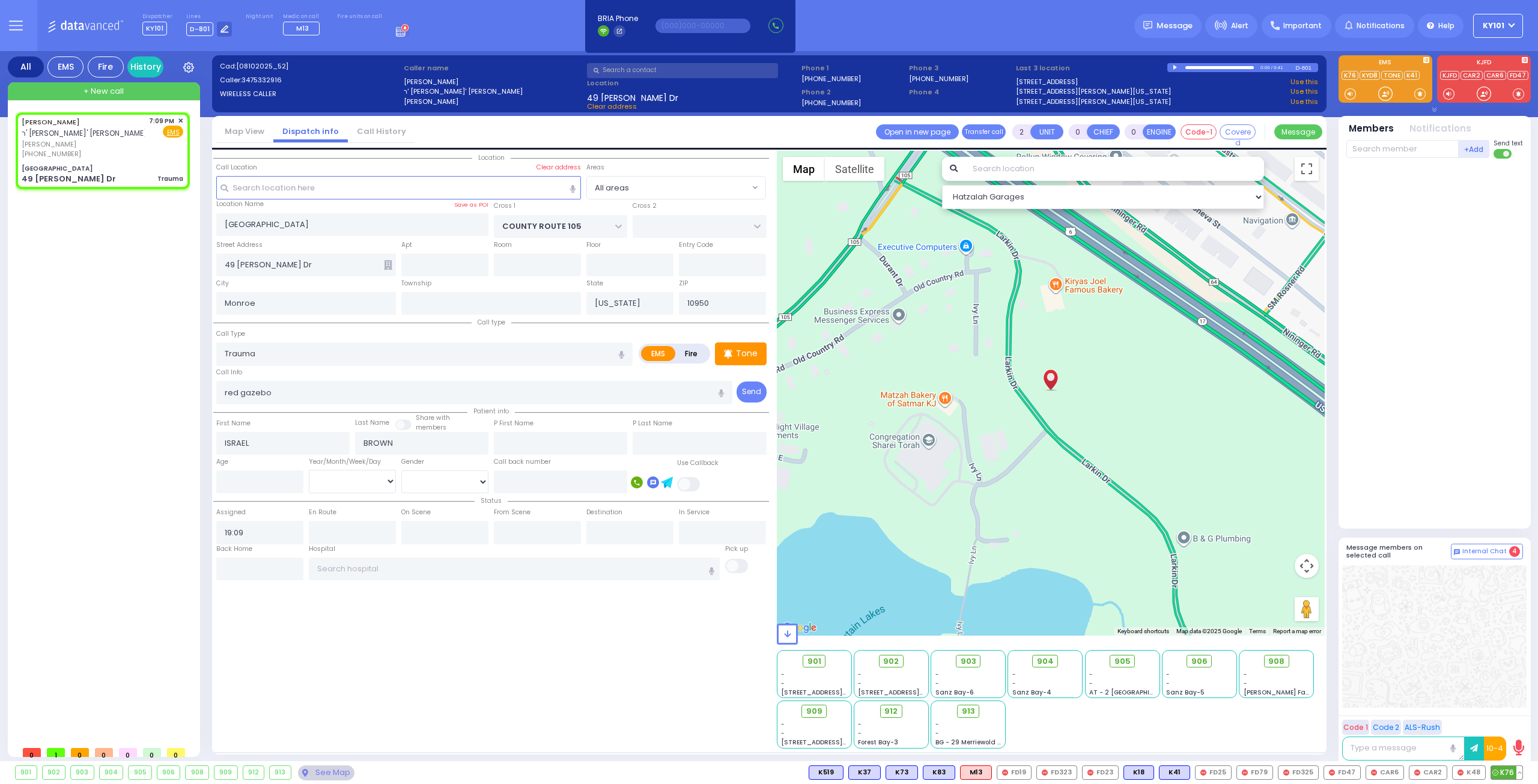
click at [1505, 769] on span "K76" at bounding box center [1507, 773] width 31 height 13
select select
radio input "true"
select select
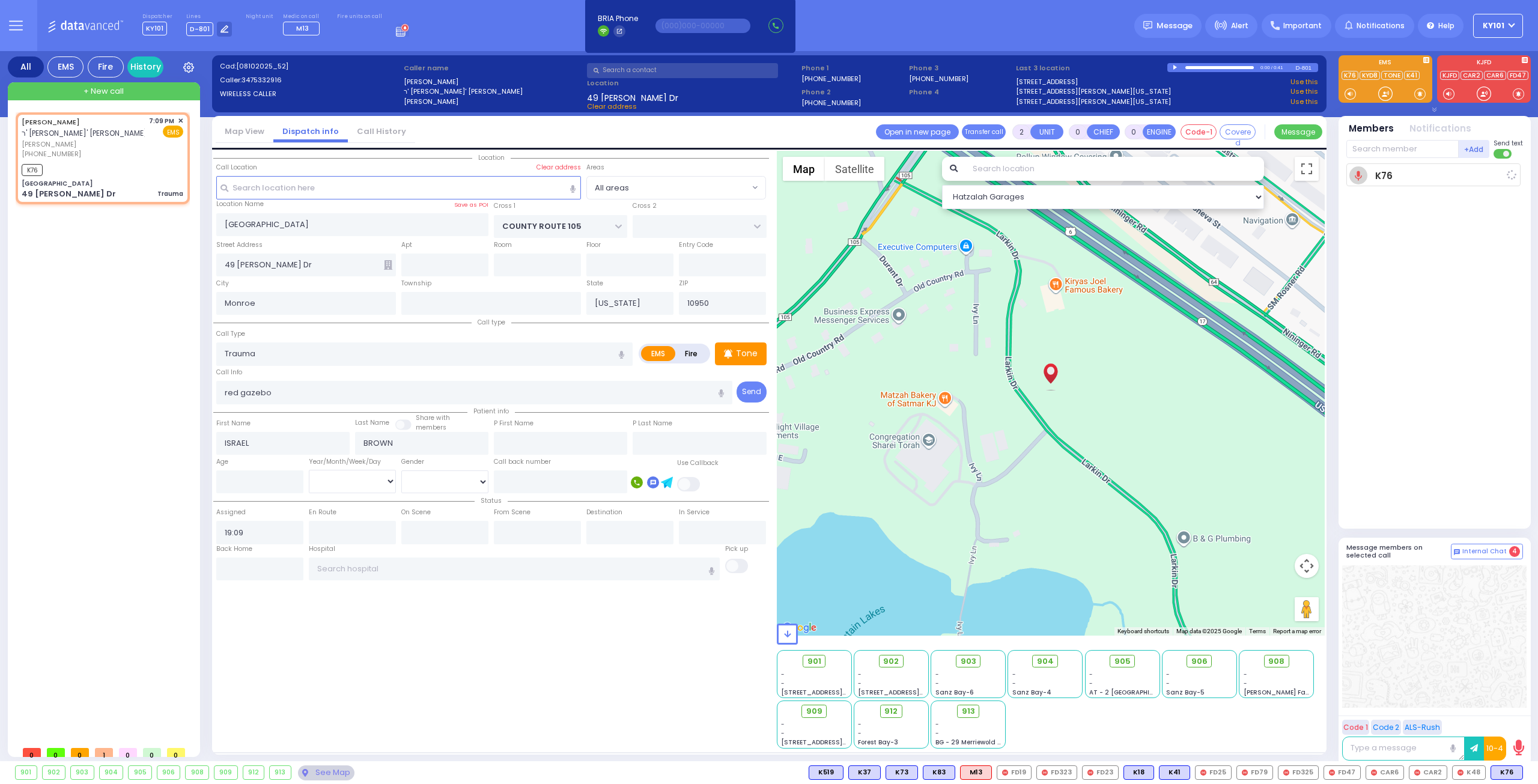
type input "19:10"
select select "Hatzalah Garages"
click at [1503, 769] on span "K102" at bounding box center [1505, 773] width 34 height 13
select select
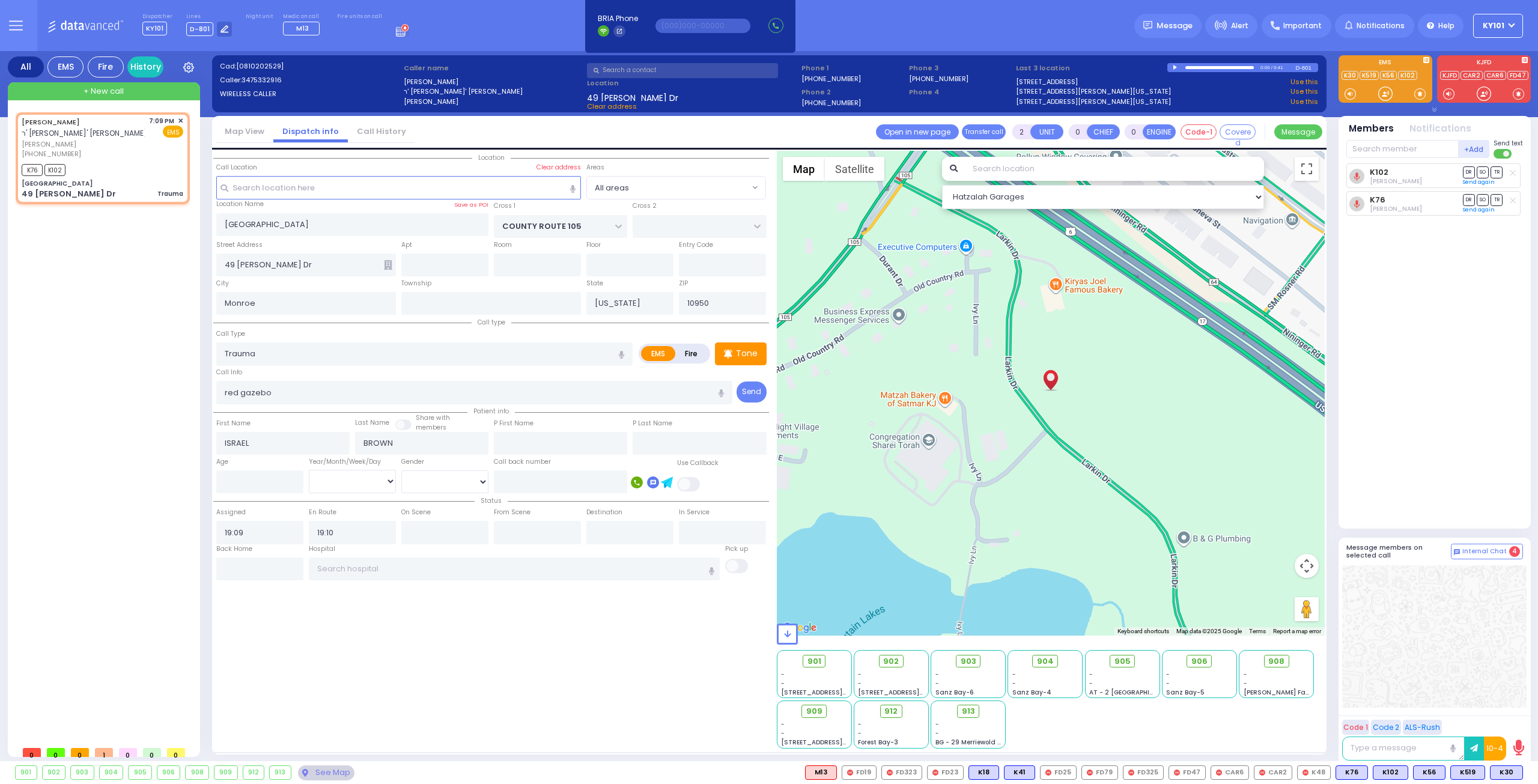
click at [124, 88] on div "+ New call" at bounding box center [104, 91] width 192 height 18
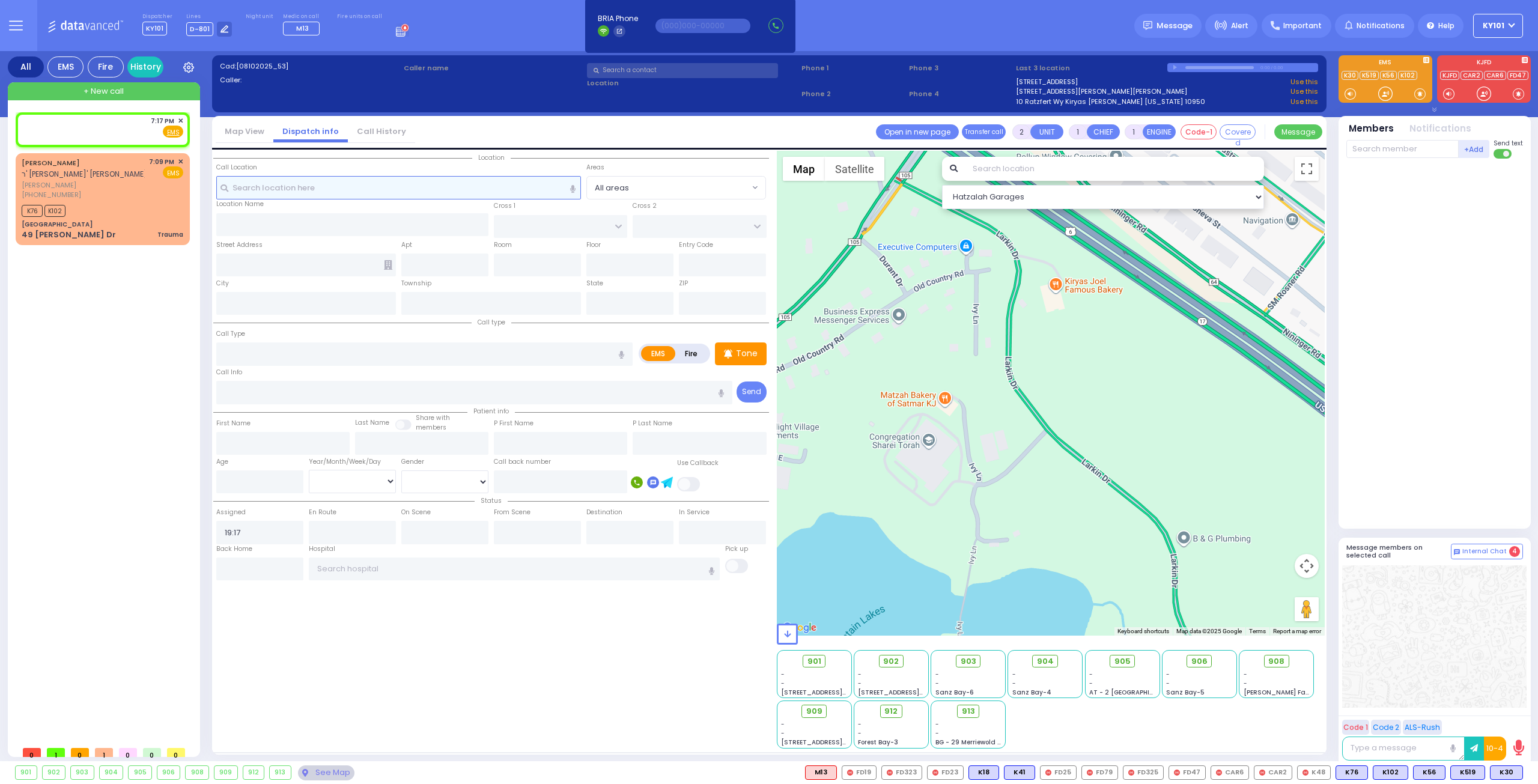
click at [301, 187] on input "text" at bounding box center [399, 187] width 365 height 23
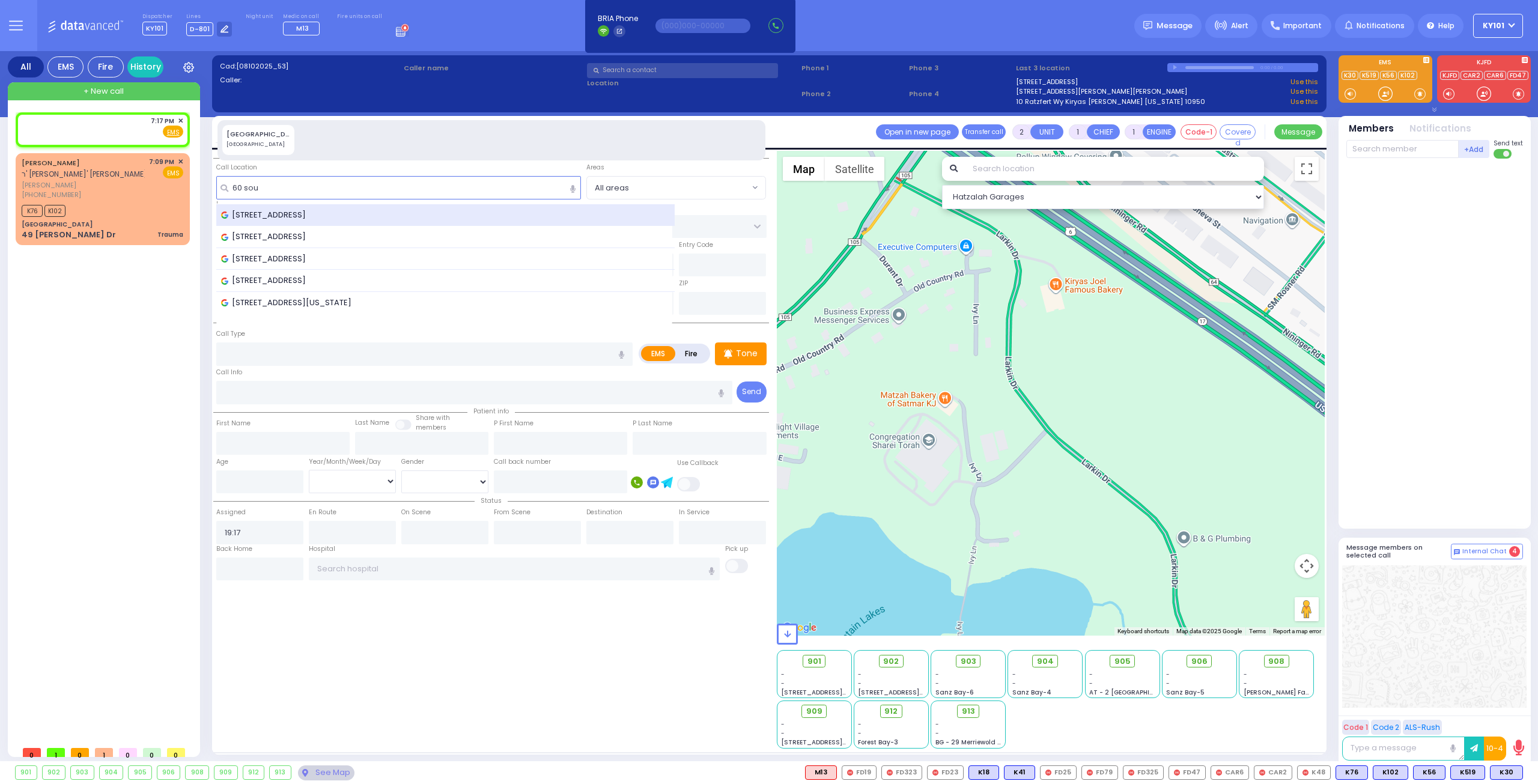
click at [310, 210] on span "[STREET_ADDRESS]" at bounding box center [265, 215] width 89 height 12
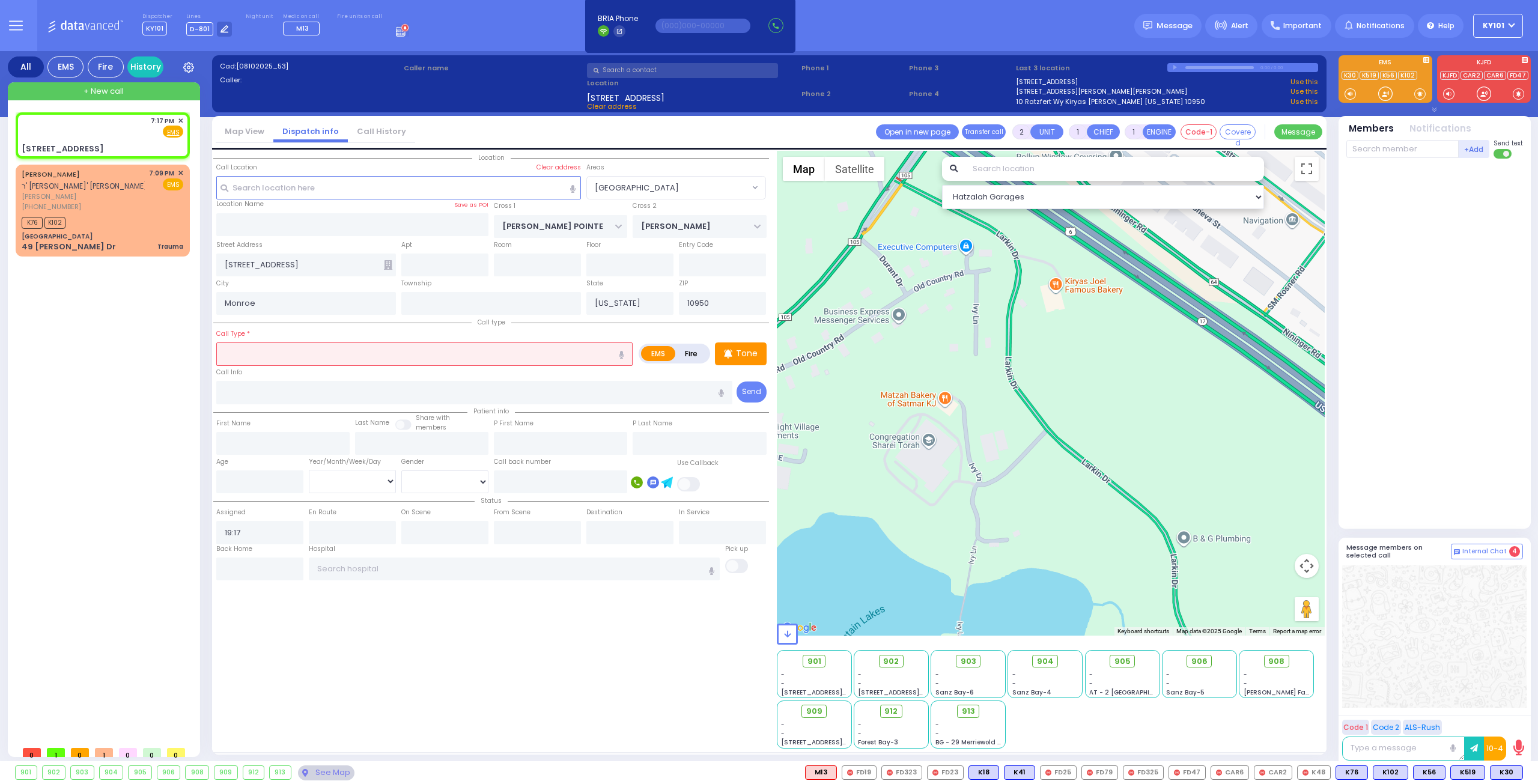
click at [318, 355] on input "text" at bounding box center [424, 354] width 416 height 23
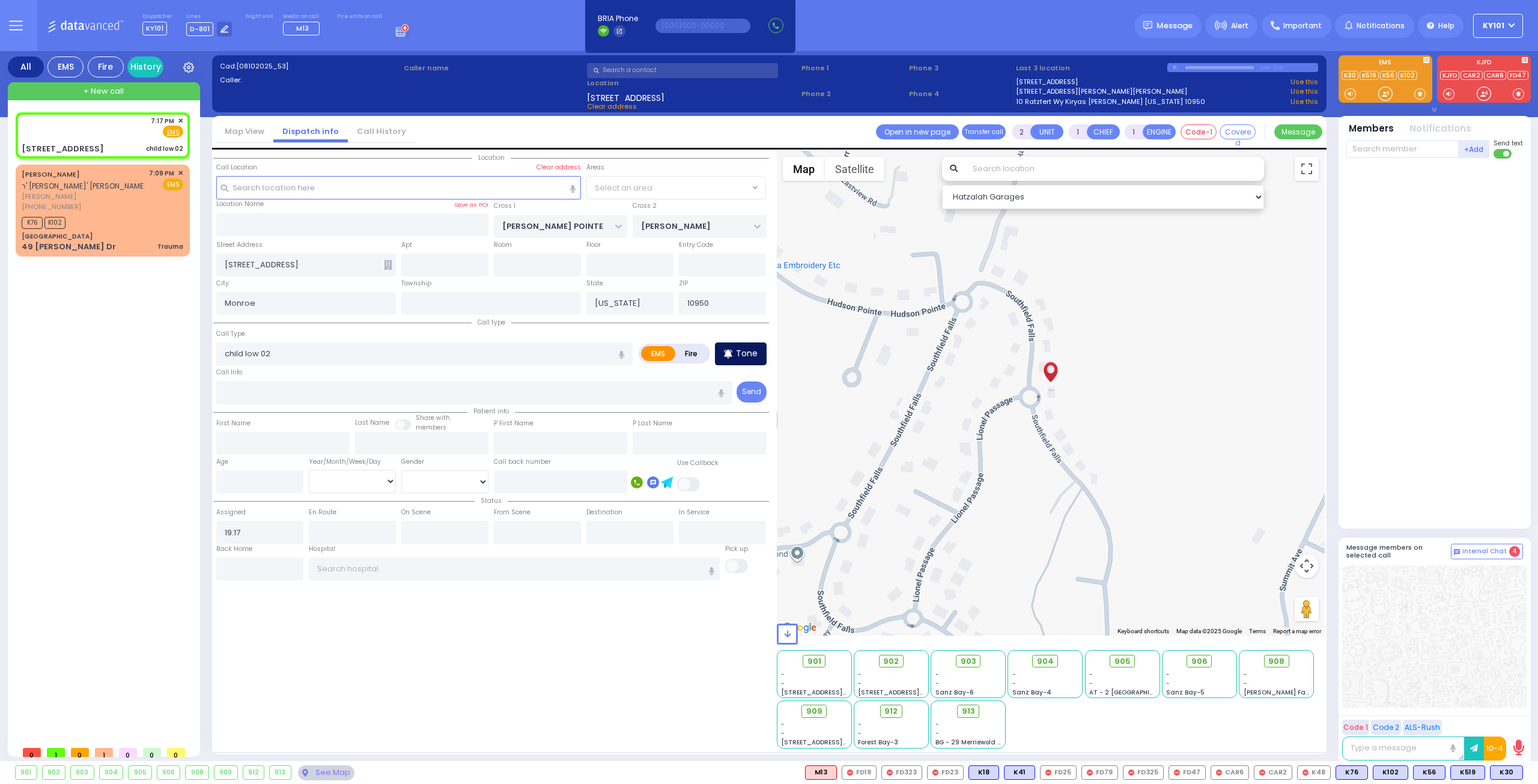
click at [749, 350] on p "Tone" at bounding box center [747, 353] width 22 height 13
click at [1504, 774] on span "K89" at bounding box center [1507, 773] width 31 height 13
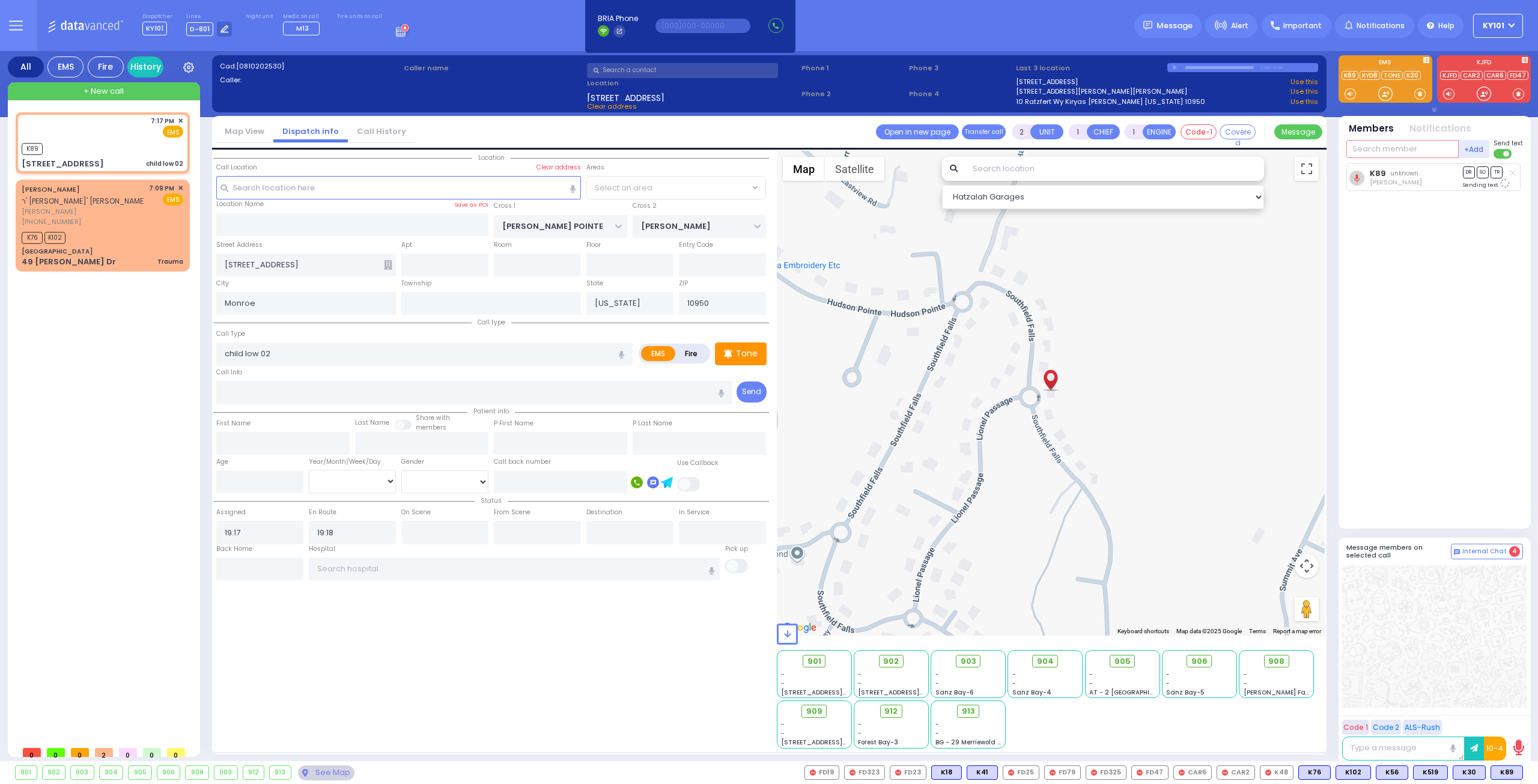
click at [1382, 149] on input "text" at bounding box center [1403, 149] width 112 height 18
click at [1512, 172] on icon at bounding box center [1513, 172] width 6 height 7
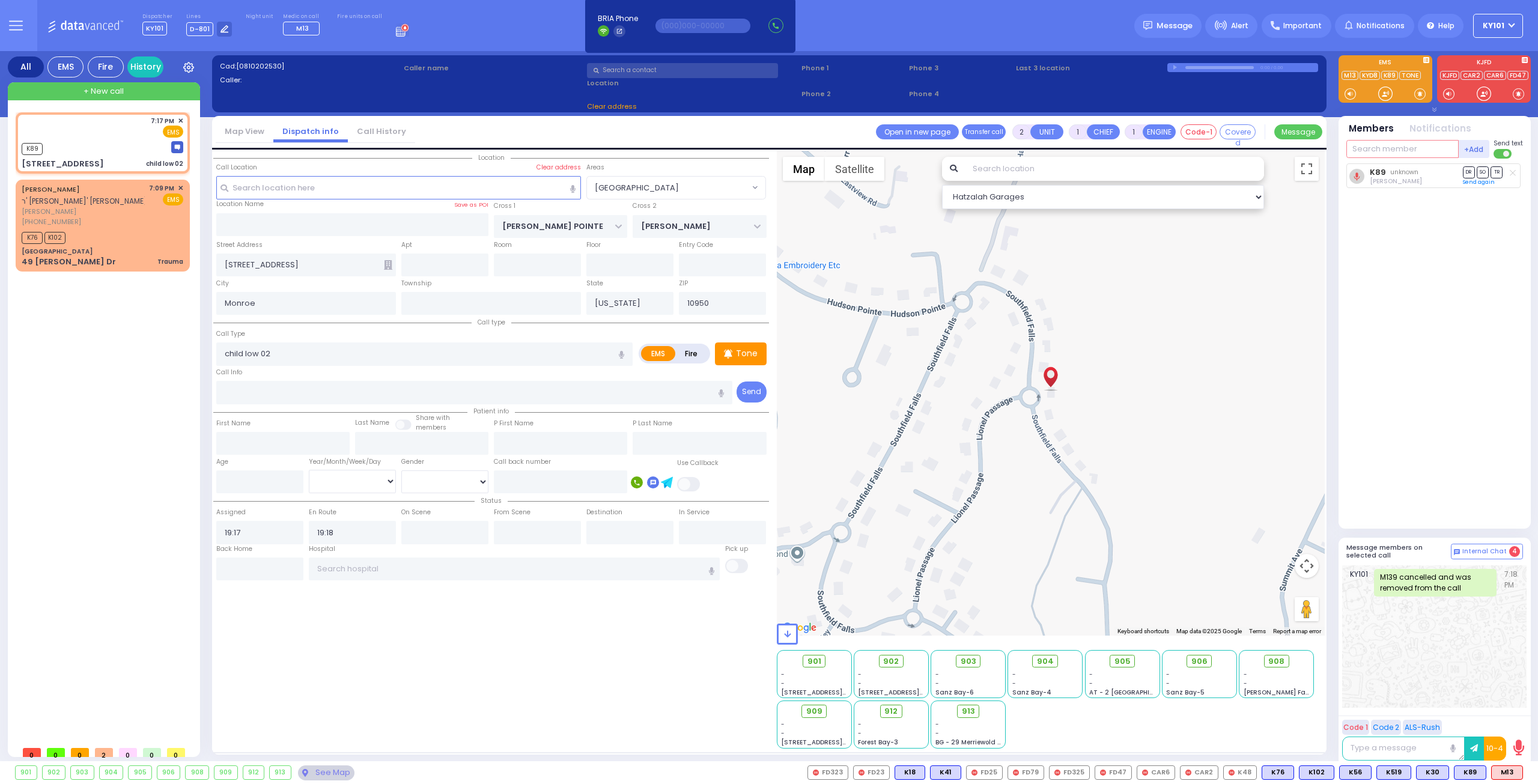
click at [1385, 150] on input "text" at bounding box center [1403, 149] width 112 height 18
click at [1402, 199] on div "Medic13" at bounding box center [1386, 198] width 60 height 12
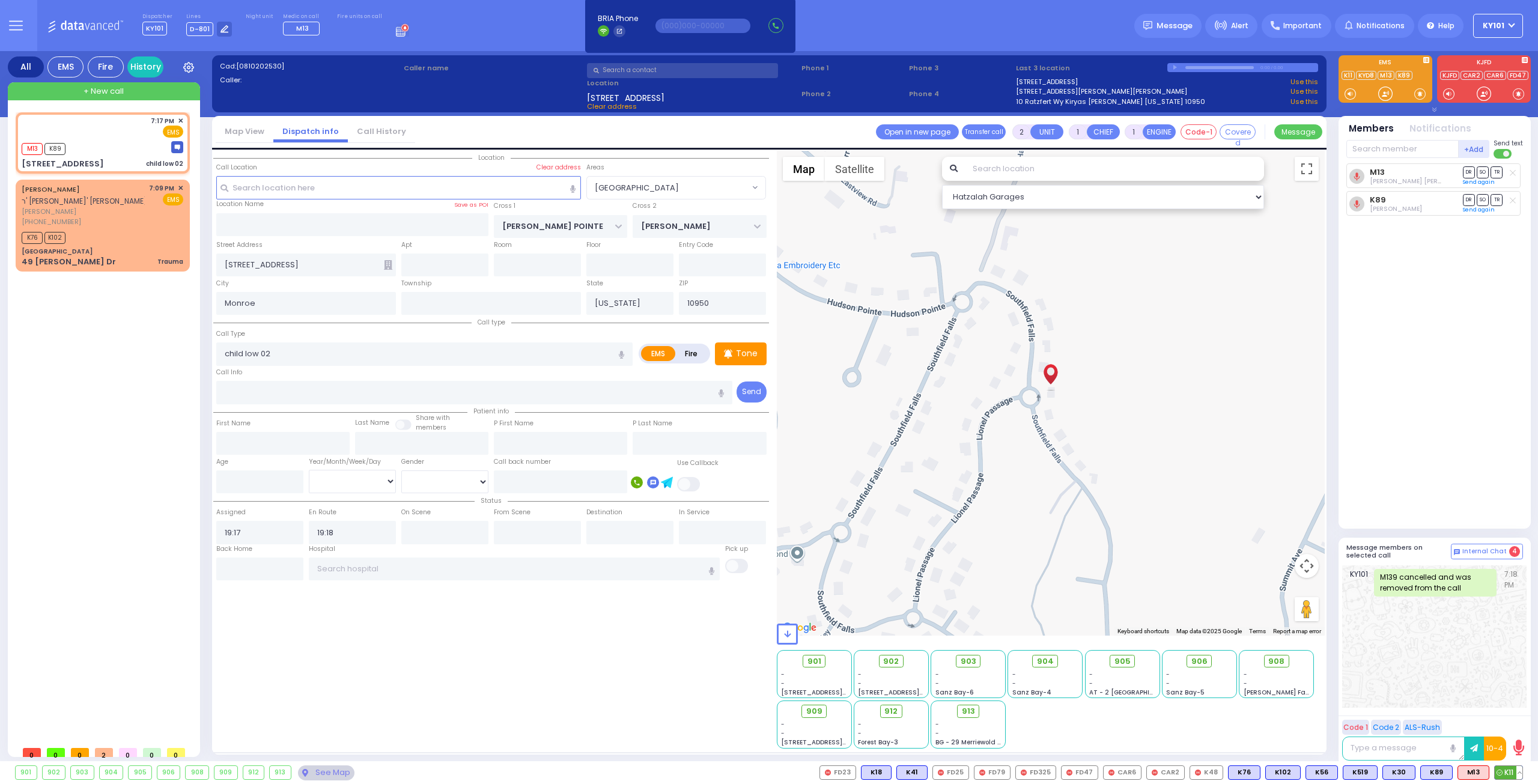
click at [1505, 766] on span "K11" at bounding box center [1508, 773] width 28 height 13
click at [894, 663] on span "902" at bounding box center [896, 661] width 16 height 12
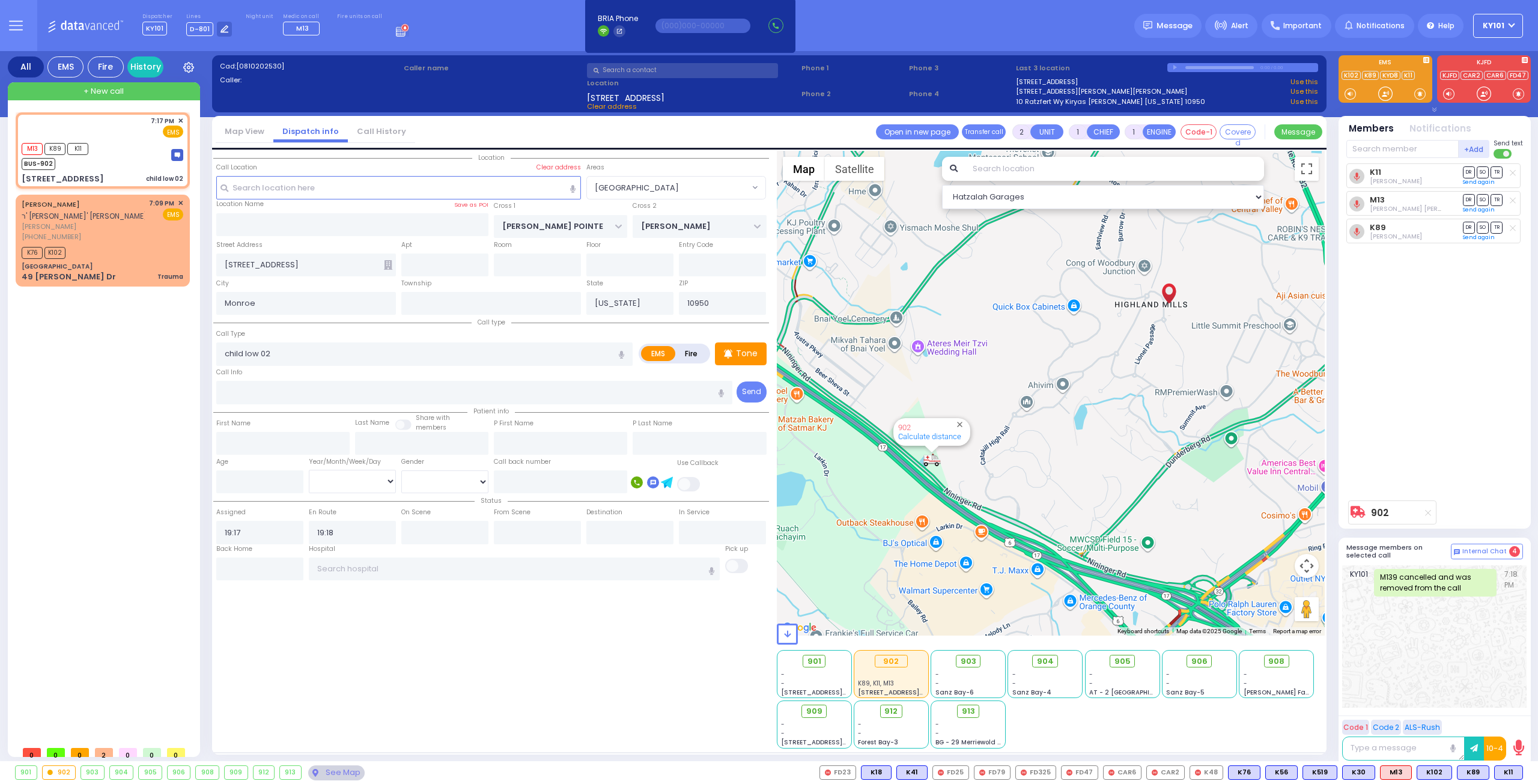
select select "[GEOGRAPHIC_DATA]"
select select
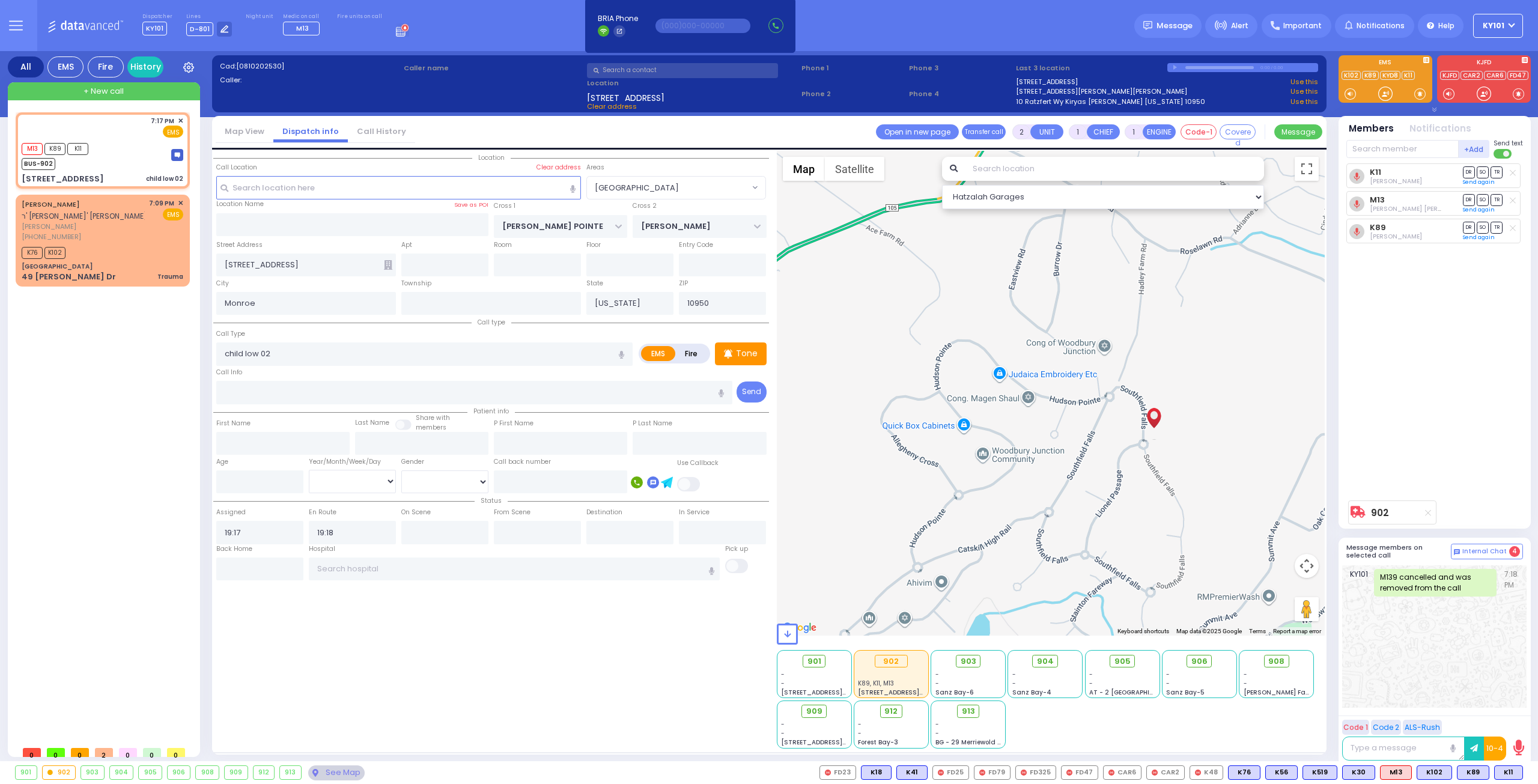
drag, startPoint x: 1168, startPoint y: 264, endPoint x: 1160, endPoint y: 375, distance: 111.3
click at [1160, 375] on div "902 Calculate distance" at bounding box center [1051, 393] width 549 height 485
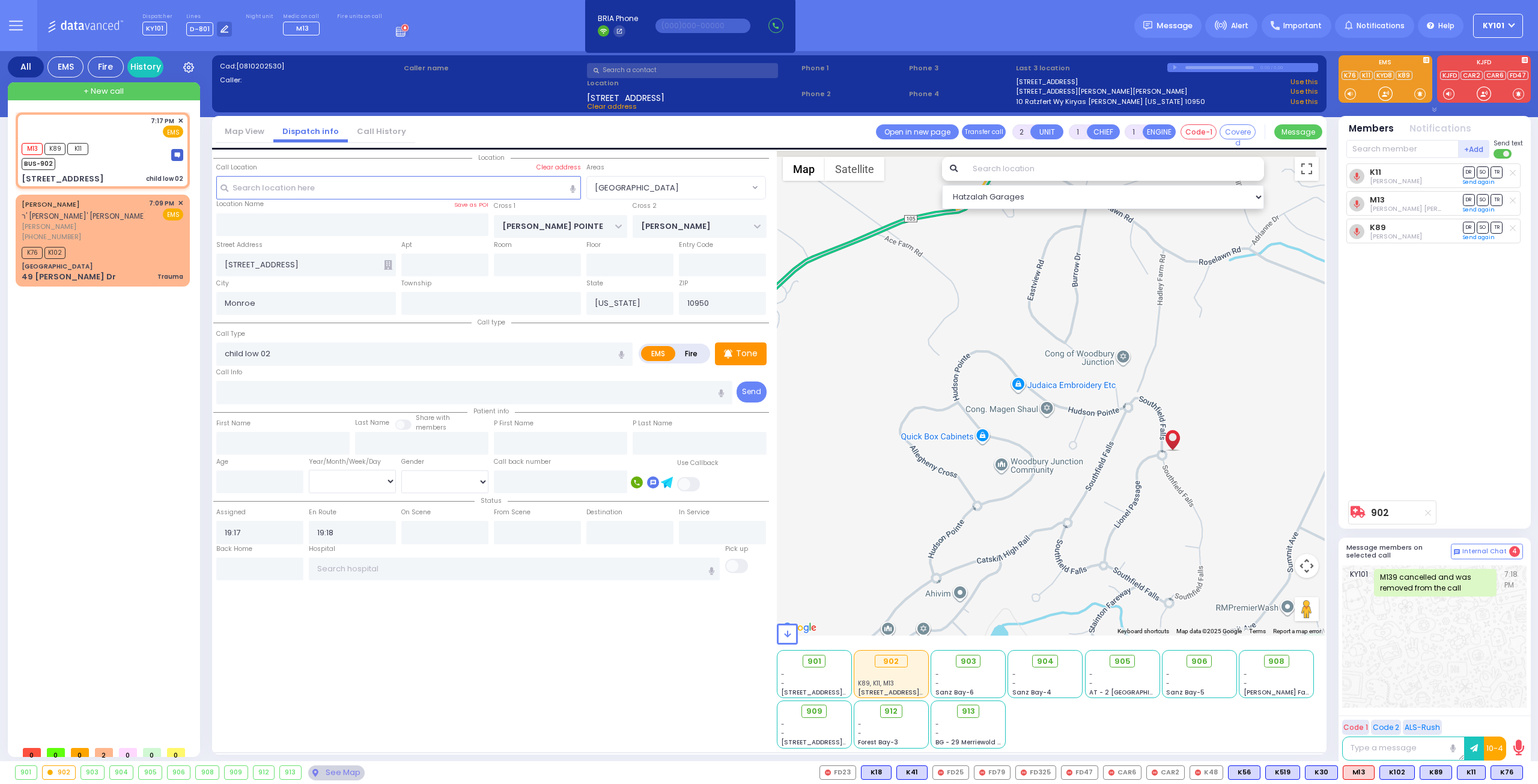
drag, startPoint x: 1200, startPoint y: 246, endPoint x: 1201, endPoint y: 335, distance: 89.0
click at [1202, 336] on div "902 Calculate distance" at bounding box center [1051, 393] width 549 height 485
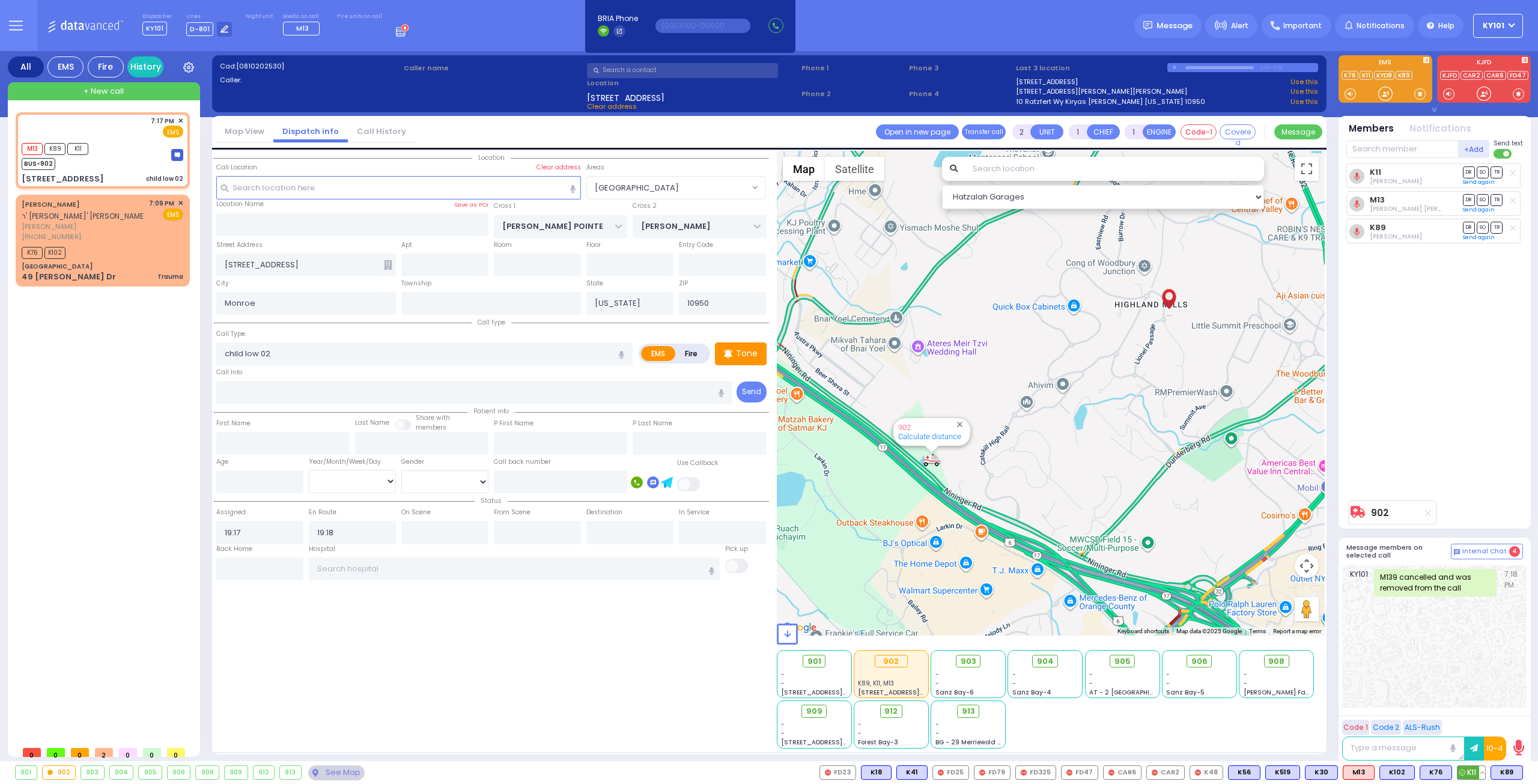
click at [1482, 766] on button at bounding box center [1482, 773] width 6 height 13
click at [1476, 721] on icon at bounding box center [1473, 719] width 13 height 13
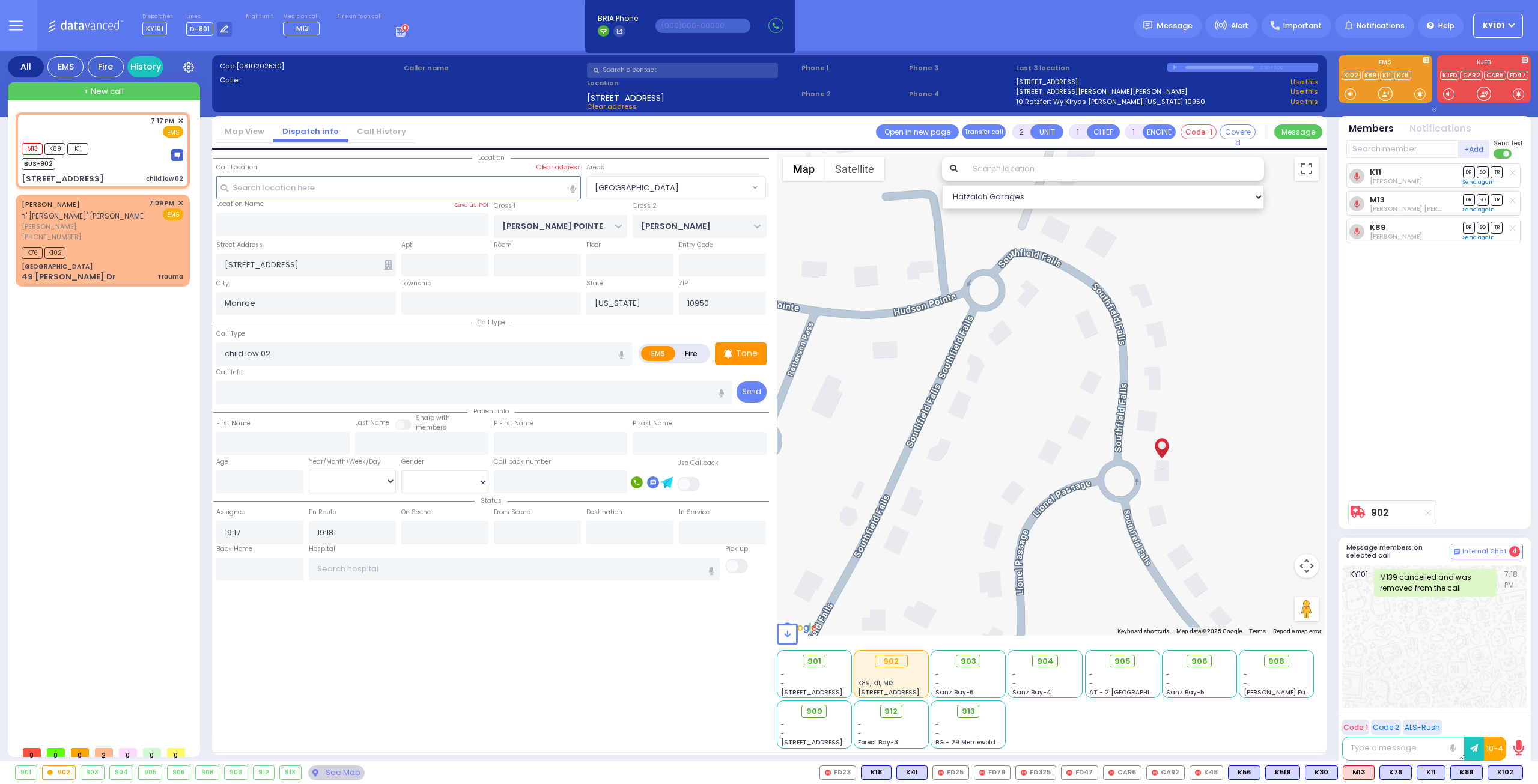
drag, startPoint x: 1174, startPoint y: 310, endPoint x: 1181, endPoint y: 495, distance: 185.1
click at [1181, 495] on div "902 Calculate distance" at bounding box center [1051, 393] width 549 height 485
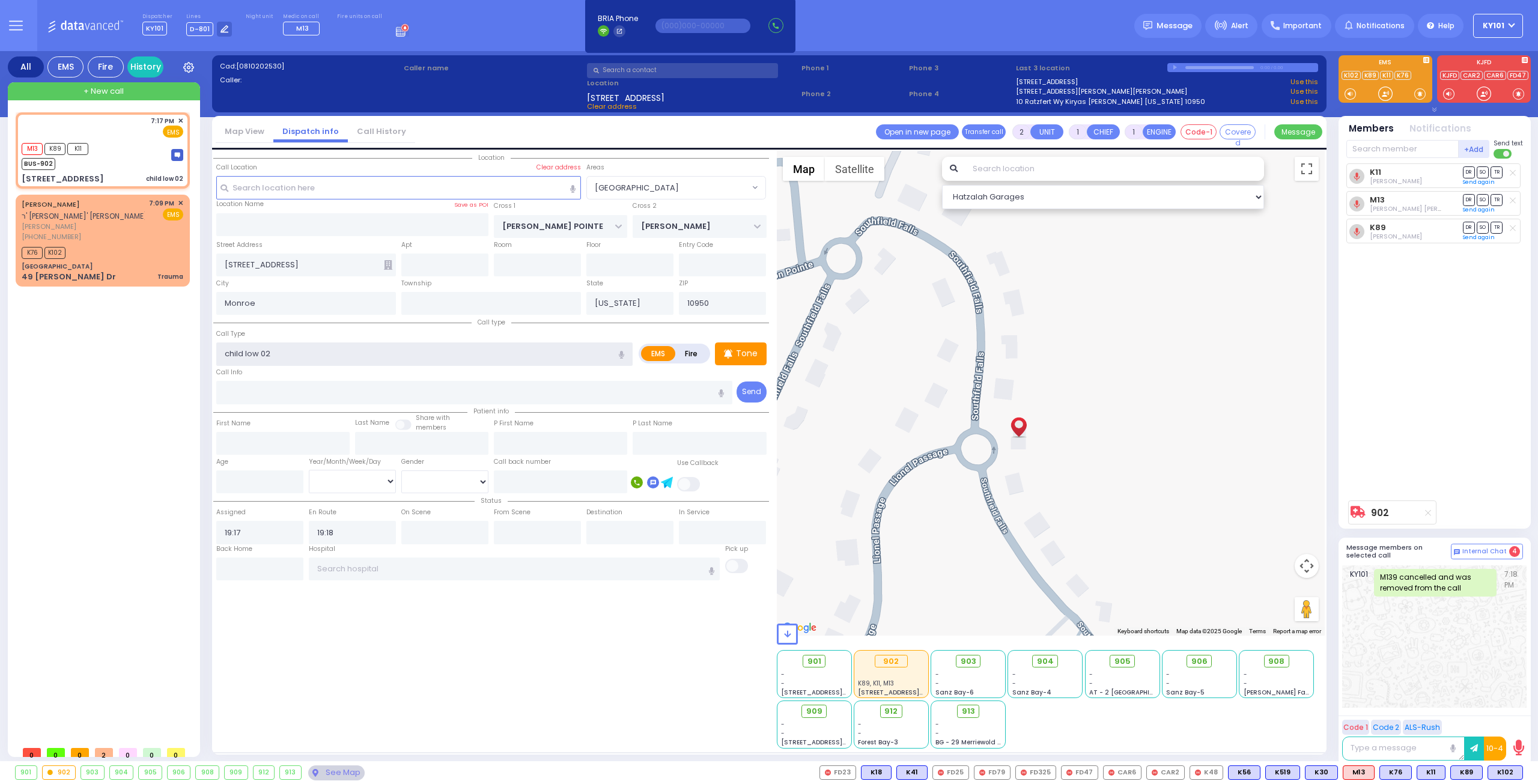
click at [419, 361] on input "child low 02" at bounding box center [424, 354] width 416 height 23
type input "Infant low 02 RSV"
click at [349, 338] on div "Call Type Infant low 02 RSV" at bounding box center [424, 347] width 416 height 39
select select
radio input "true"
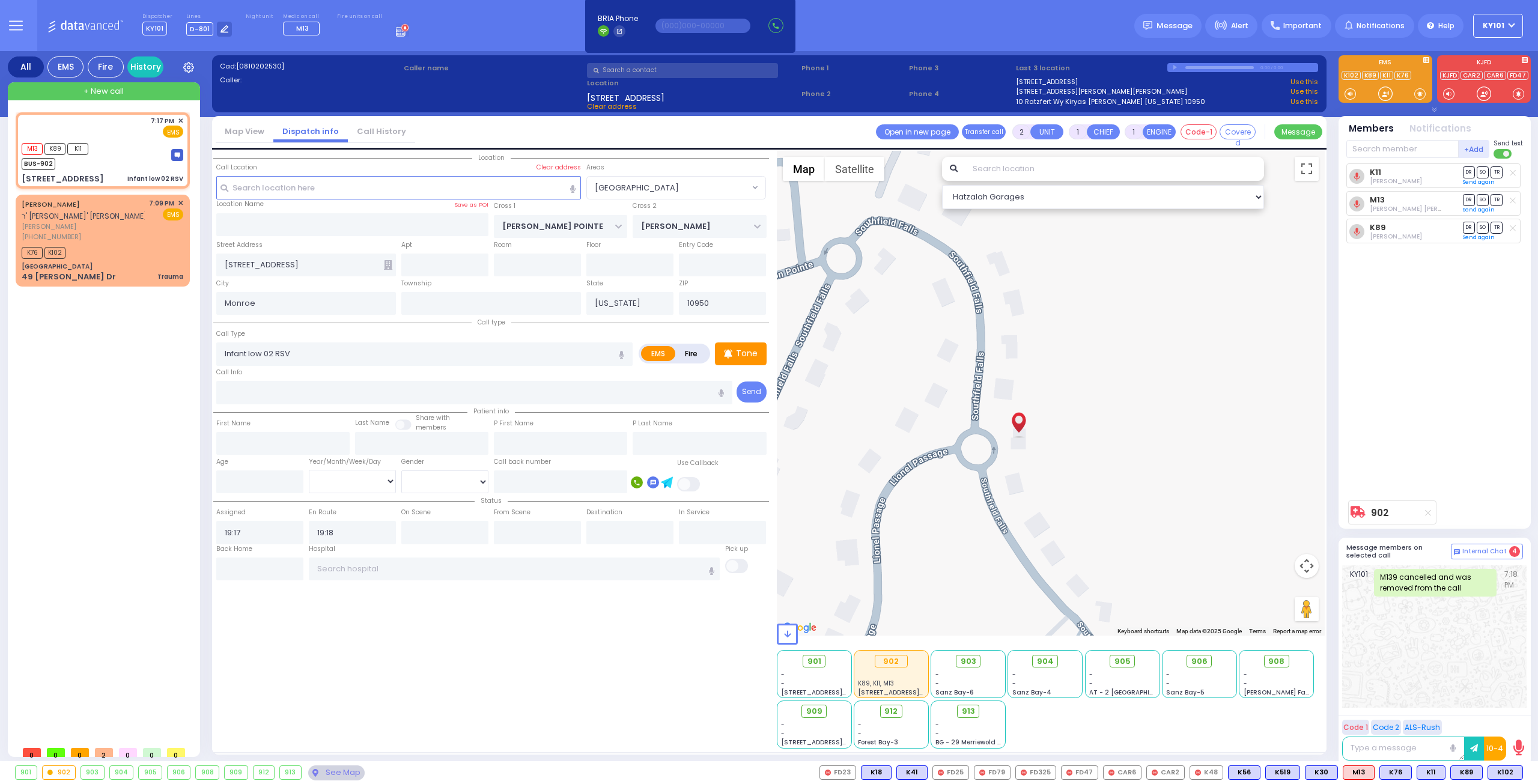
select select
select select "Hatzalah Garages"
select select "[GEOGRAPHIC_DATA]"
select select
radio input "true"
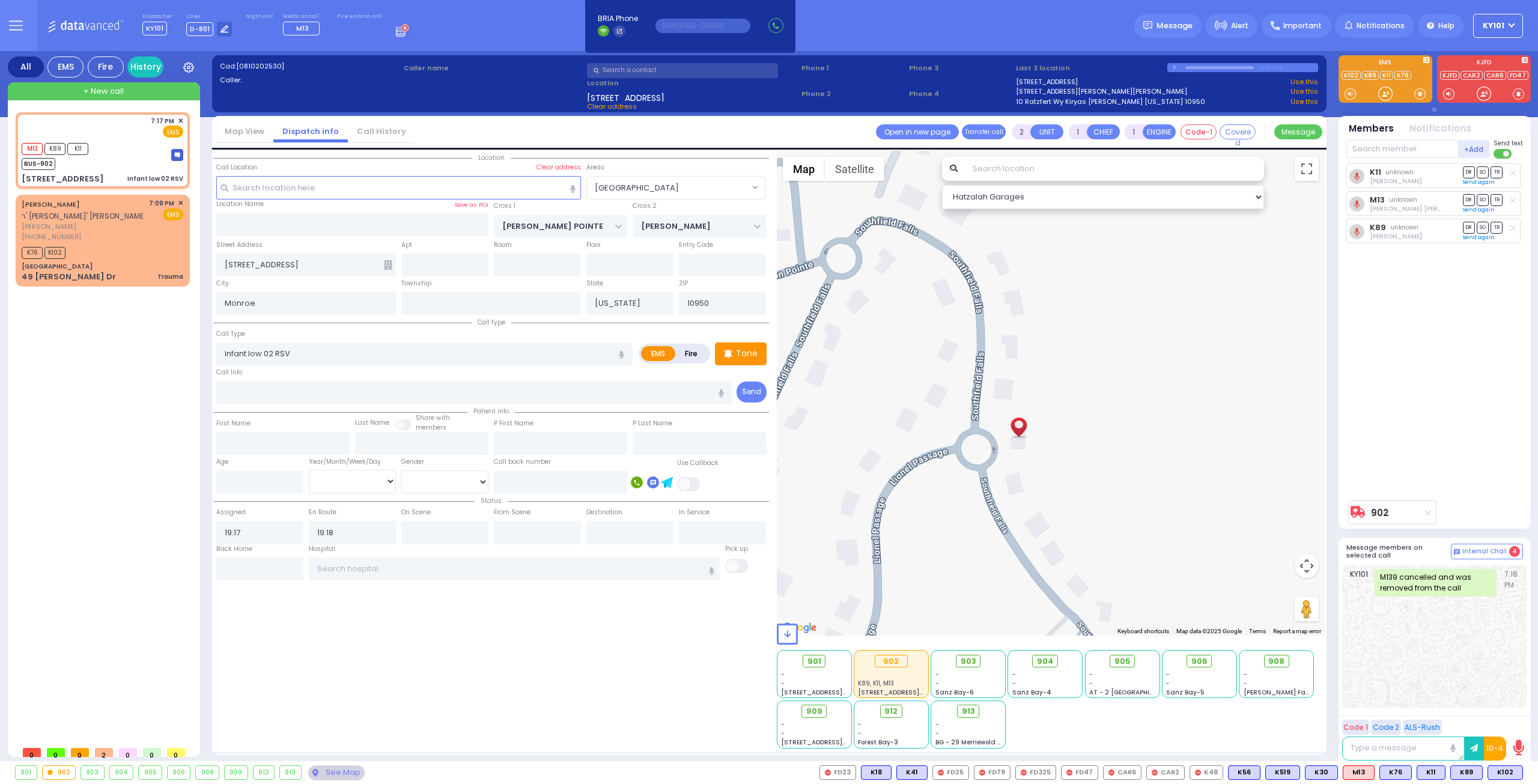
select select
select select "Hatzalah Garages"
select select "[GEOGRAPHIC_DATA]"
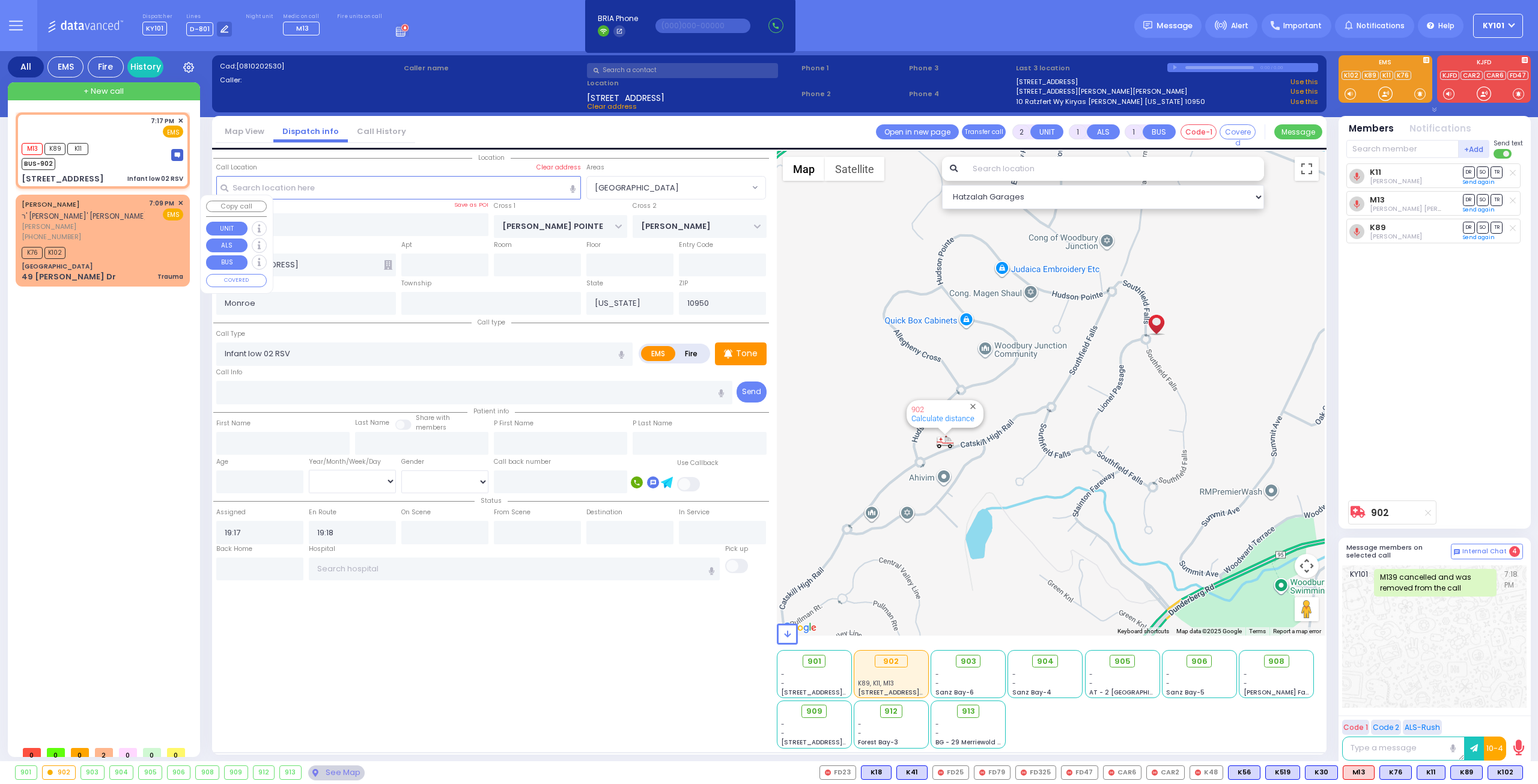
click at [115, 244] on div "K76 K102" at bounding box center [103, 251] width 162 height 15
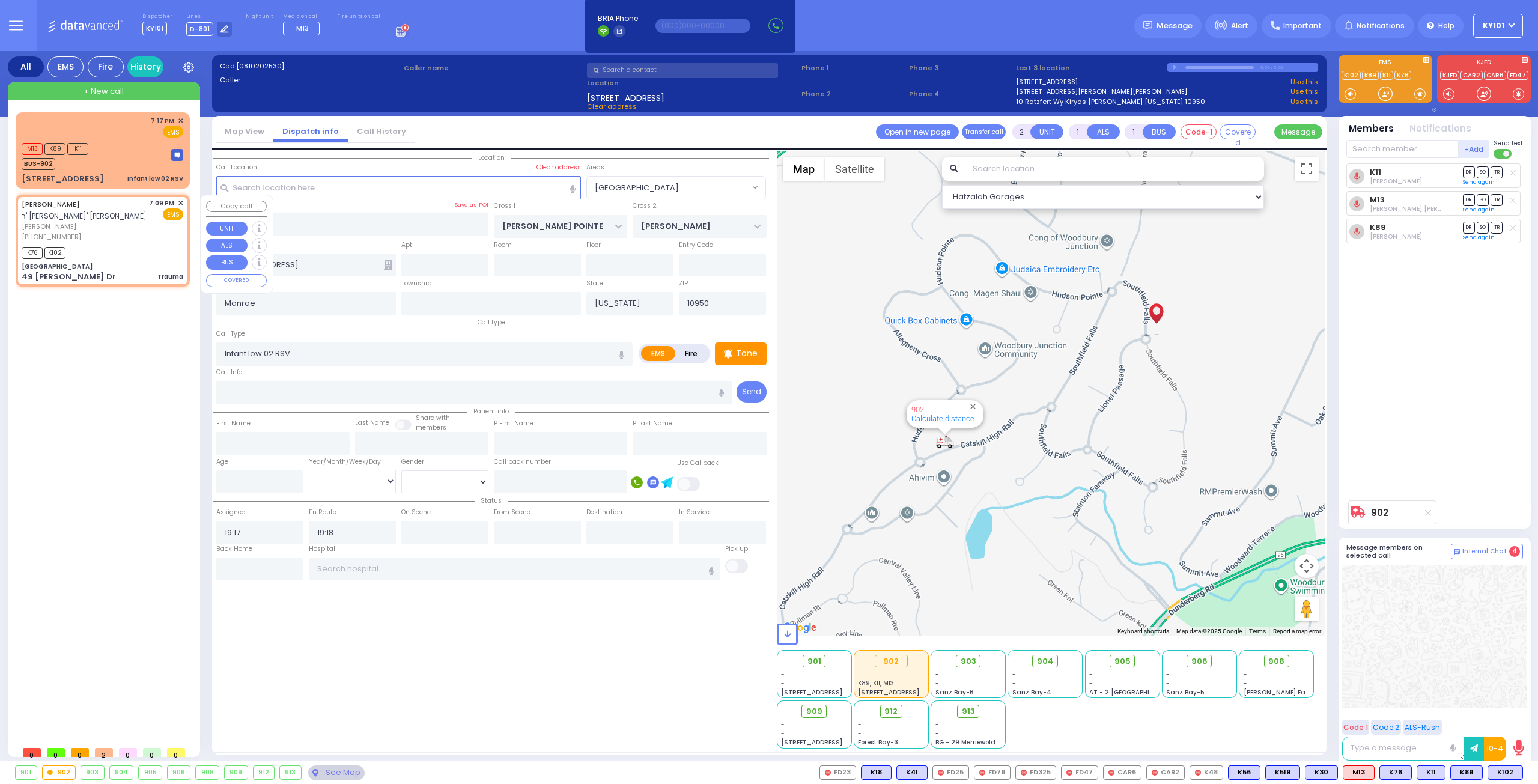
type input "6"
select select
type input "Trauma"
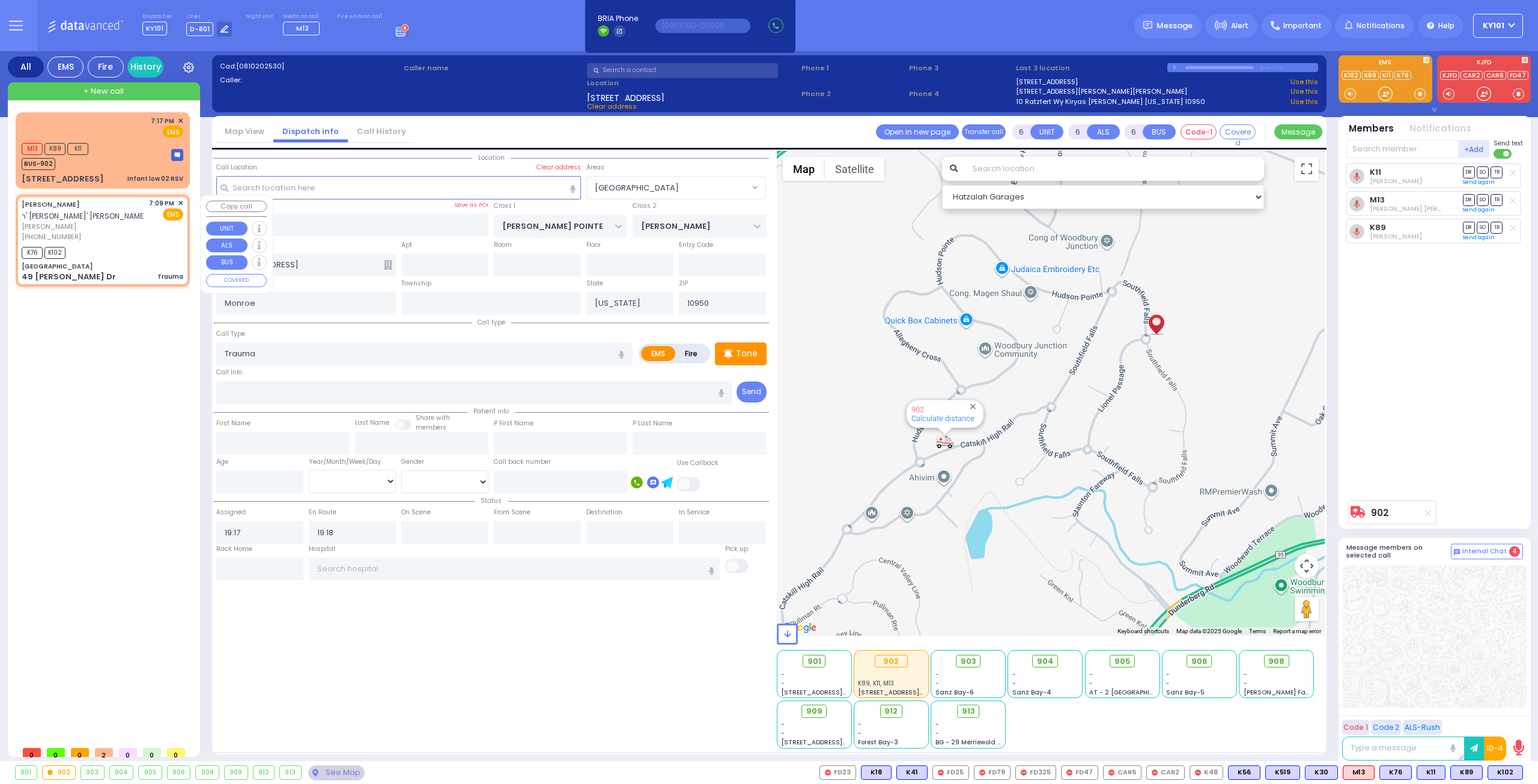
radio input "true"
type input "red gazebo"
type input "ISRAEL"
type input "BROWN"
type input "Nachuma"
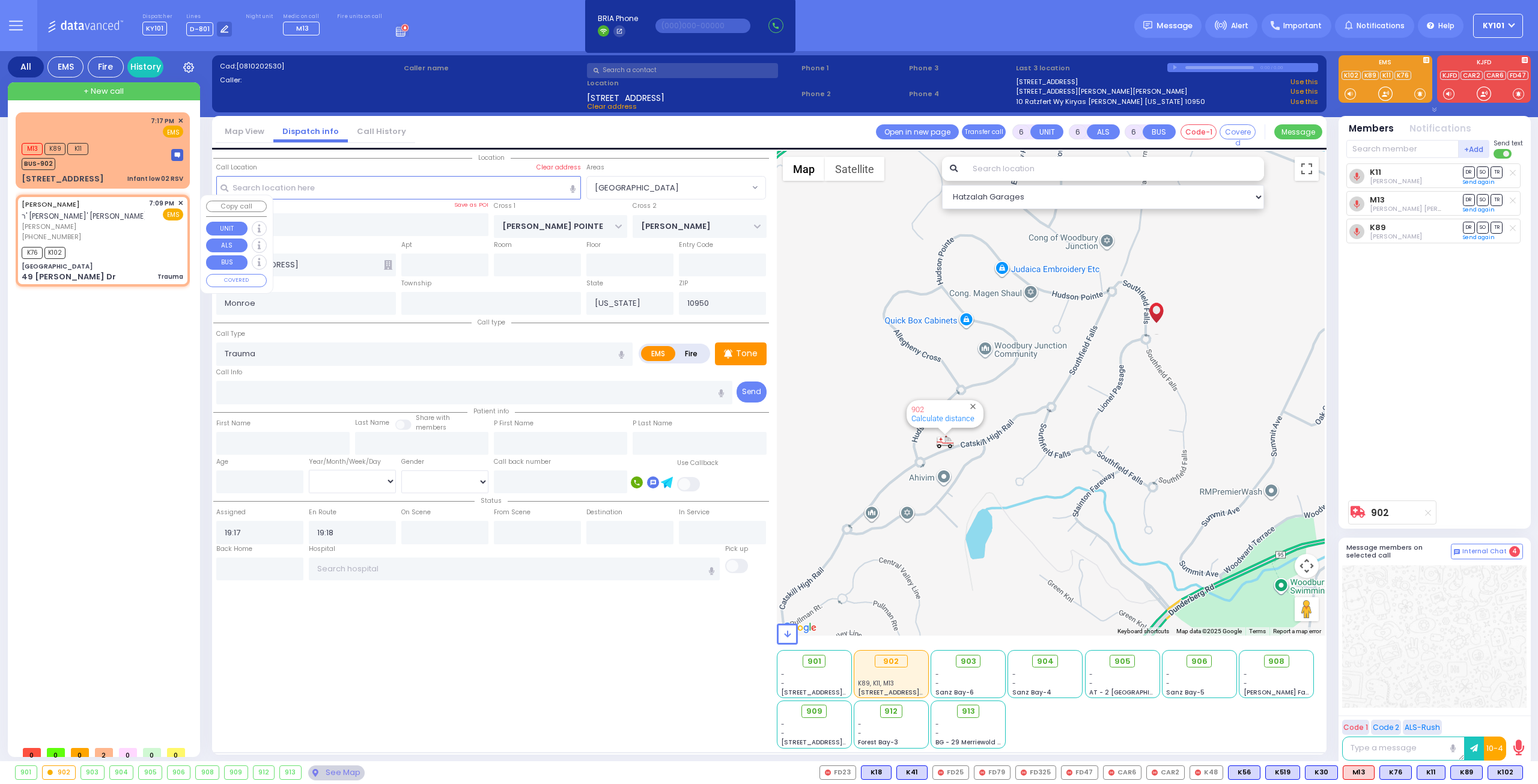
type input "Bruam"
type input "6"
select select "Year"
select select "[DEMOGRAPHIC_DATA]"
type input "19:09"
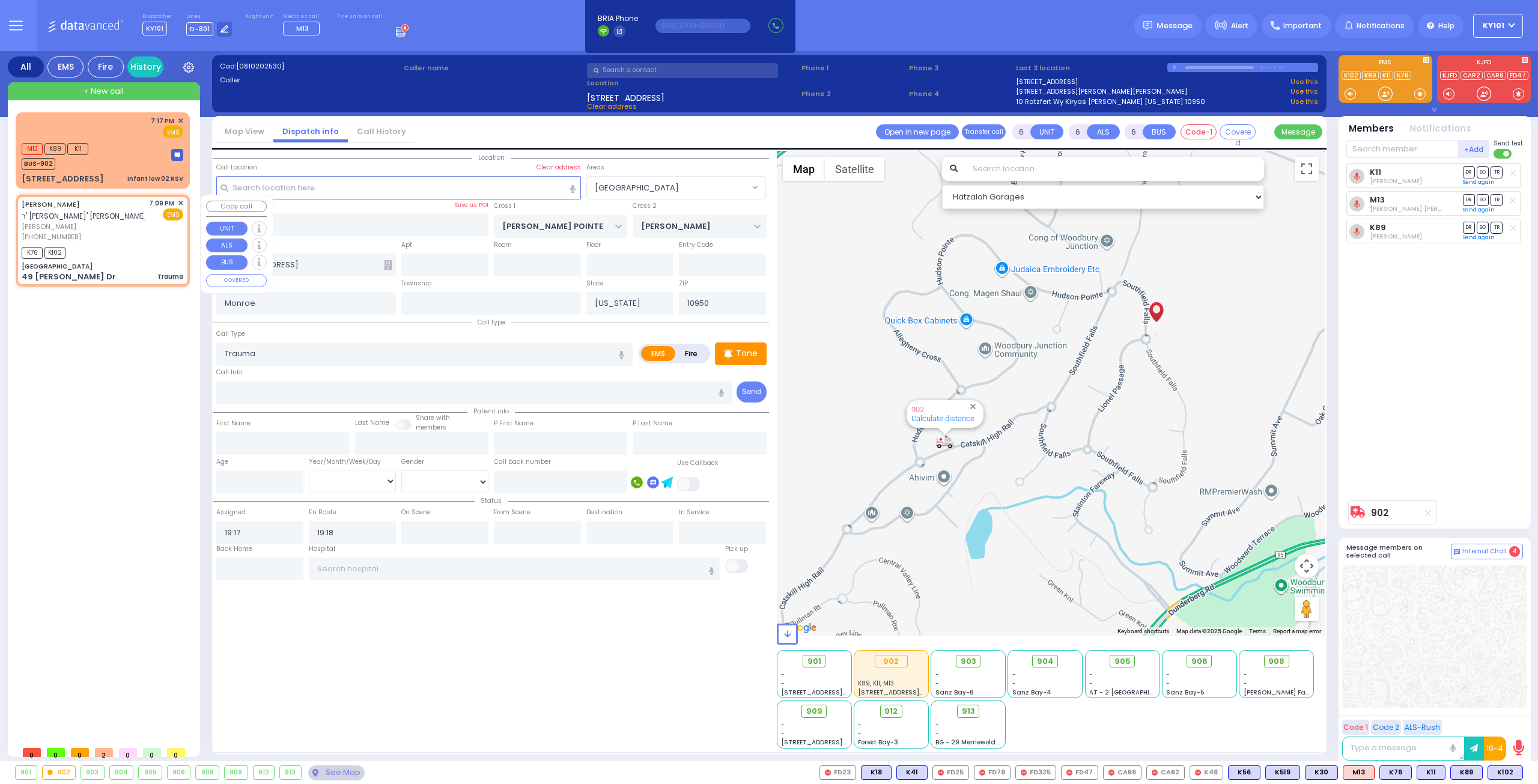
type input "19:10"
select select "Hatzalah Garages"
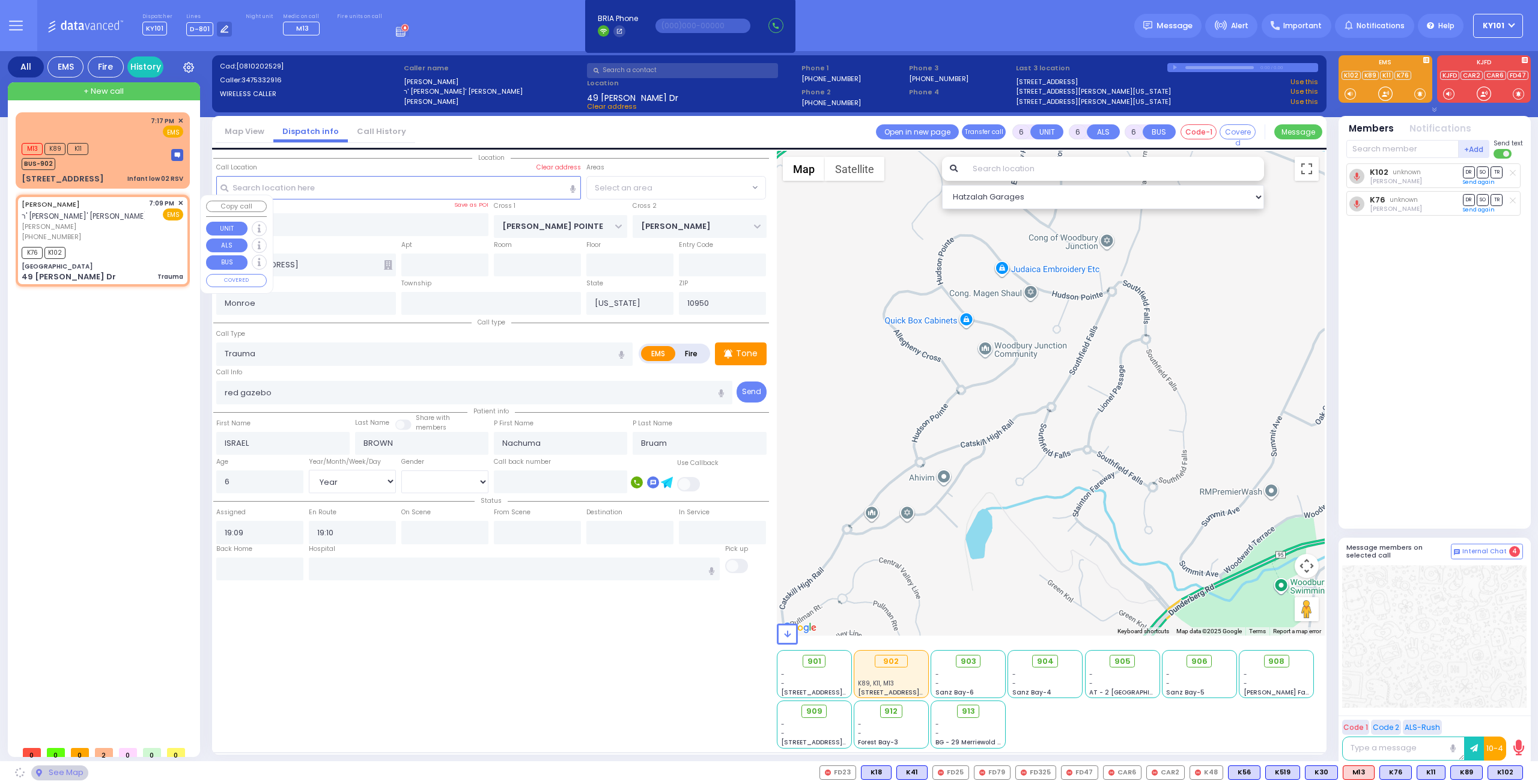
type input "[GEOGRAPHIC_DATA]"
type input "COUNTY ROUTE 105"
type input "49 [PERSON_NAME] Dr"
click at [179, 202] on span "✕" at bounding box center [180, 203] width 5 height 10
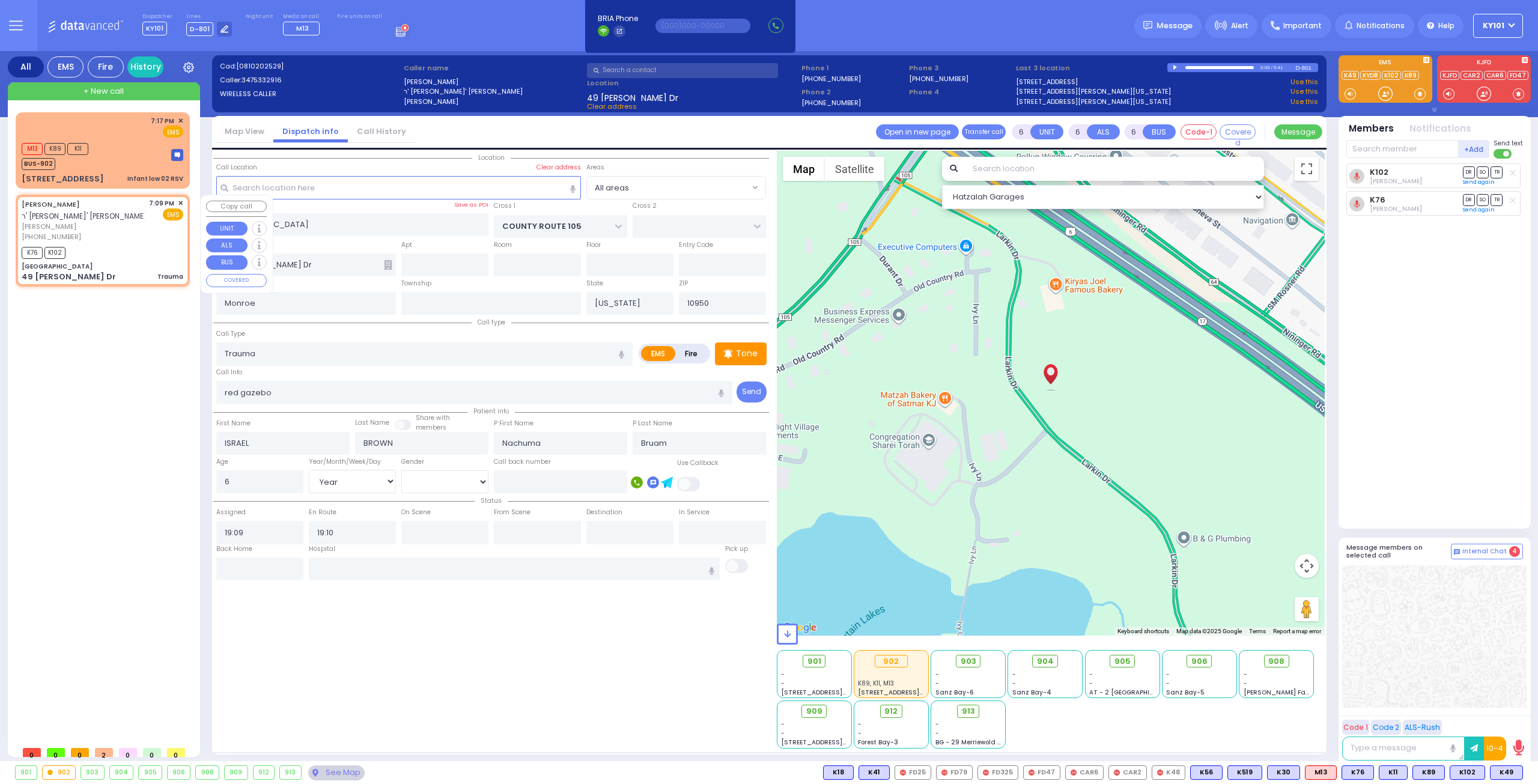
click at [179, 201] on span "✕" at bounding box center [180, 203] width 5 height 10
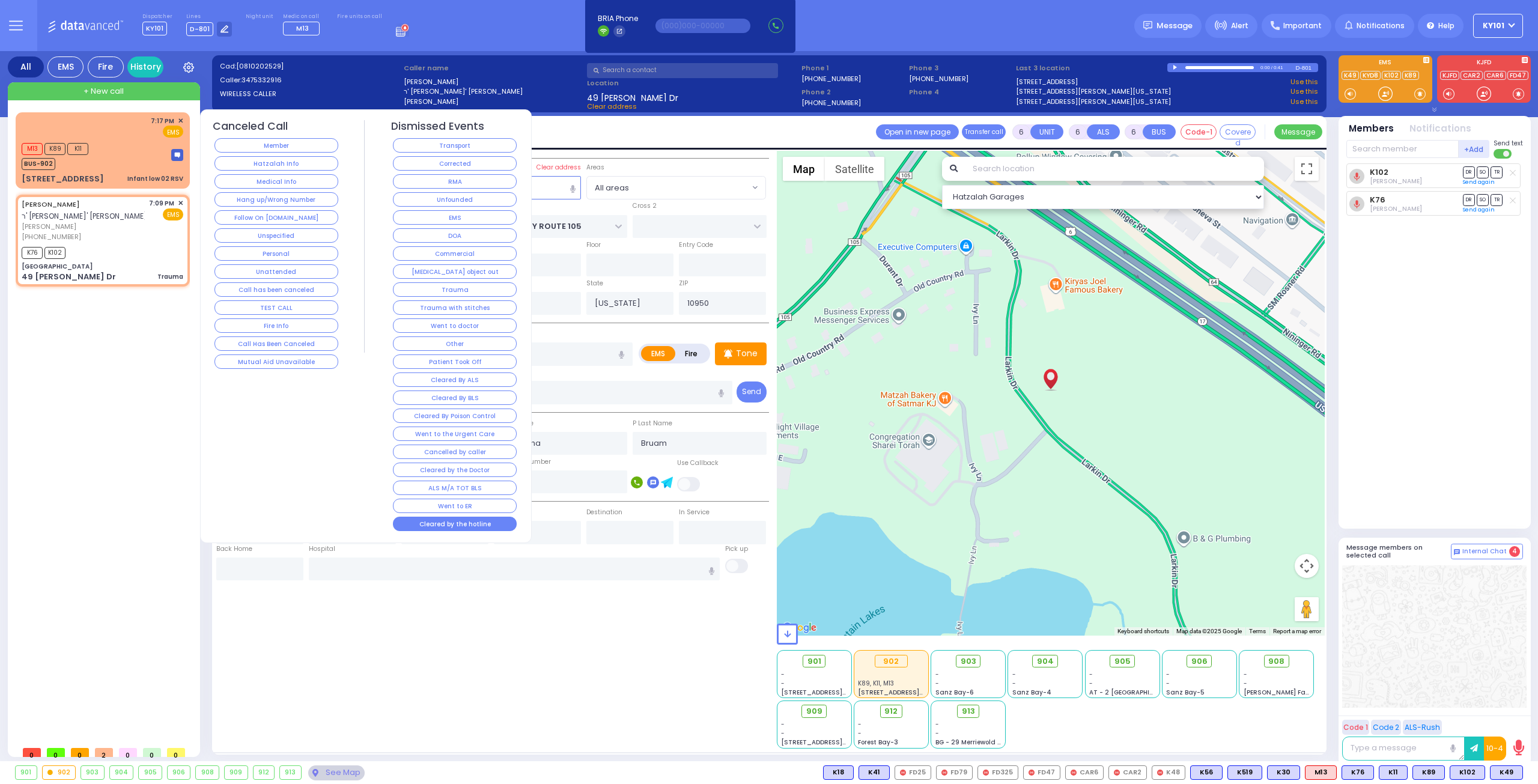
click at [459, 516] on button "Cleared by the hotline" at bounding box center [454, 524] width 124 height 14
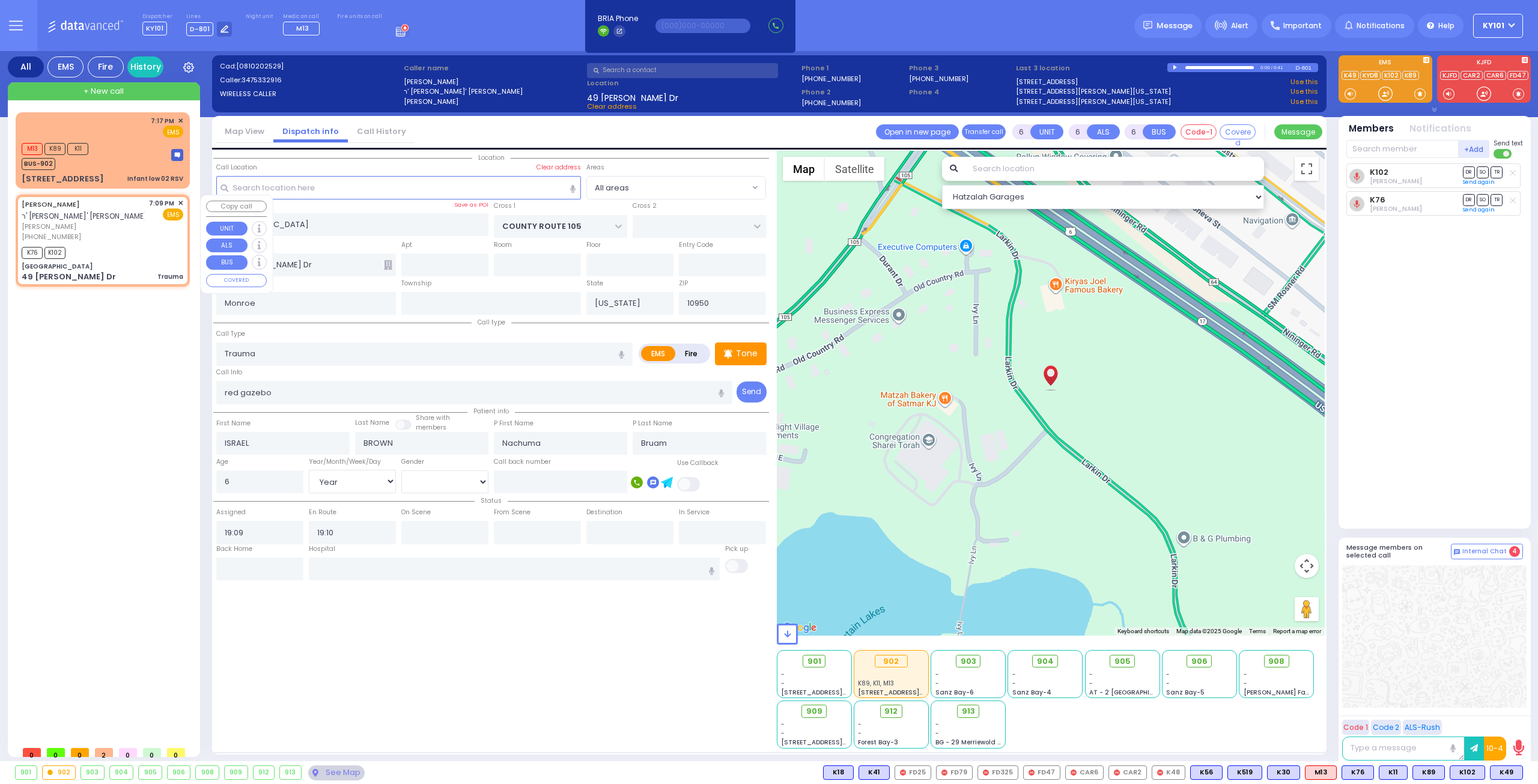
select select
radio input "true"
select select
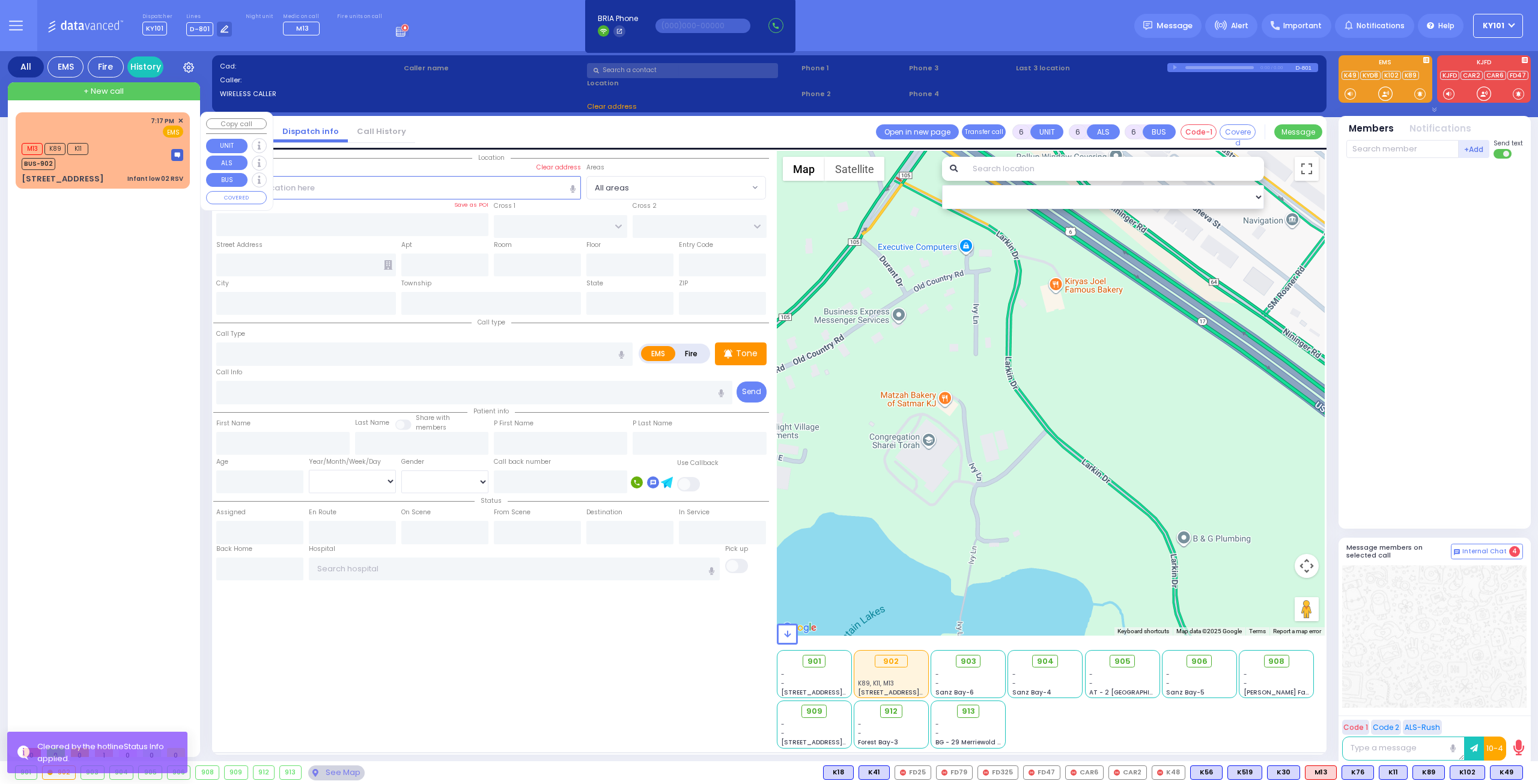
click at [121, 143] on div "M13 K89 K11 BUS-902" at bounding box center [103, 155] width 162 height 30
type input "2"
type input "1"
select select
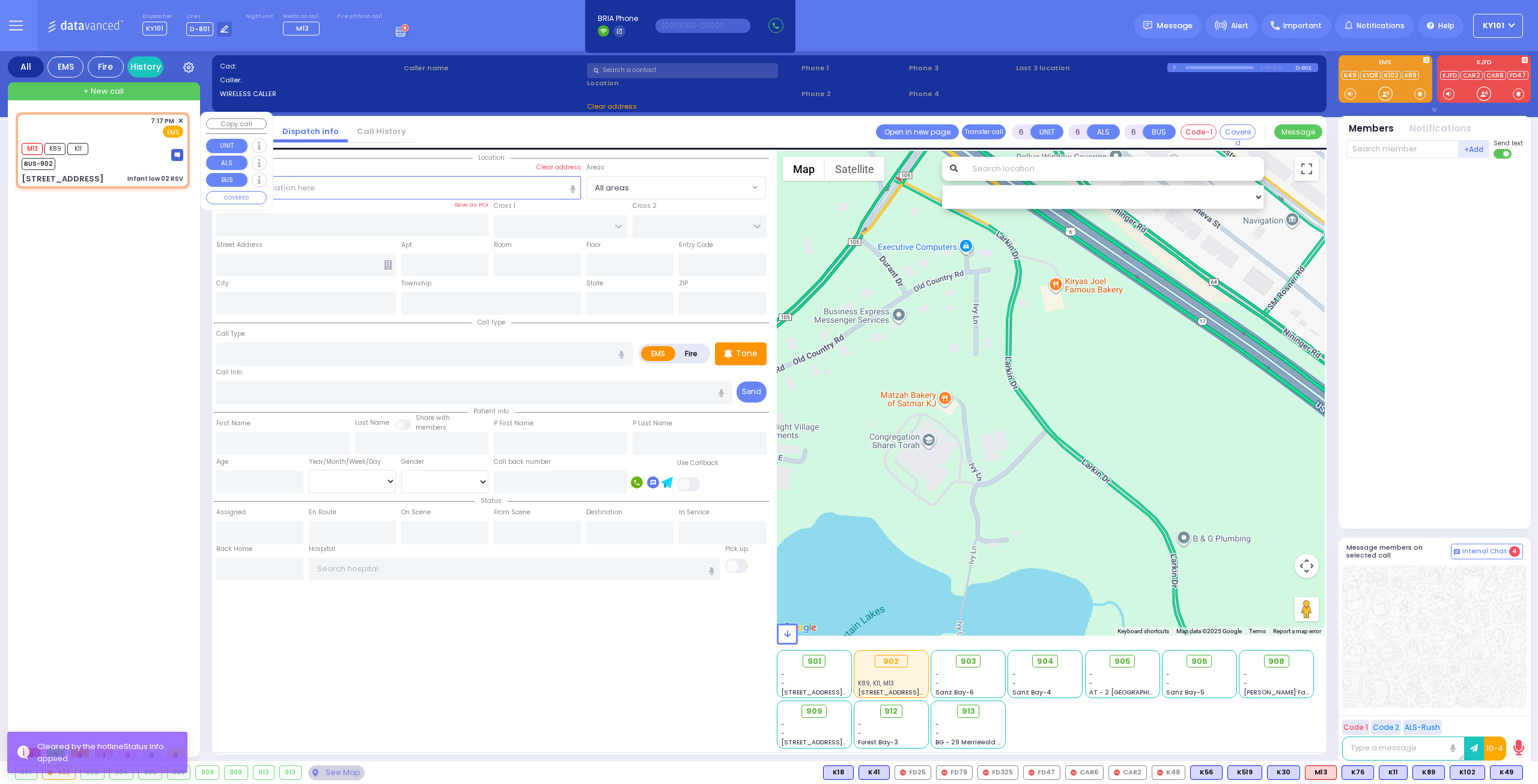
type input "Infant low 02 RSV"
radio input "true"
select select
type input "19:17"
type input "19:18"
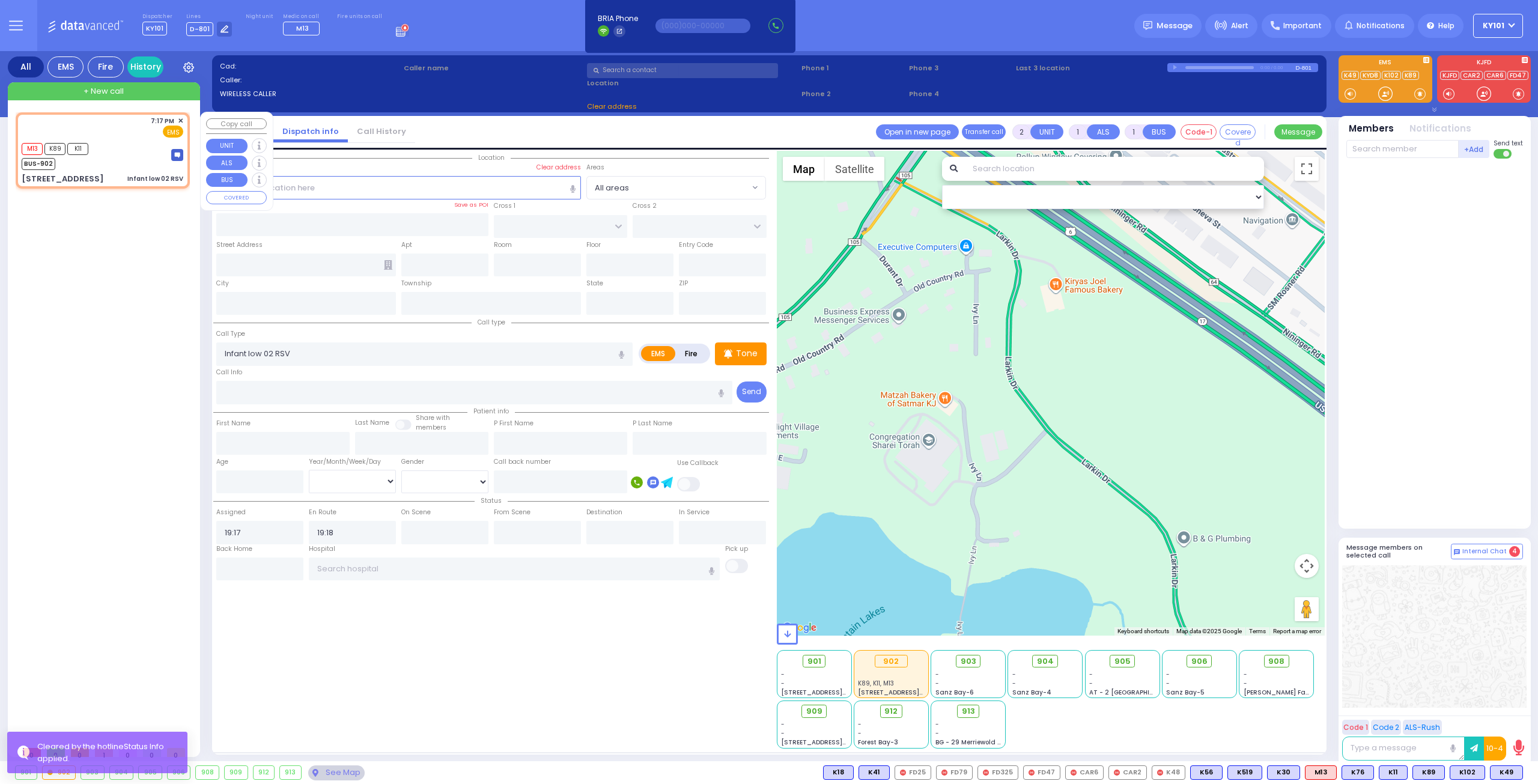
type input "[PERSON_NAME] POINTE"
type input "[PERSON_NAME]"
type input "[STREET_ADDRESS]"
type input "Monroe"
type input "[US_STATE]"
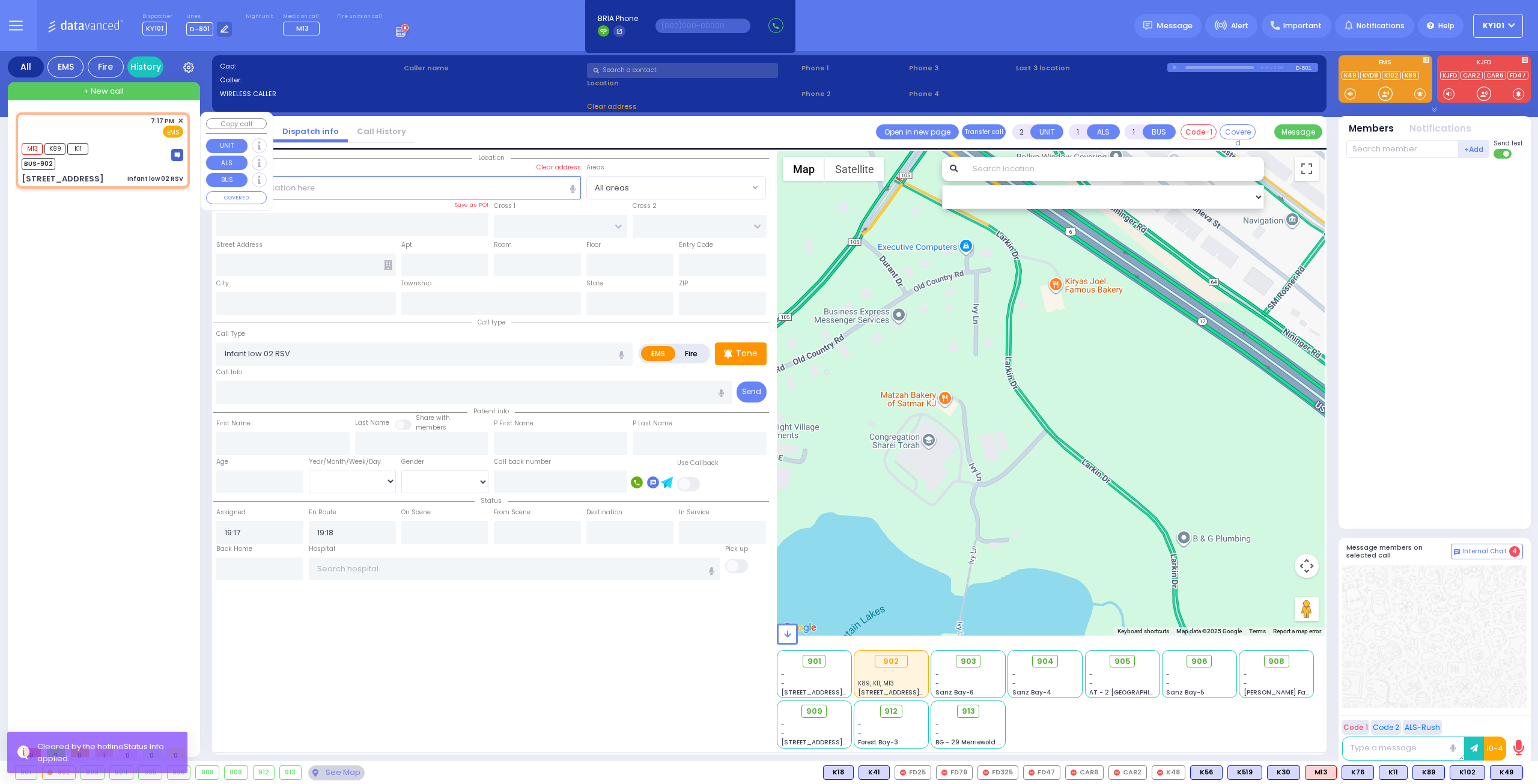
type input "10950"
select select "Hatzalah Garages"
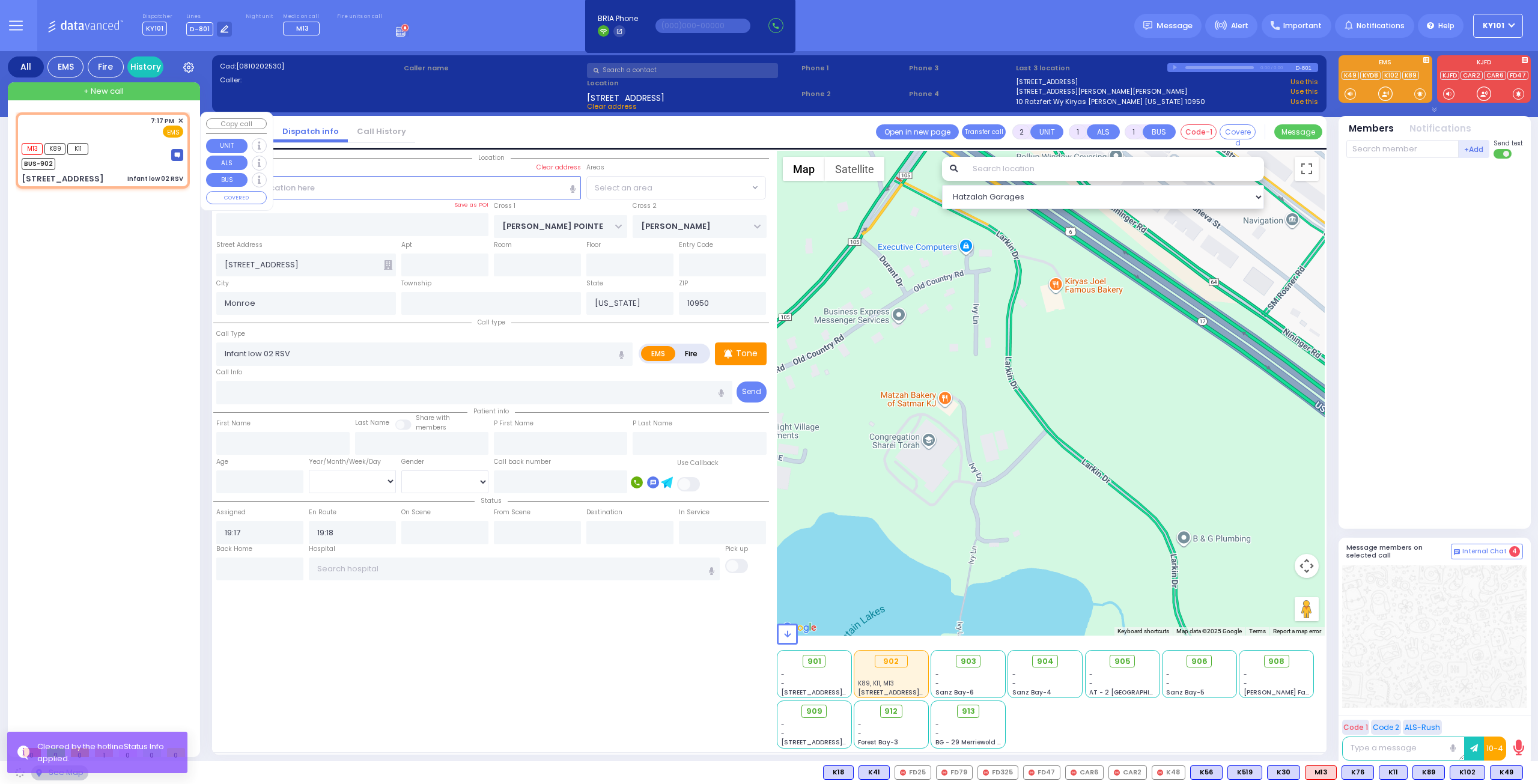
select select "[GEOGRAPHIC_DATA]"
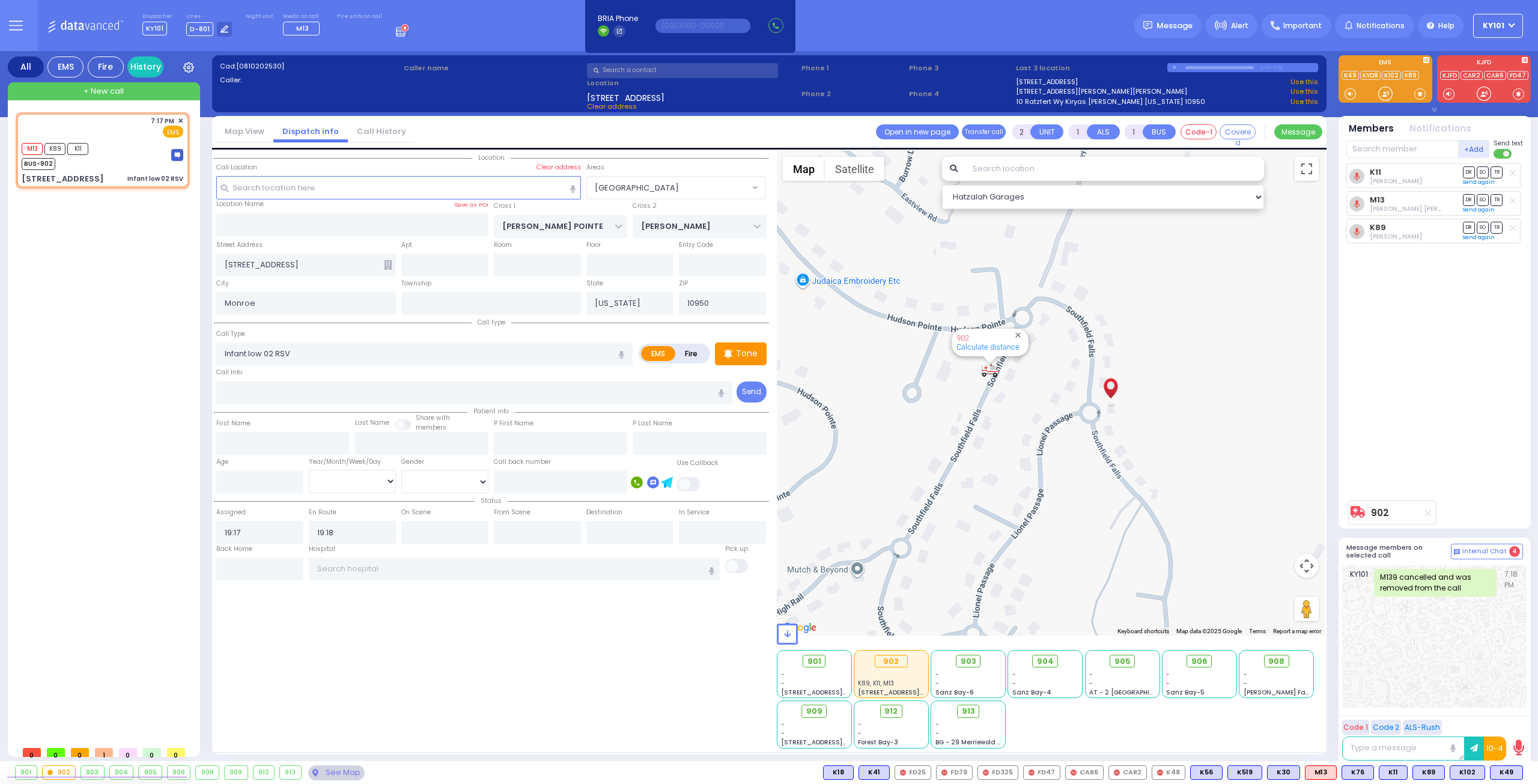
click at [384, 262] on icon at bounding box center [388, 265] width 8 height 10
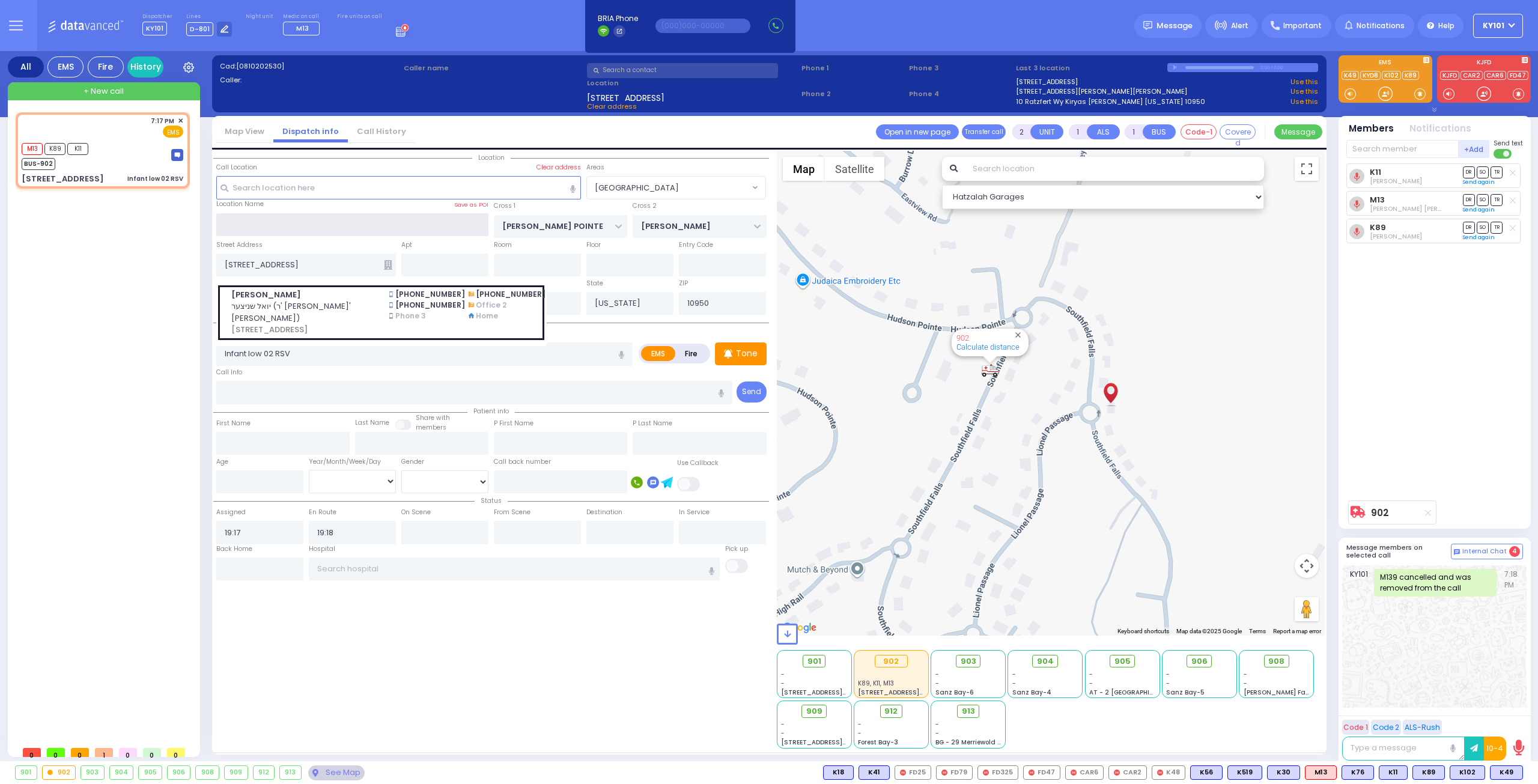
click at [341, 216] on input "text" at bounding box center [352, 225] width 272 height 23
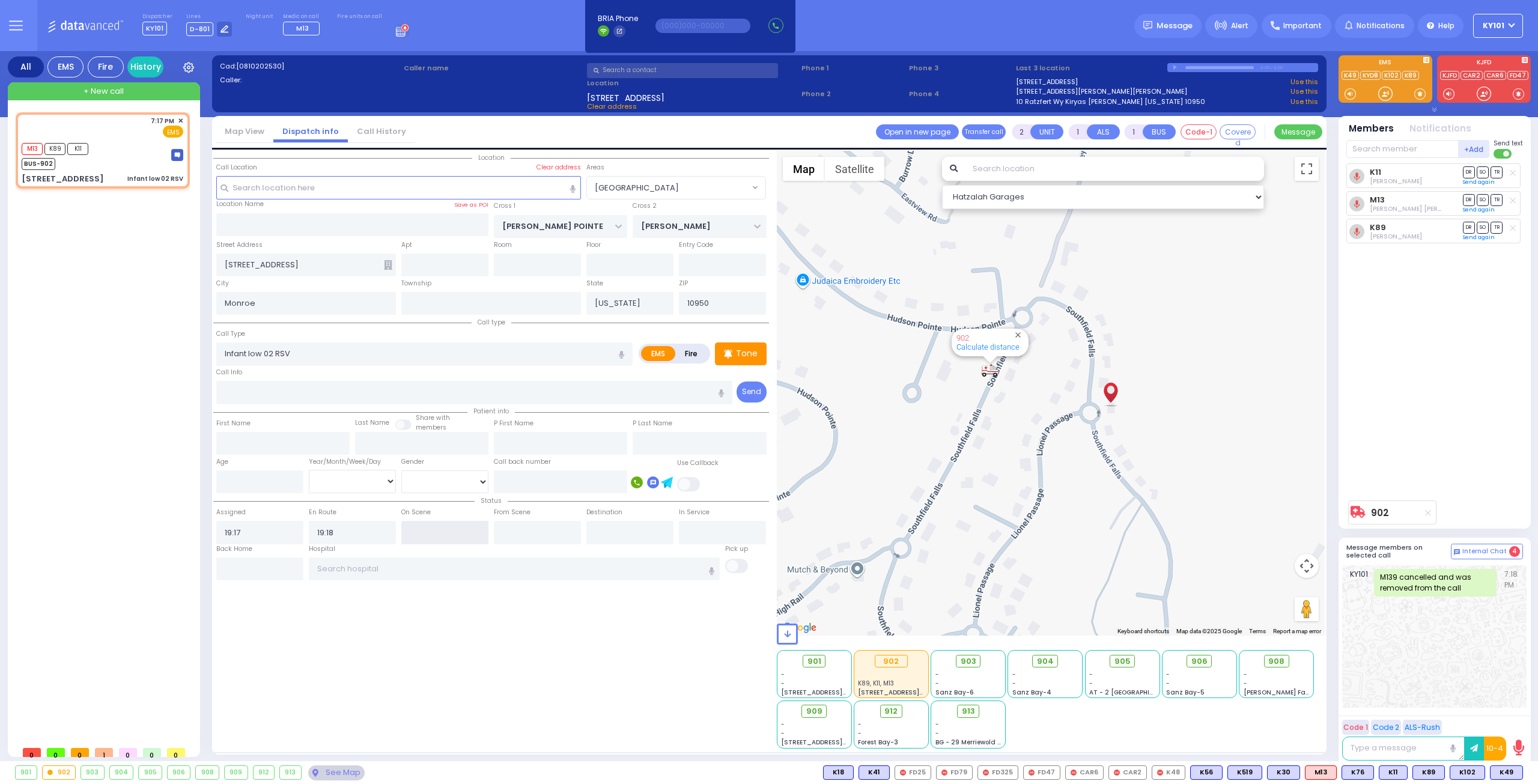
click at [422, 528] on input "text" at bounding box center [445, 532] width 87 height 23
type input "19:19"
select select
radio input "true"
select select
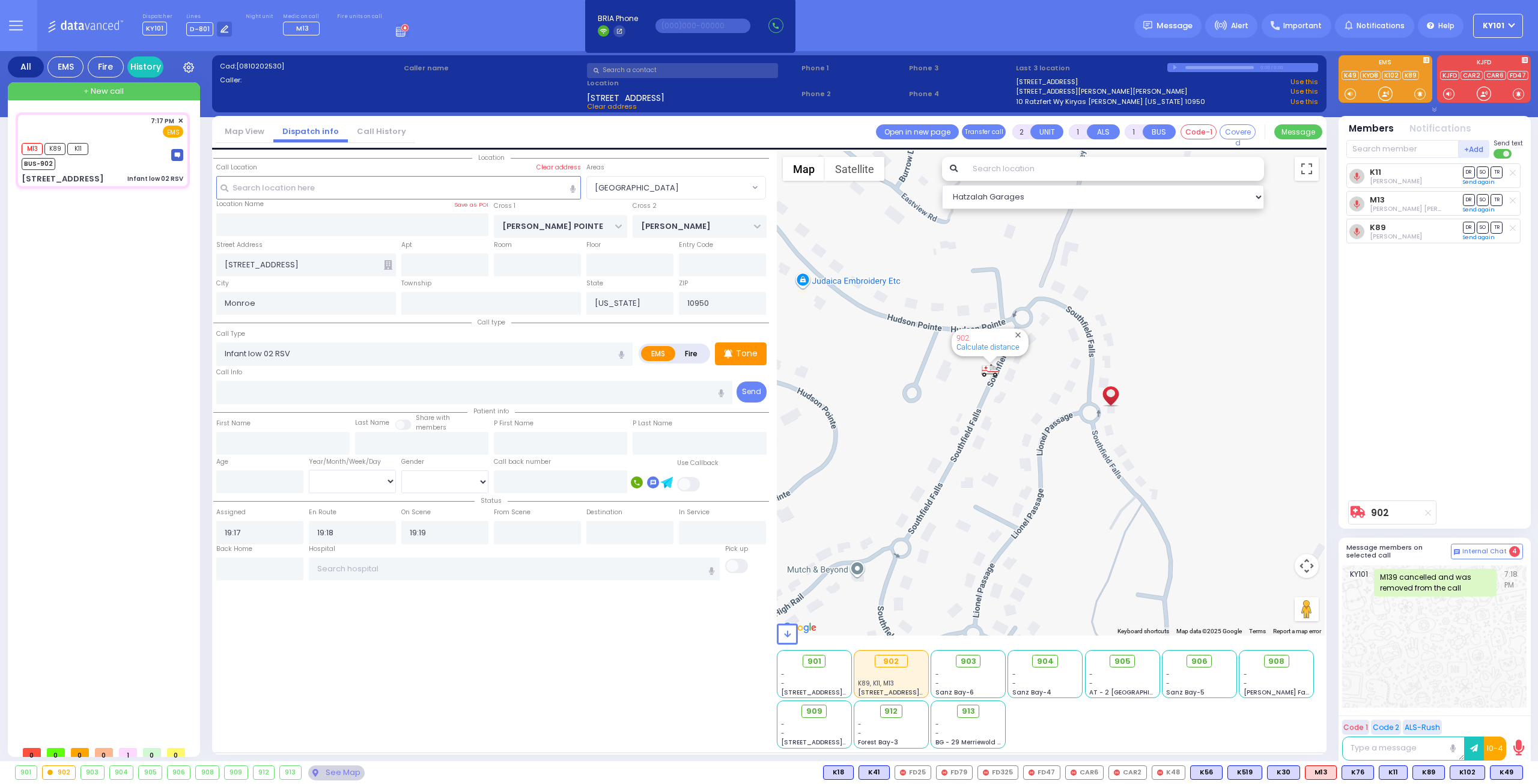
select select "Hatzalah Garages"
select select "[GEOGRAPHIC_DATA]"
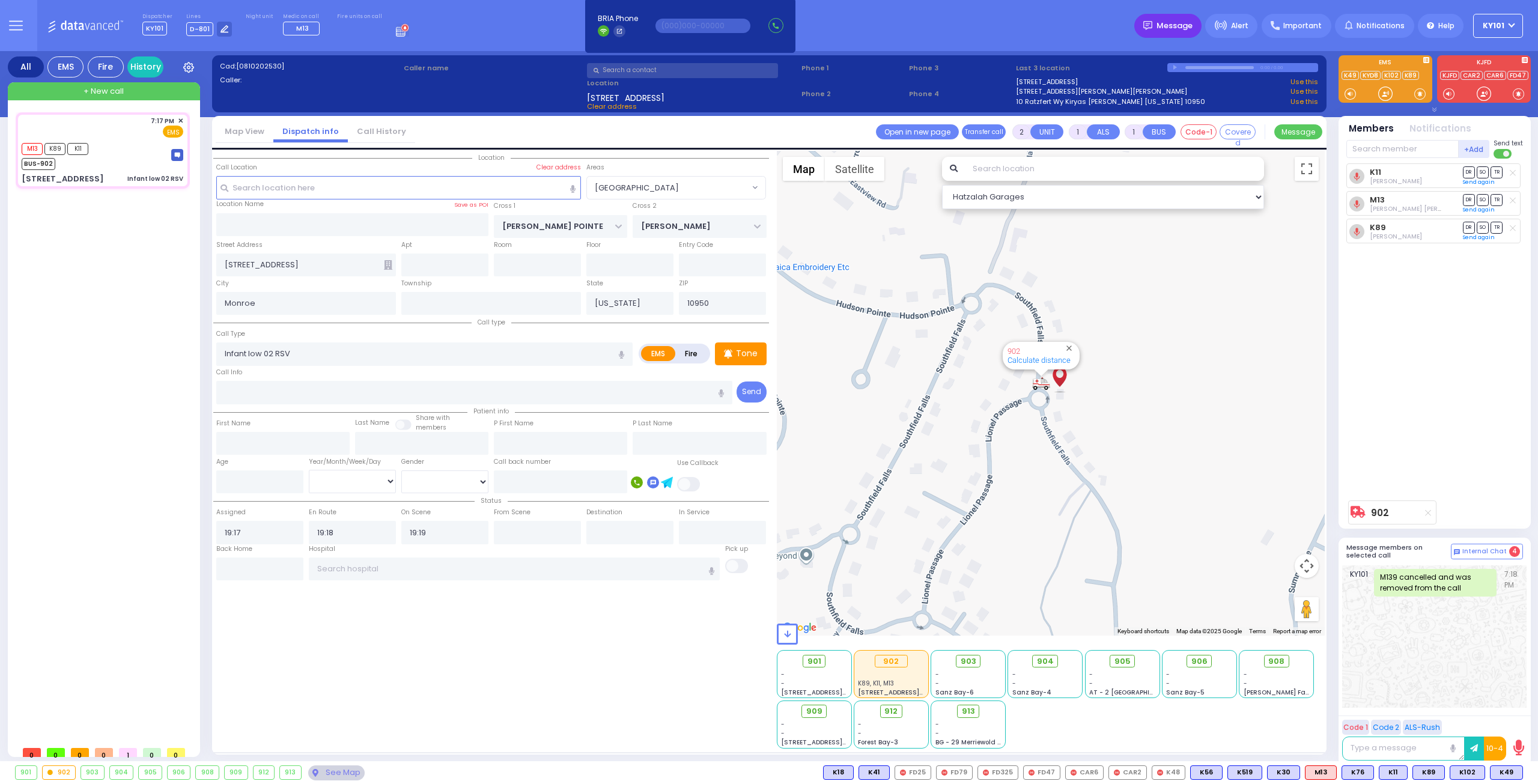
click at [1166, 26] on span "Message" at bounding box center [1174, 26] width 36 height 12
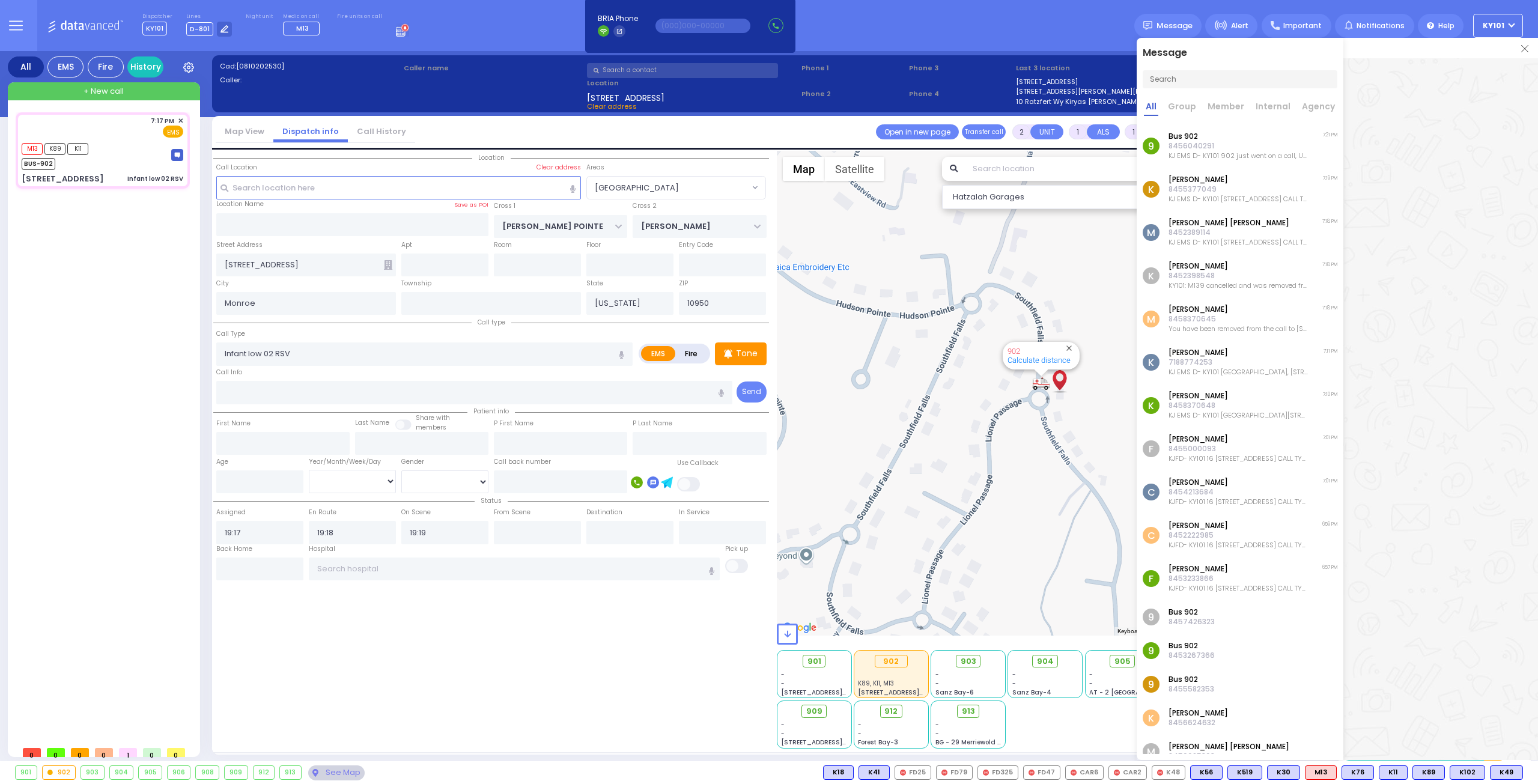
click at [1278, 316] on p "8458370645" at bounding box center [1238, 319] width 140 height 10
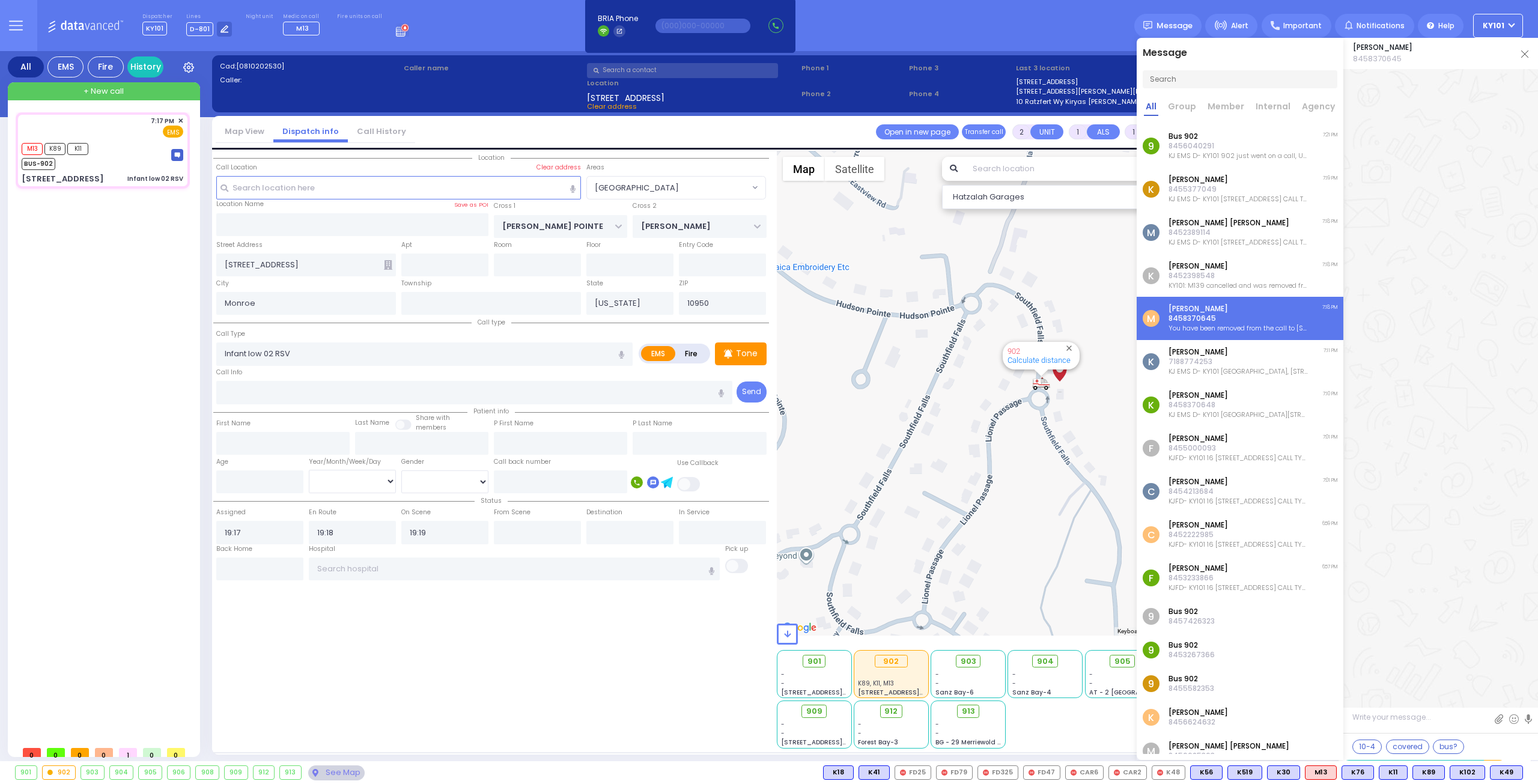
scroll to position [3643, 0]
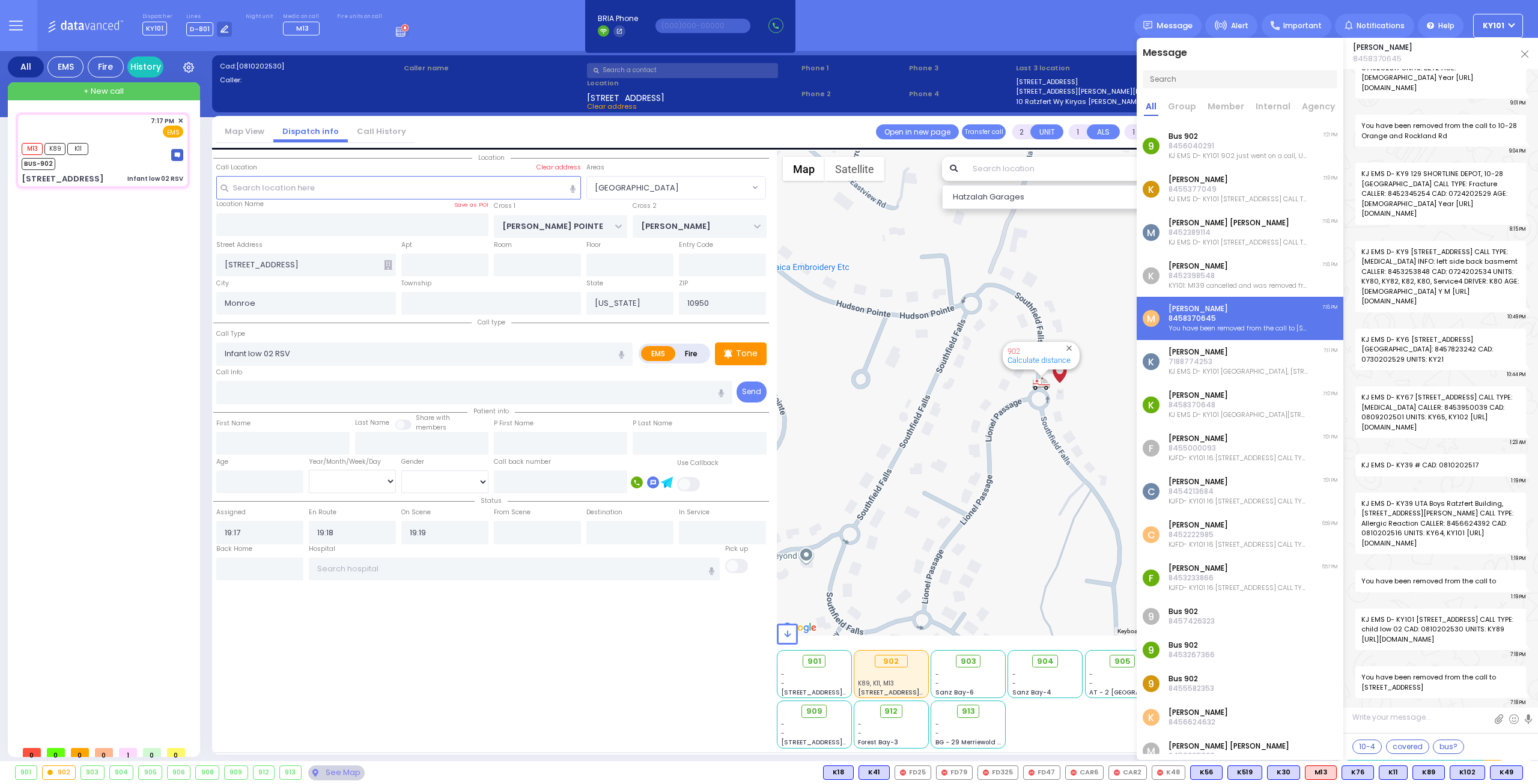
click at [1531, 53] on div "Ezriel Schwartz 8458370645" at bounding box center [1441, 54] width 195 height 31
click at [1526, 54] on img at bounding box center [1525, 54] width 7 height 7
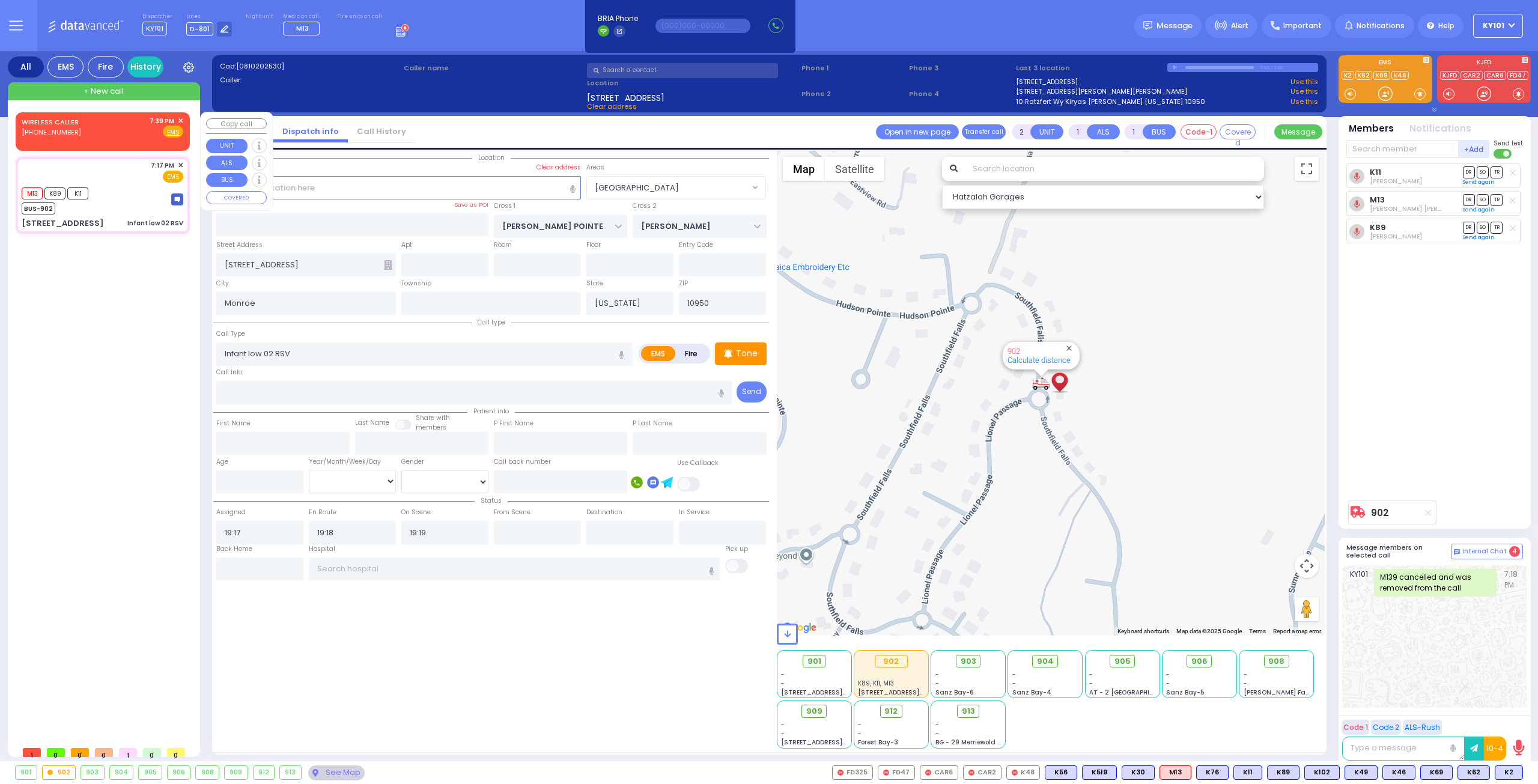
click at [131, 134] on div "WIRELESS CALLER (929) 813-7042 7:39 PM ✕ Fire EMS" at bounding box center [103, 127] width 162 height 22
select select
radio input "true"
select select
type input "19:39"
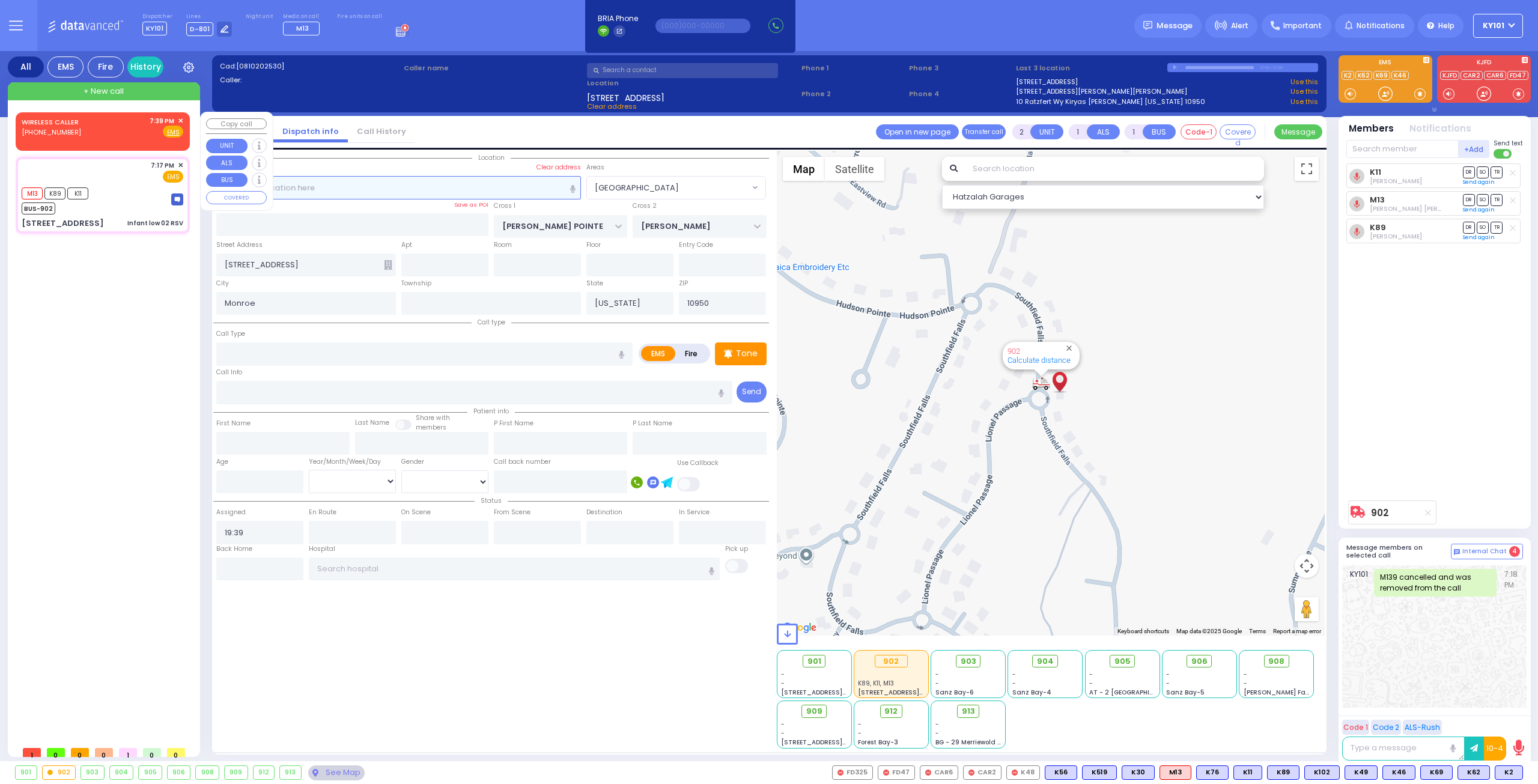
select select "Hatzalah Garages"
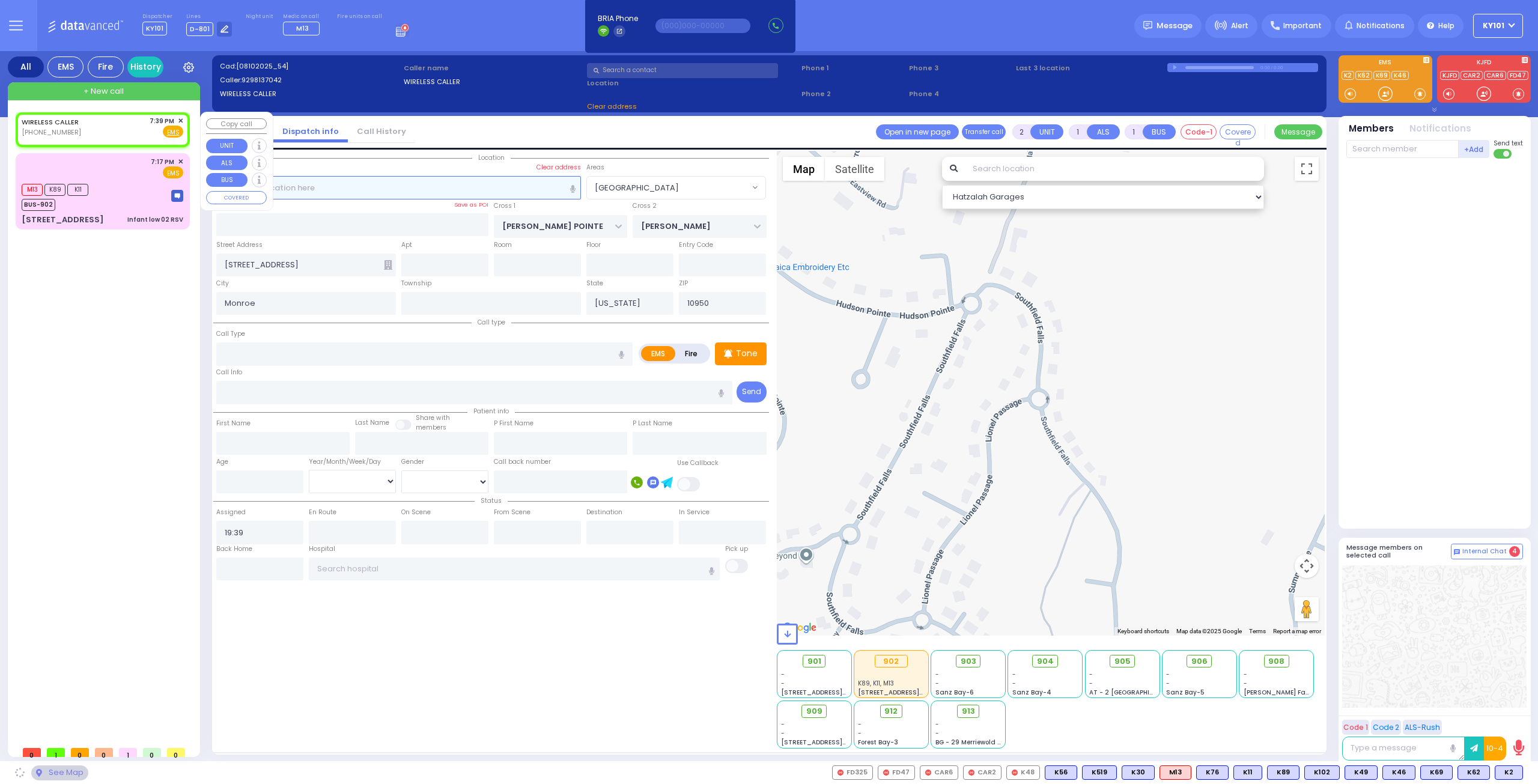
select select
radio input "true"
select select
select select "Hatzalah Garages"
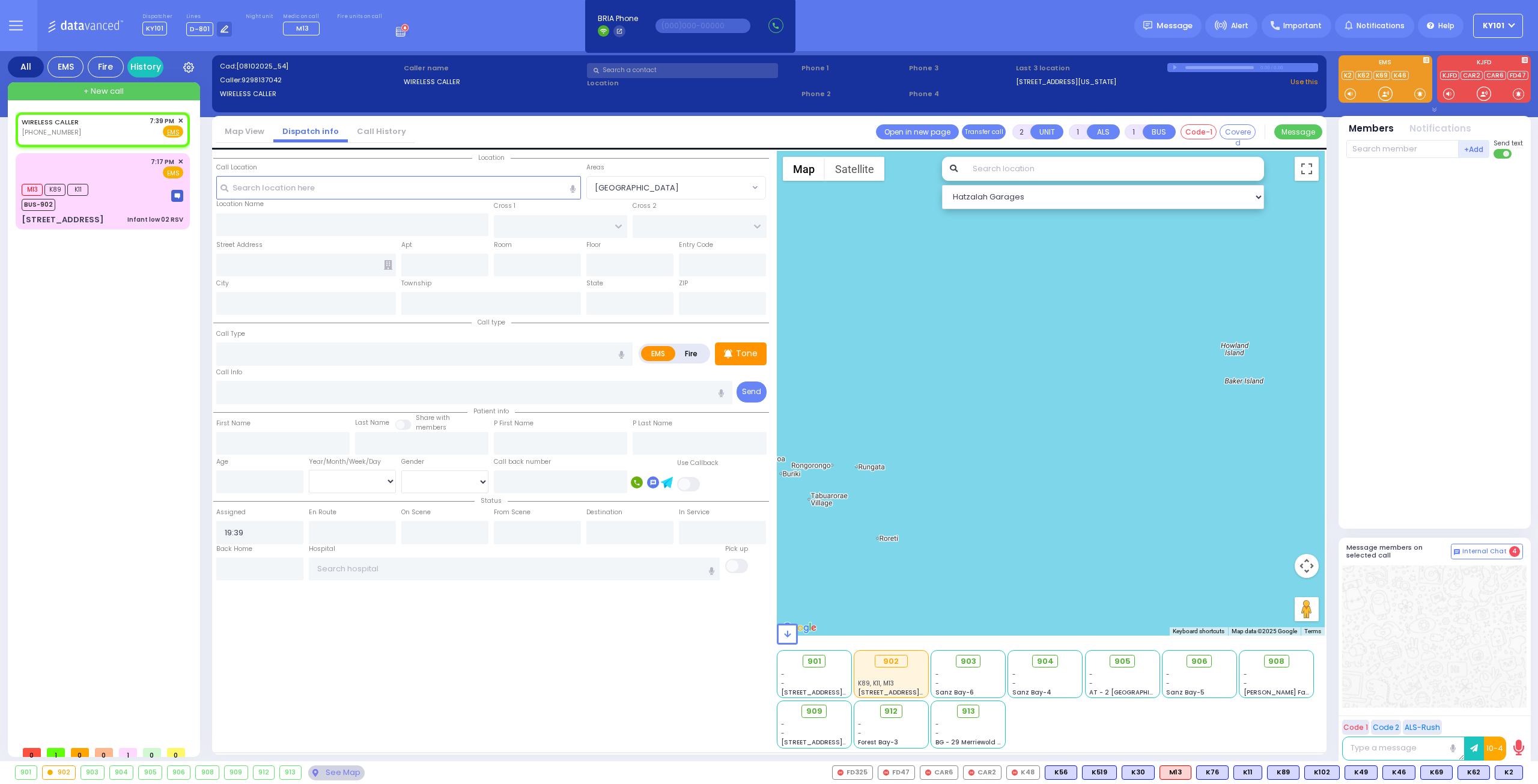
click at [393, 133] on link "Call History" at bounding box center [381, 131] width 67 height 11
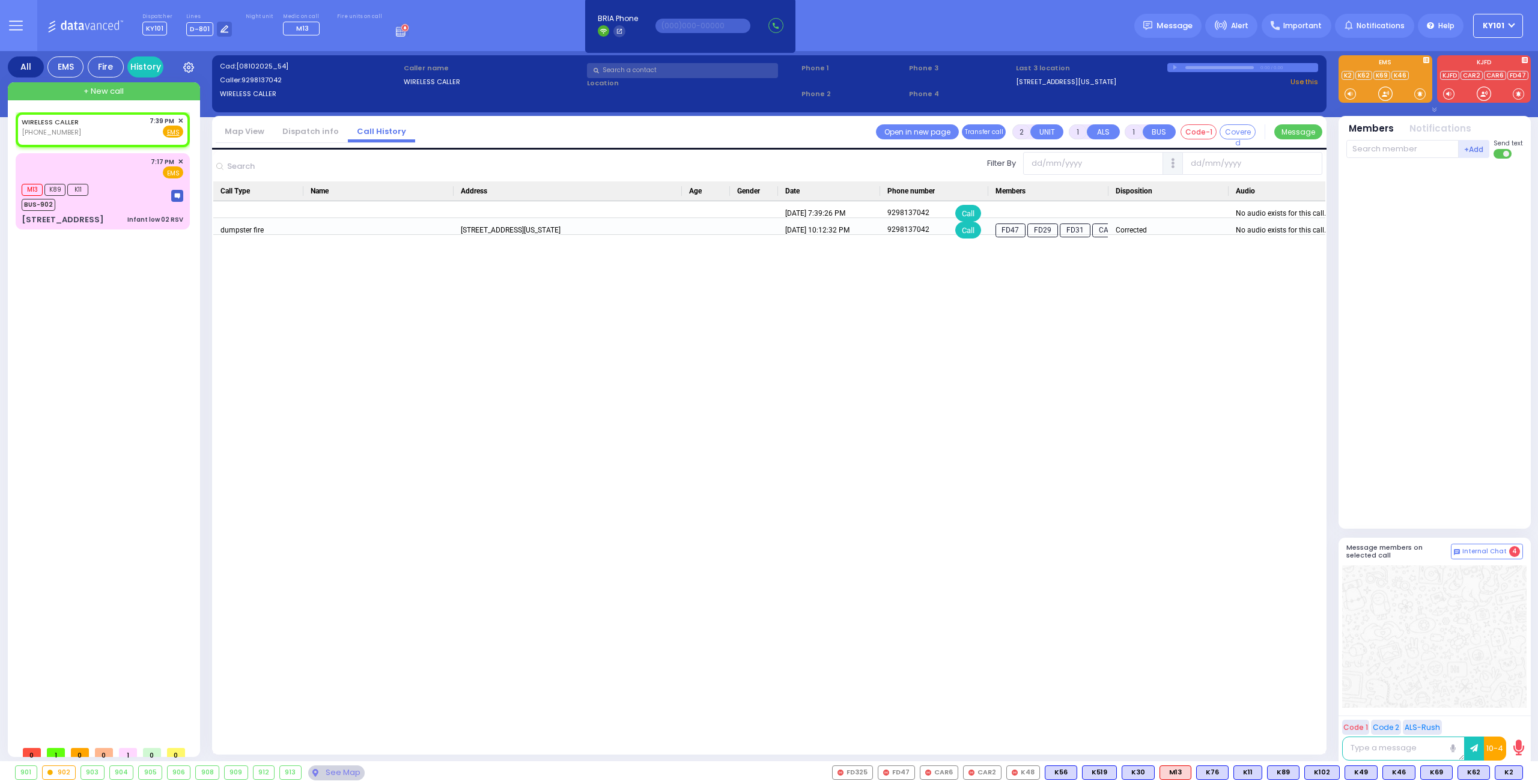
click at [284, 128] on link "Dispatch info" at bounding box center [310, 131] width 74 height 11
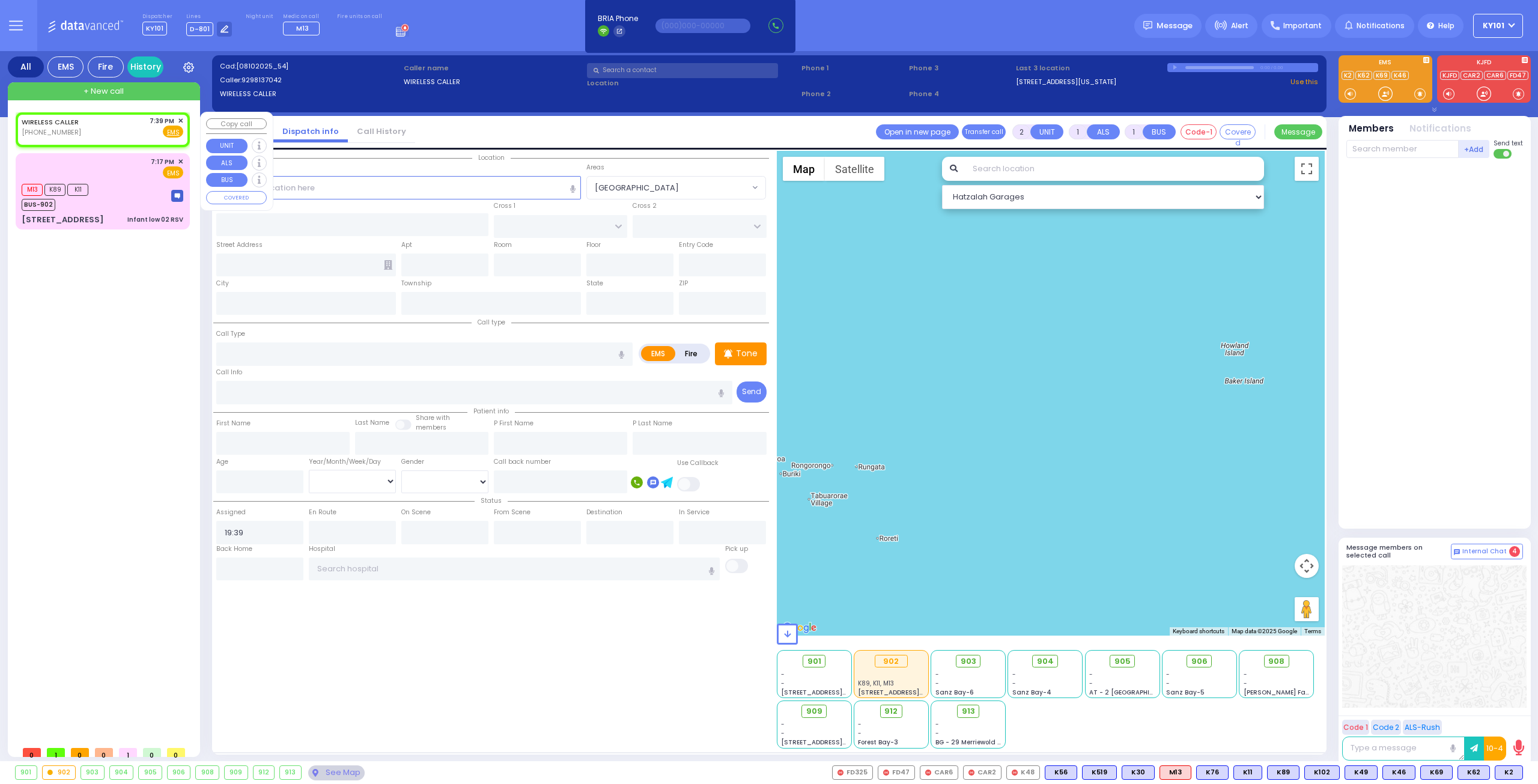
click at [179, 120] on span "✕" at bounding box center [180, 121] width 5 height 10
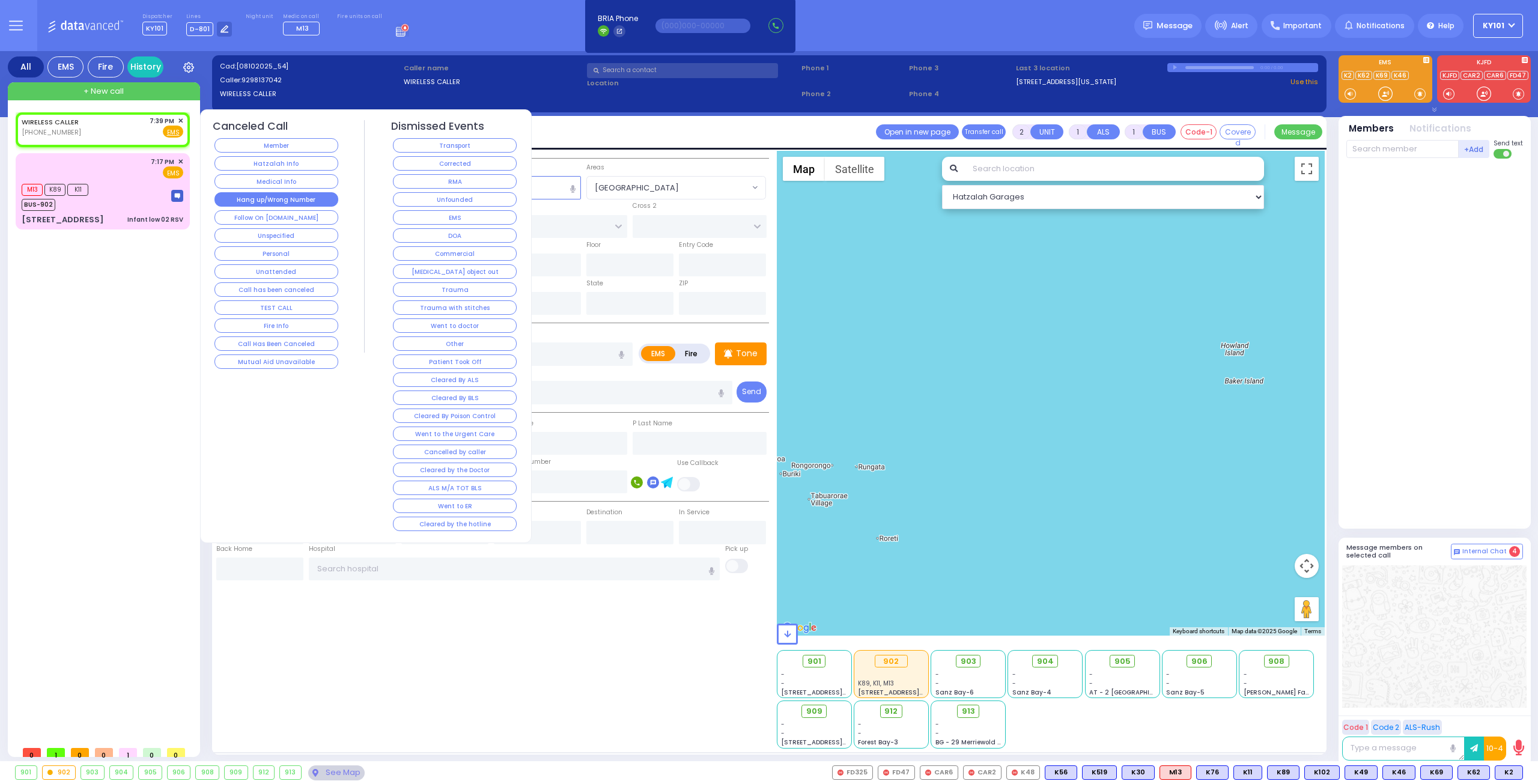
click at [302, 195] on button "Hang up/Wrong Number" at bounding box center [276, 199] width 124 height 14
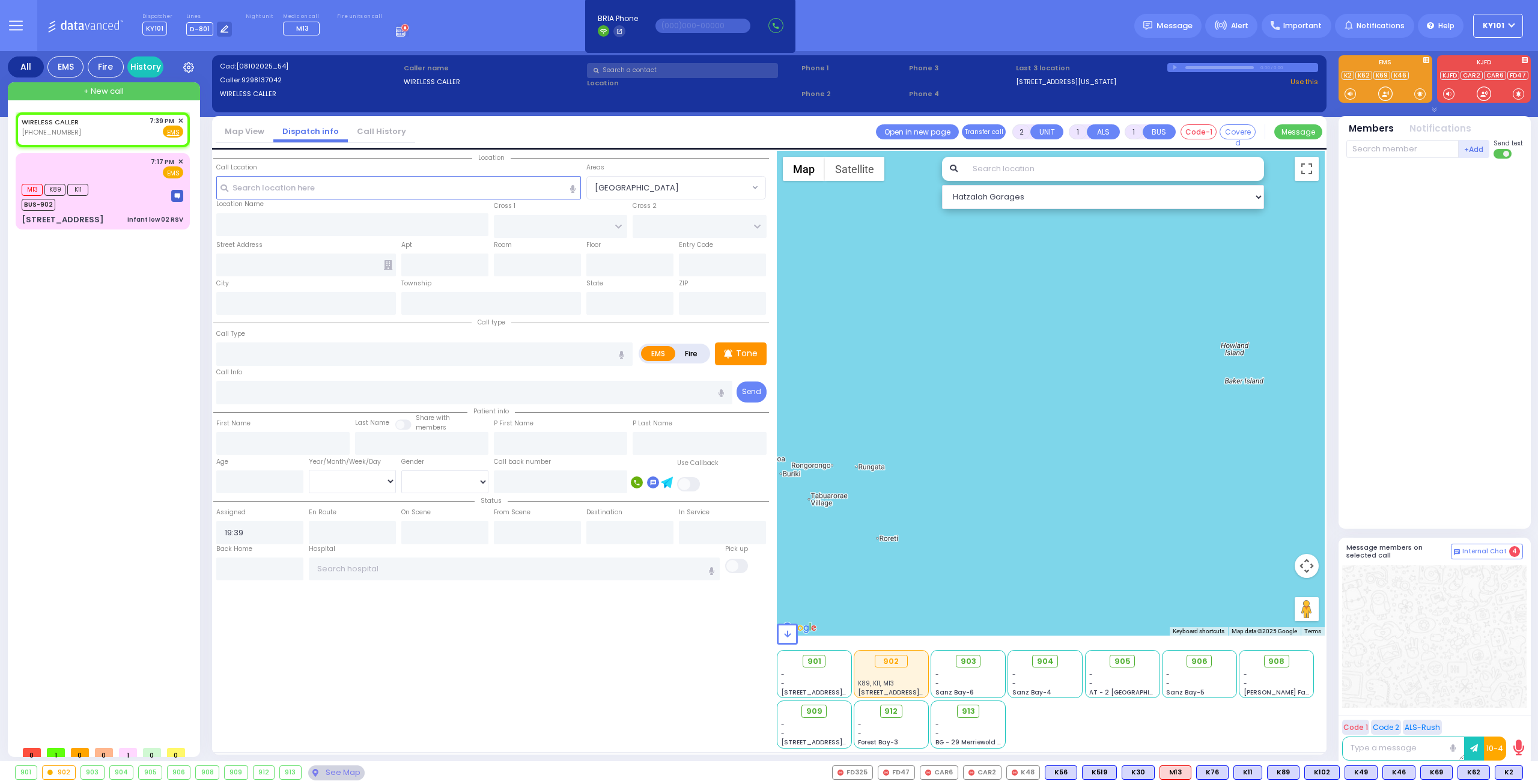
select select
radio input "true"
select select
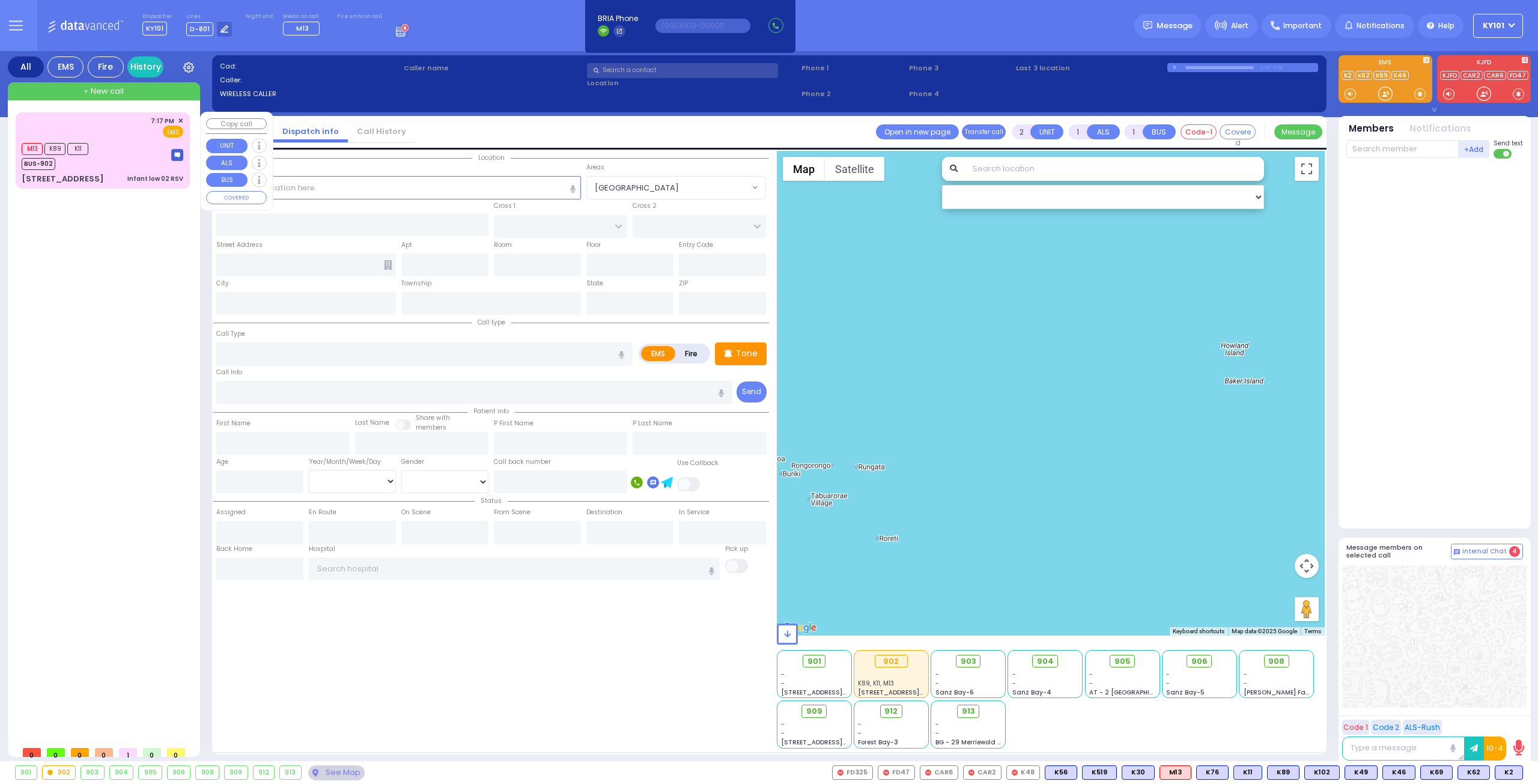
click at [112, 146] on div "M13 K89 K11 BUS-902" at bounding box center [103, 155] width 162 height 30
select select
type input "Infant low 02 RSV"
radio input "true"
select select
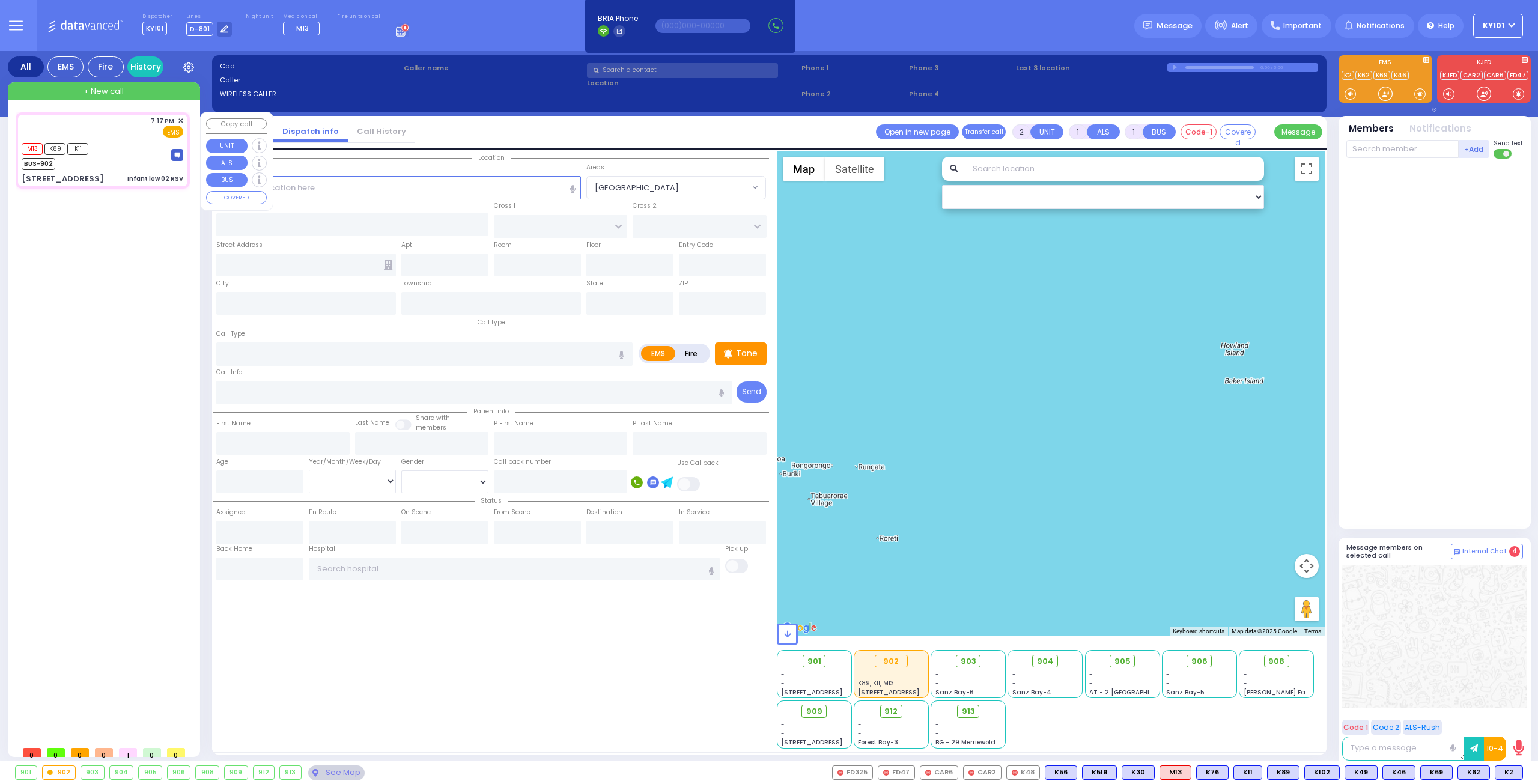
type input "19:17"
type input "19:18"
type input "19:19"
select select "Hatzalah Garages"
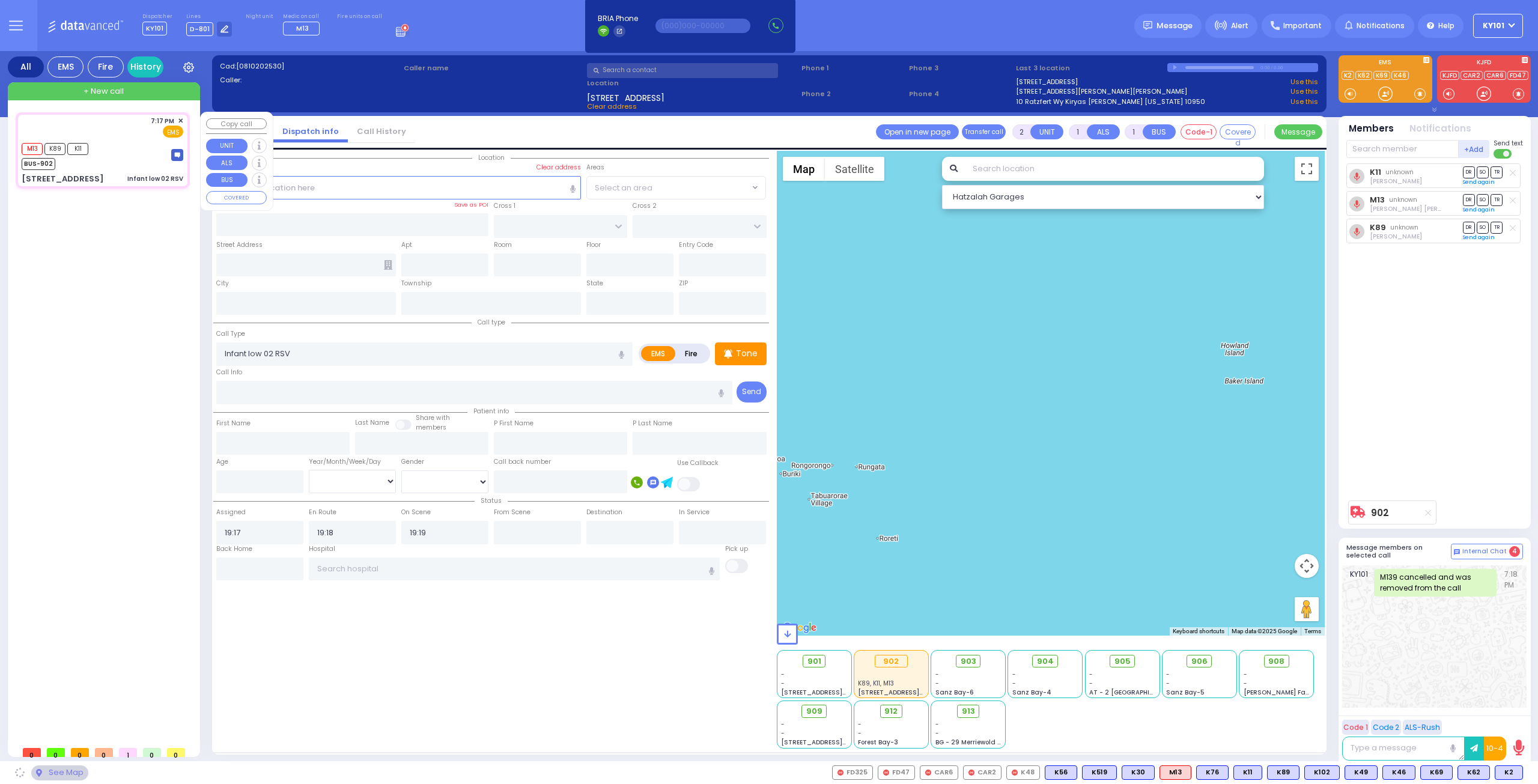
type input "[PERSON_NAME] POINTE"
type input "[PERSON_NAME]"
type input "[STREET_ADDRESS]"
type input "Monroe"
type input "[US_STATE]"
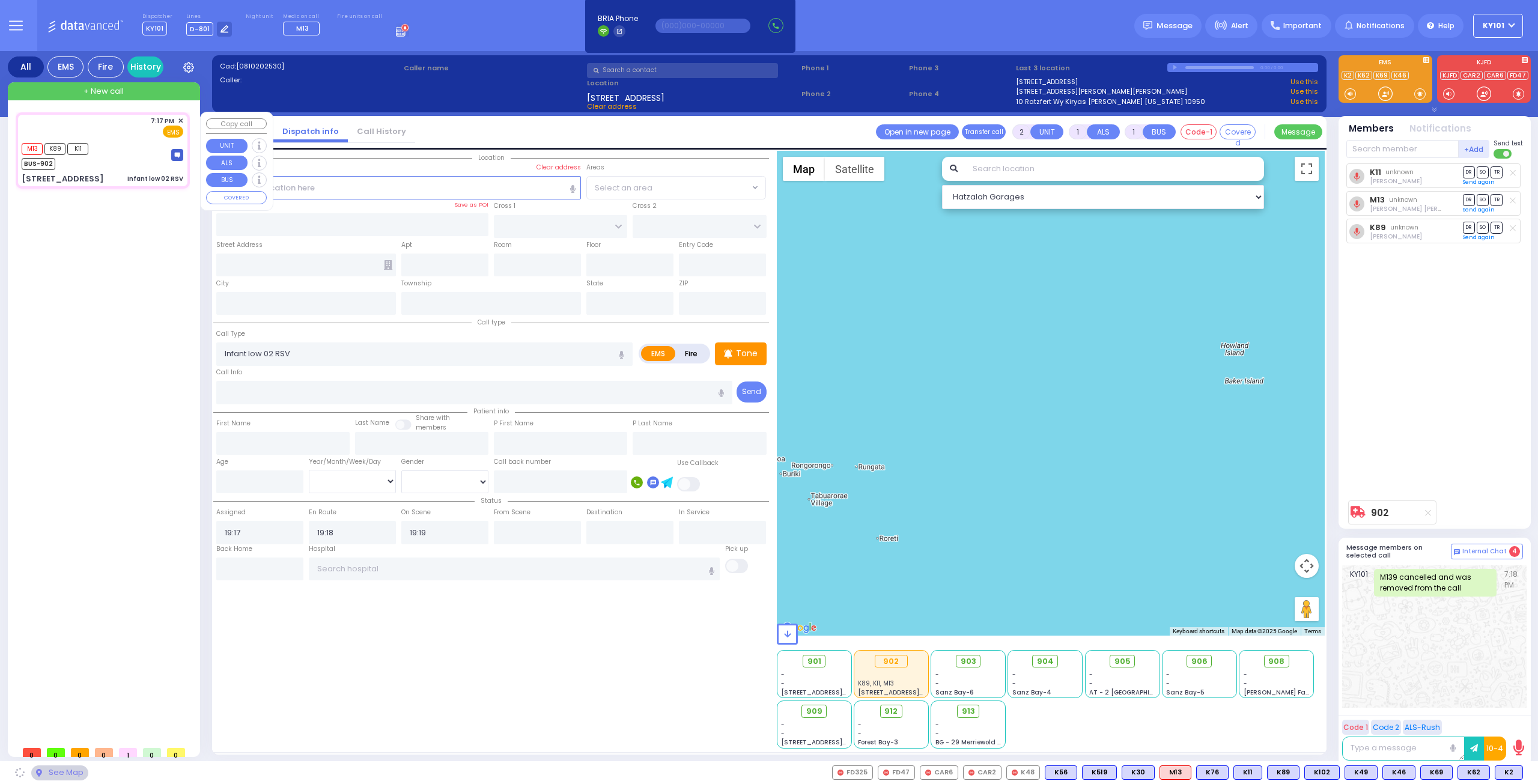
type input "10950"
select select "[GEOGRAPHIC_DATA]"
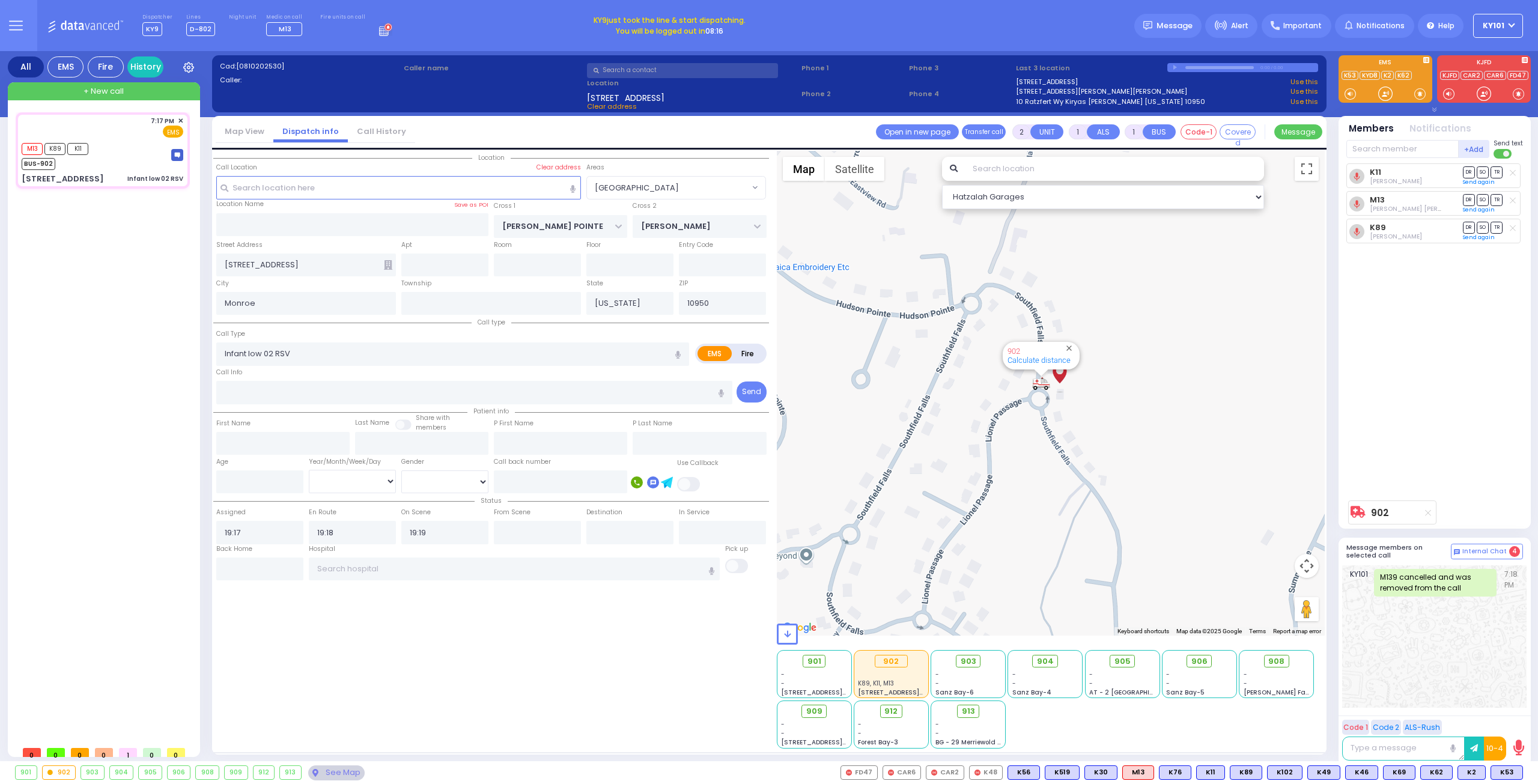
type input "6"
select select
radio input "true"
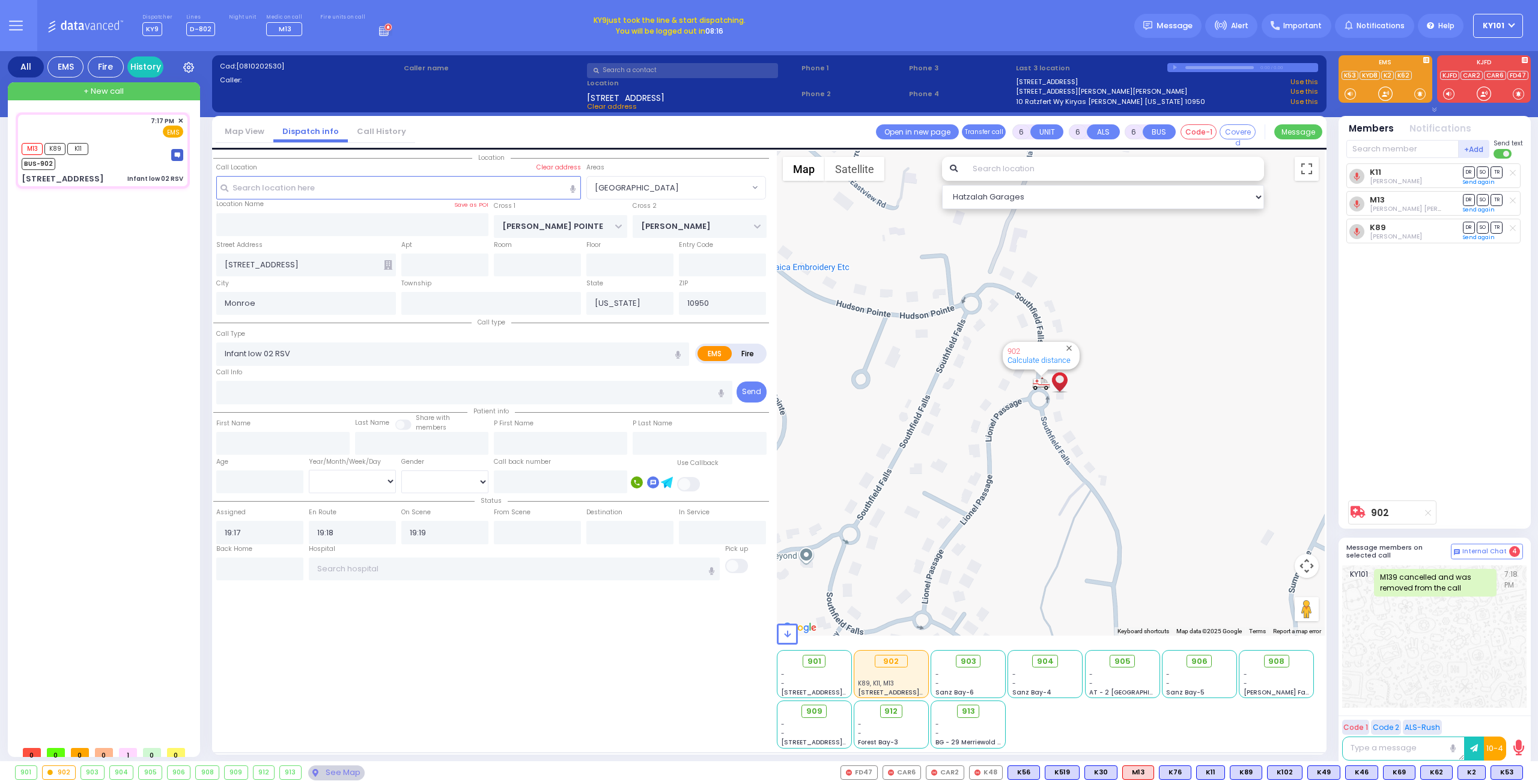
type input "Unknown"
select select "Year"
select select "[GEOGRAPHIC_DATA]"
select select "Hatzalah Garages"
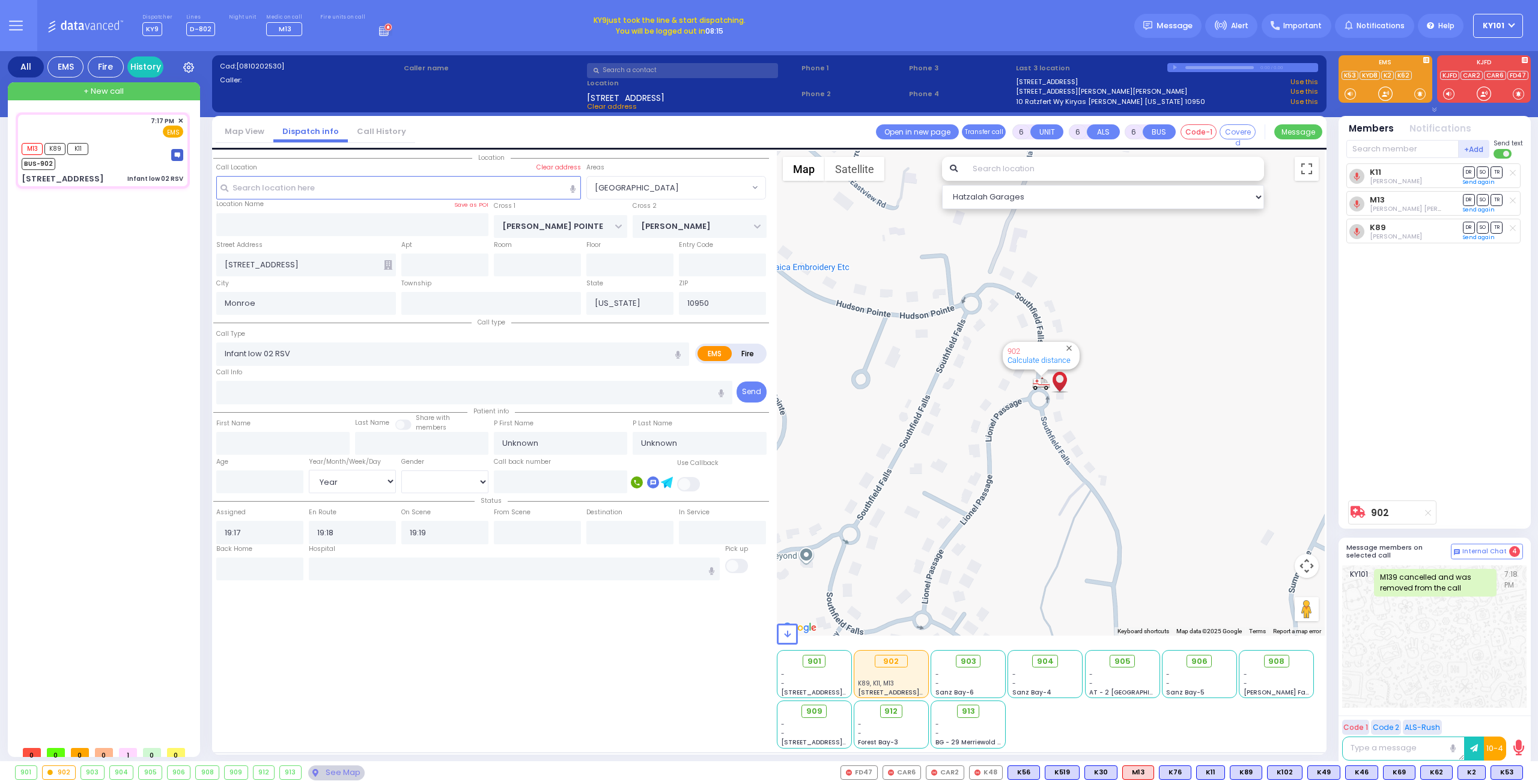
select select
radio input "true"
type input "Blimy"
type input "LOWY"
type input "2"
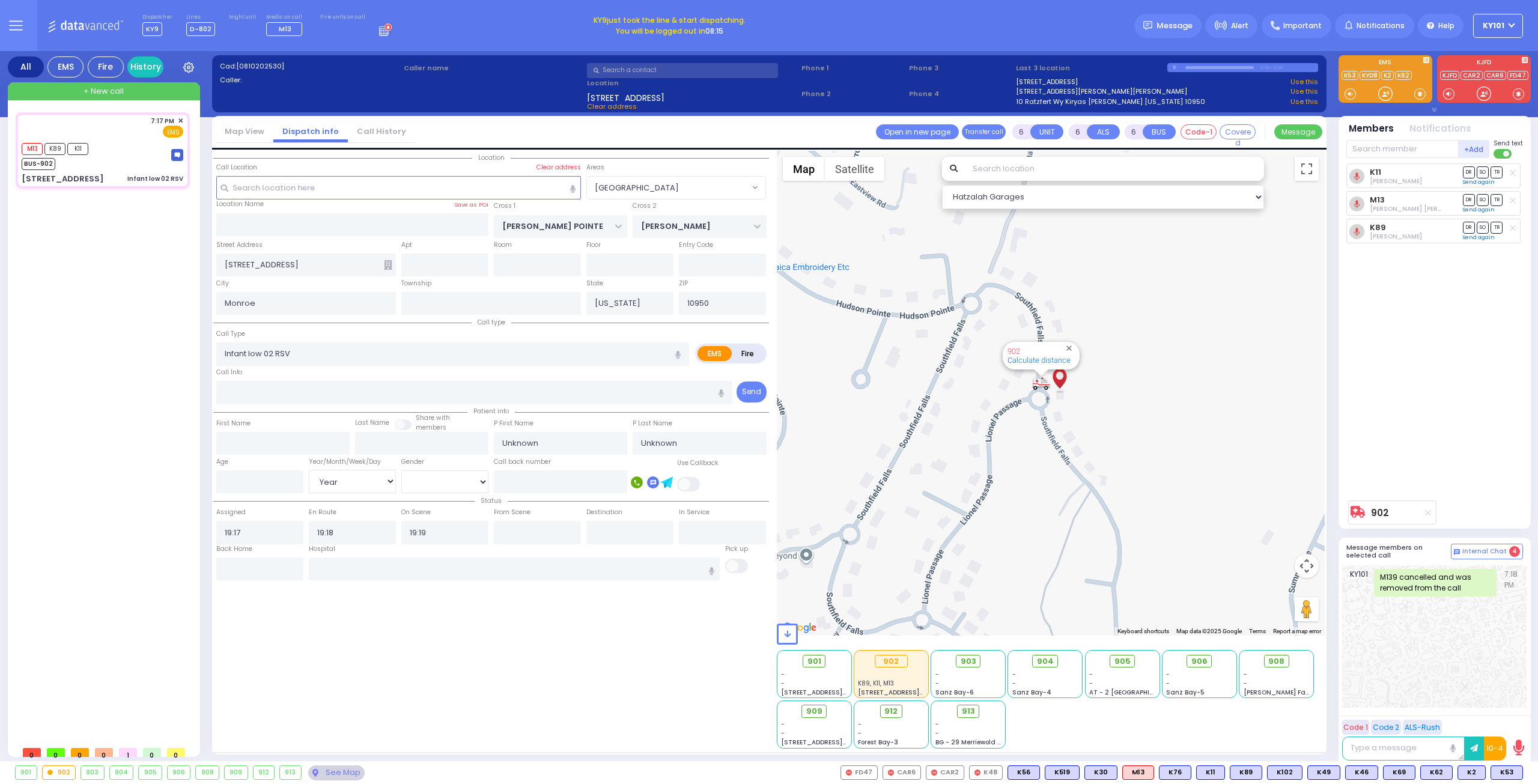
select select "Month"
select select "[DEMOGRAPHIC_DATA]"
type input "19:54"
select select "[GEOGRAPHIC_DATA]"
select select "Hatzalah Garages"
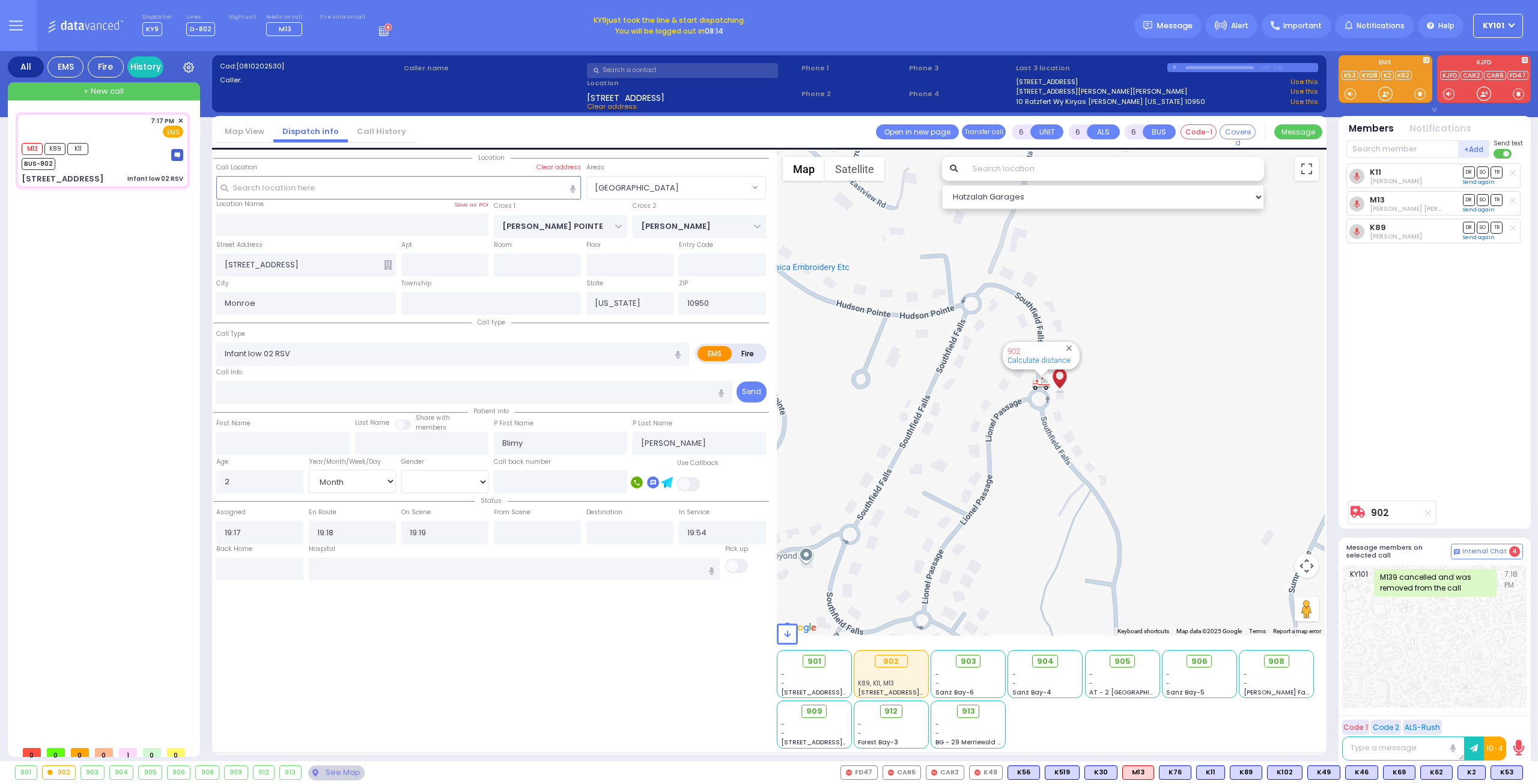
select select
radio input "true"
select select "Month"
select select "[DEMOGRAPHIC_DATA]"
radio input "true"
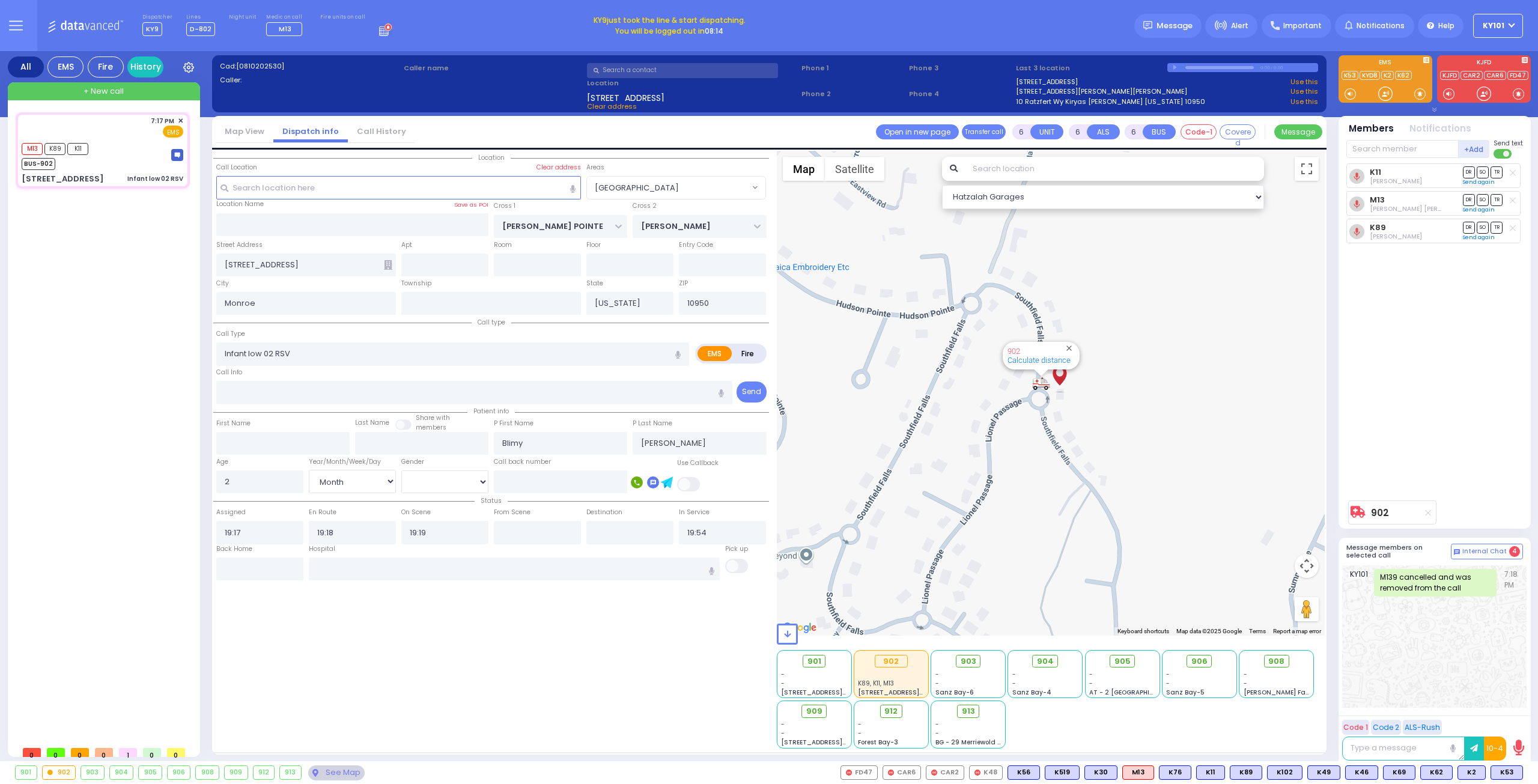
select select "Month"
select select "[DEMOGRAPHIC_DATA]"
radio input "true"
select select "Month"
select select "[DEMOGRAPHIC_DATA]"
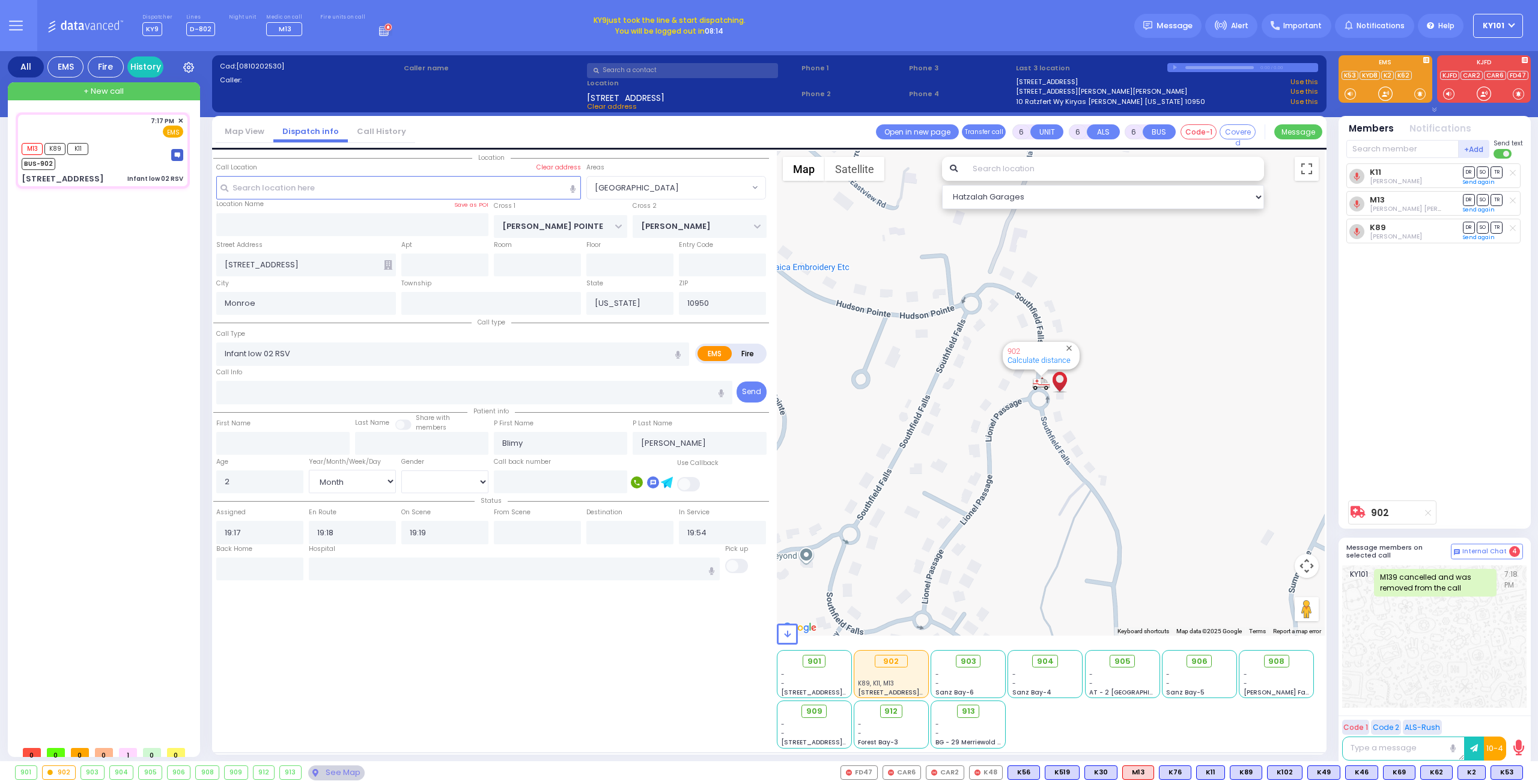
radio input "true"
select select "Month"
select select "[DEMOGRAPHIC_DATA]"
radio input "true"
select select "Month"
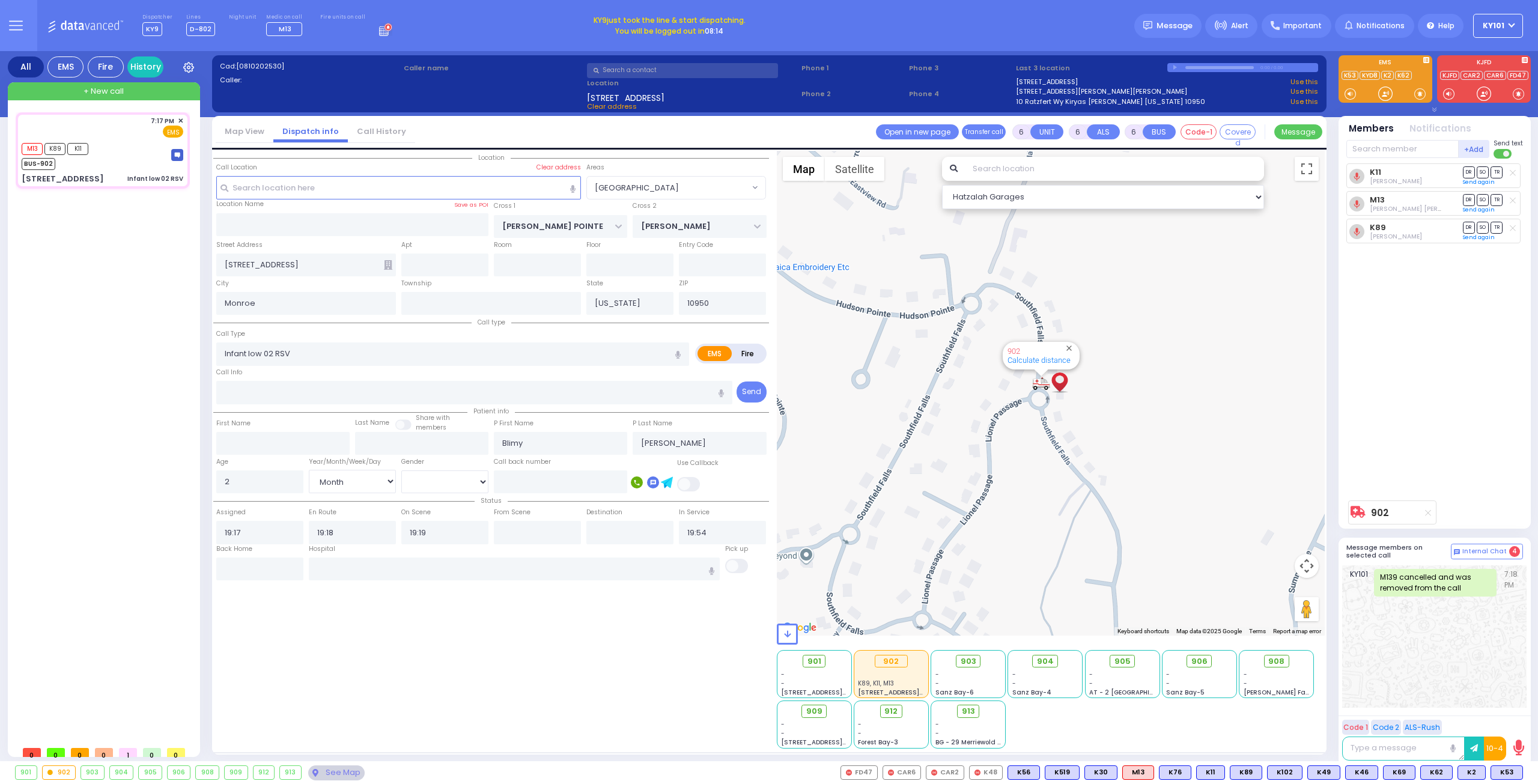
select select "[DEMOGRAPHIC_DATA]"
select select "[GEOGRAPHIC_DATA]"
select select "Hatzalah Garages"
select select
radio input "true"
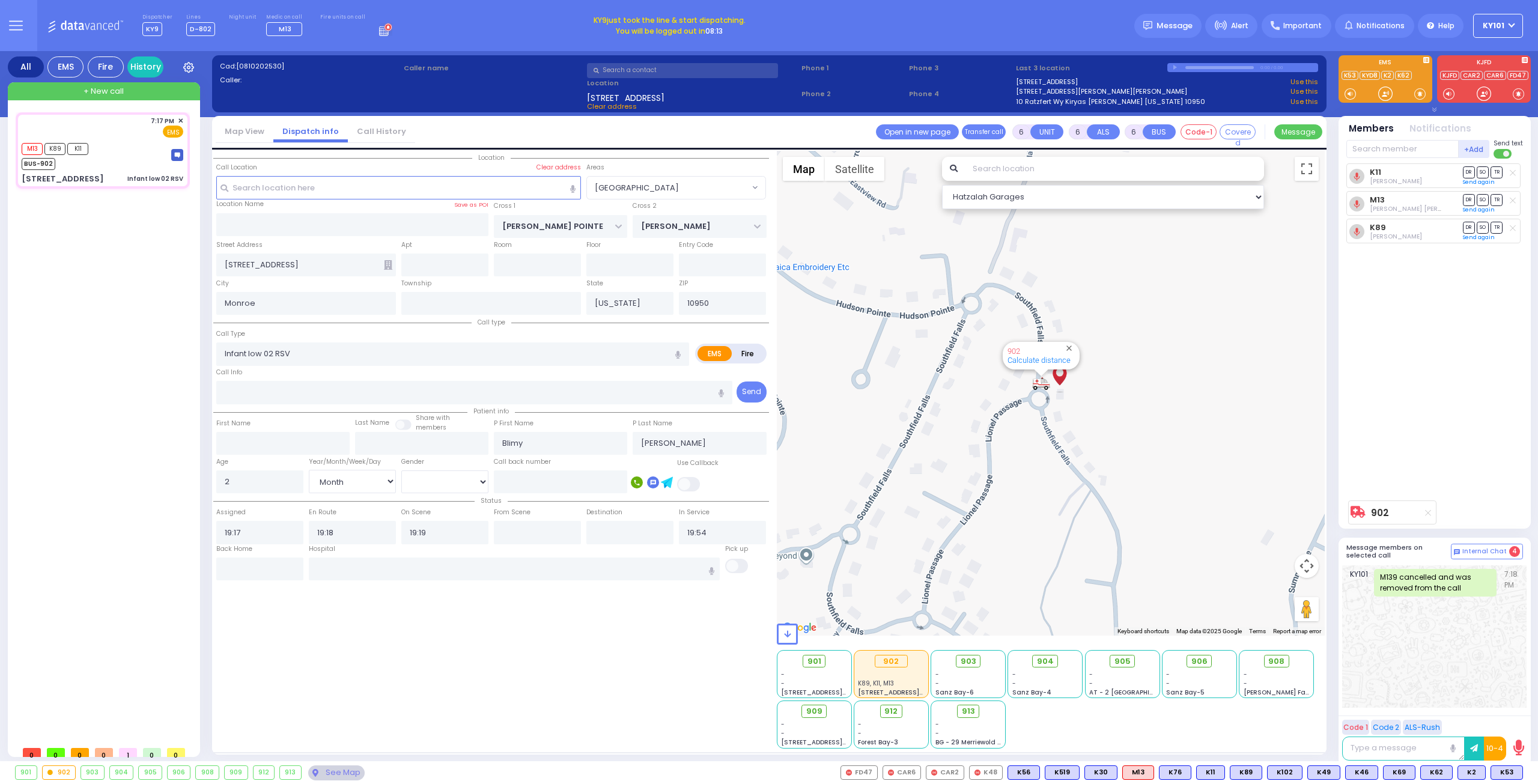
select select "Month"
select select "[DEMOGRAPHIC_DATA]"
select select "[GEOGRAPHIC_DATA]"
select select "Hatzalah Garages"
